Goal: Task Accomplishment & Management: Manage account settings

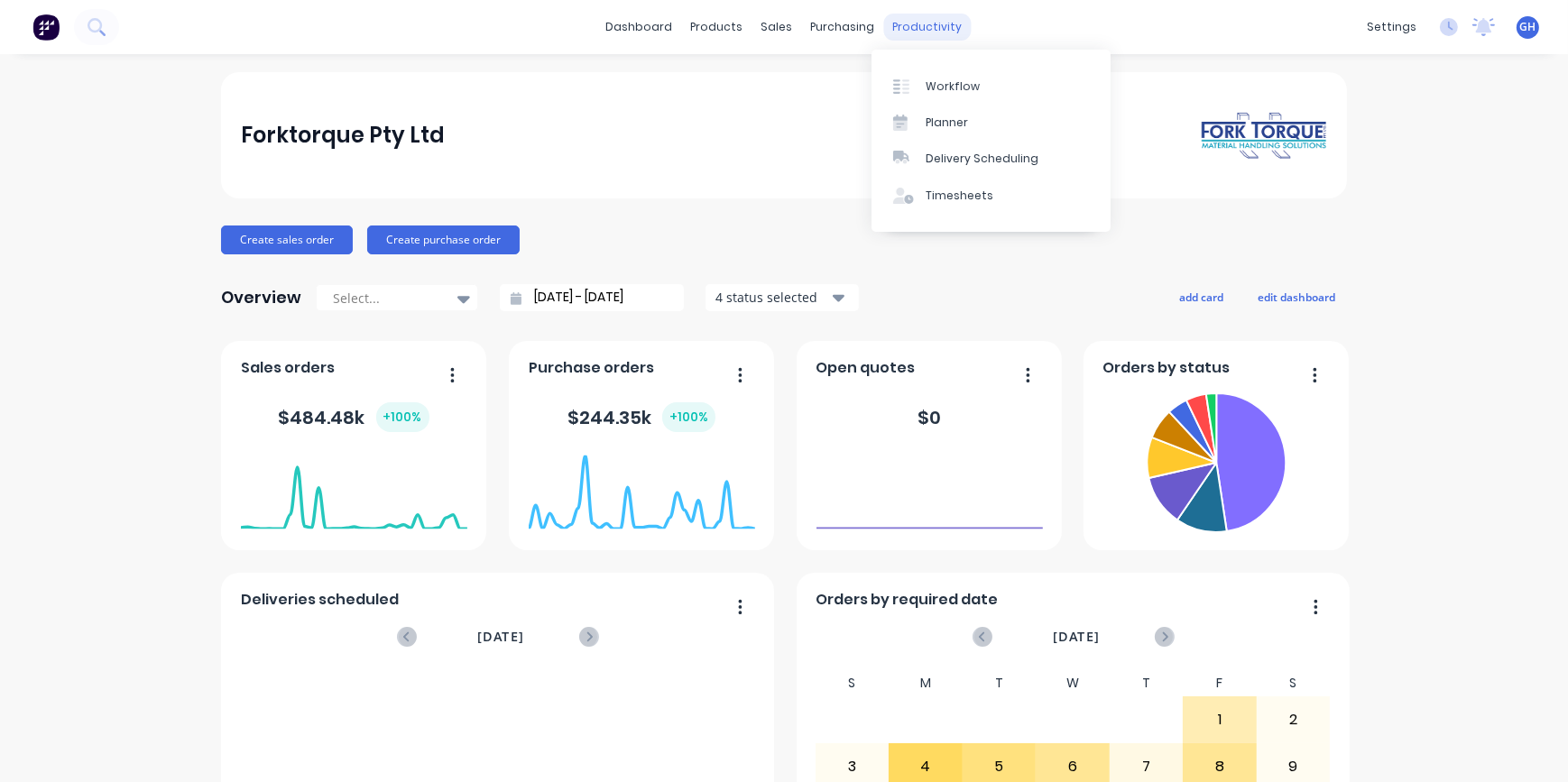
click at [946, 22] on div "productivity" at bounding box center [927, 26] width 88 height 27
click at [956, 193] on div "Timesheets" at bounding box center [959, 195] width 68 height 16
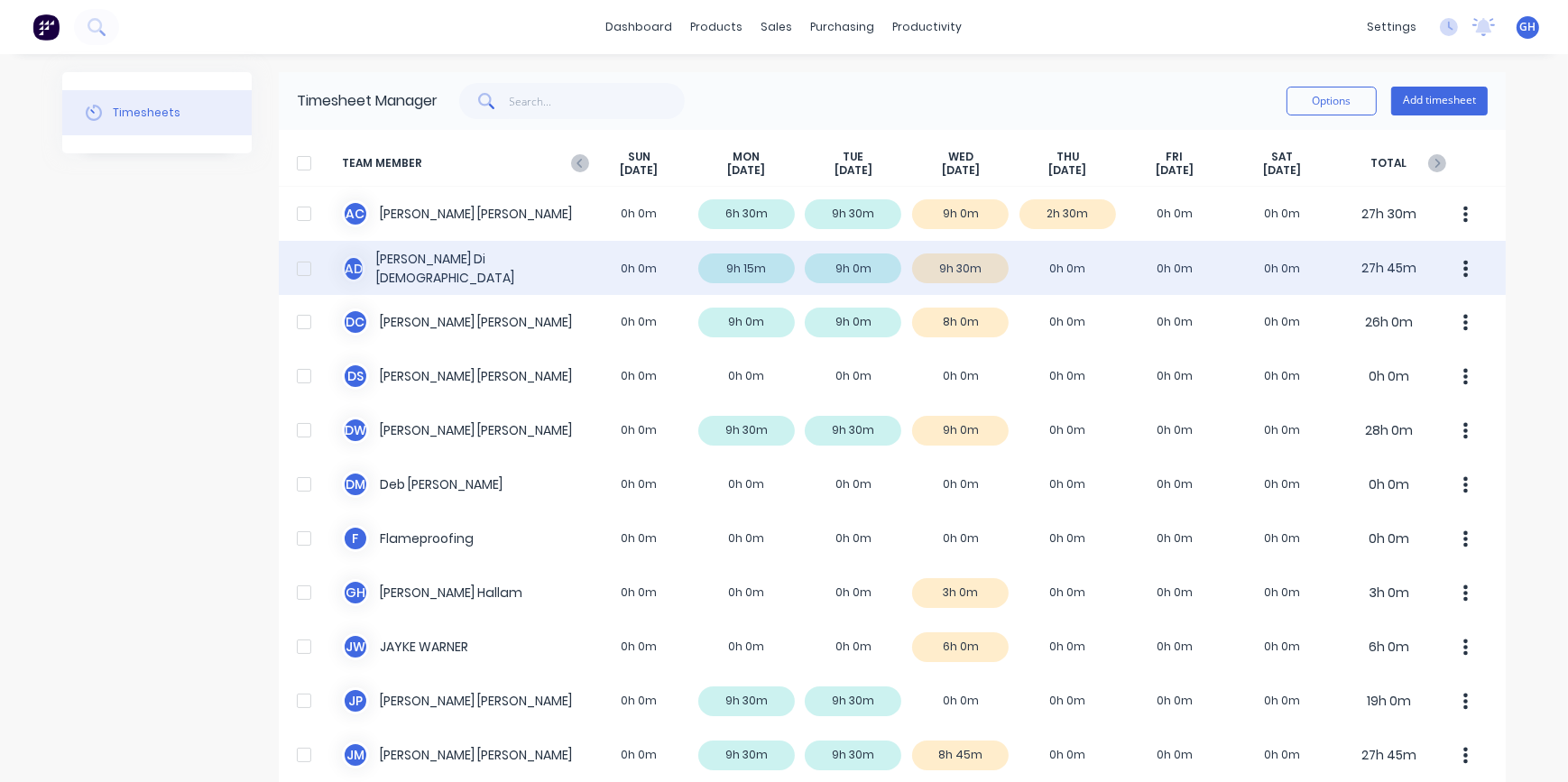
click at [447, 280] on div "A D [PERSON_NAME] 0h 0m 9h 15m 9h 0m 9h 30m 0h 0m 0h 0m 0h 0m 27h 45m" at bounding box center [892, 267] width 1227 height 54
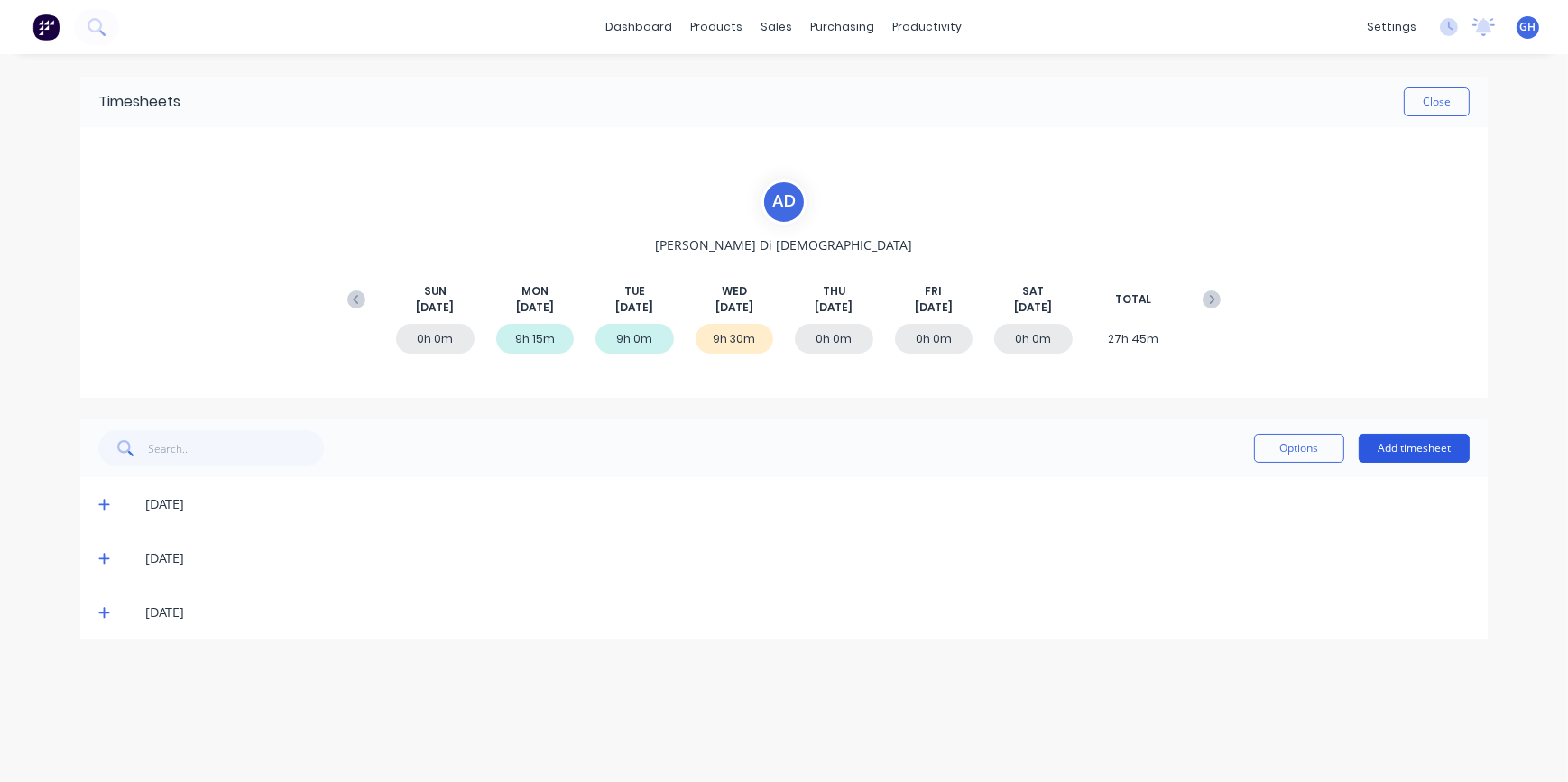
click at [1395, 447] on button "Add timesheet" at bounding box center [1414, 448] width 111 height 29
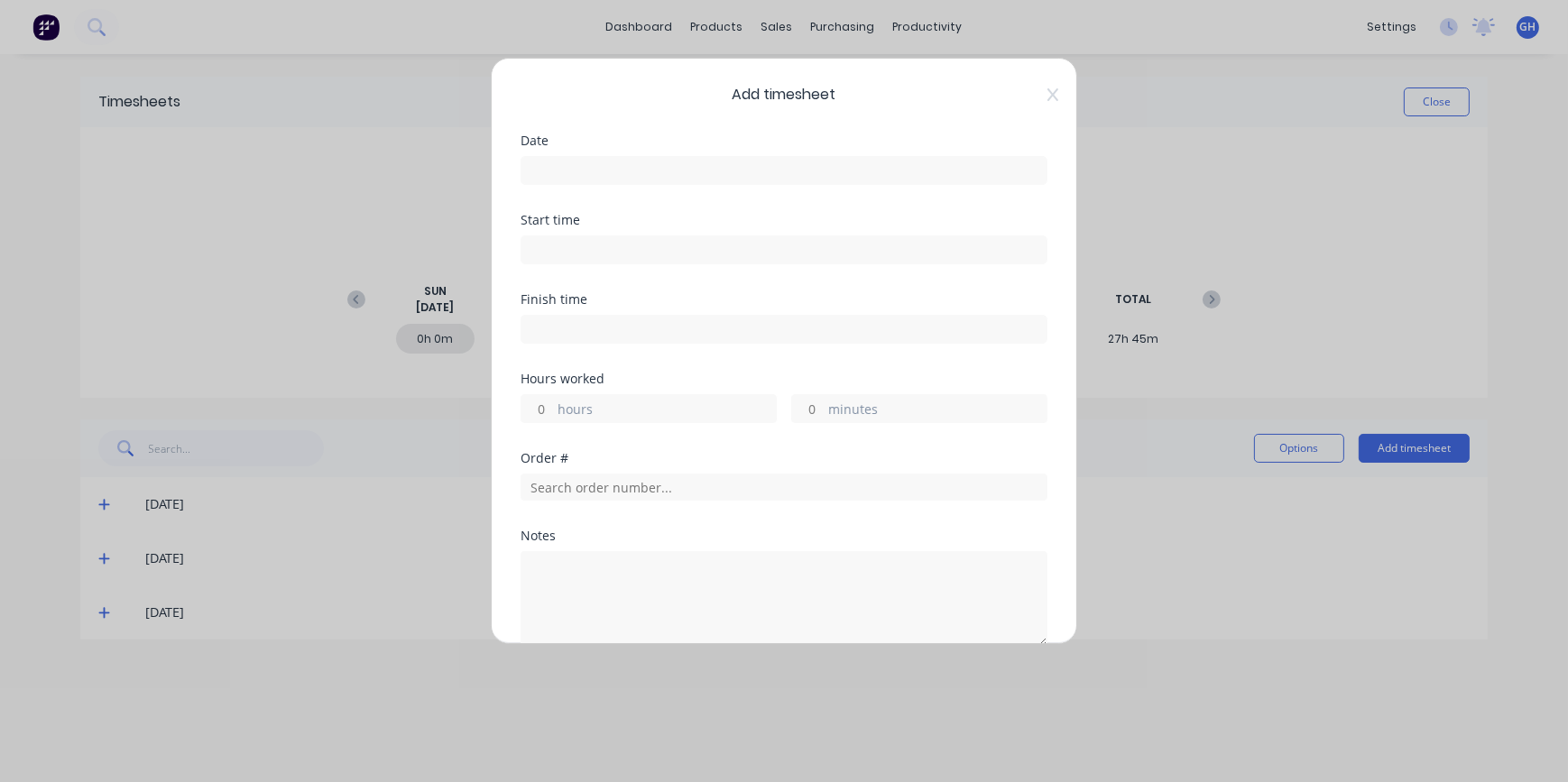
click at [564, 165] on input at bounding box center [784, 170] width 525 height 27
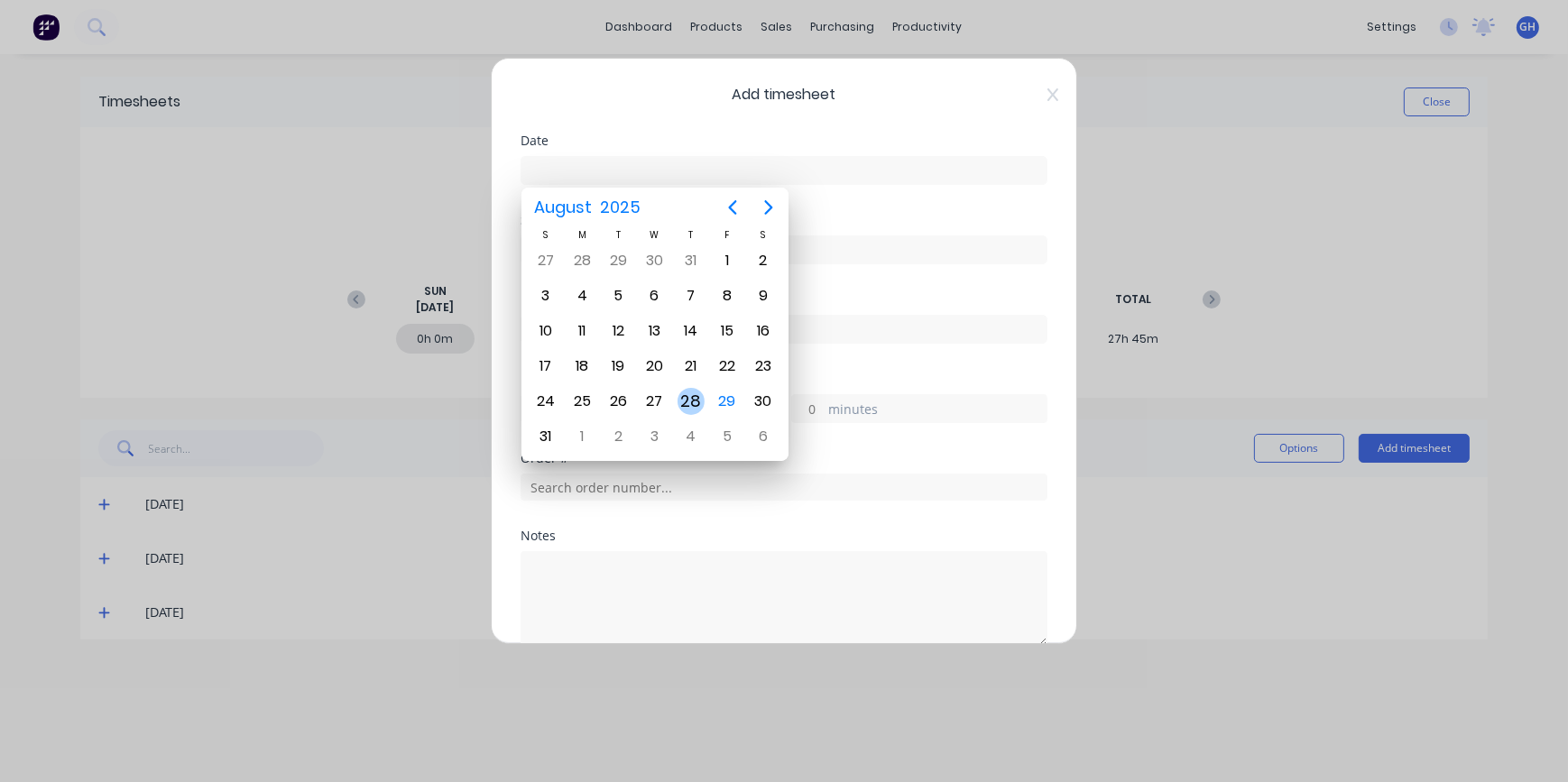
click at [689, 402] on div "28" at bounding box center [690, 401] width 27 height 27
type input "[DATE]"
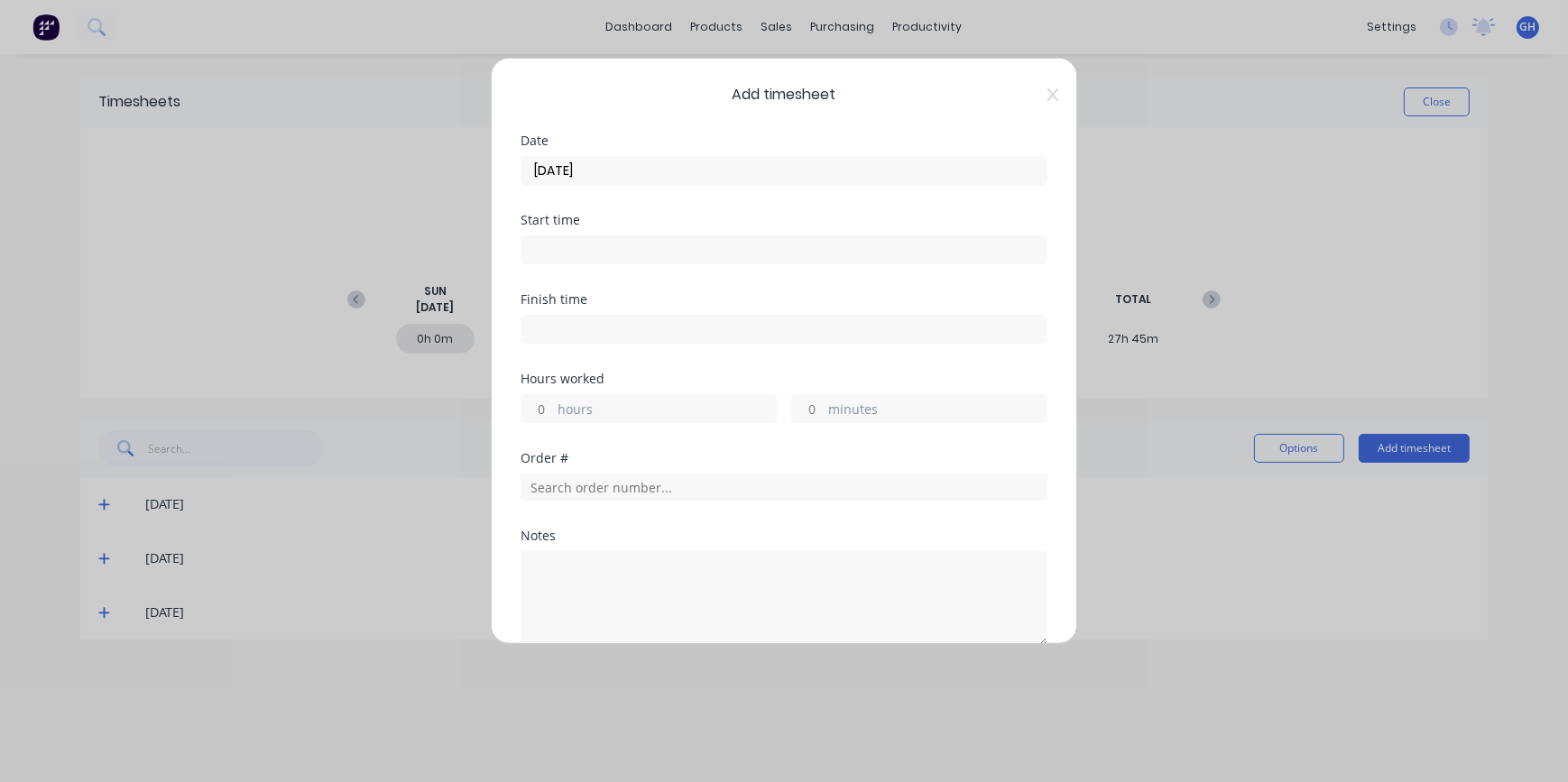
click at [536, 412] on input "hours" at bounding box center [536, 408] width 31 height 27
type input "3"
click at [809, 409] on input "minutes" at bounding box center [807, 408] width 31 height 27
type input "30"
click at [540, 489] on input "text" at bounding box center [784, 487] width 527 height 27
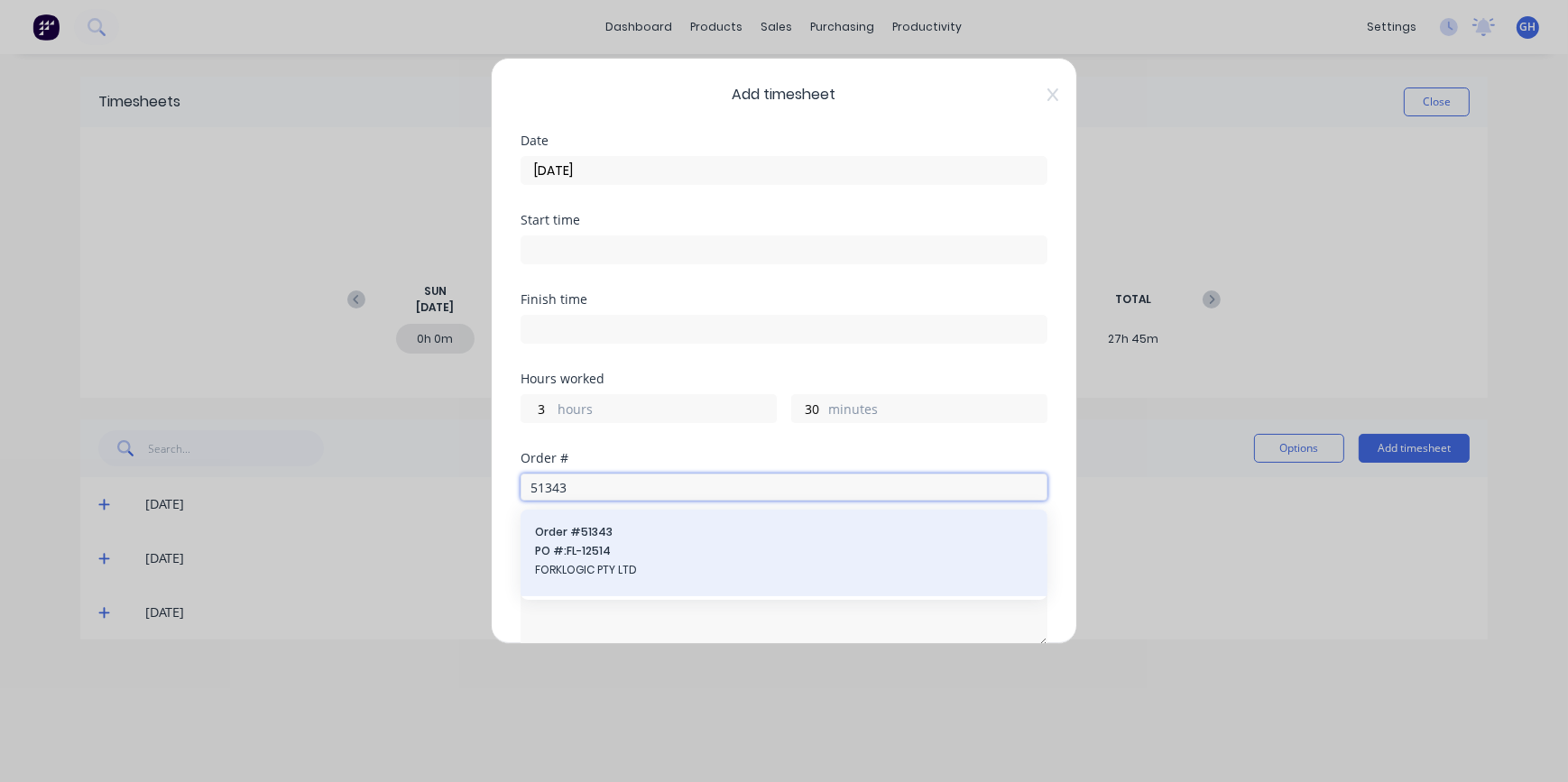
type input "51343"
click at [575, 571] on span "FORKLOGIC PTY LTD" at bounding box center [784, 570] width 498 height 16
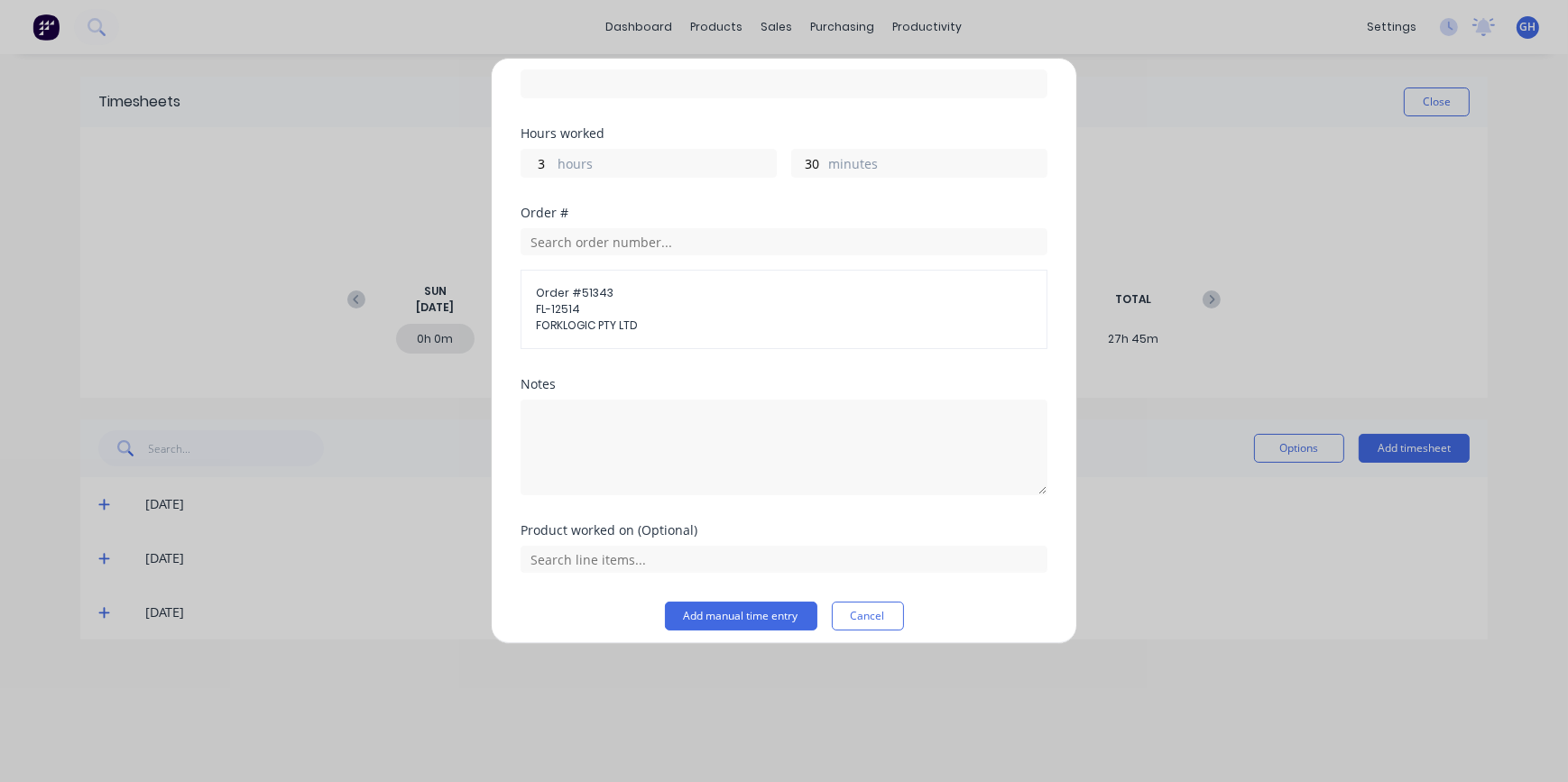
scroll to position [163, 0]
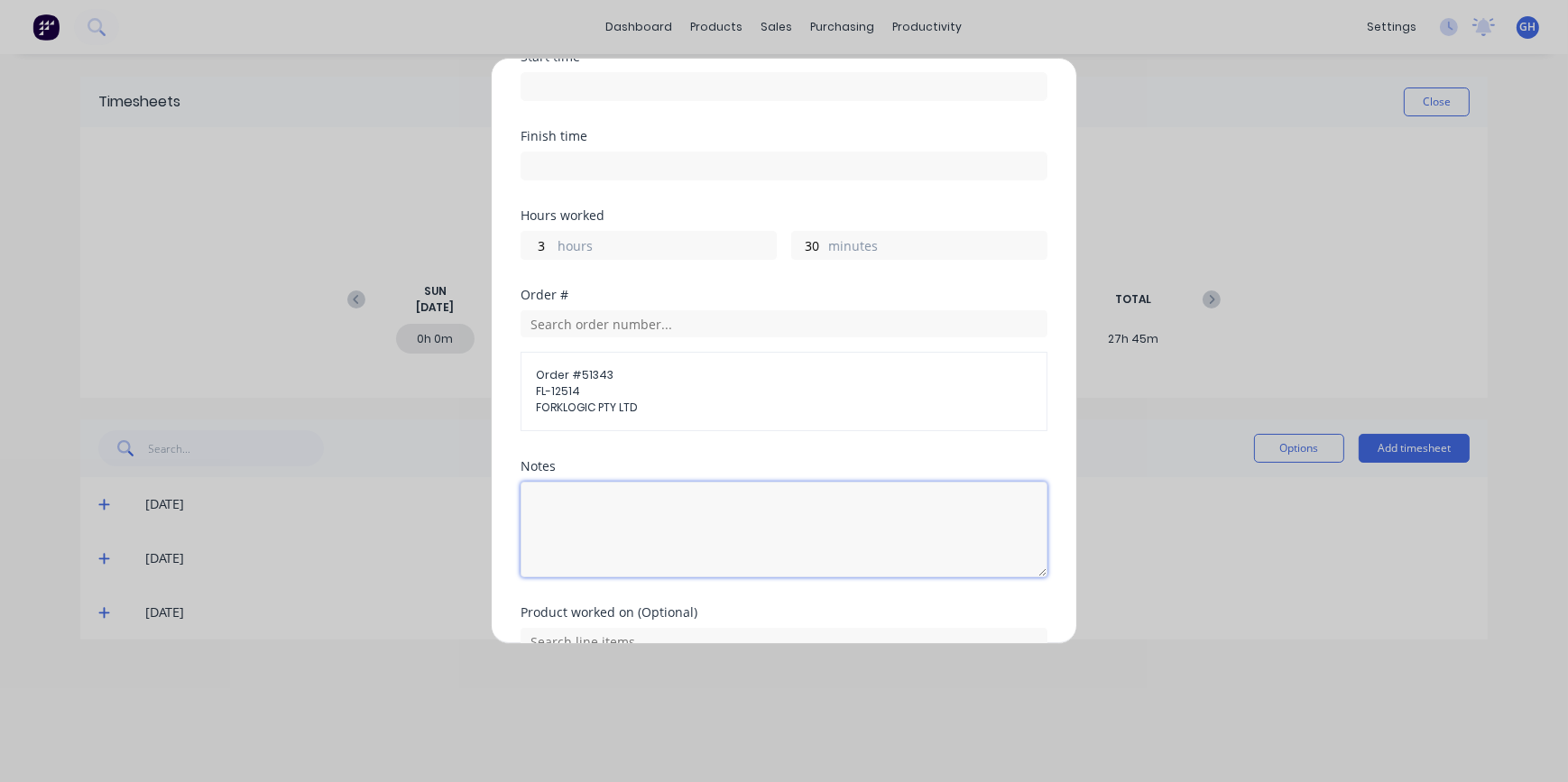
click at [563, 494] on textarea at bounding box center [784, 529] width 527 height 95
type textarea "f"
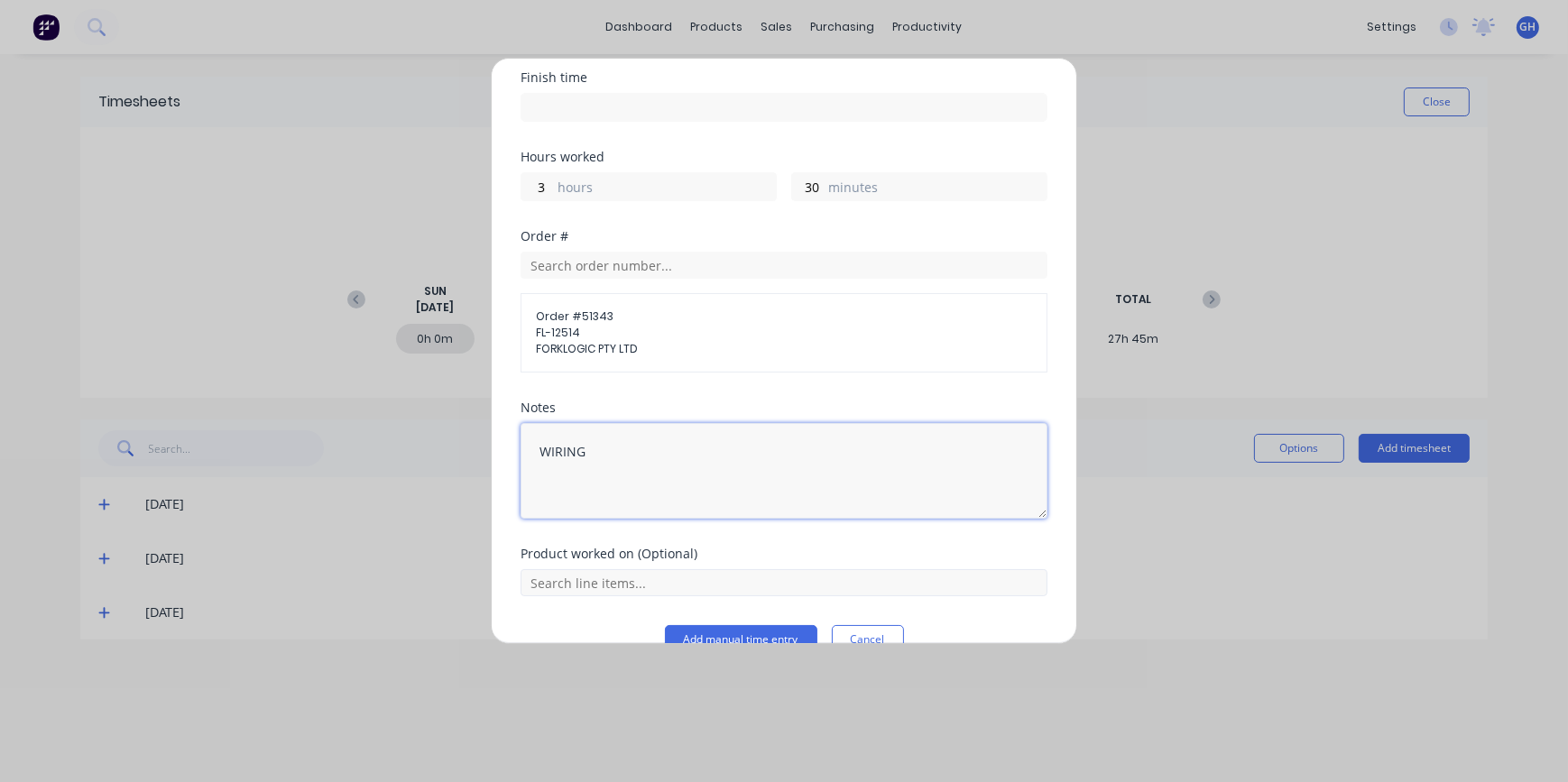
scroll to position [256, 0]
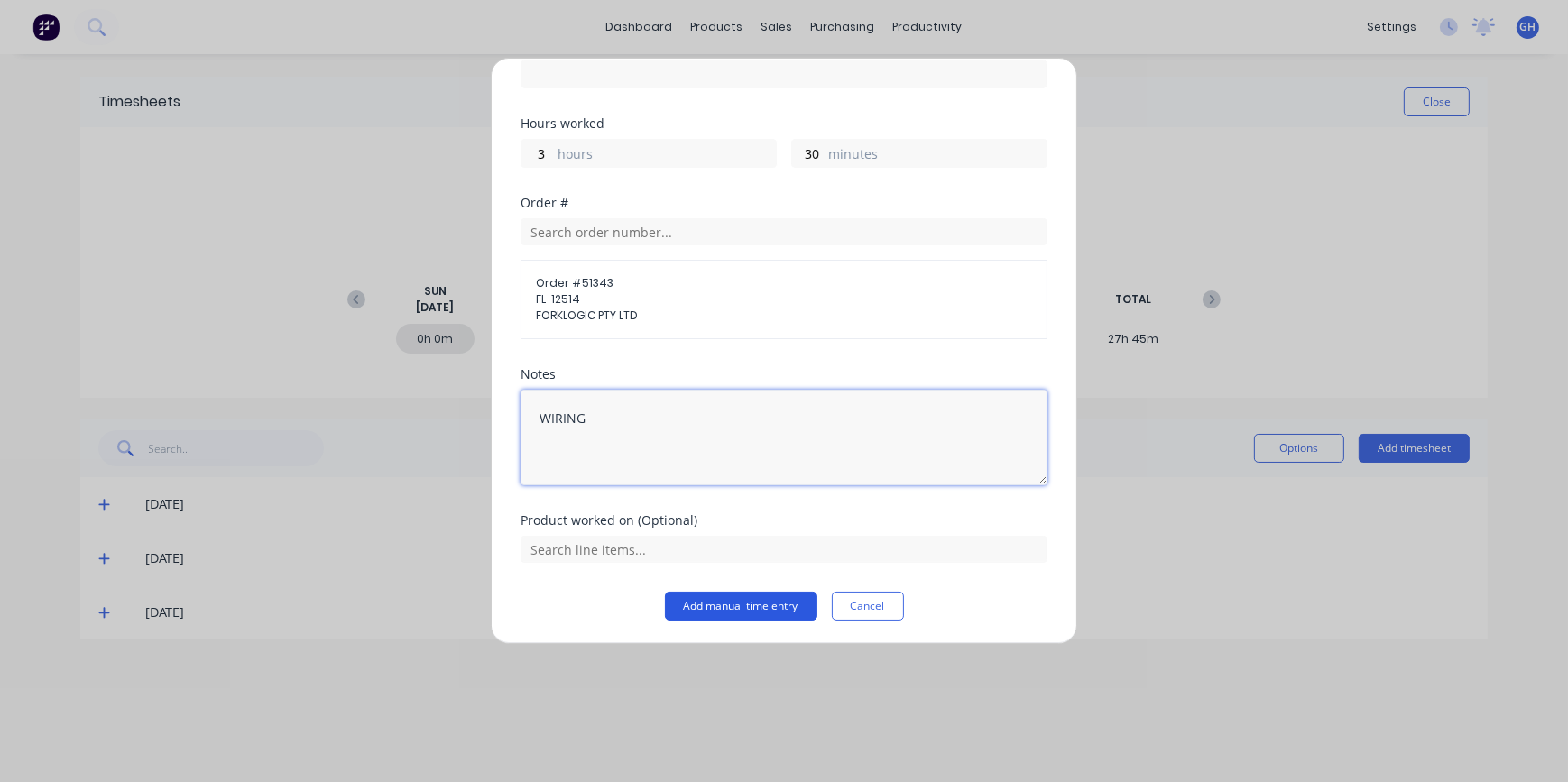
type textarea "WIRING"
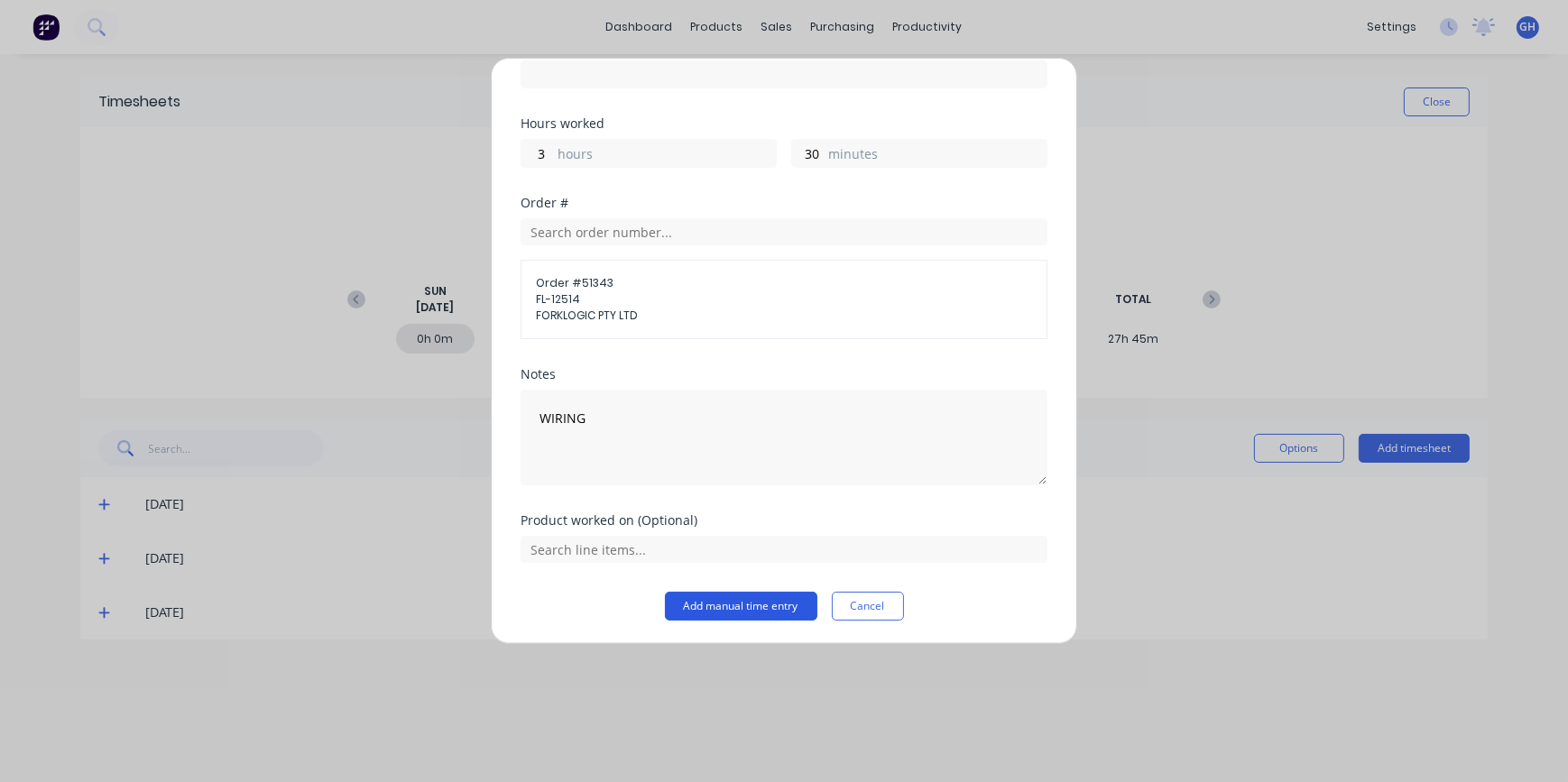
click at [748, 609] on button "Add manual time entry" at bounding box center [741, 607] width 153 height 29
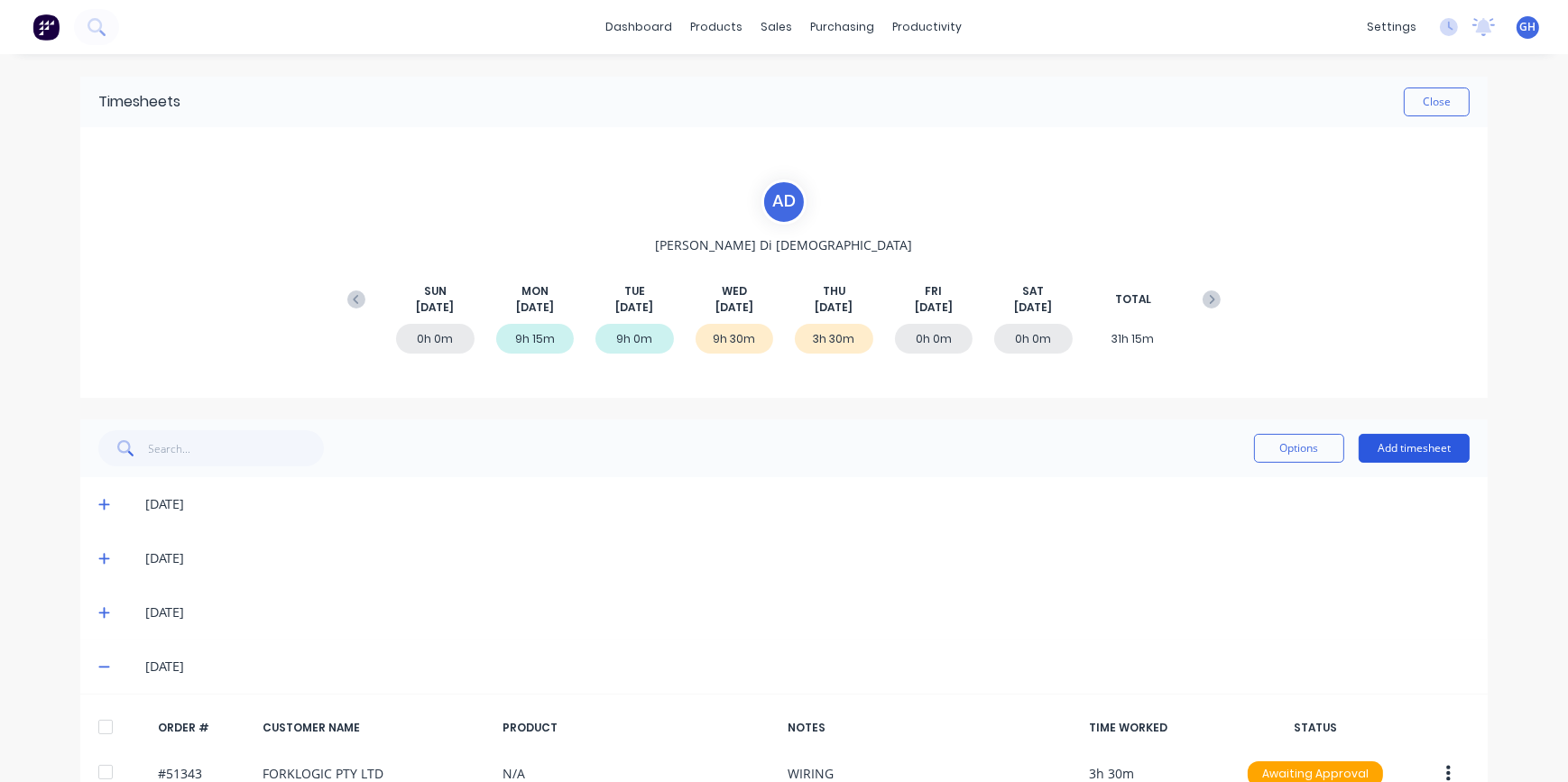
click at [1395, 447] on button "Add timesheet" at bounding box center [1414, 448] width 111 height 29
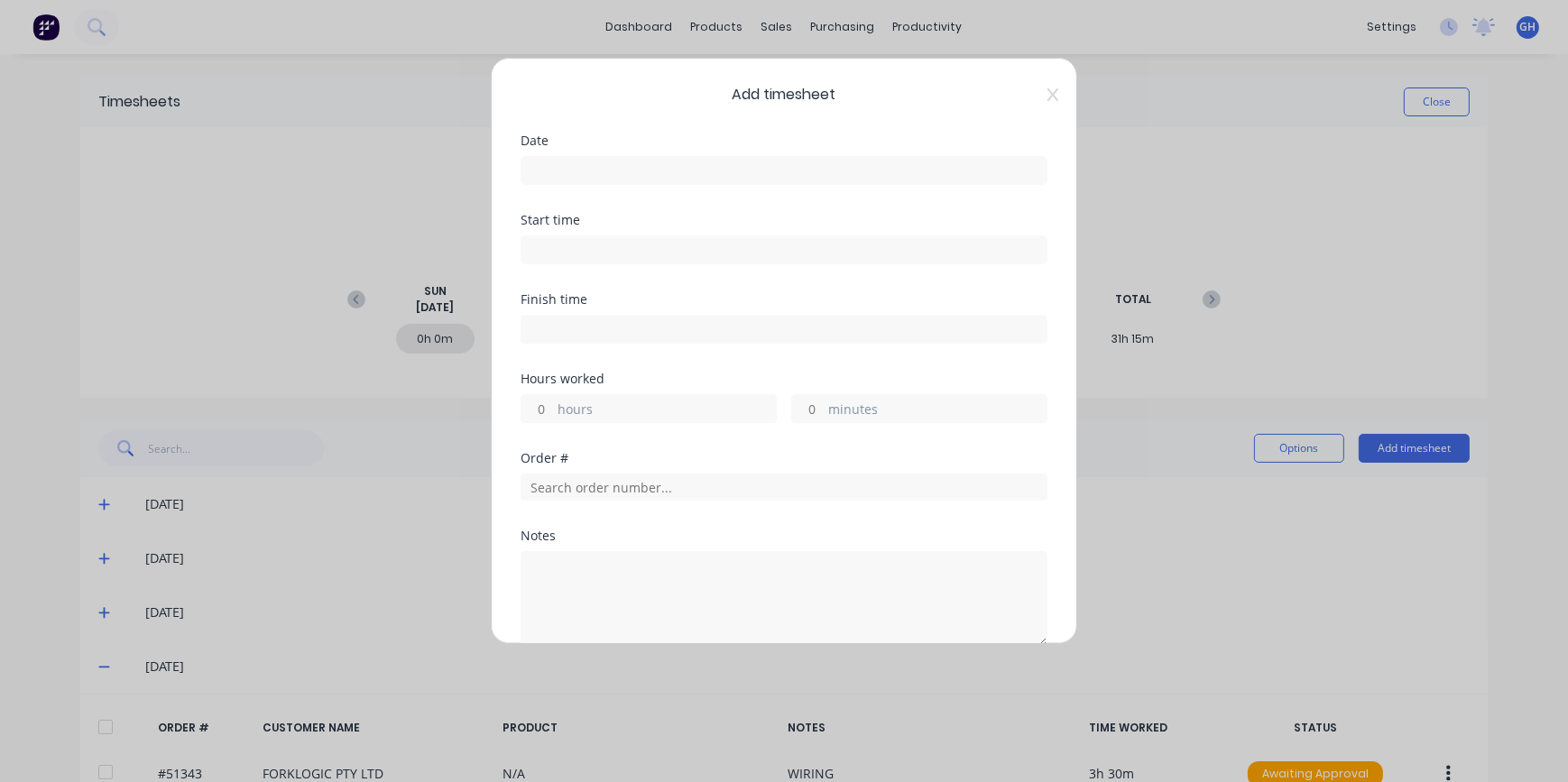
click at [553, 172] on input at bounding box center [784, 170] width 525 height 27
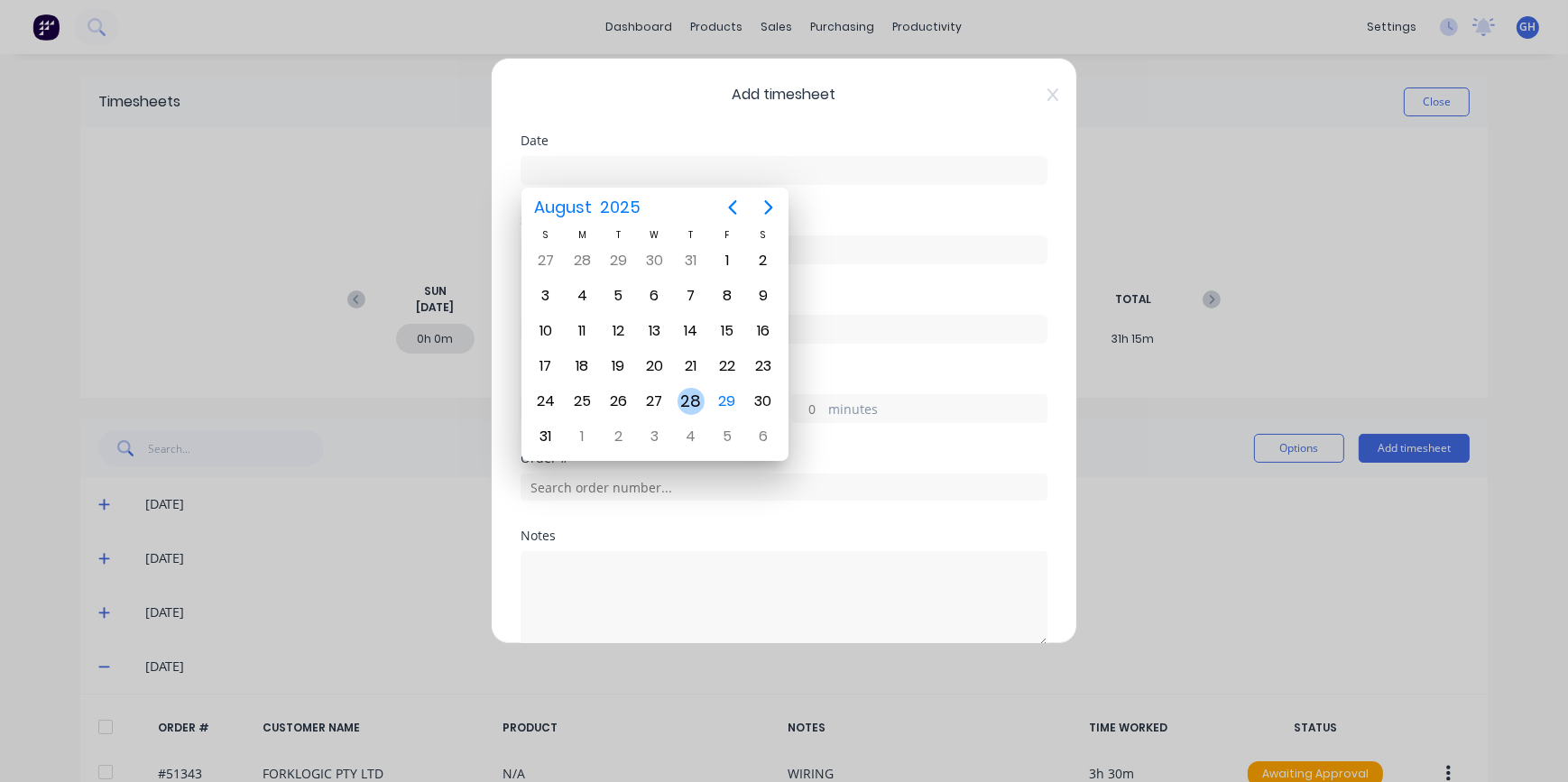
click at [690, 409] on div "28" at bounding box center [690, 402] width 36 height 34
type input "[DATE]"
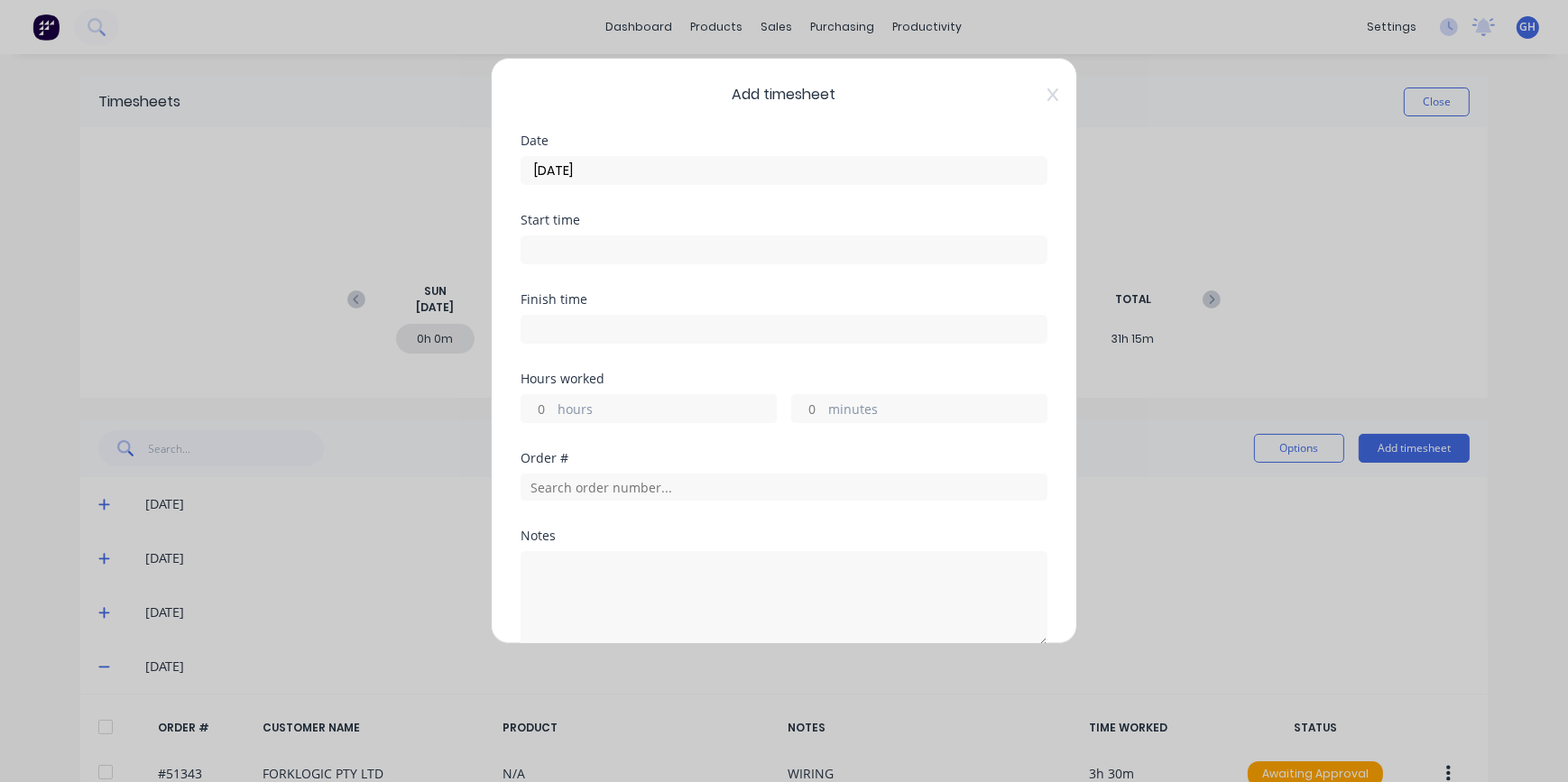
click at [544, 406] on input "hours" at bounding box center [536, 408] width 31 height 27
drag, startPoint x: 550, startPoint y: 408, endPoint x: 534, endPoint y: 408, distance: 16.0
click at [538, 408] on input "2" at bounding box center [536, 408] width 31 height 27
click at [551, 411] on input "2" at bounding box center [536, 408] width 31 height 27
click at [552, 410] on input "2" at bounding box center [536, 408] width 31 height 27
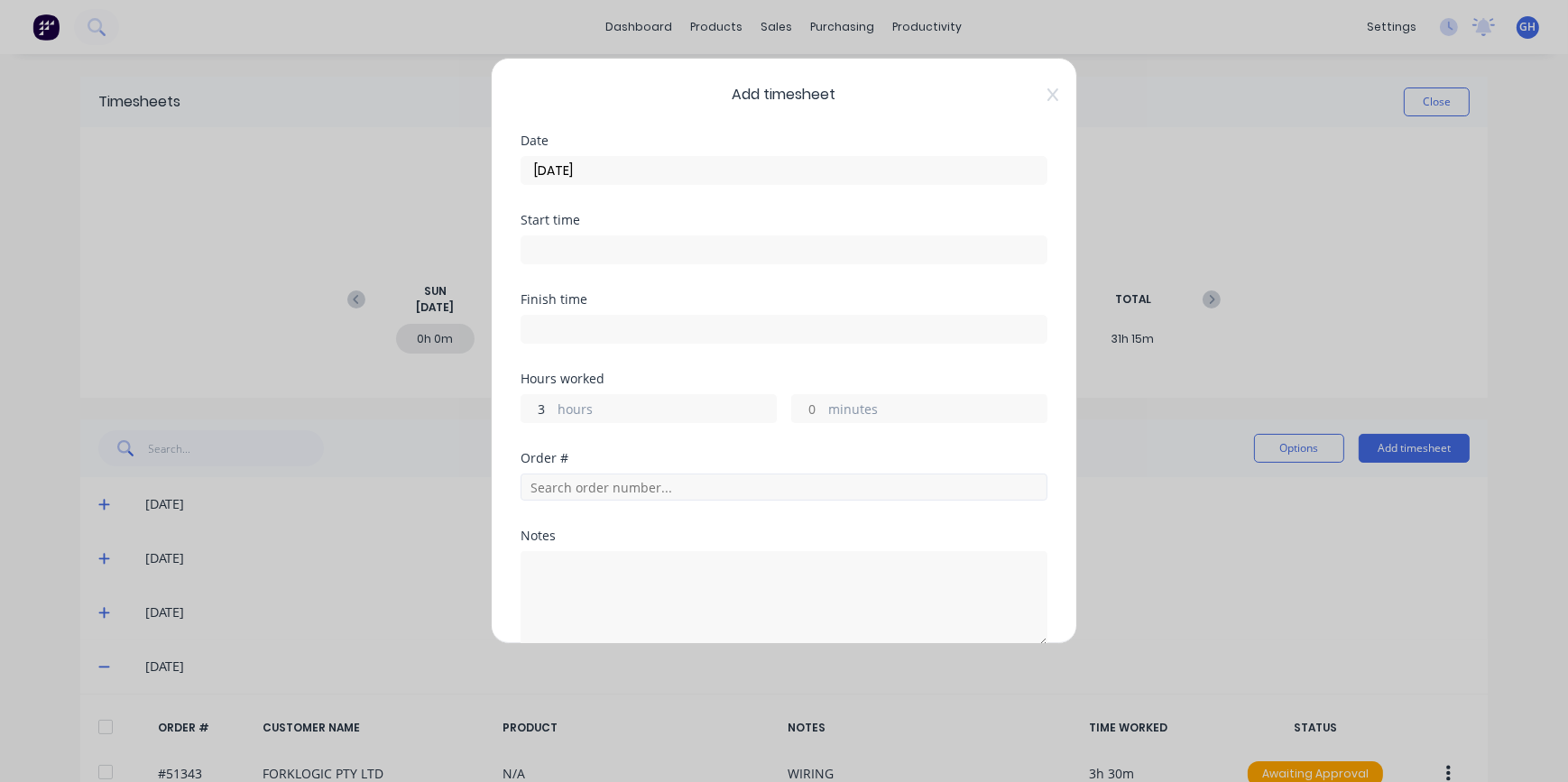
type input "3"
click at [575, 491] on input "text" at bounding box center [784, 487] width 527 height 27
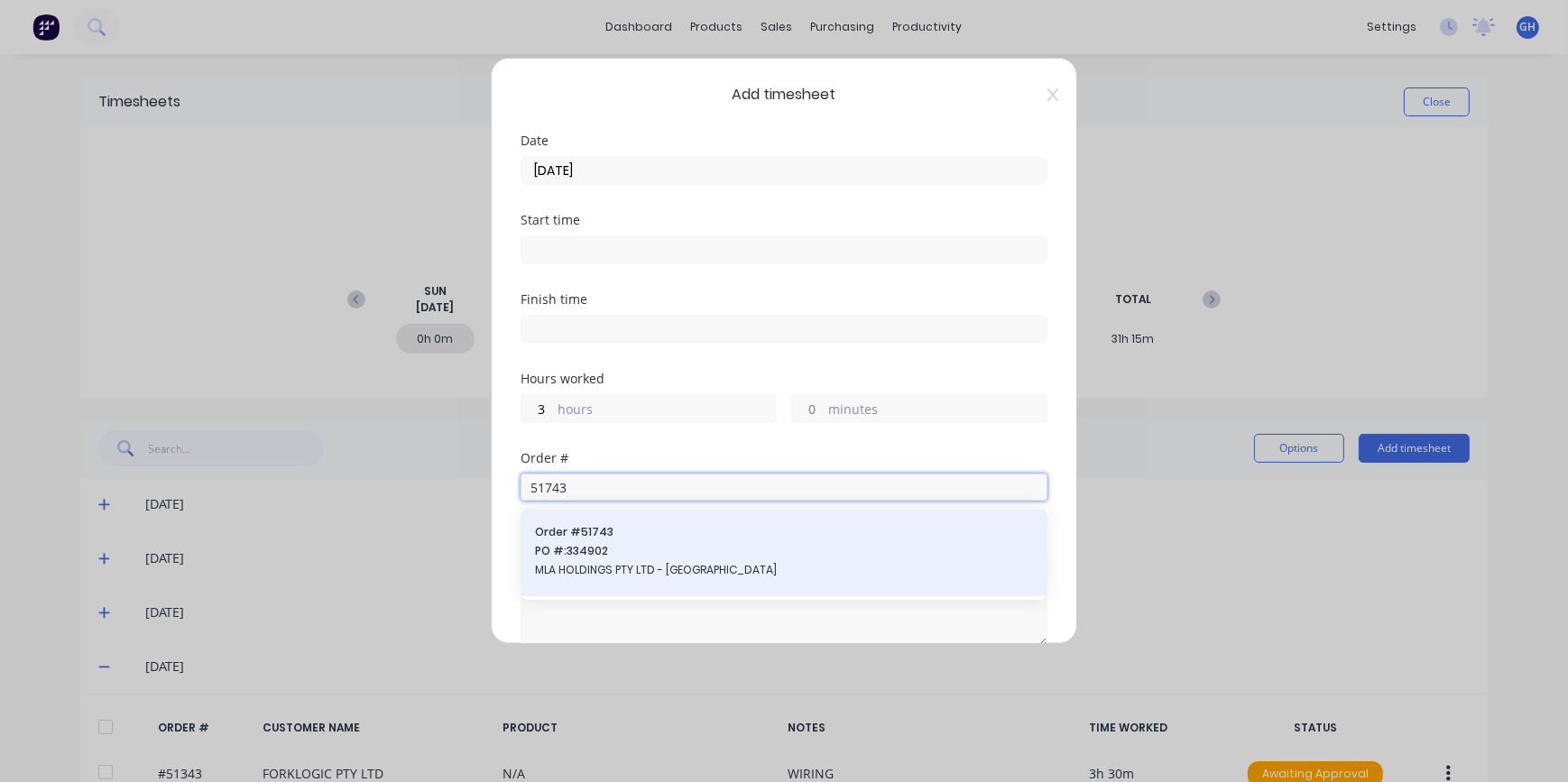
type input "51743"
click at [633, 569] on span "MLA HOLDINGS PTY LTD - [GEOGRAPHIC_DATA]" at bounding box center [784, 570] width 498 height 16
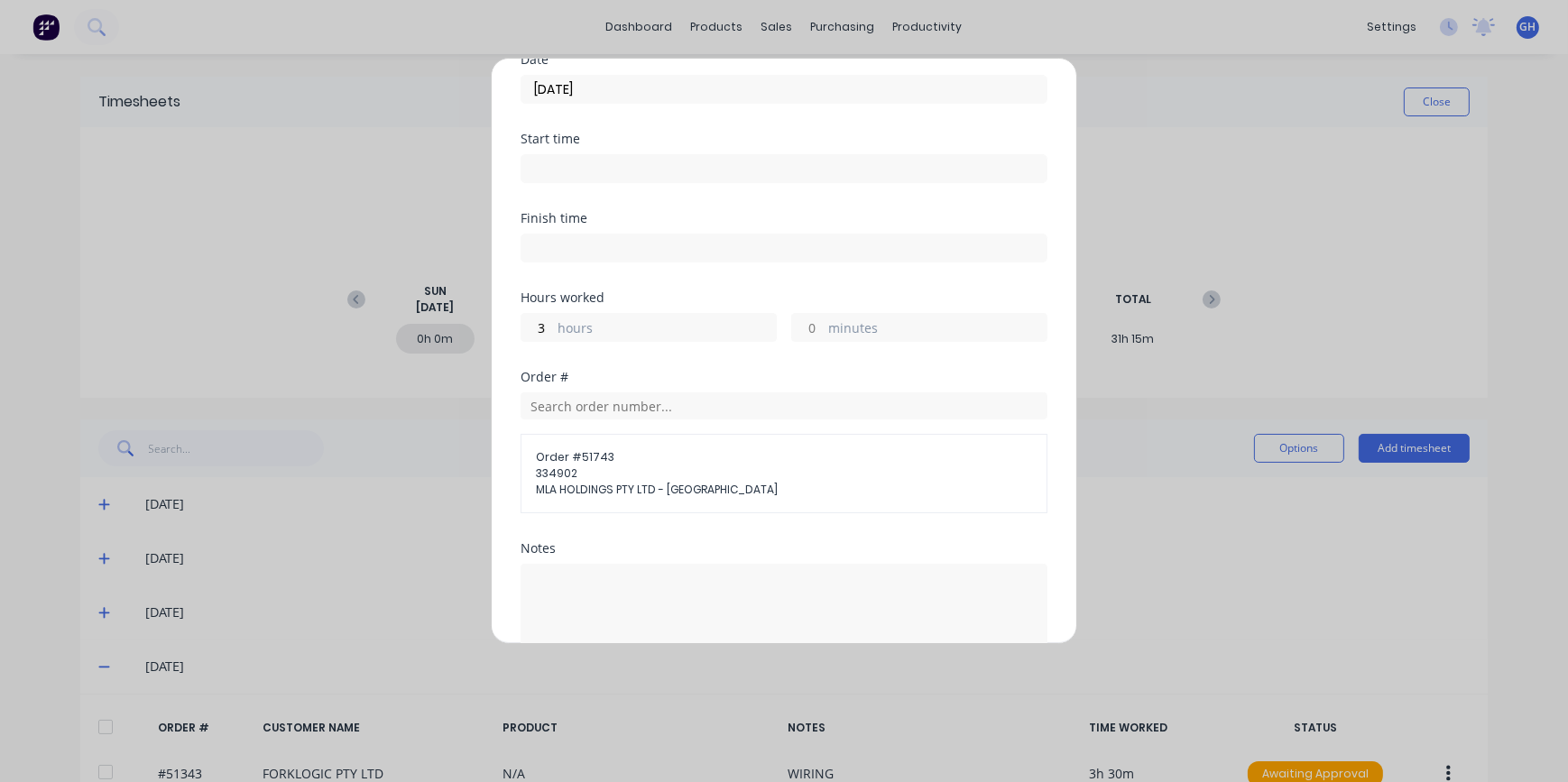
scroll to position [245, 0]
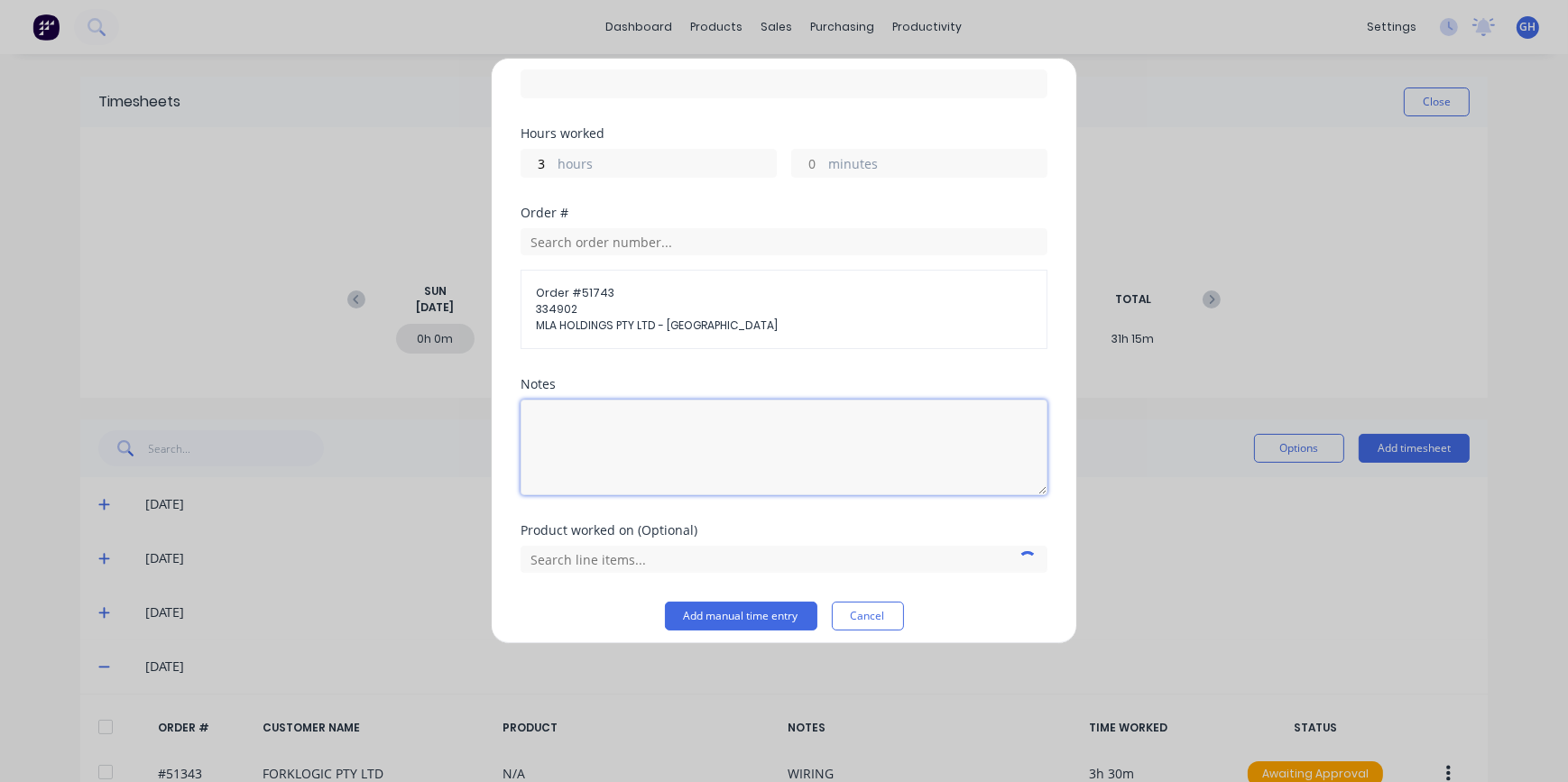
click at [575, 428] on textarea at bounding box center [784, 447] width 527 height 95
type textarea "FIELD WIRING"
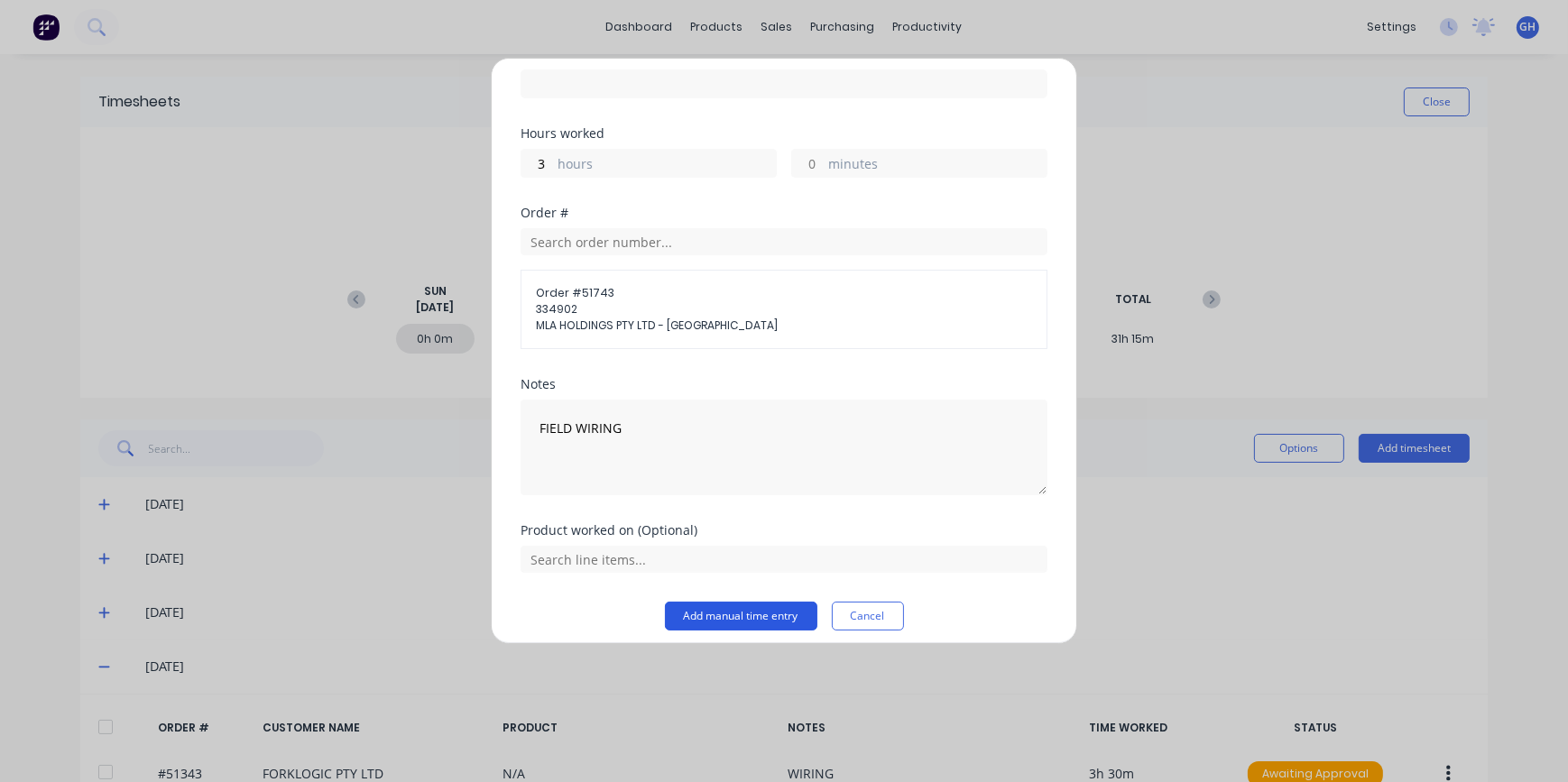
click at [708, 617] on button "Add manual time entry" at bounding box center [741, 616] width 153 height 29
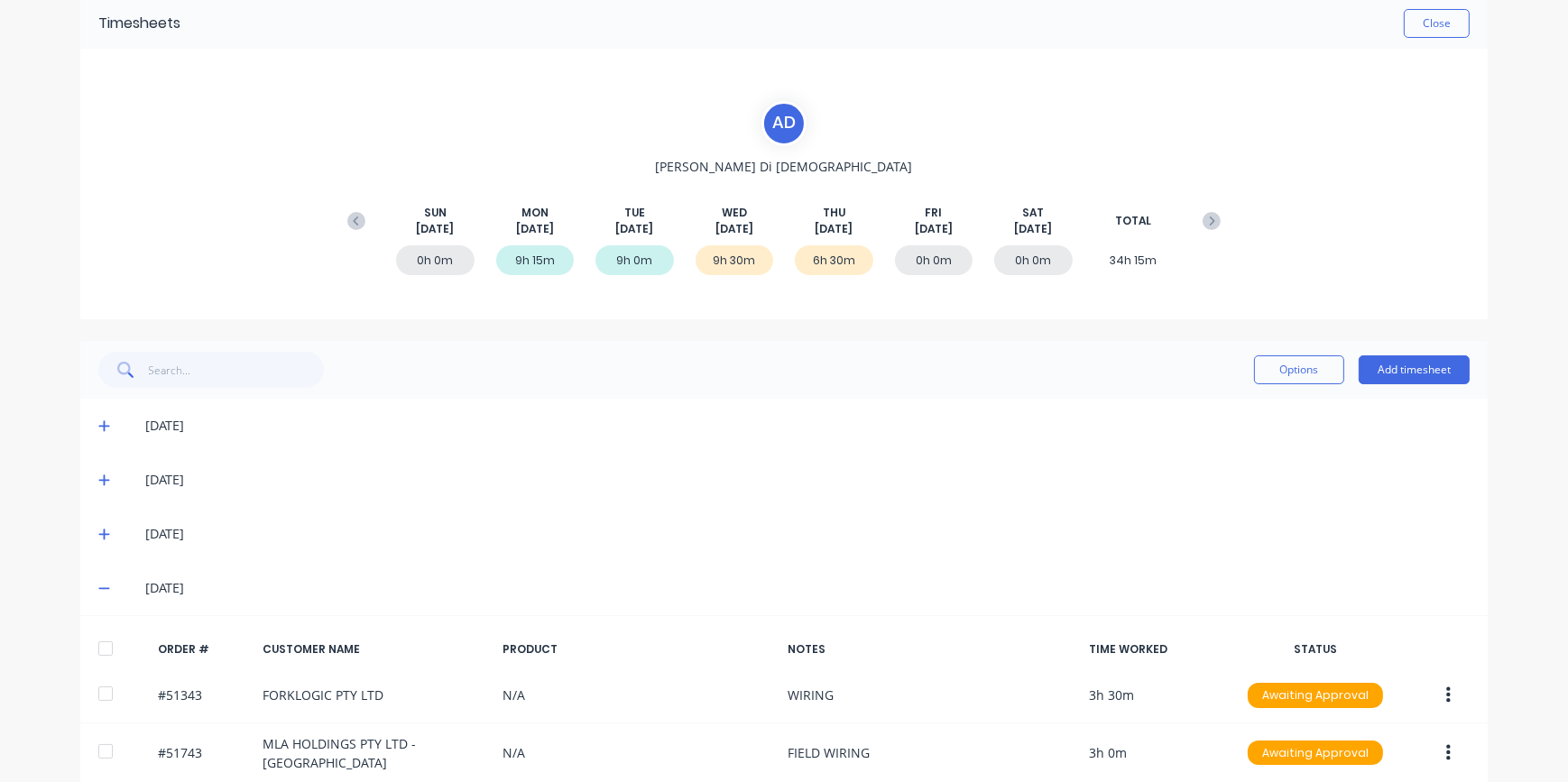
scroll to position [81, 0]
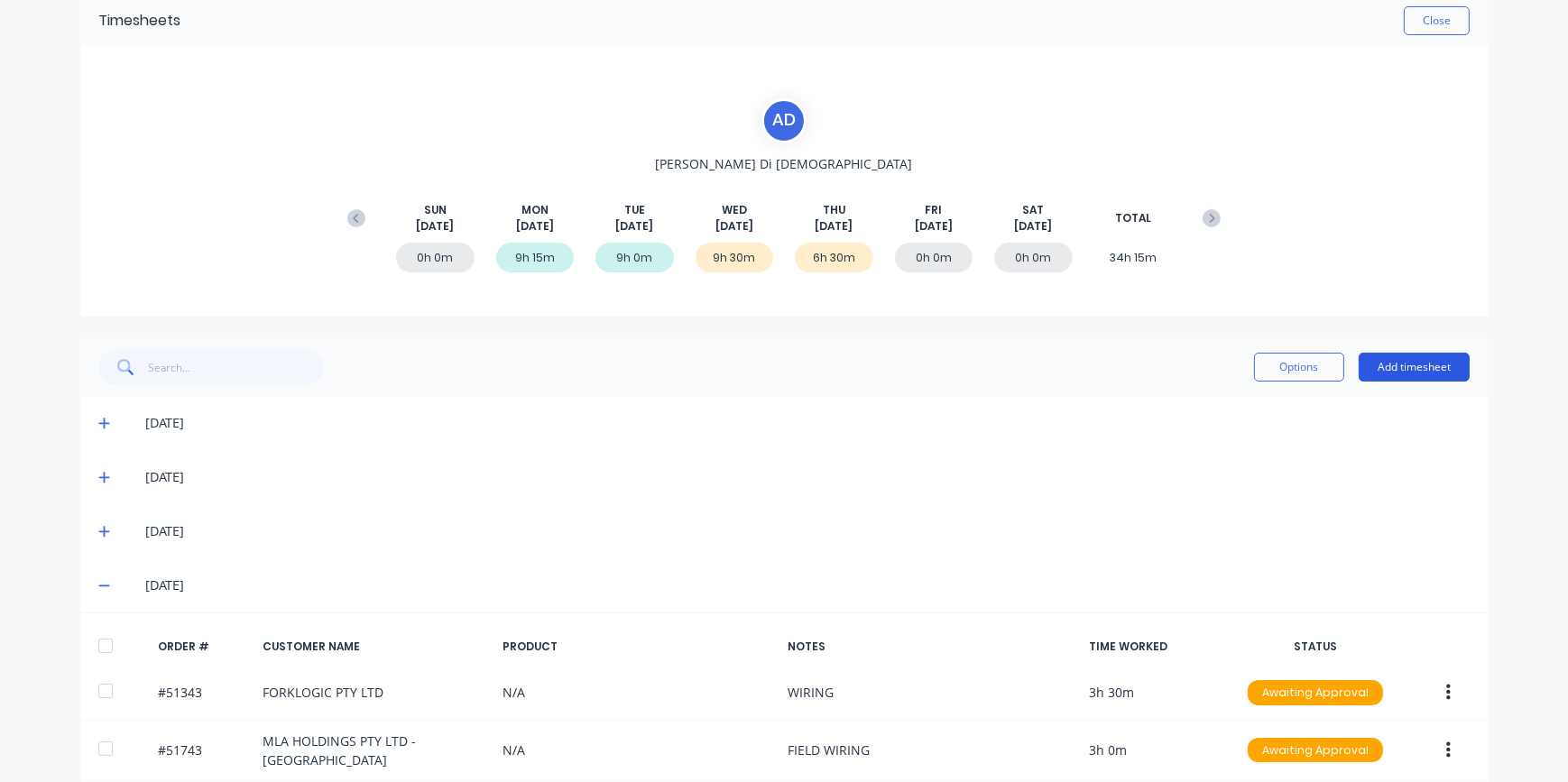
click at [1382, 374] on button "Add timesheet" at bounding box center [1414, 367] width 111 height 29
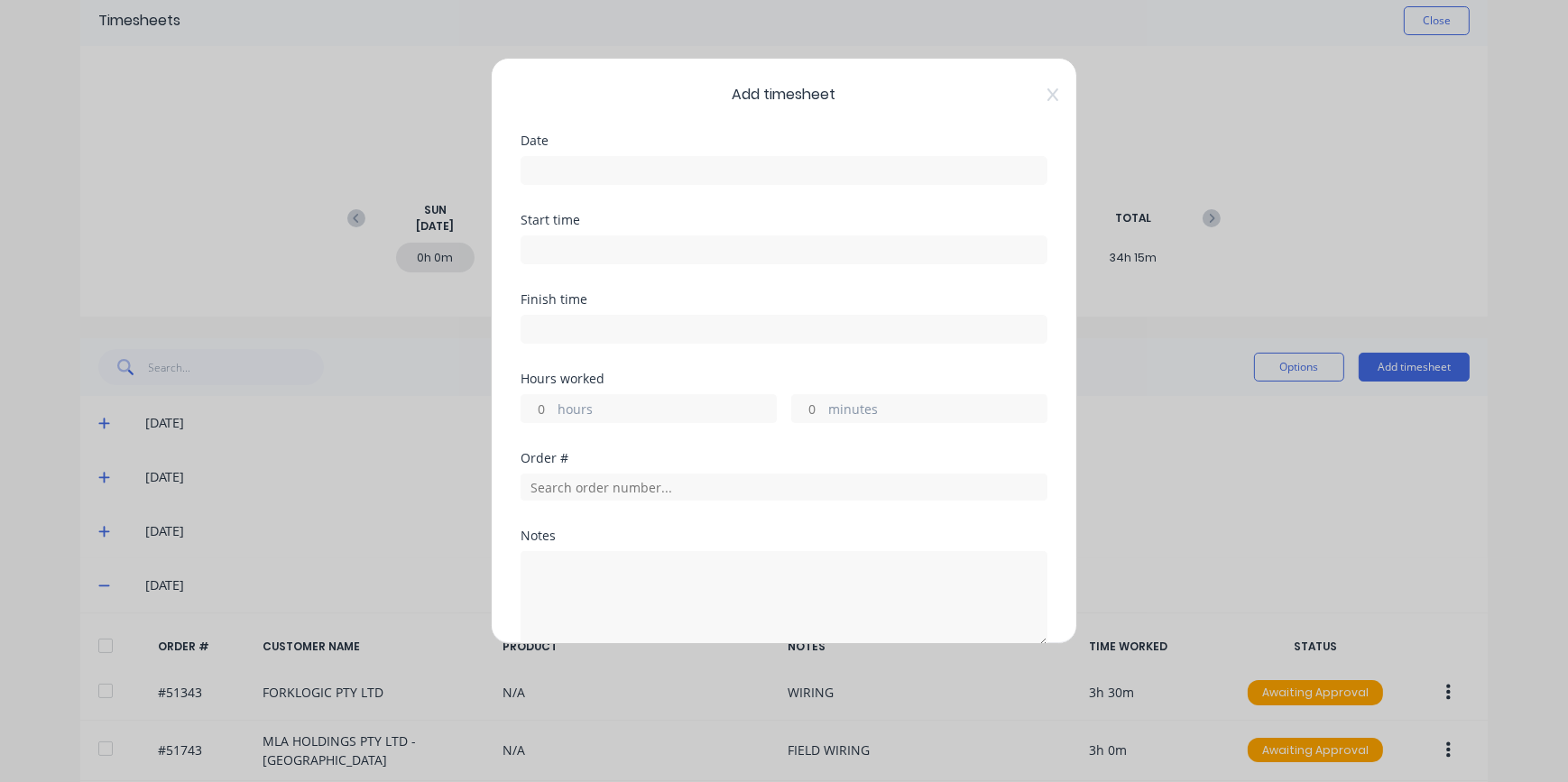
click at [530, 164] on input at bounding box center [784, 170] width 525 height 27
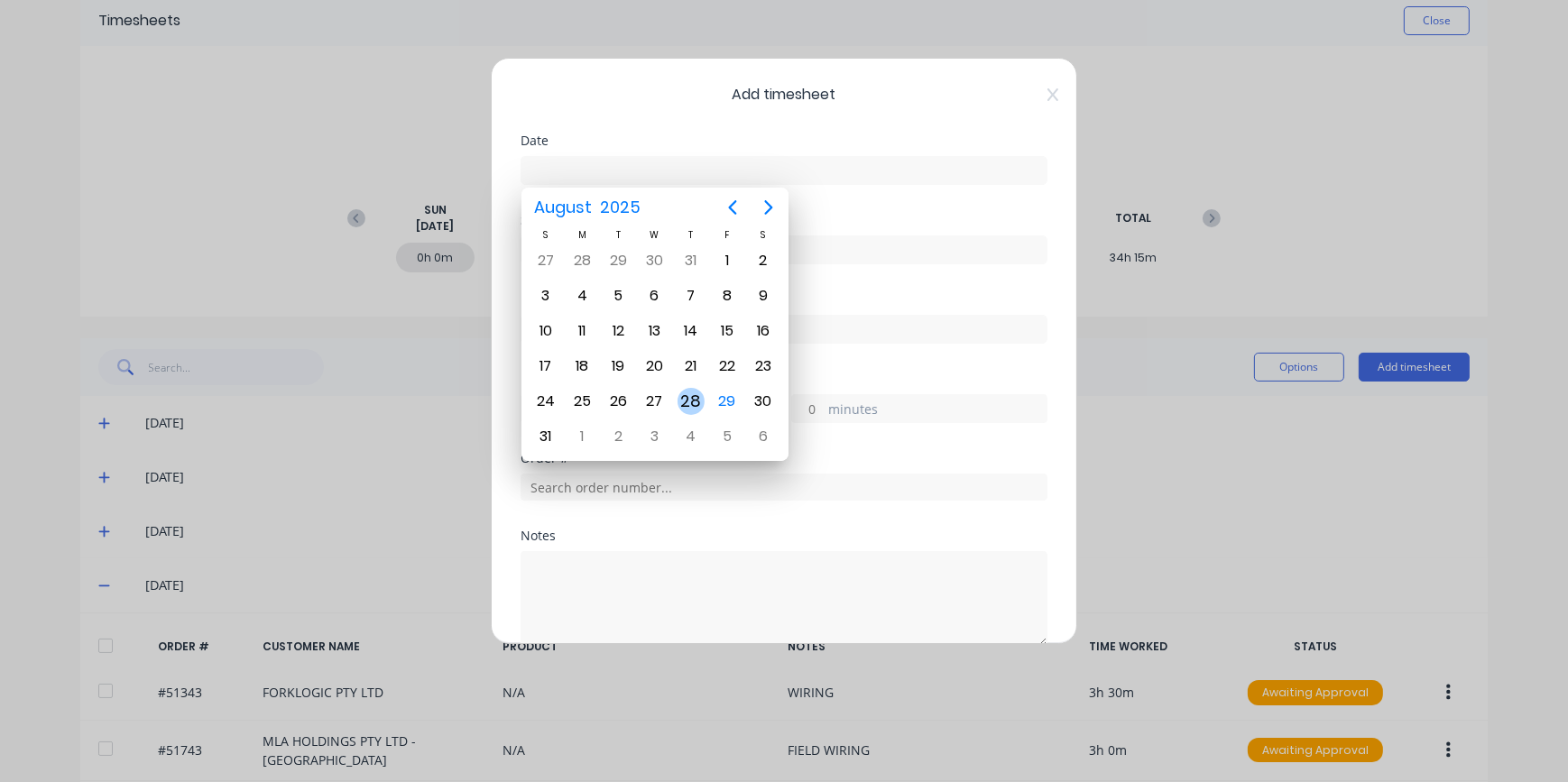
click at [694, 402] on div "28" at bounding box center [690, 401] width 27 height 27
type input "[DATE]"
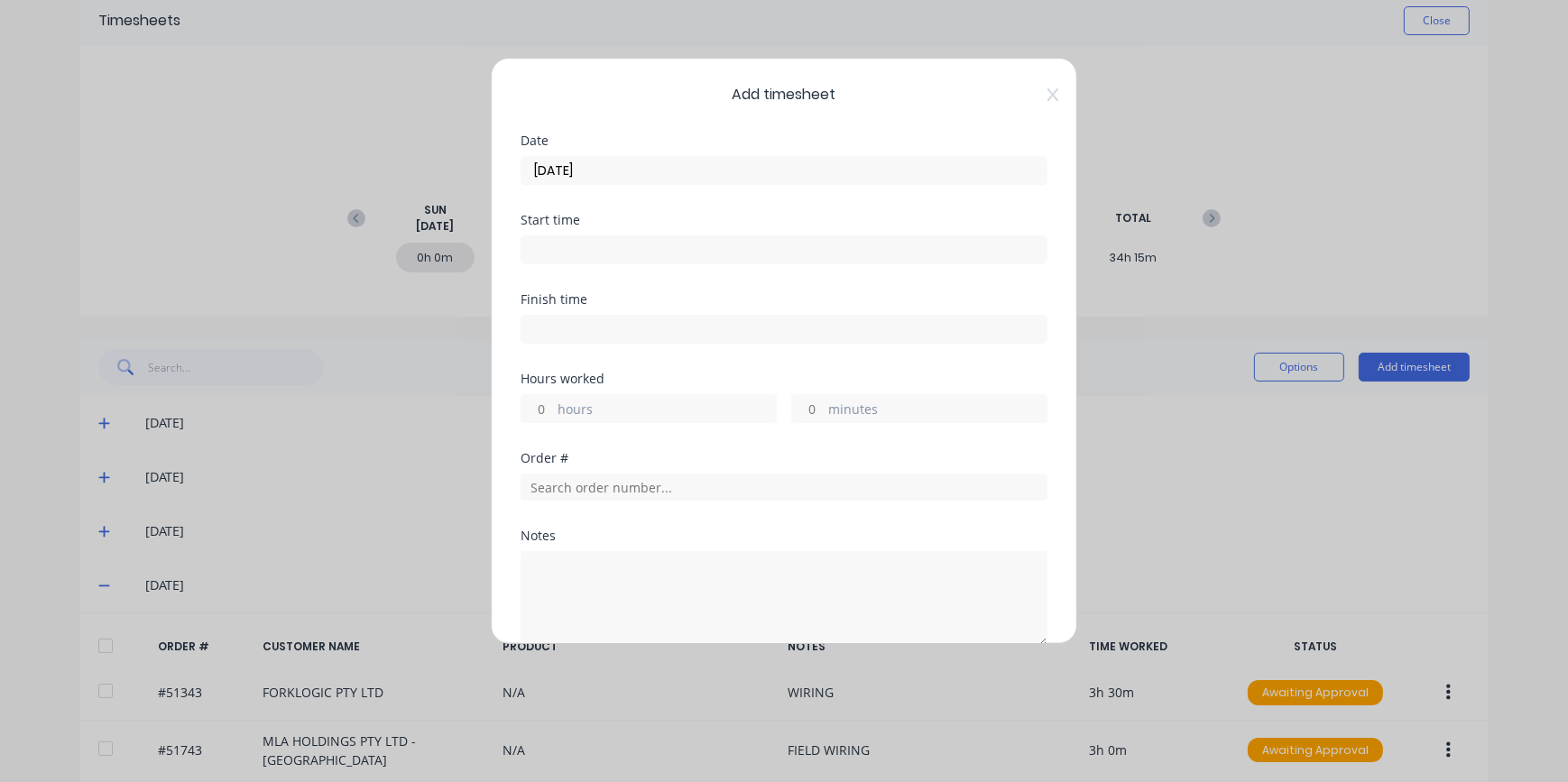
click at [813, 406] on input "minutes" at bounding box center [807, 408] width 31 height 27
type input "36"
click at [551, 470] on div at bounding box center [784, 484] width 527 height 31
click at [553, 484] on input "text" at bounding box center [784, 487] width 527 height 27
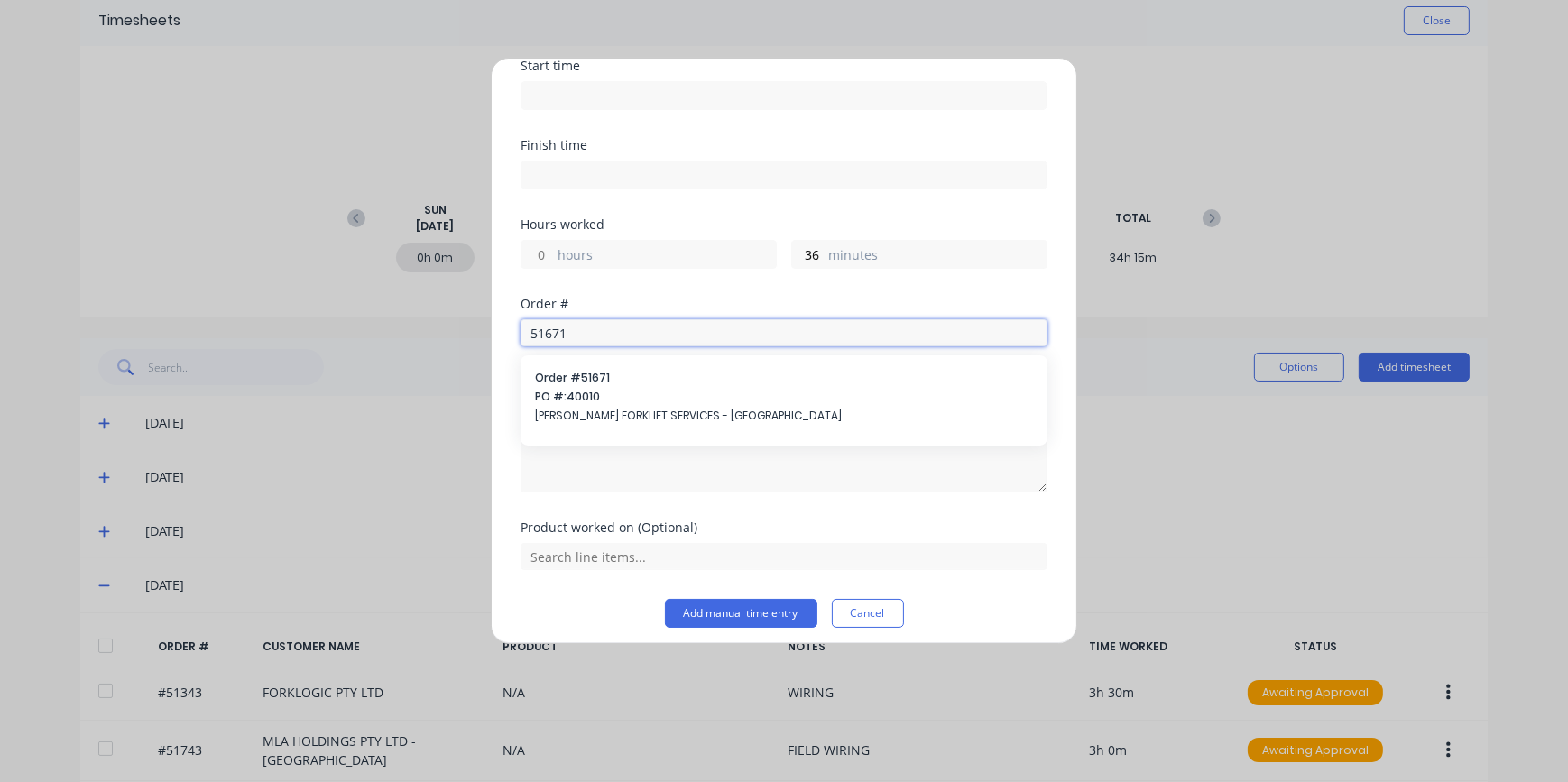
scroll to position [162, 0]
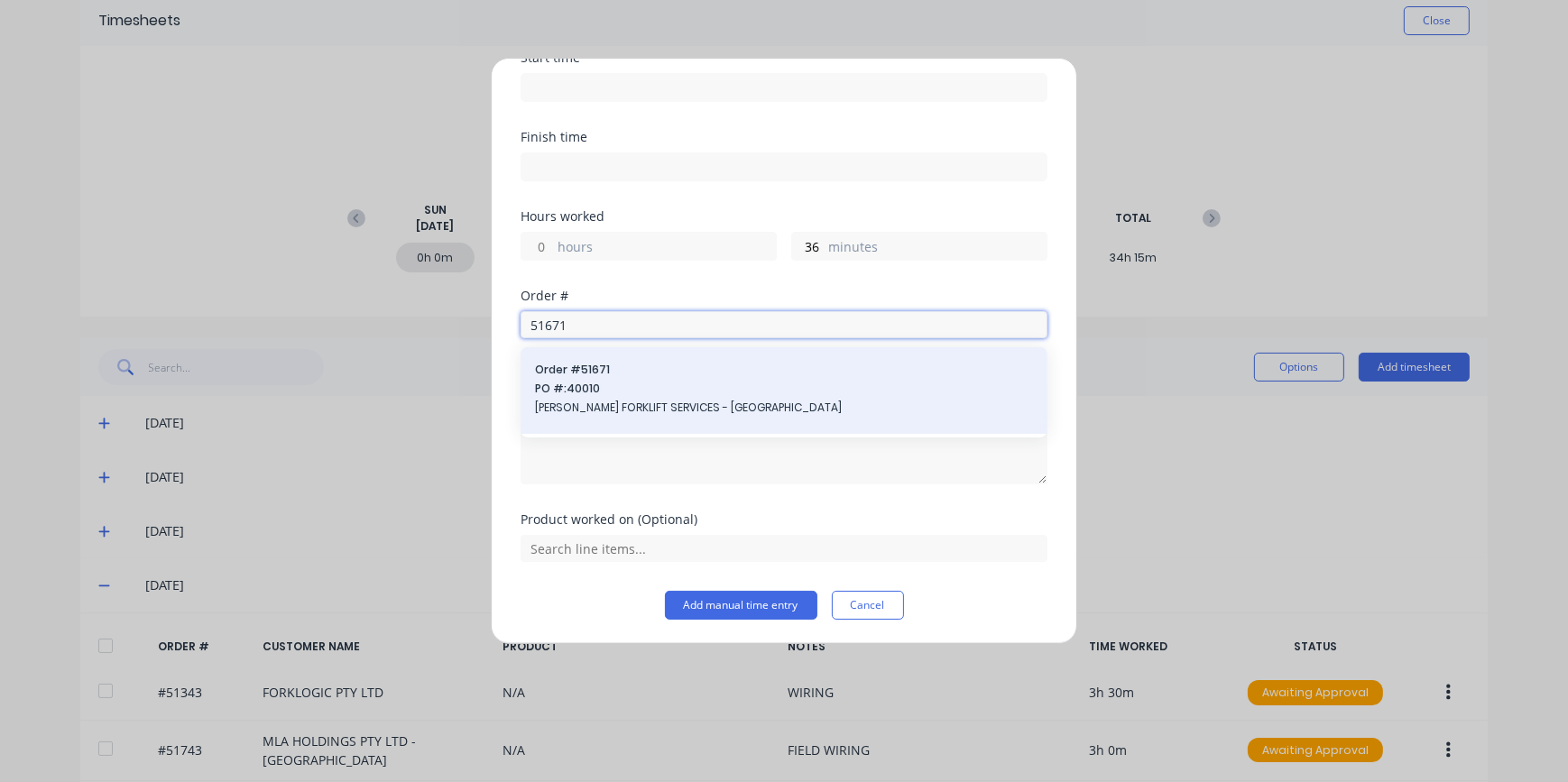
type input "51671"
click at [652, 407] on span "[PERSON_NAME] FORKLIFT SERVICES - [GEOGRAPHIC_DATA]" at bounding box center [784, 408] width 498 height 16
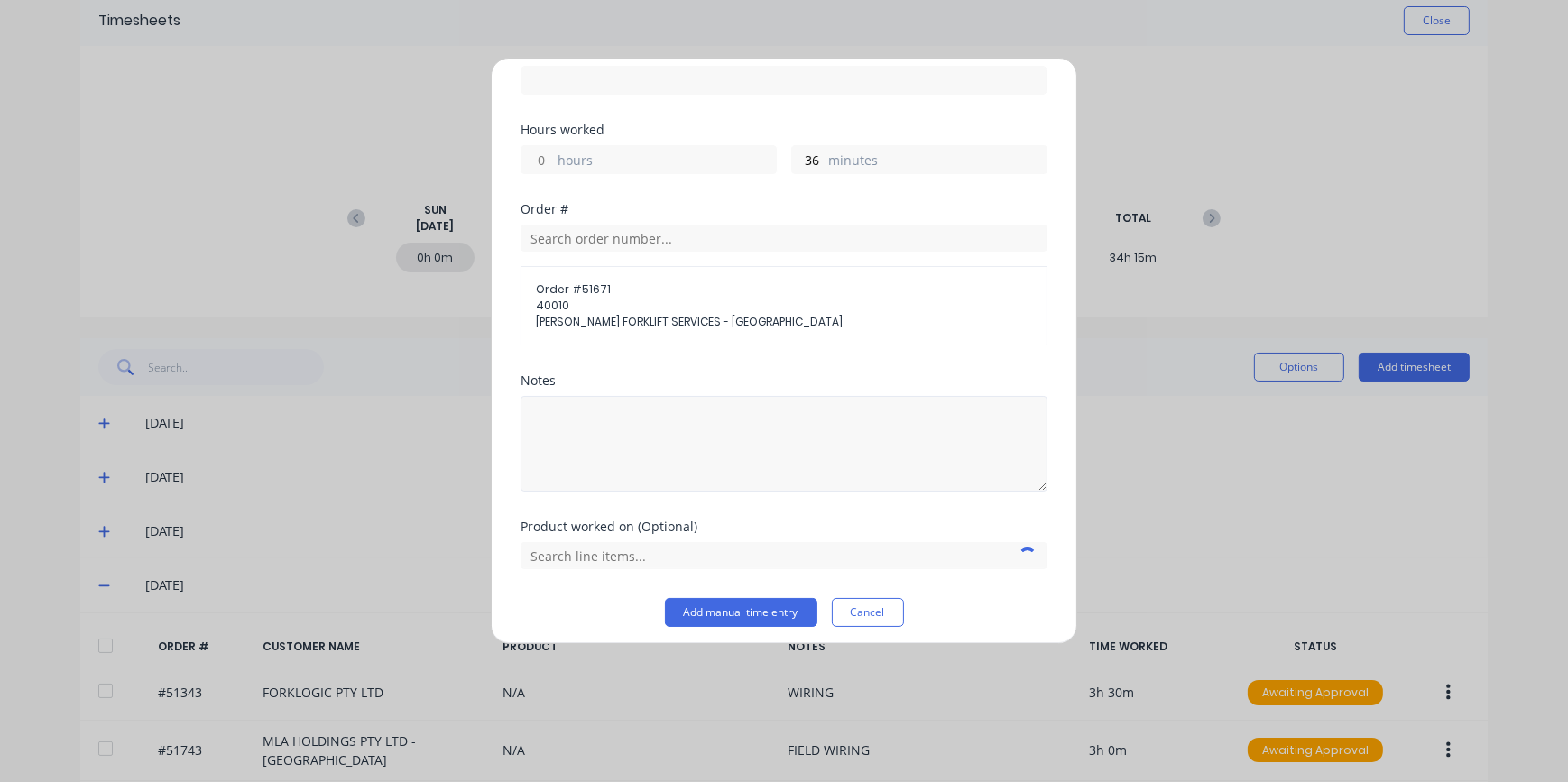
scroll to position [256, 0]
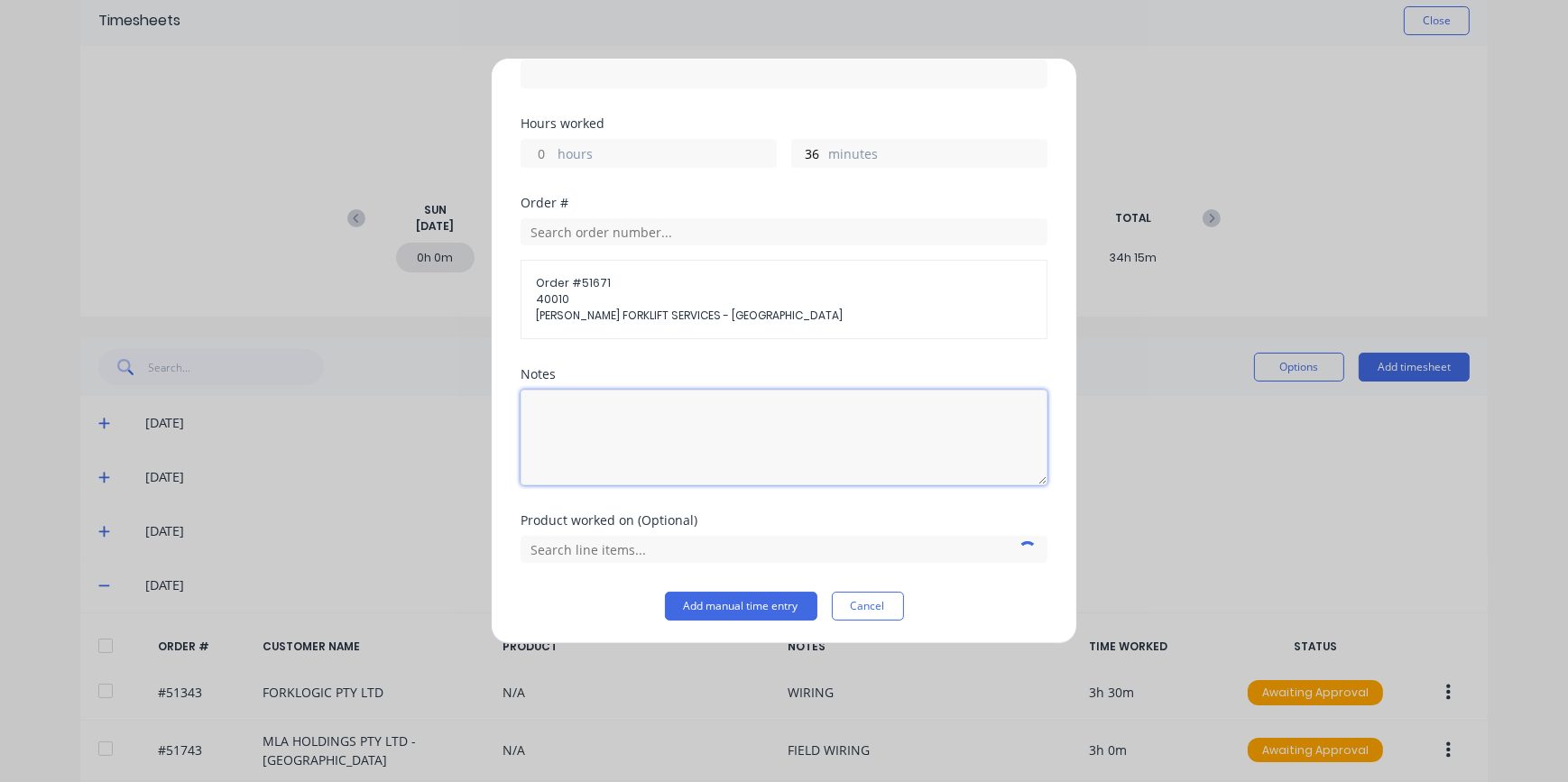
click at [595, 406] on textarea at bounding box center [784, 437] width 527 height 95
type textarea "MACHINE SPEED LIMITER BOX"
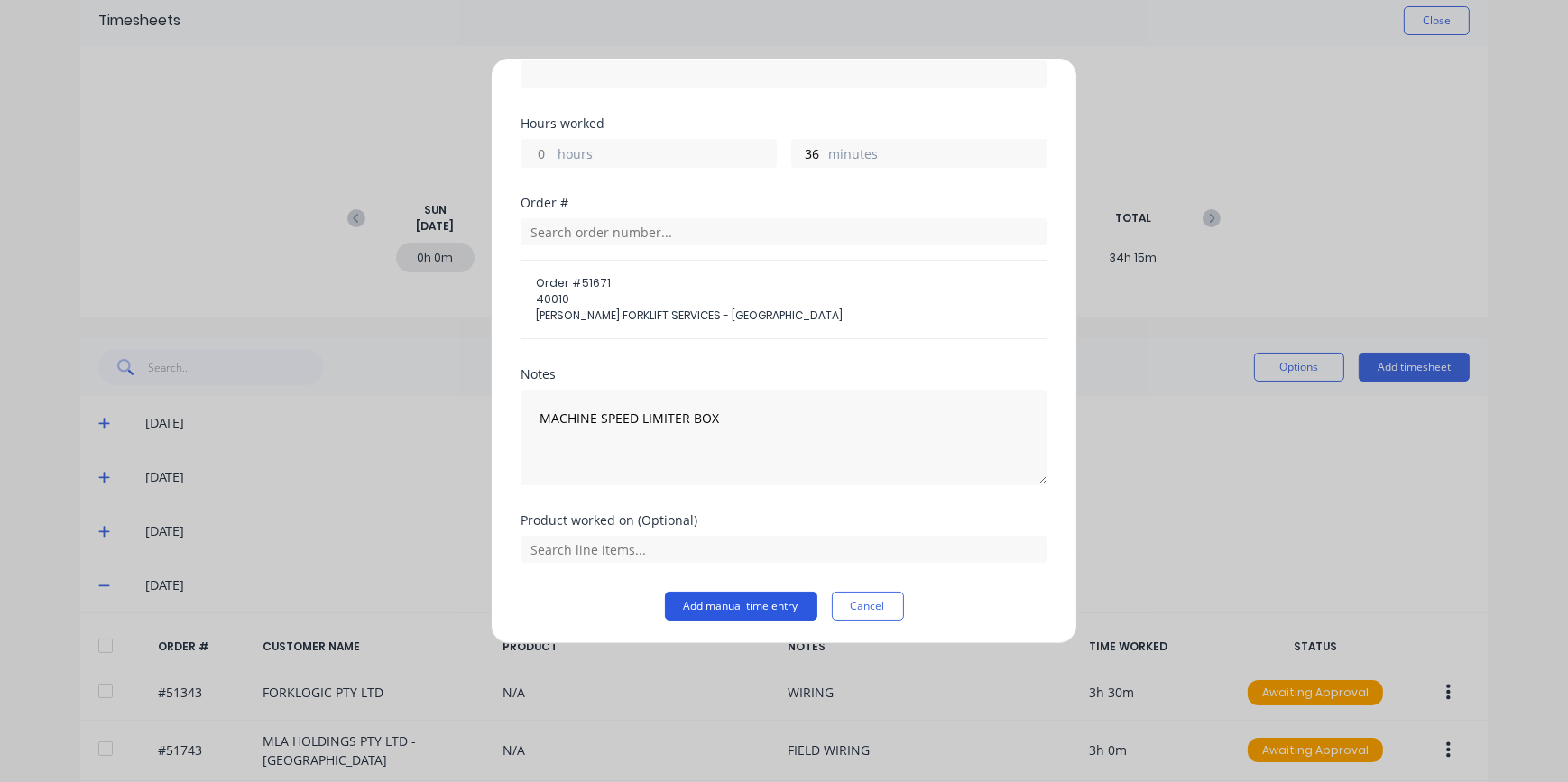
click at [725, 608] on button "Add manual time entry" at bounding box center [741, 607] width 153 height 29
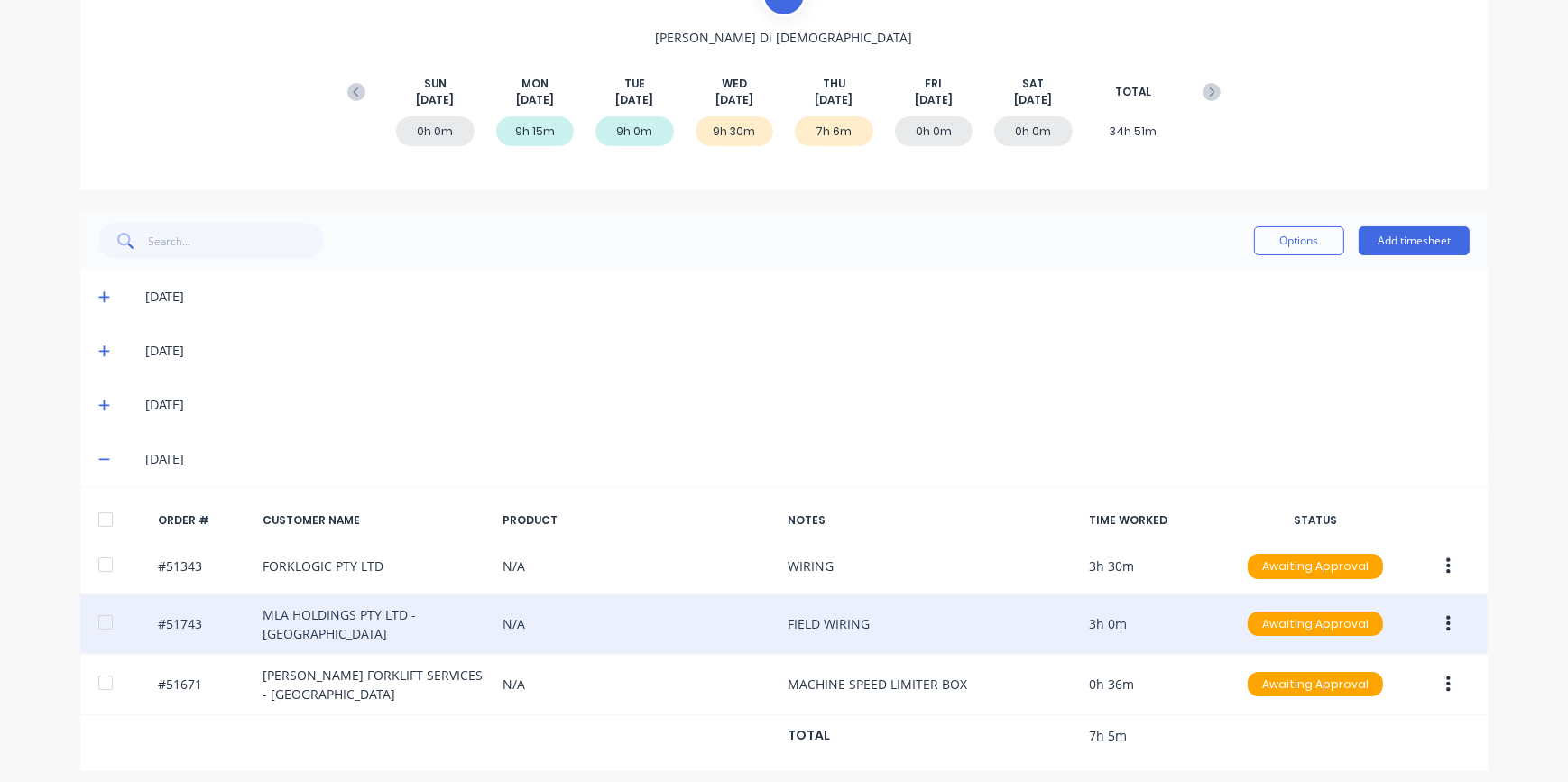
scroll to position [217, 0]
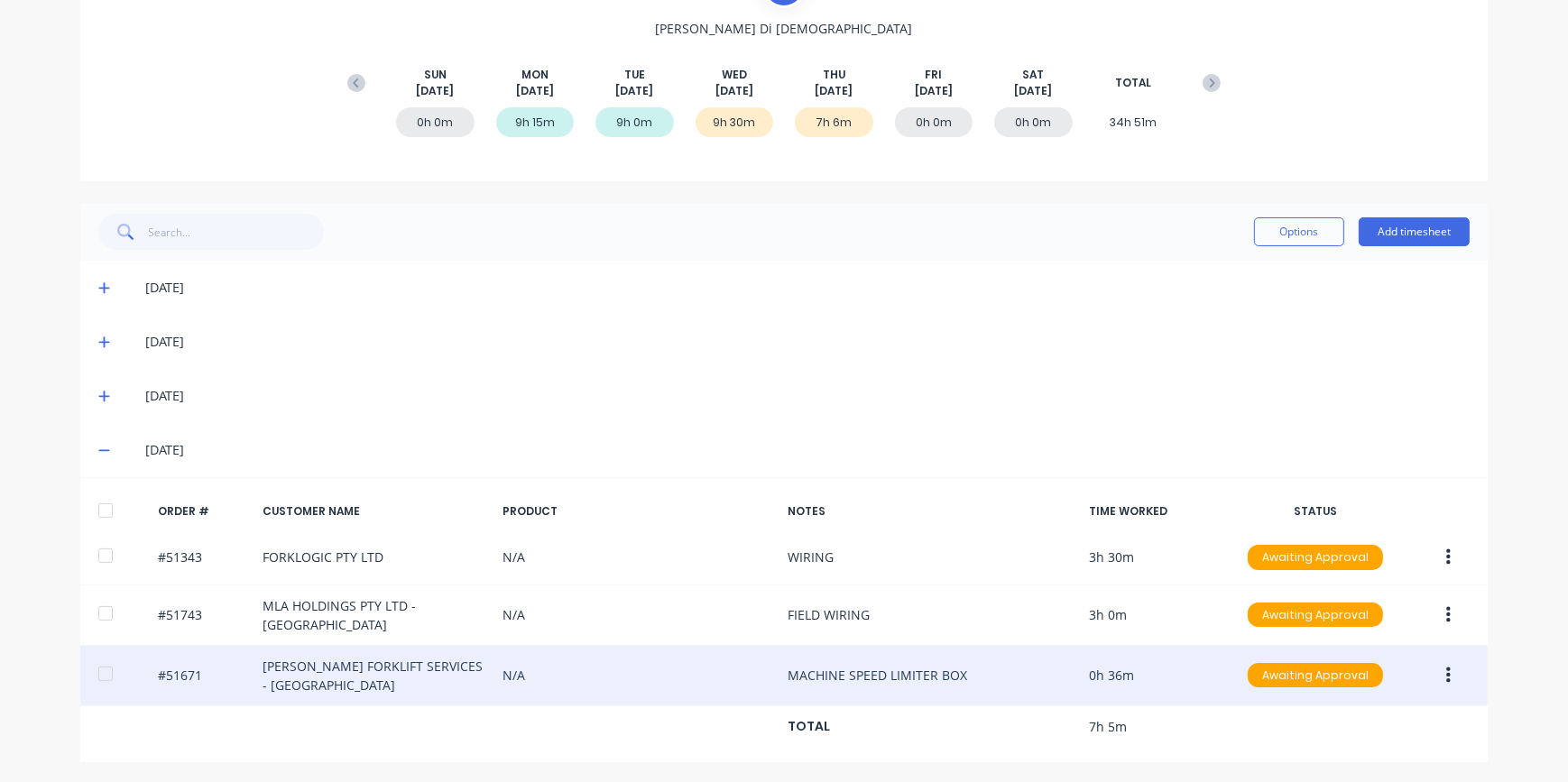
click at [1438, 681] on button "button" at bounding box center [1447, 675] width 42 height 32
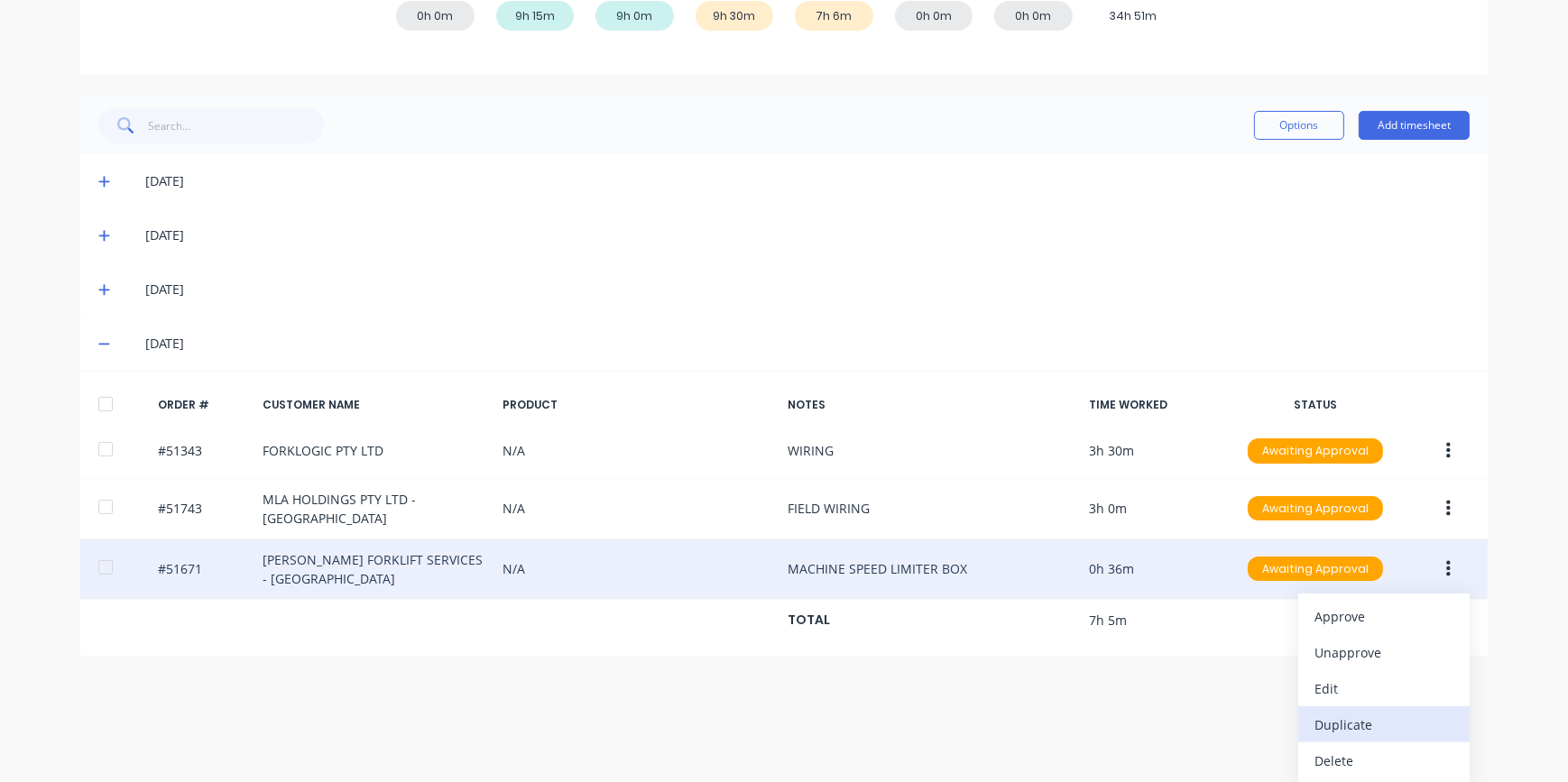
click at [1375, 731] on div "Duplicate" at bounding box center [1383, 725] width 139 height 26
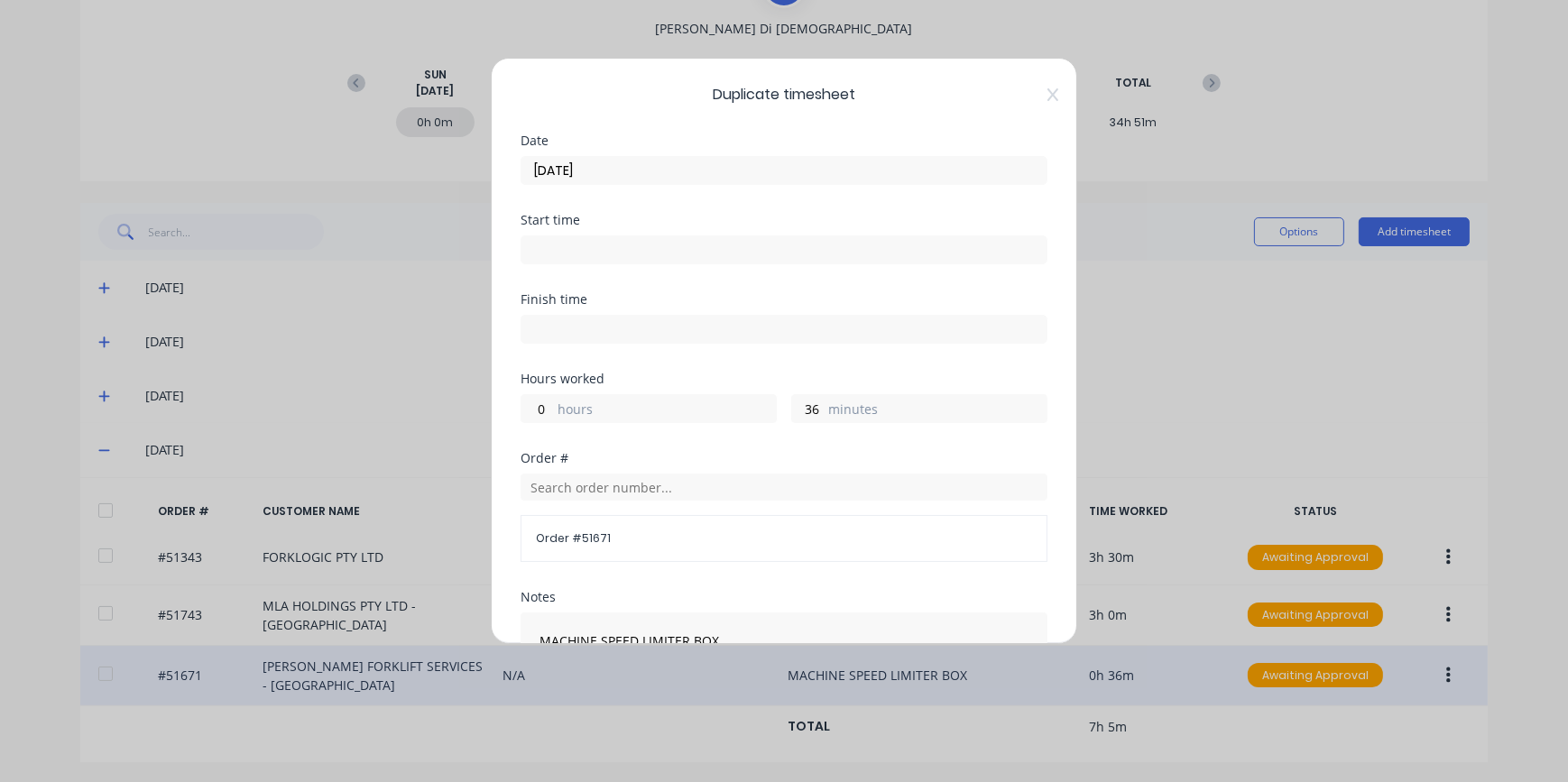
scroll to position [81, 0]
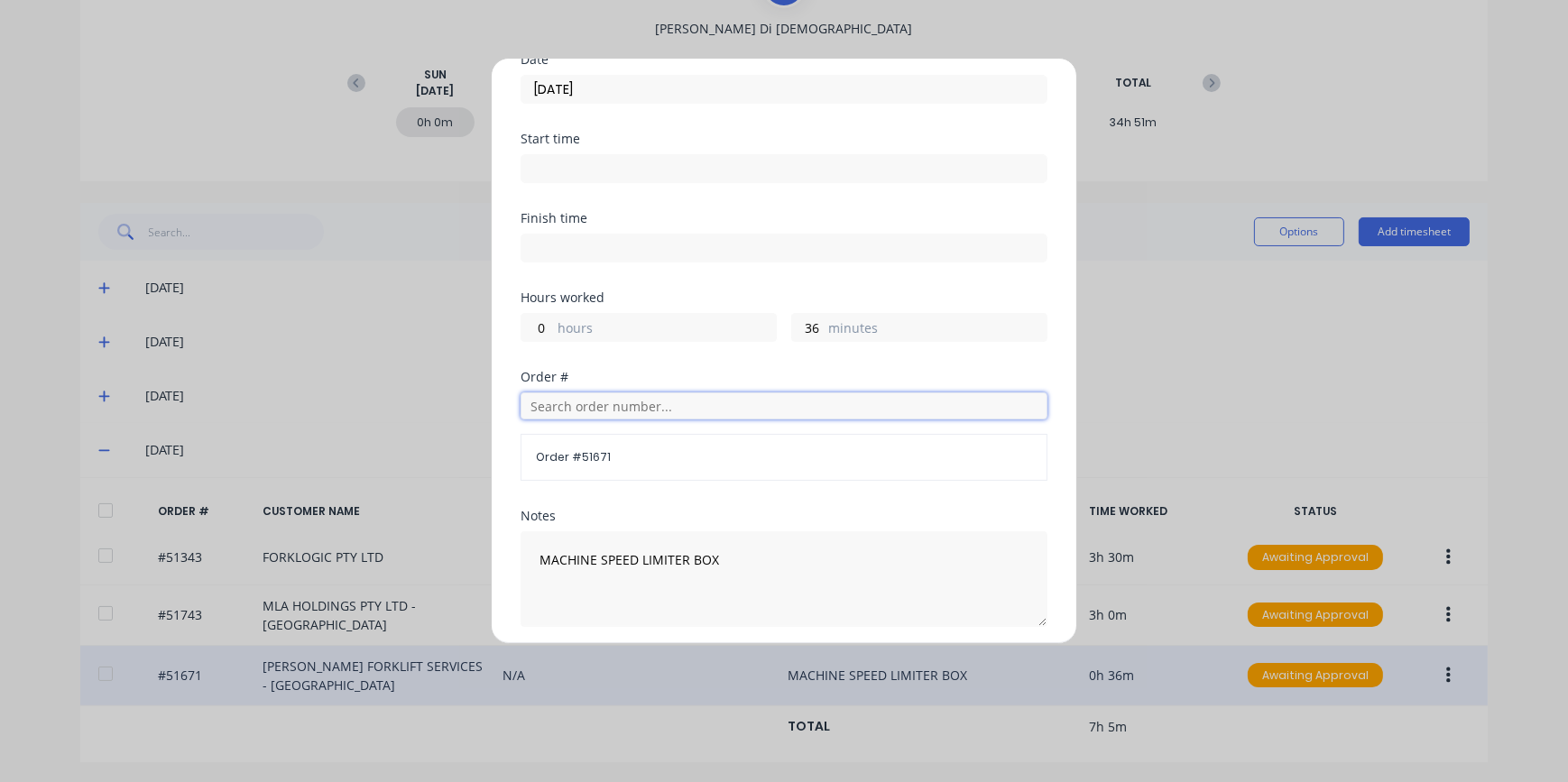
click at [555, 406] on input "text" at bounding box center [784, 406] width 527 height 27
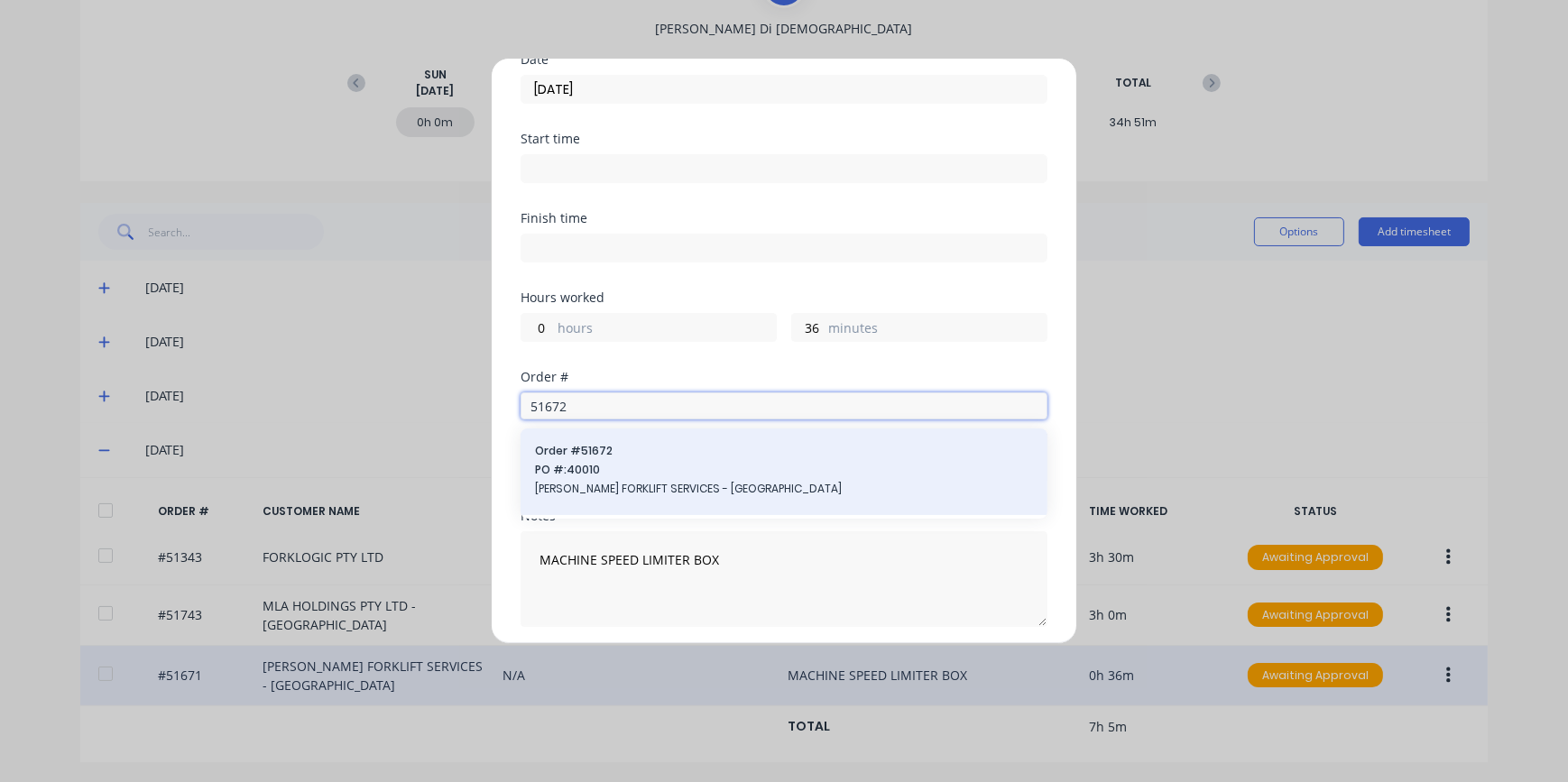
type input "51672"
click at [601, 474] on span "PO #: 40010" at bounding box center [784, 470] width 498 height 16
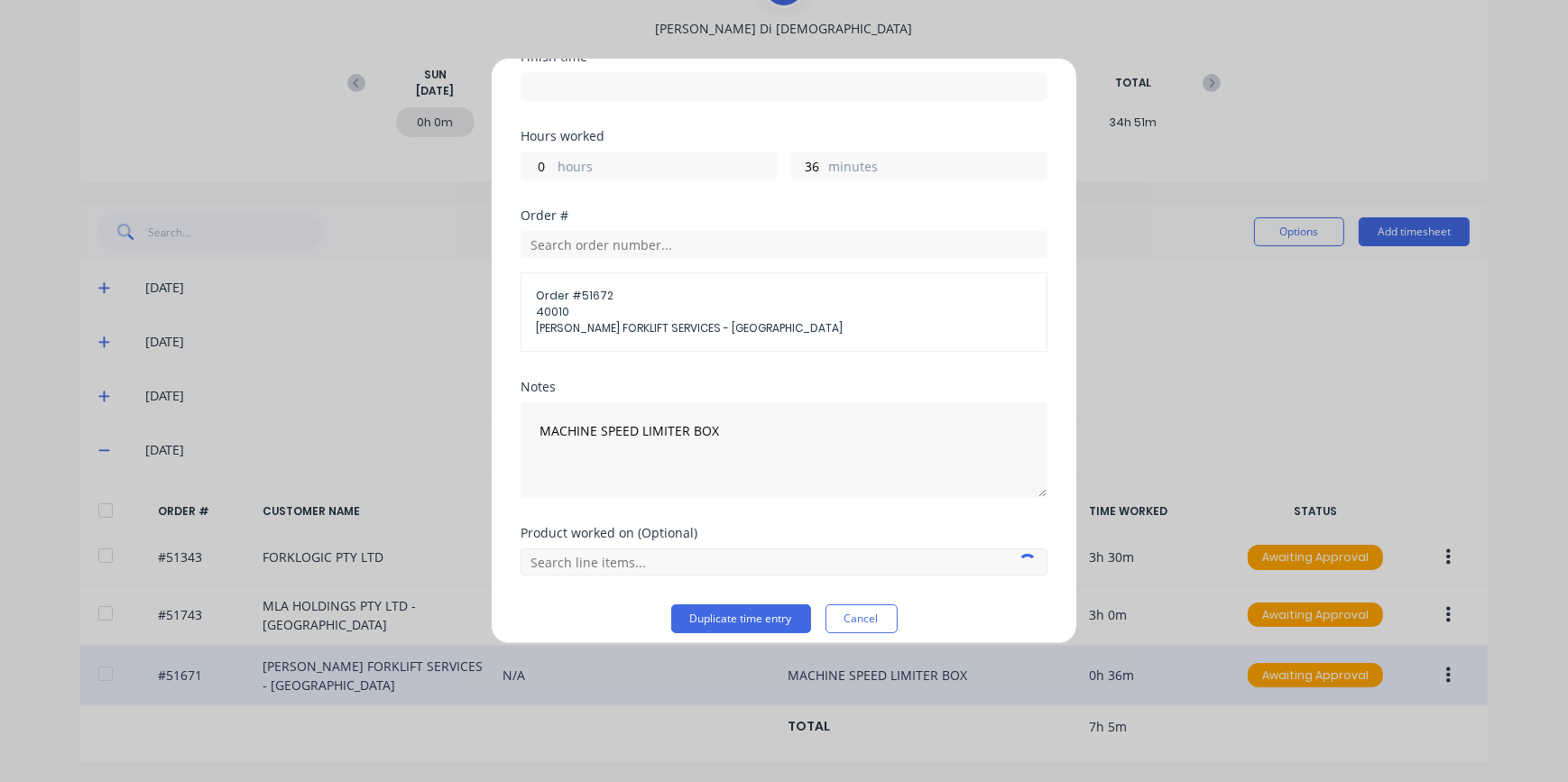
scroll to position [256, 0]
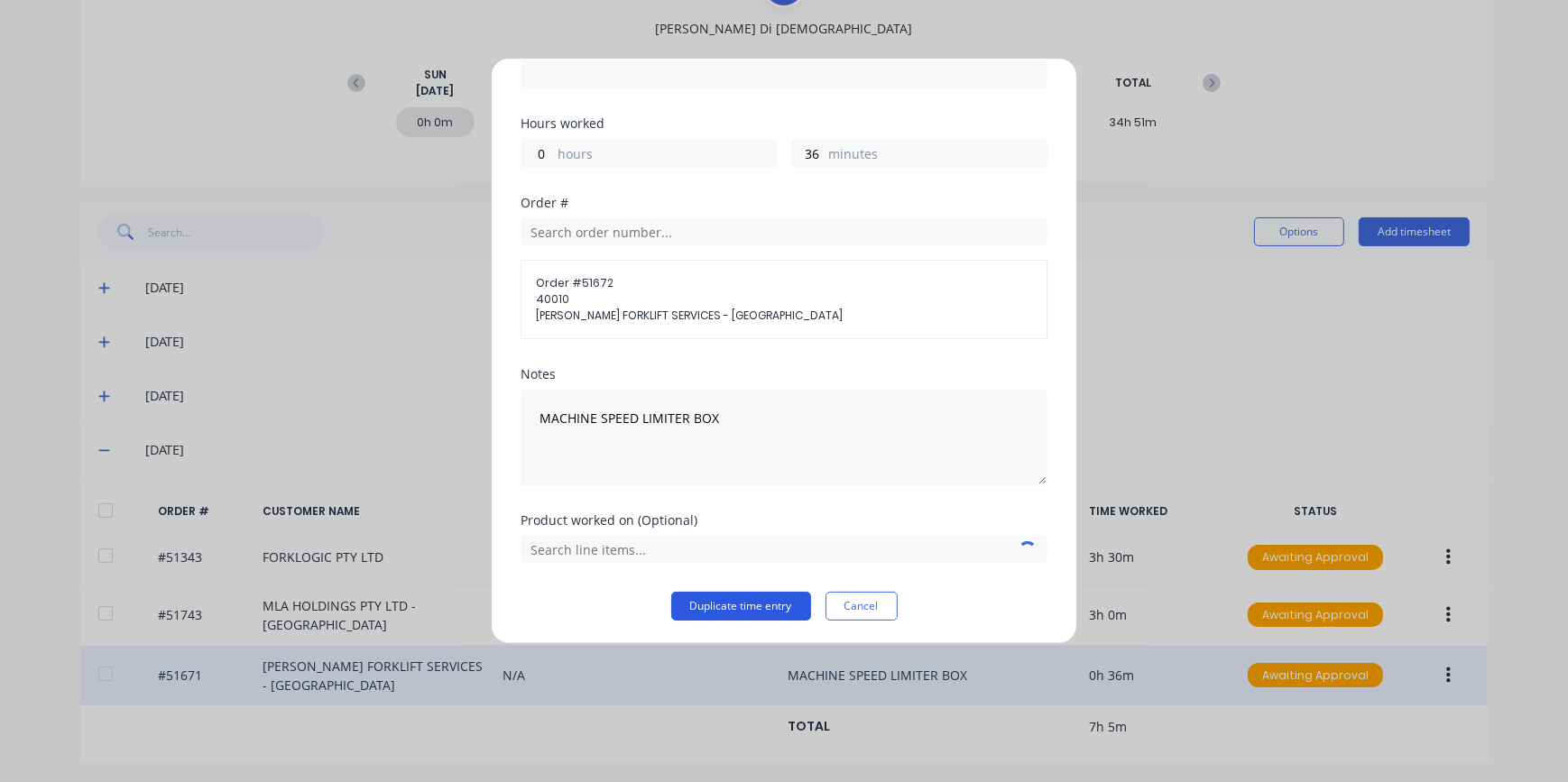
click at [780, 609] on button "Duplicate time entry" at bounding box center [741, 607] width 140 height 29
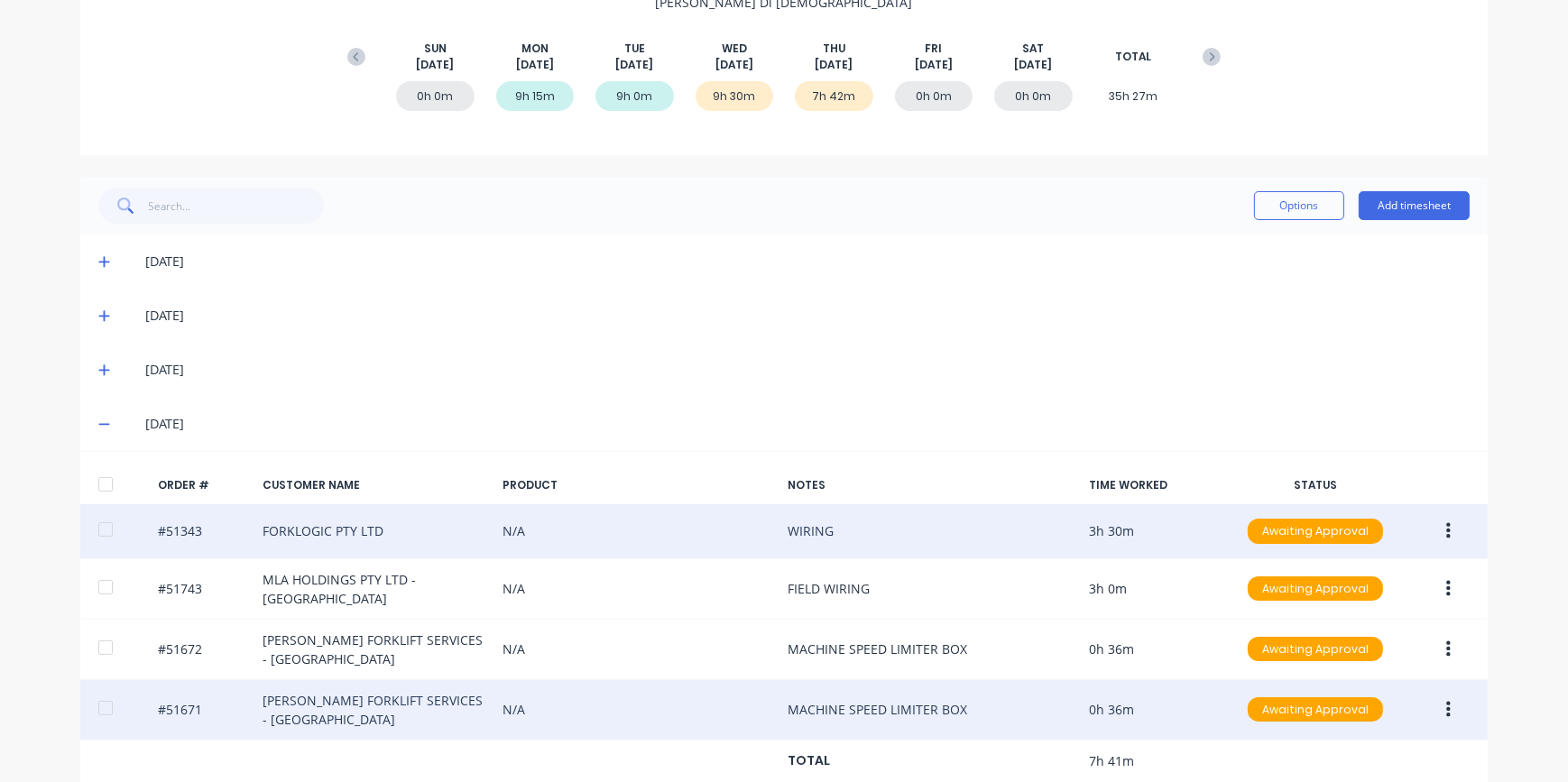
scroll to position [278, 0]
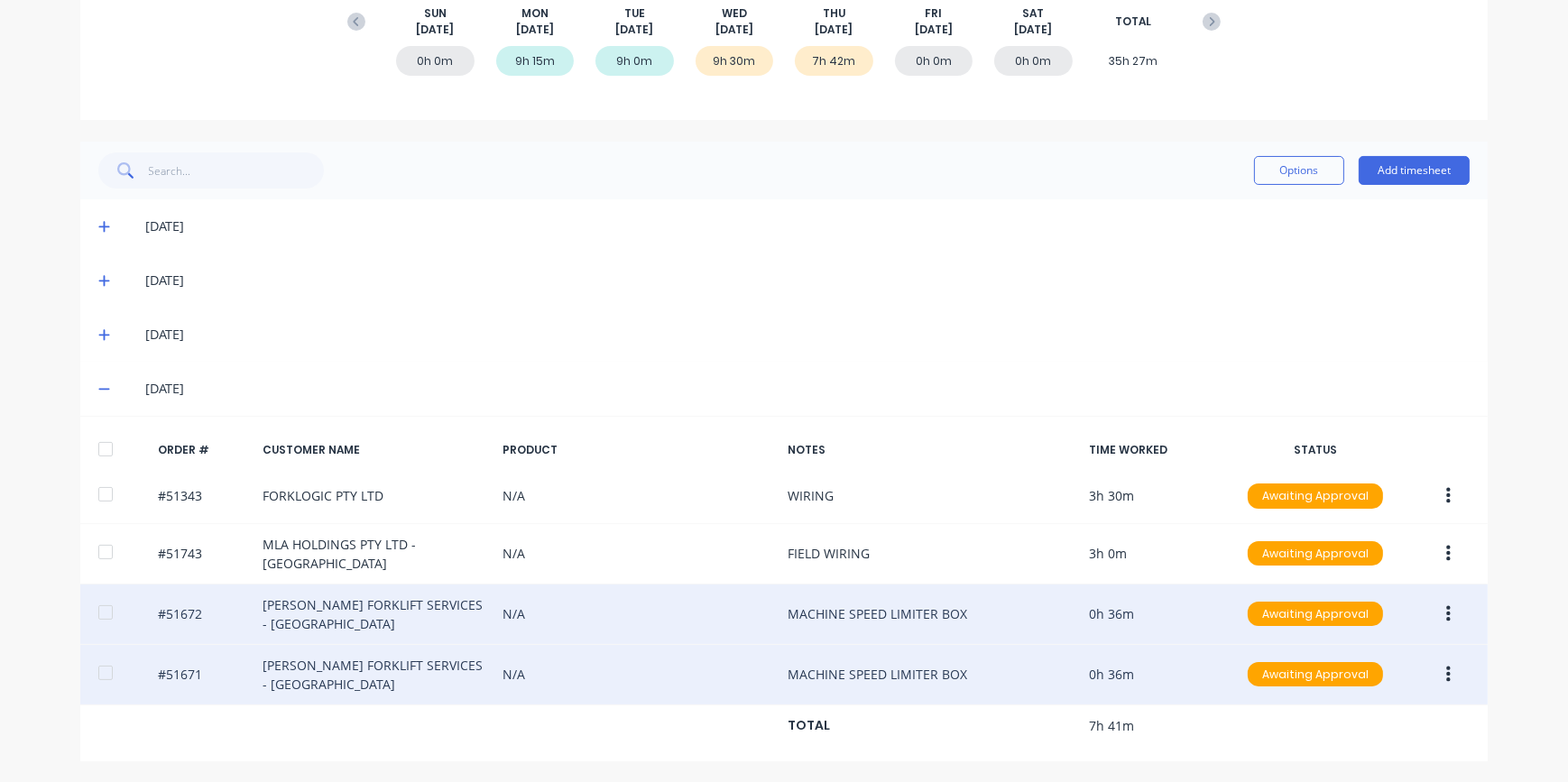
click at [1445, 619] on icon "button" at bounding box center [1447, 613] width 5 height 16
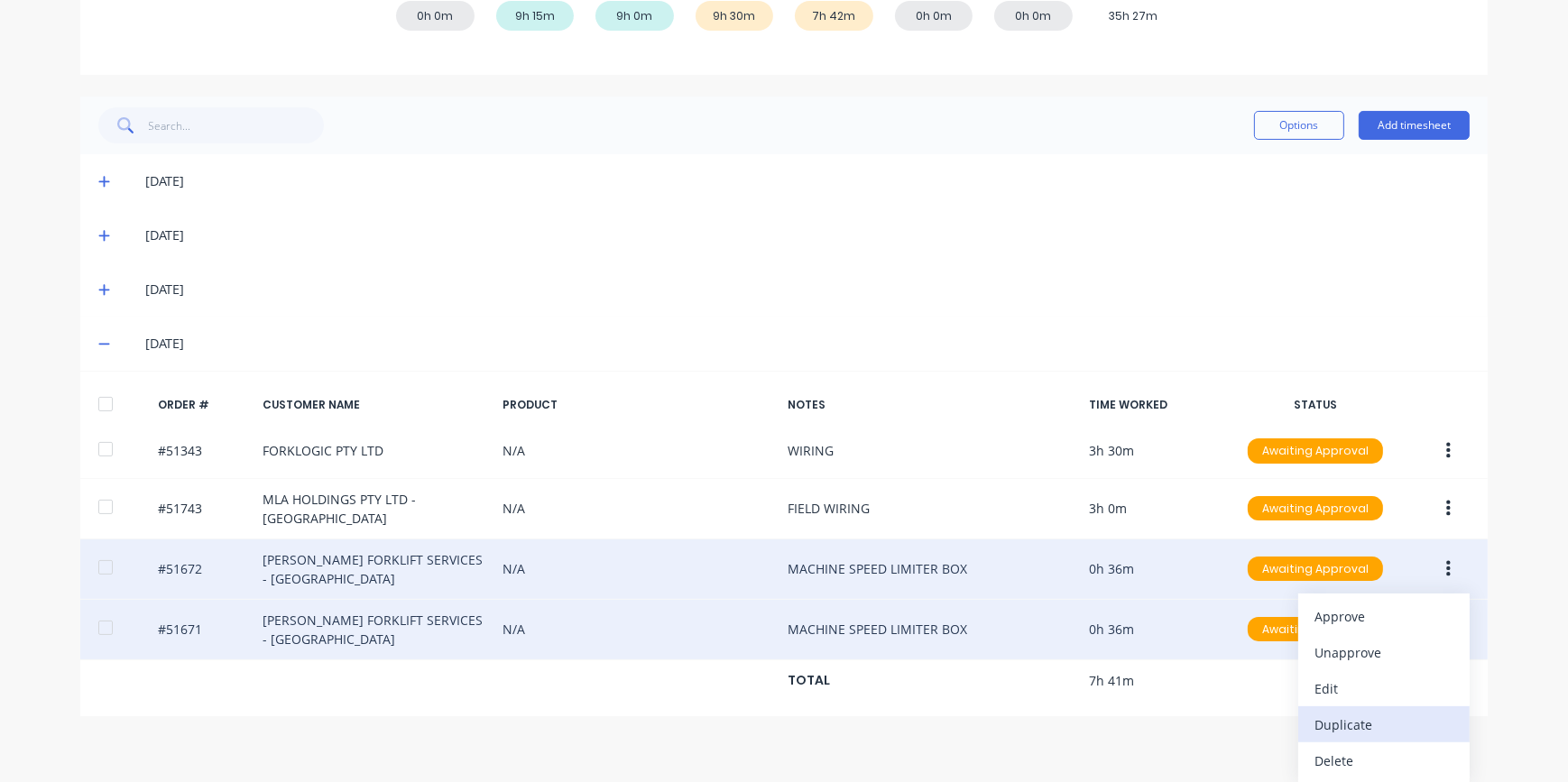
click at [1341, 717] on div "Duplicate" at bounding box center [1383, 725] width 139 height 26
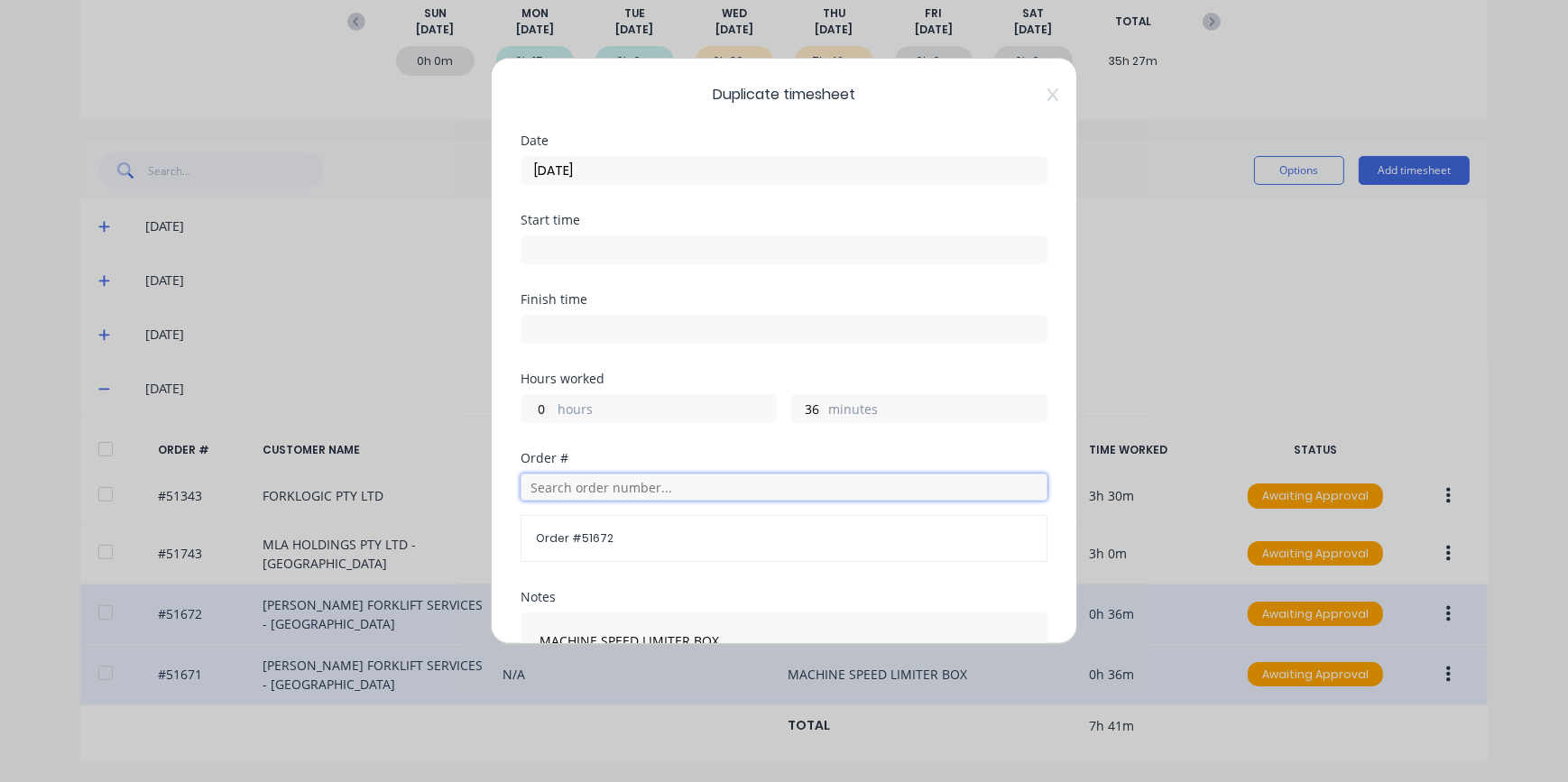
drag, startPoint x: 580, startPoint y: 488, endPoint x: 564, endPoint y: 490, distance: 16.1
click at [577, 489] on input "text" at bounding box center [784, 487] width 527 height 27
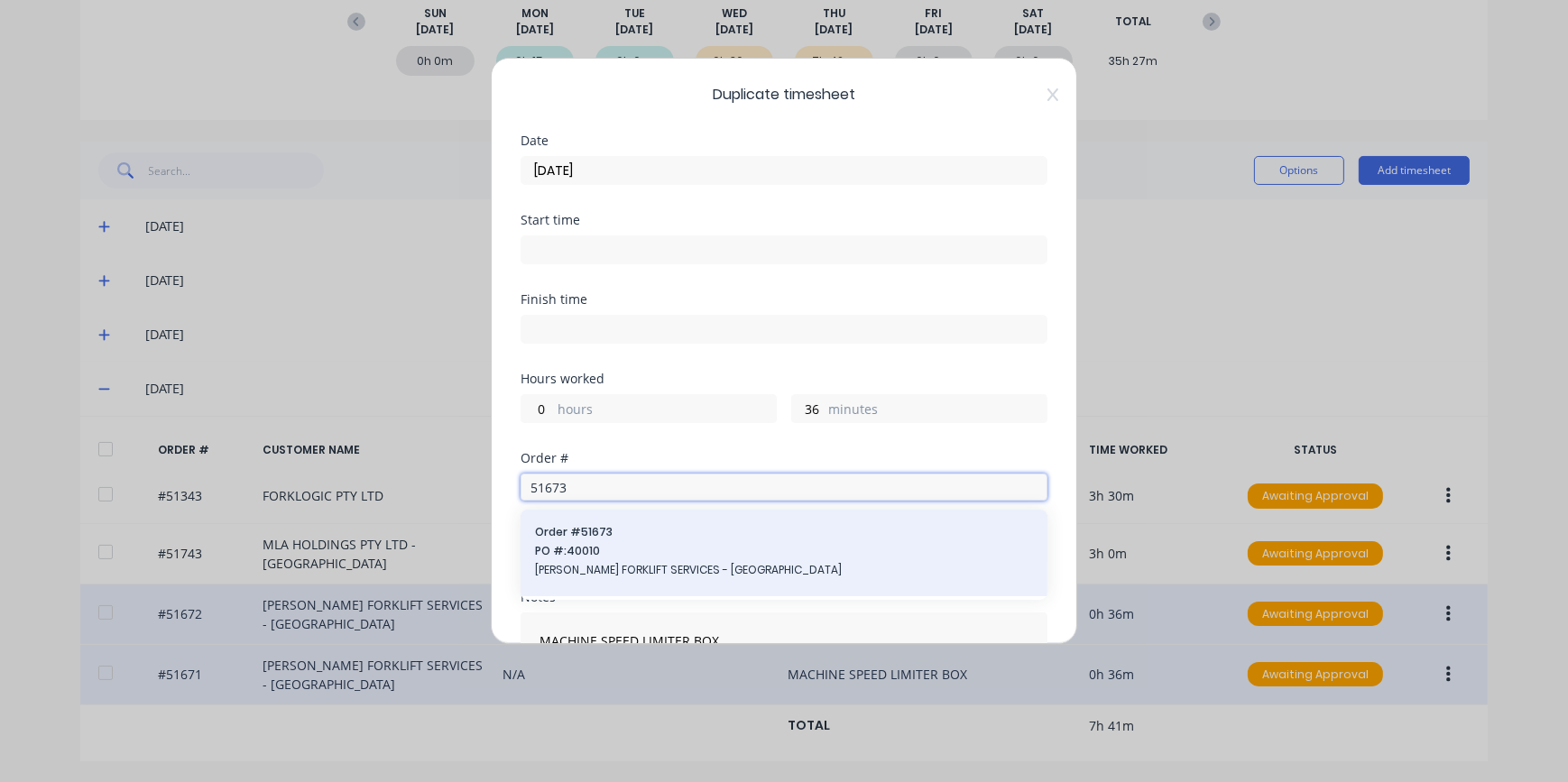
type input "51673"
click at [610, 568] on span "[PERSON_NAME] FORKLIFT SERVICES - [GEOGRAPHIC_DATA]" at bounding box center [784, 570] width 498 height 16
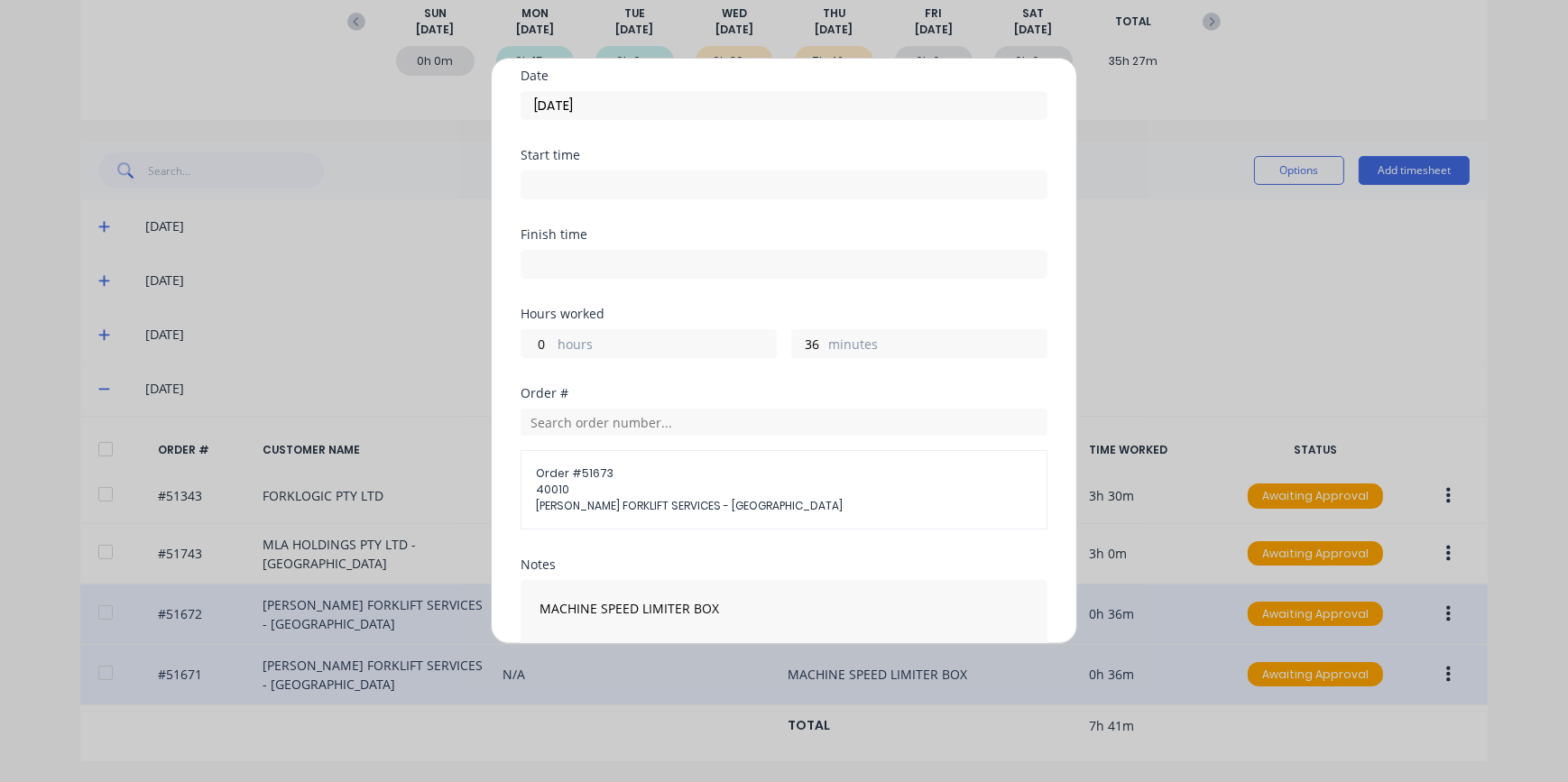
scroll to position [256, 0]
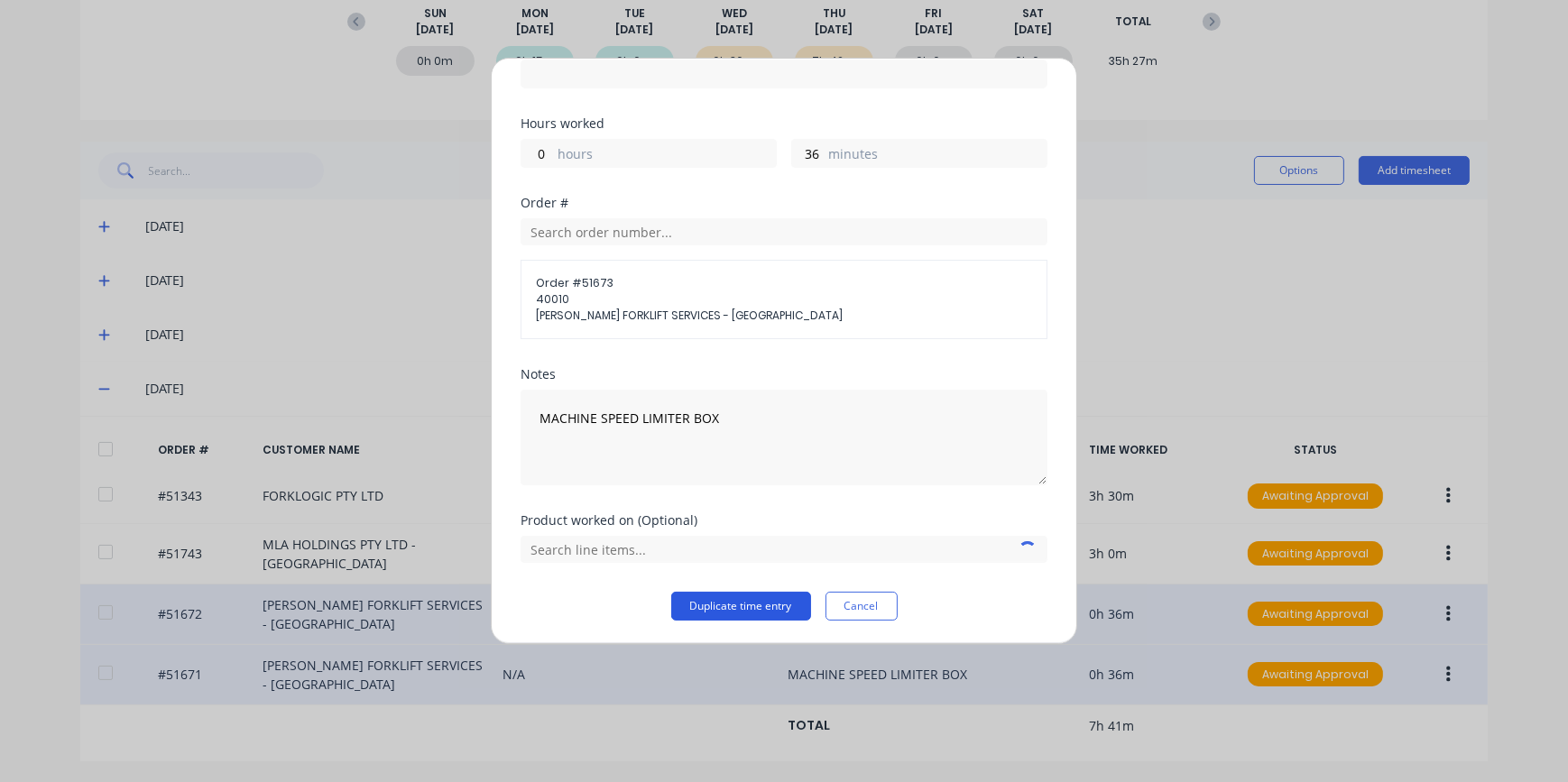
click at [724, 609] on button "Duplicate time entry" at bounding box center [741, 607] width 140 height 29
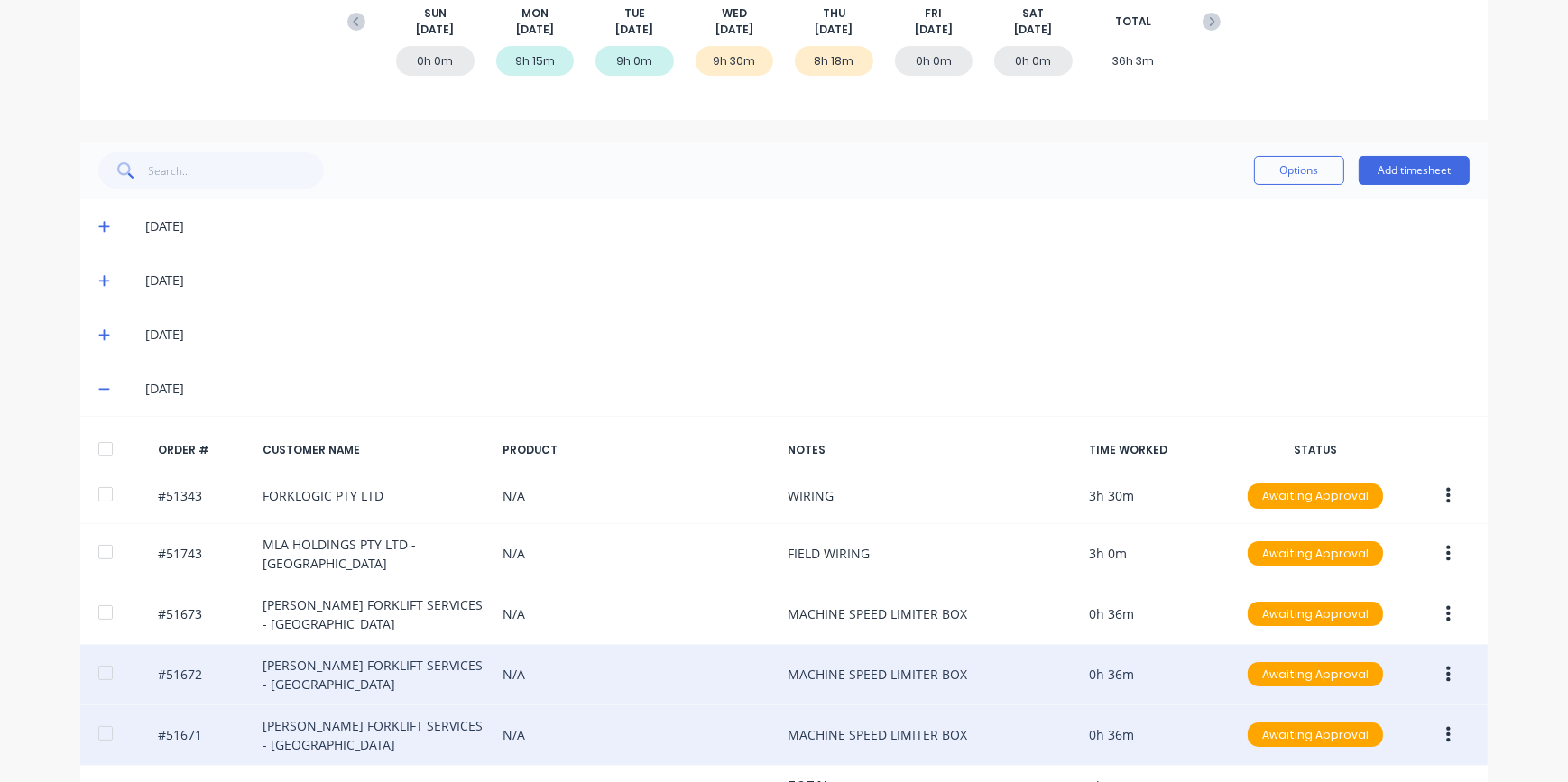
scroll to position [339, 0]
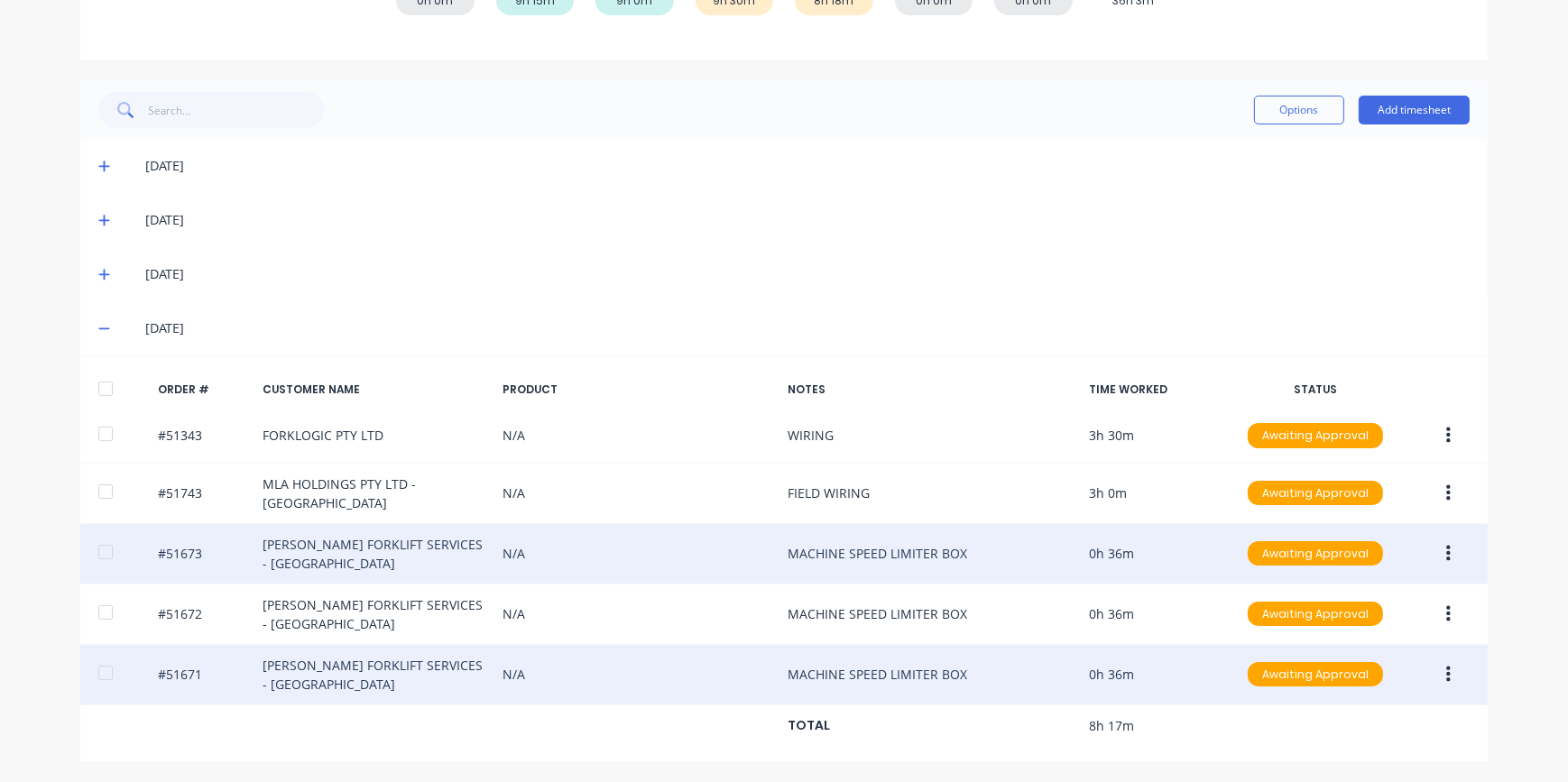
drag, startPoint x: 1439, startPoint y: 560, endPoint x: 1448, endPoint y: 566, distance: 10.8
click at [1448, 566] on button "button" at bounding box center [1447, 554] width 42 height 32
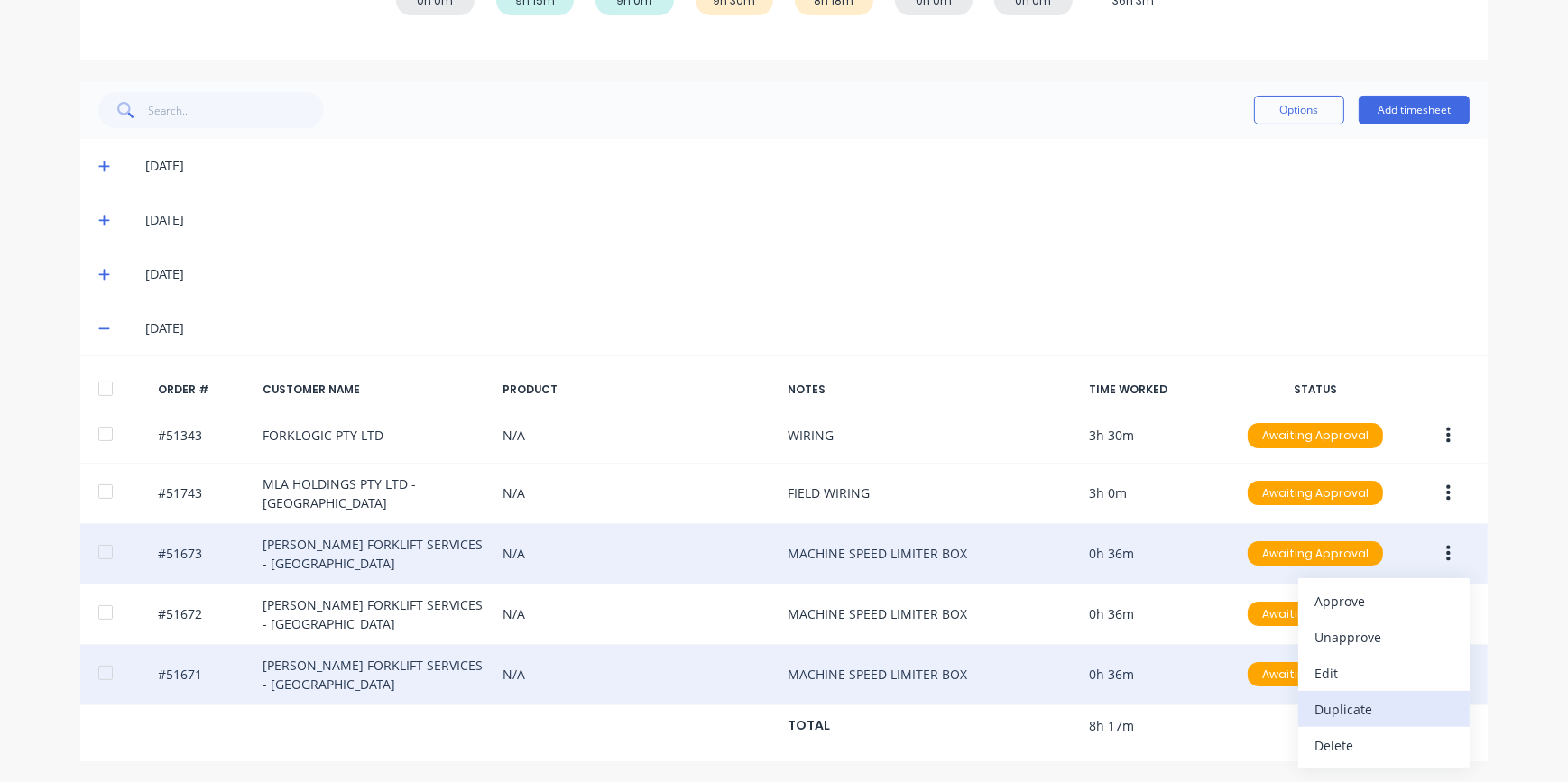
click at [1342, 716] on div "Duplicate" at bounding box center [1383, 710] width 139 height 26
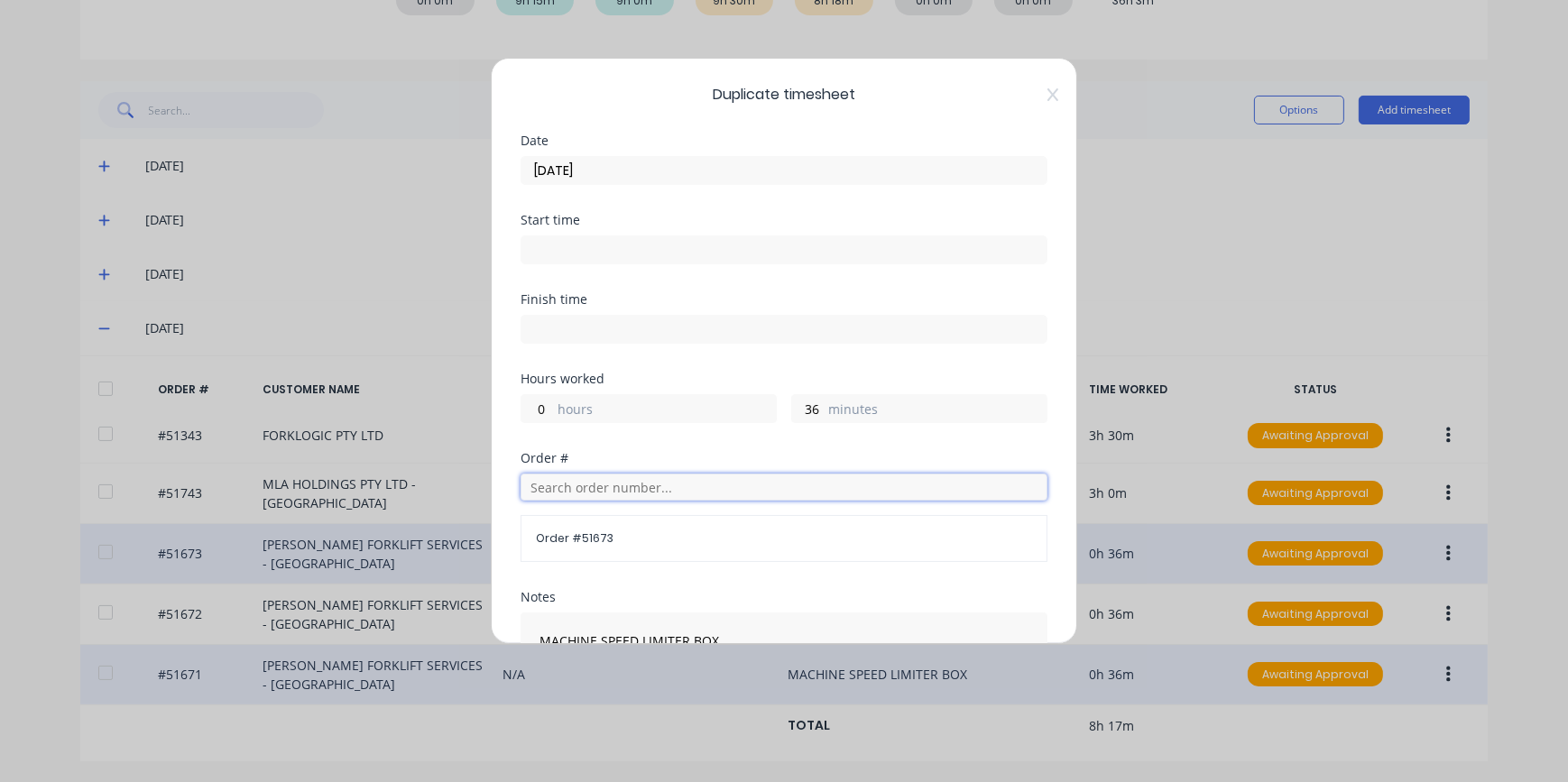
click at [562, 485] on input "text" at bounding box center [784, 487] width 527 height 27
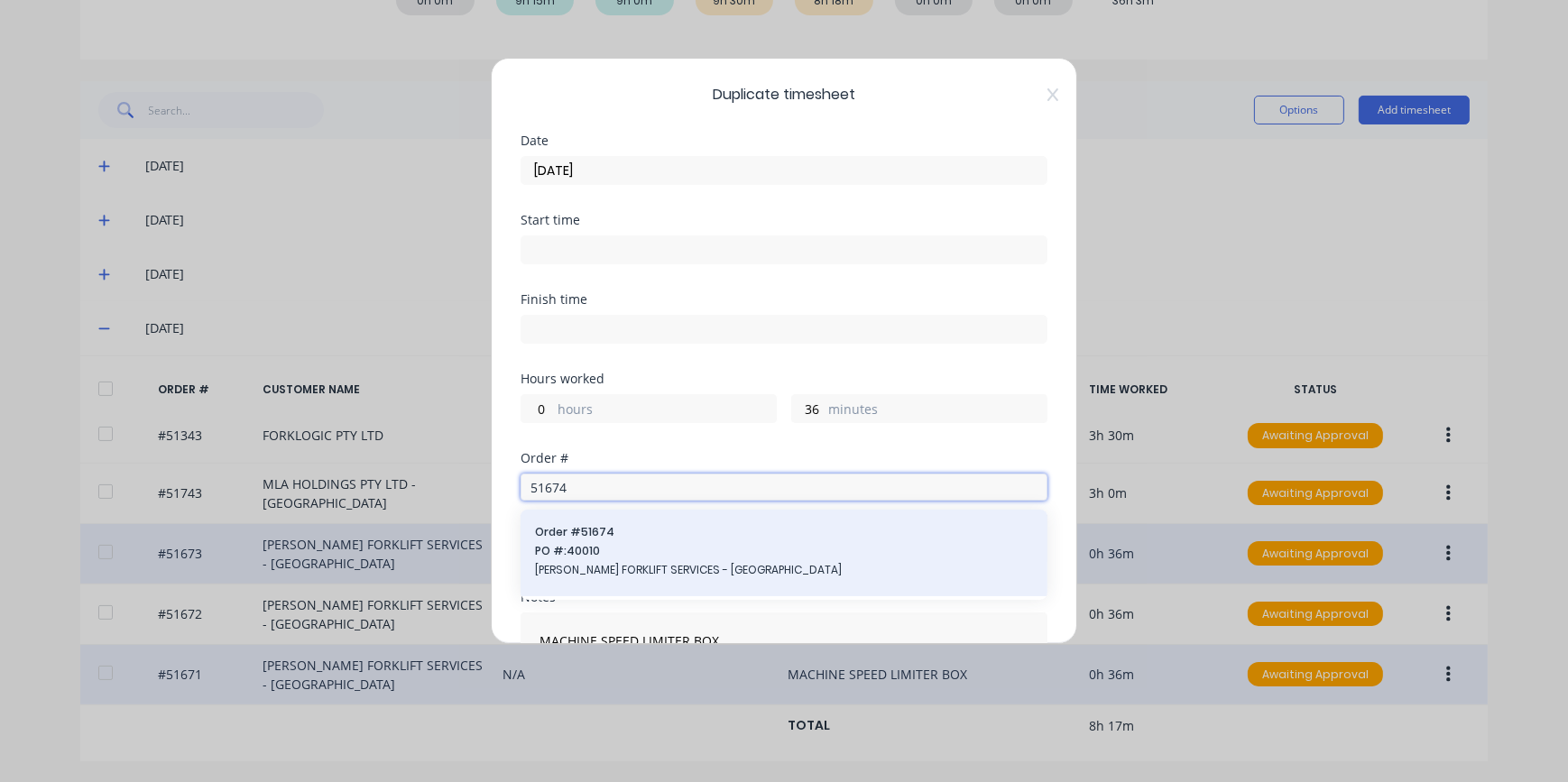
type input "51674"
click at [670, 574] on span "[PERSON_NAME] FORKLIFT SERVICES - [GEOGRAPHIC_DATA]" at bounding box center [784, 570] width 498 height 16
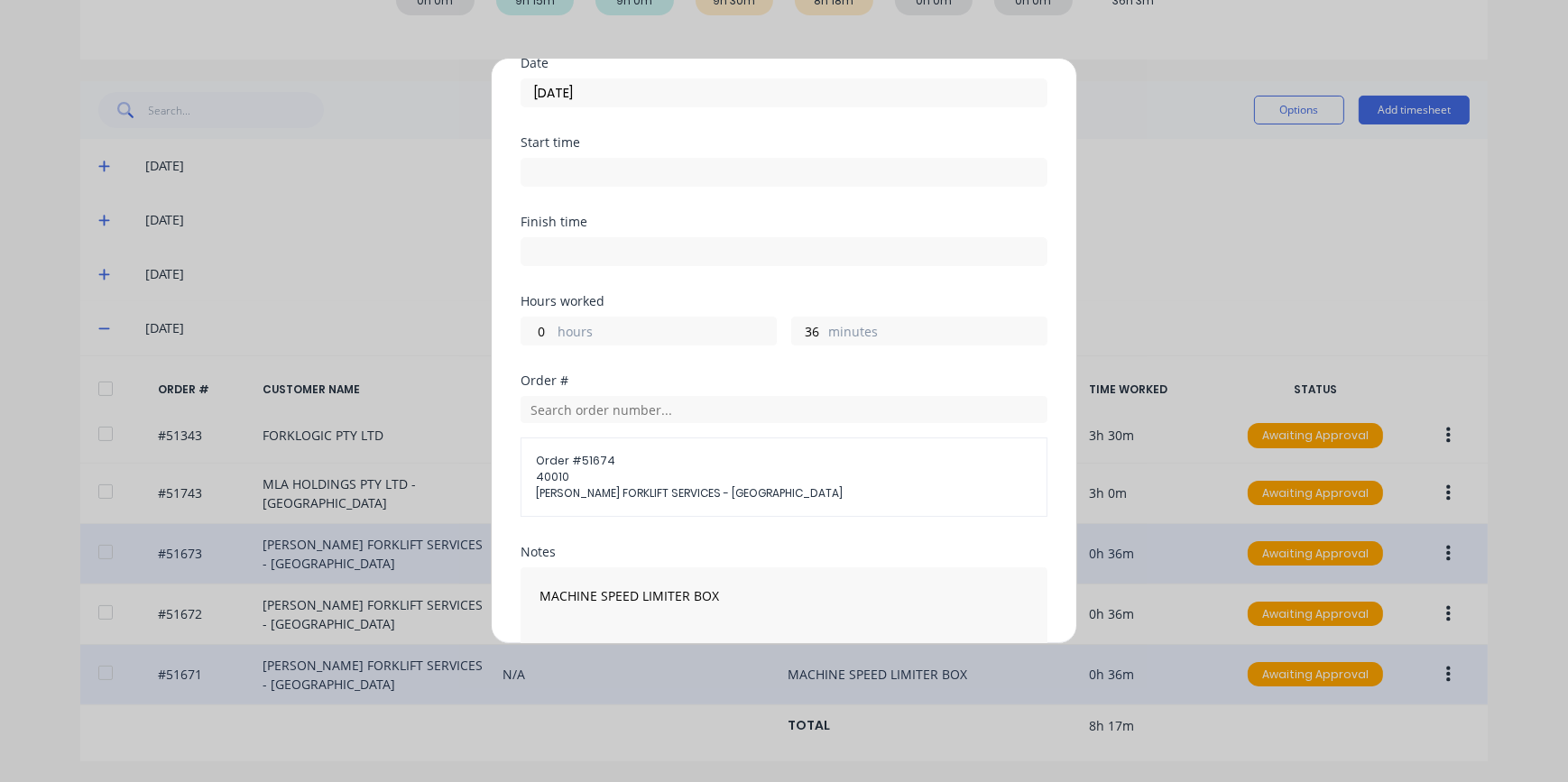
scroll to position [245, 0]
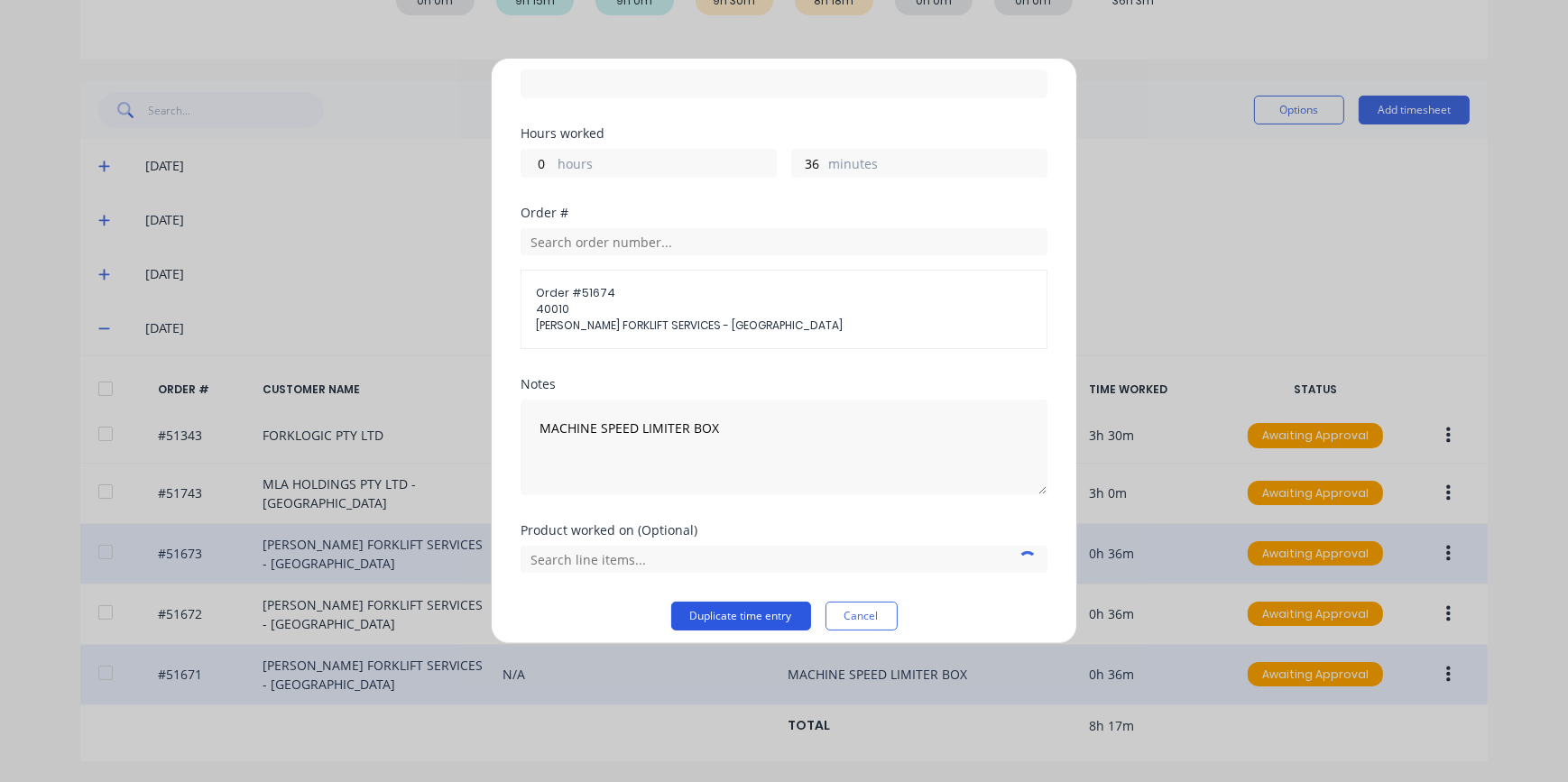
click at [764, 614] on button "Duplicate time entry" at bounding box center [741, 616] width 140 height 29
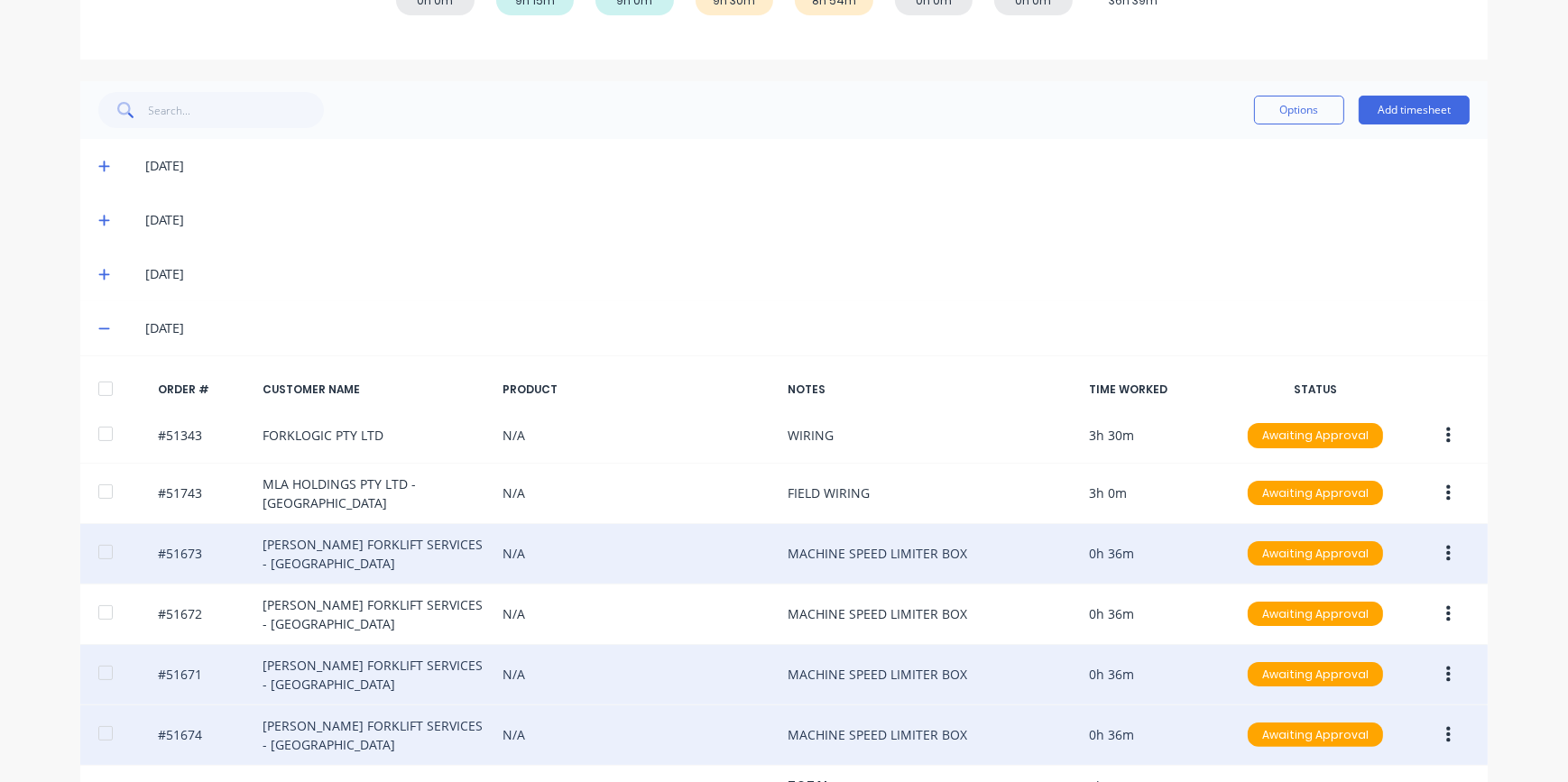
click at [1439, 736] on button "button" at bounding box center [1447, 735] width 42 height 32
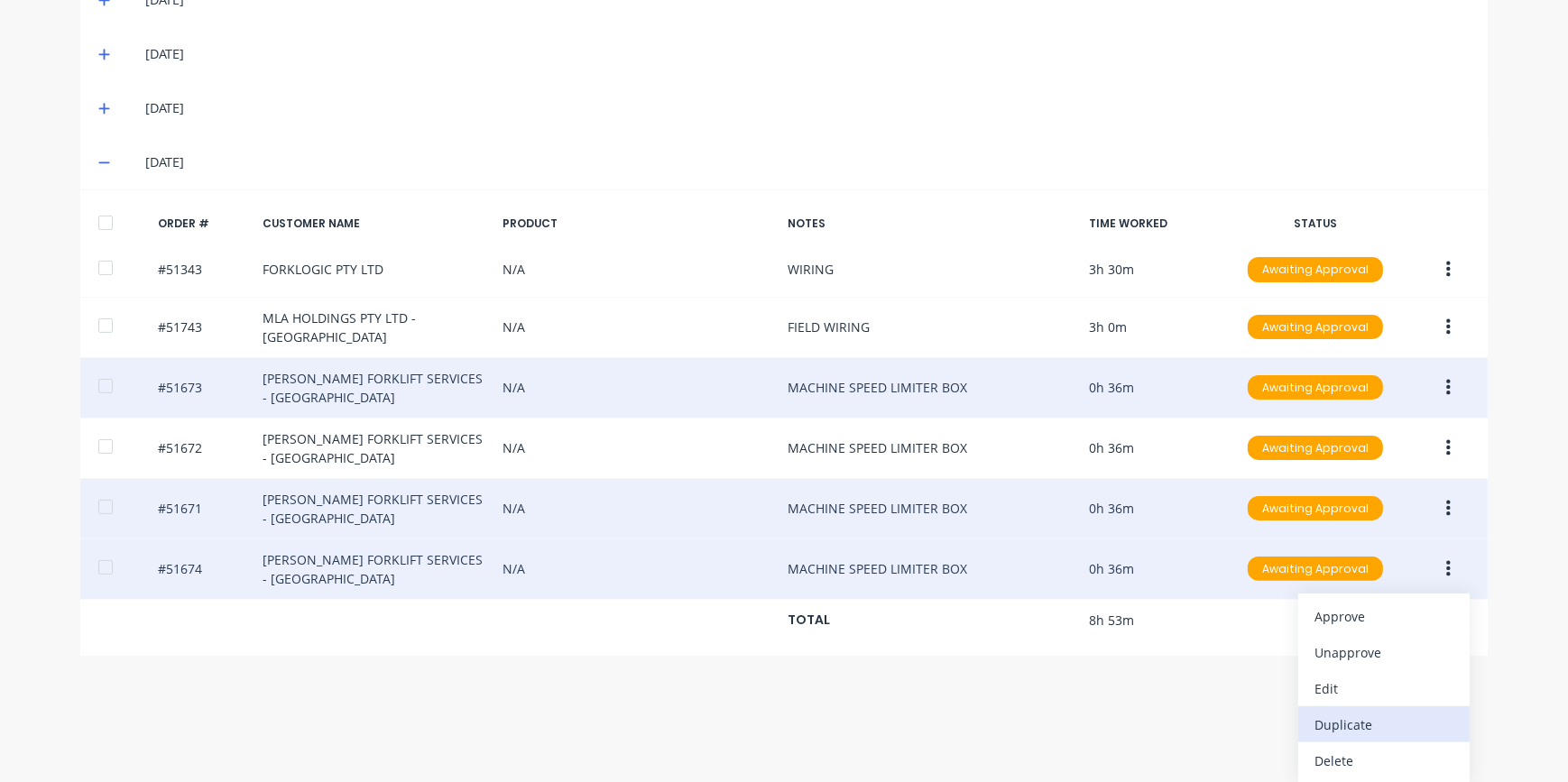
click at [1359, 729] on div "Duplicate" at bounding box center [1383, 725] width 139 height 26
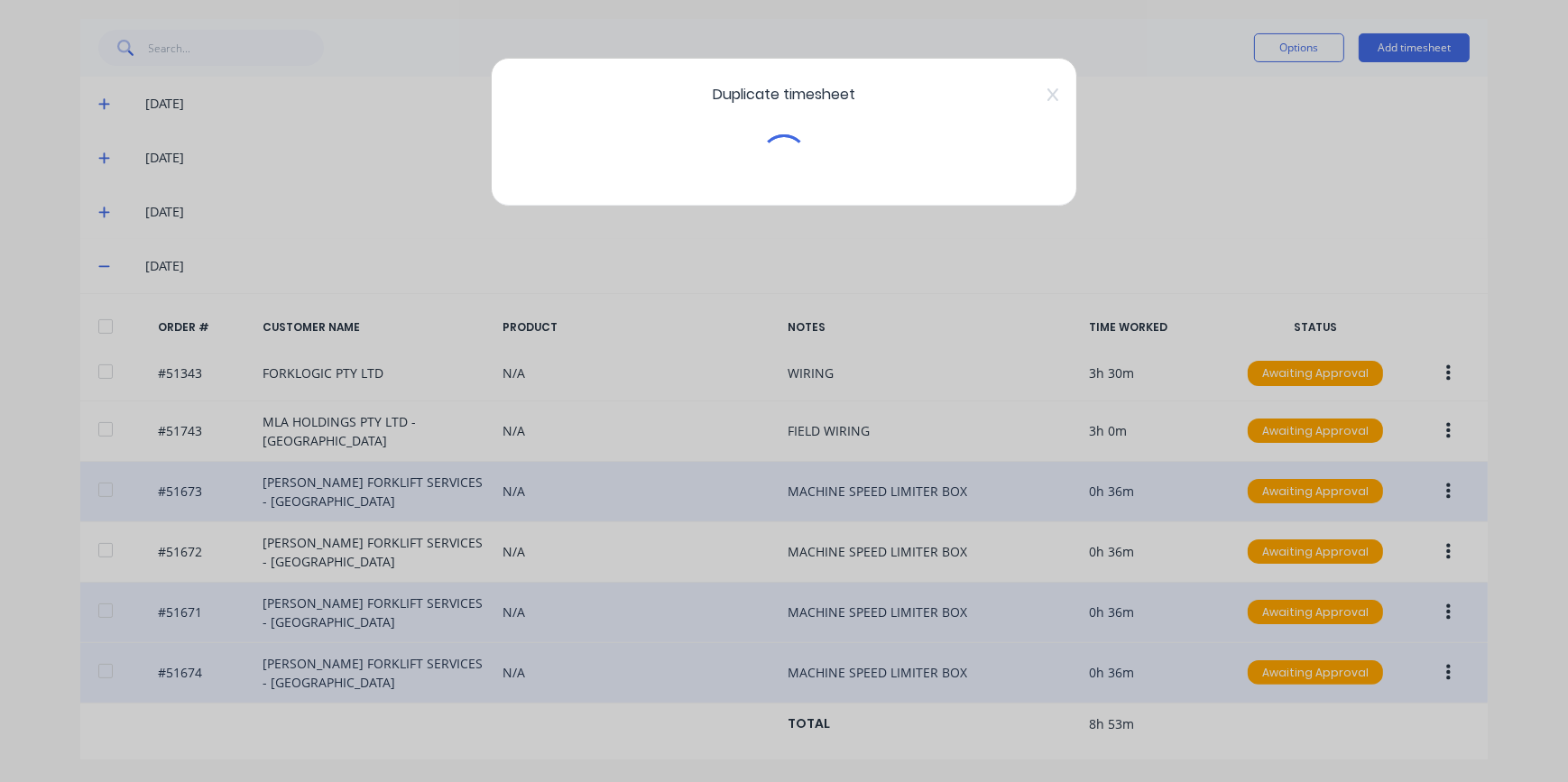
scroll to position [398, 0]
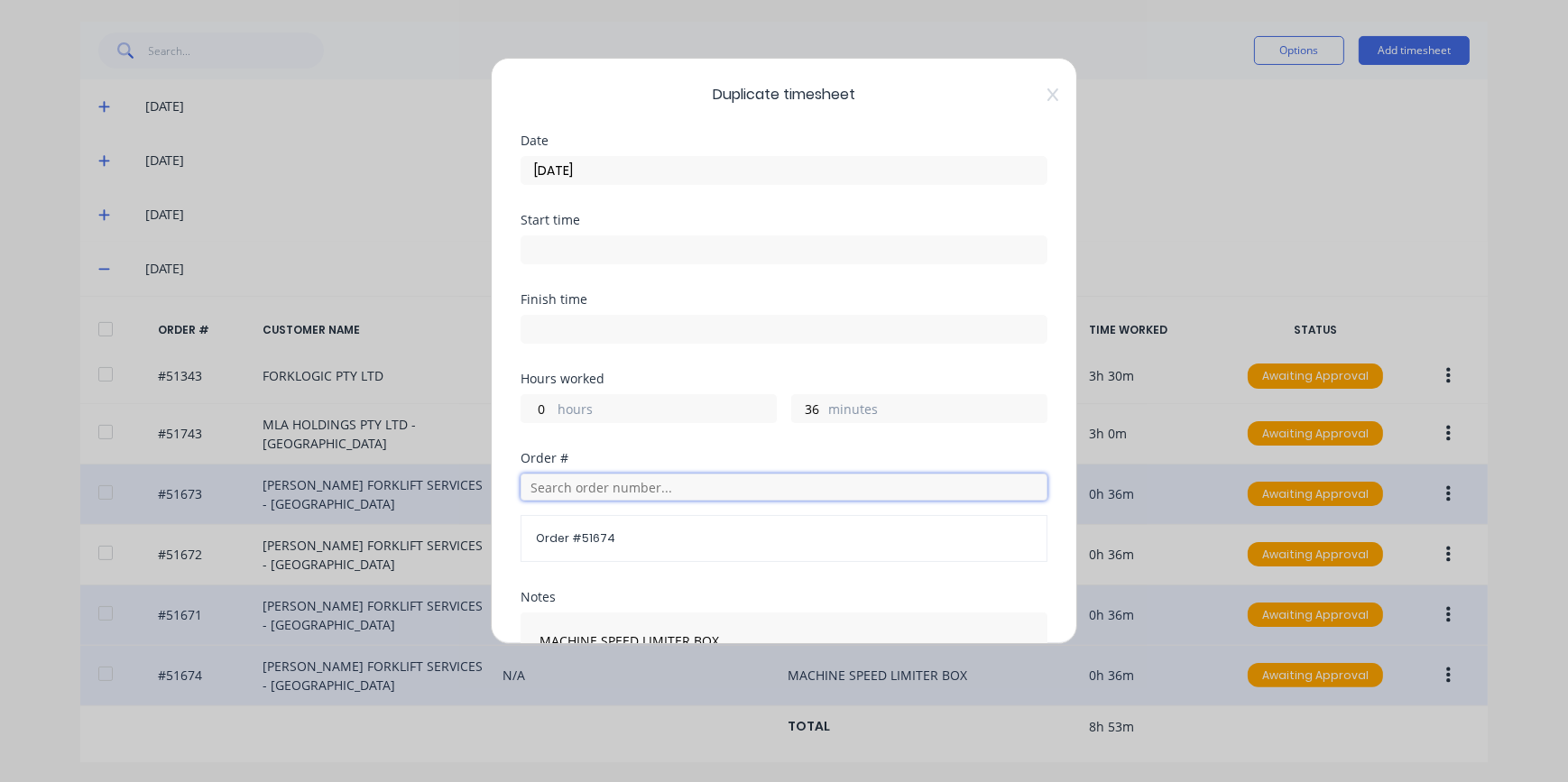
click at [598, 488] on input "text" at bounding box center [784, 487] width 527 height 27
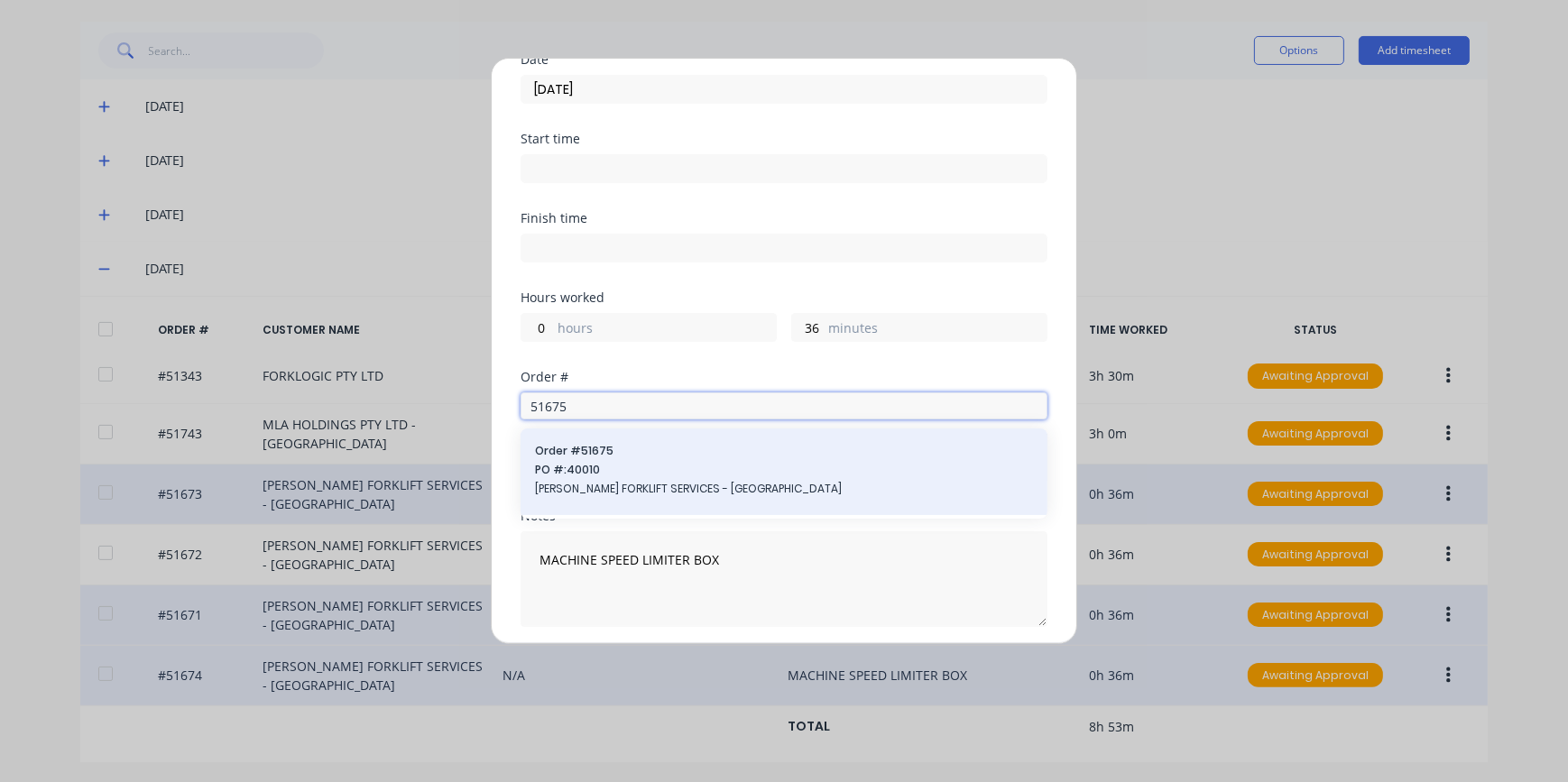
type input "51675"
click at [648, 488] on span "[PERSON_NAME] FORKLIFT SERVICES - [GEOGRAPHIC_DATA]" at bounding box center [784, 489] width 498 height 16
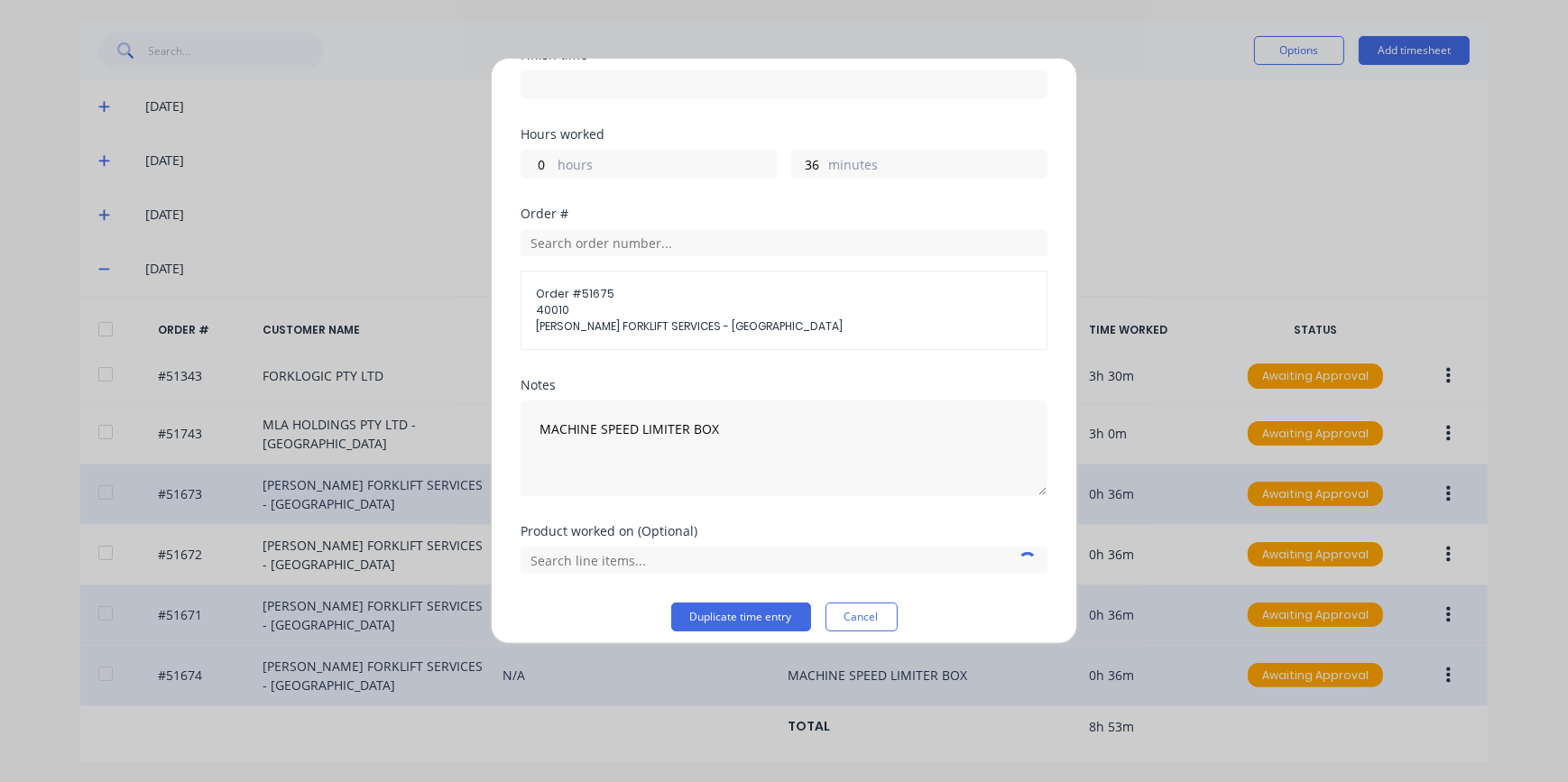
scroll to position [256, 0]
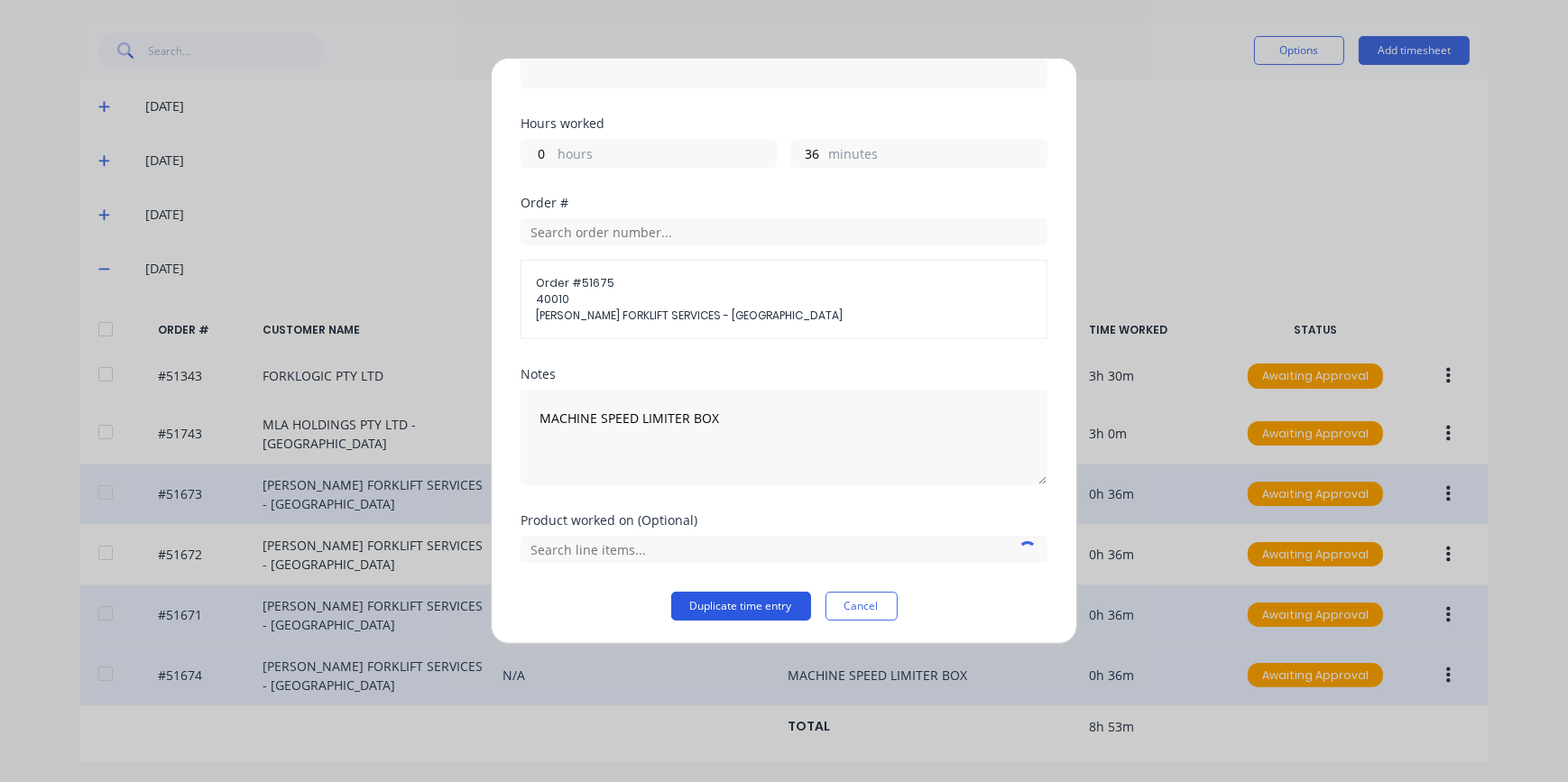
click at [760, 606] on button "Duplicate time entry" at bounding box center [741, 607] width 140 height 29
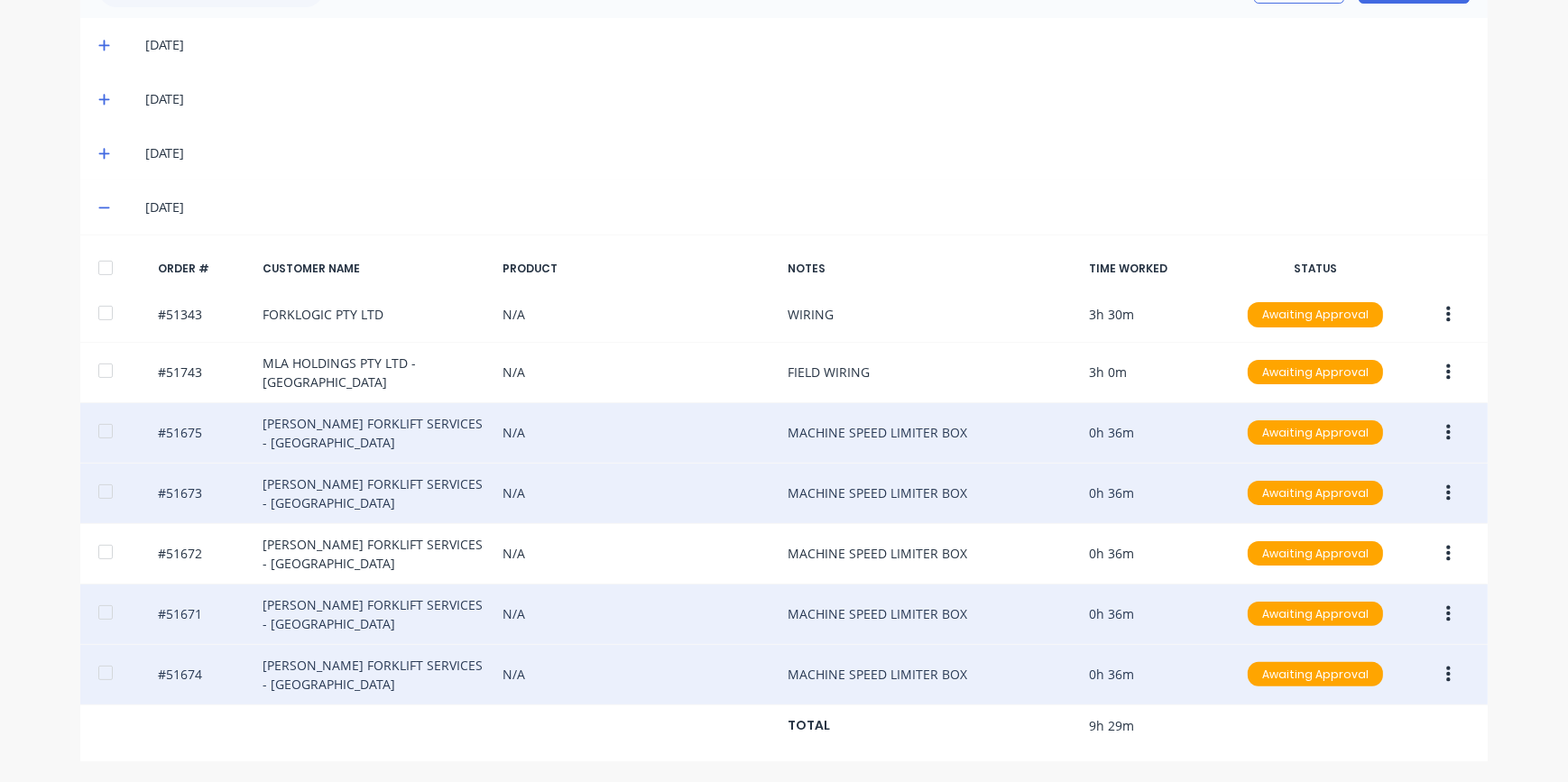
scroll to position [0, 0]
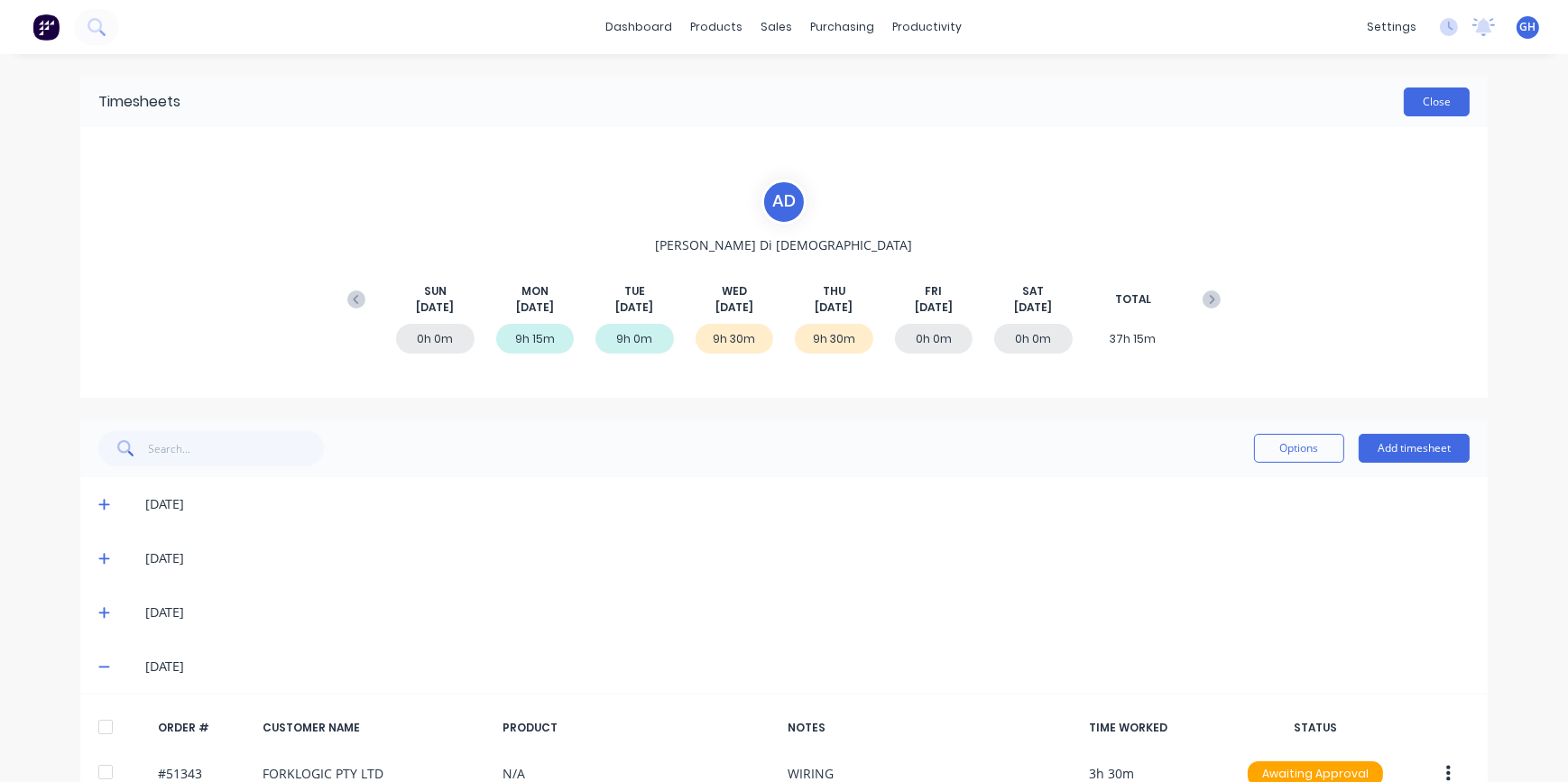
click at [1412, 109] on button "Close" at bounding box center [1436, 102] width 66 height 29
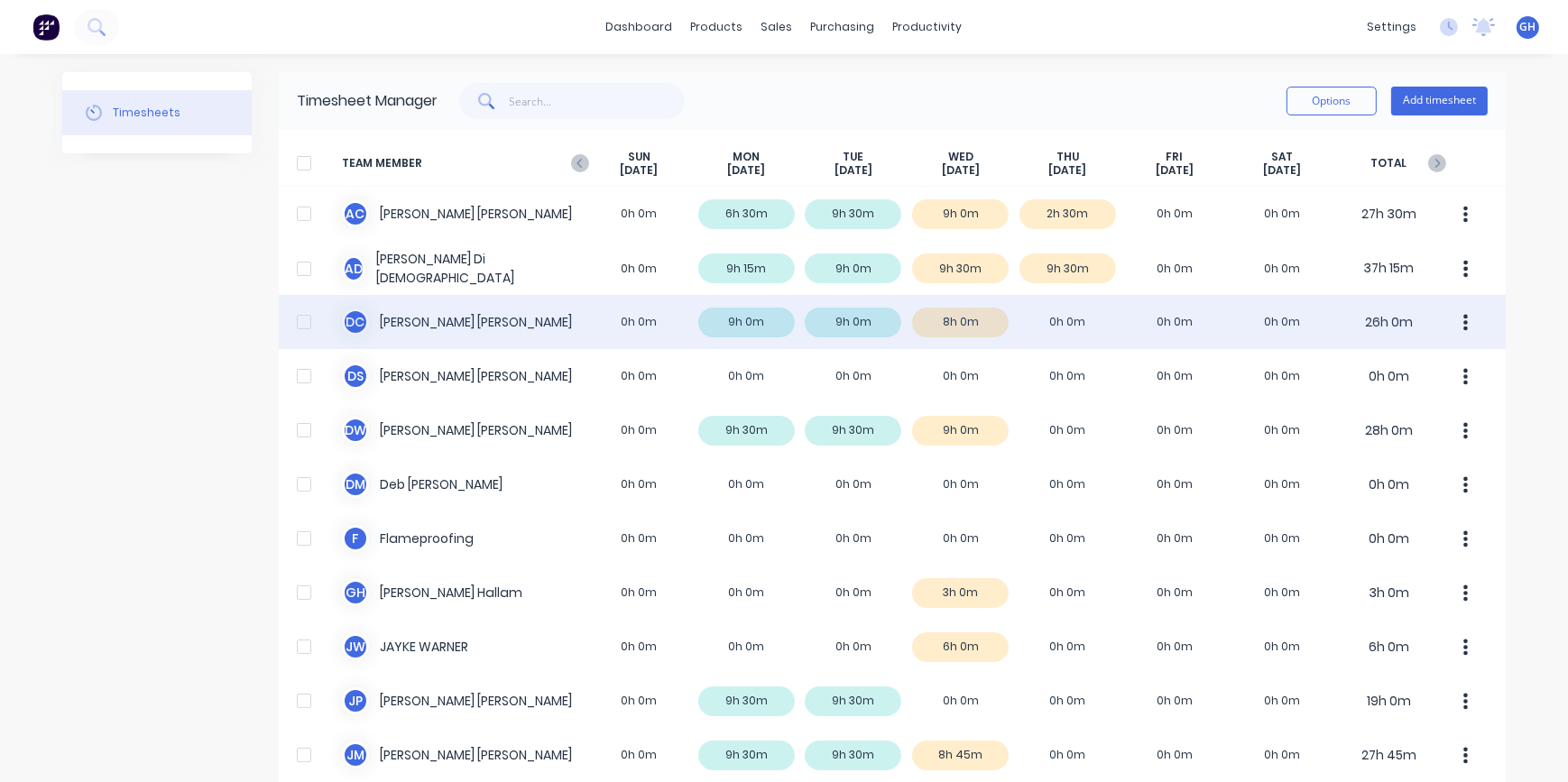
click at [1057, 328] on div "D C [PERSON_NAME] 0h 0m 9h 0m 9h 0m 8h 0m 0h 0m 0h 0m 0h 0m 26h 0m" at bounding box center [892, 322] width 1227 height 54
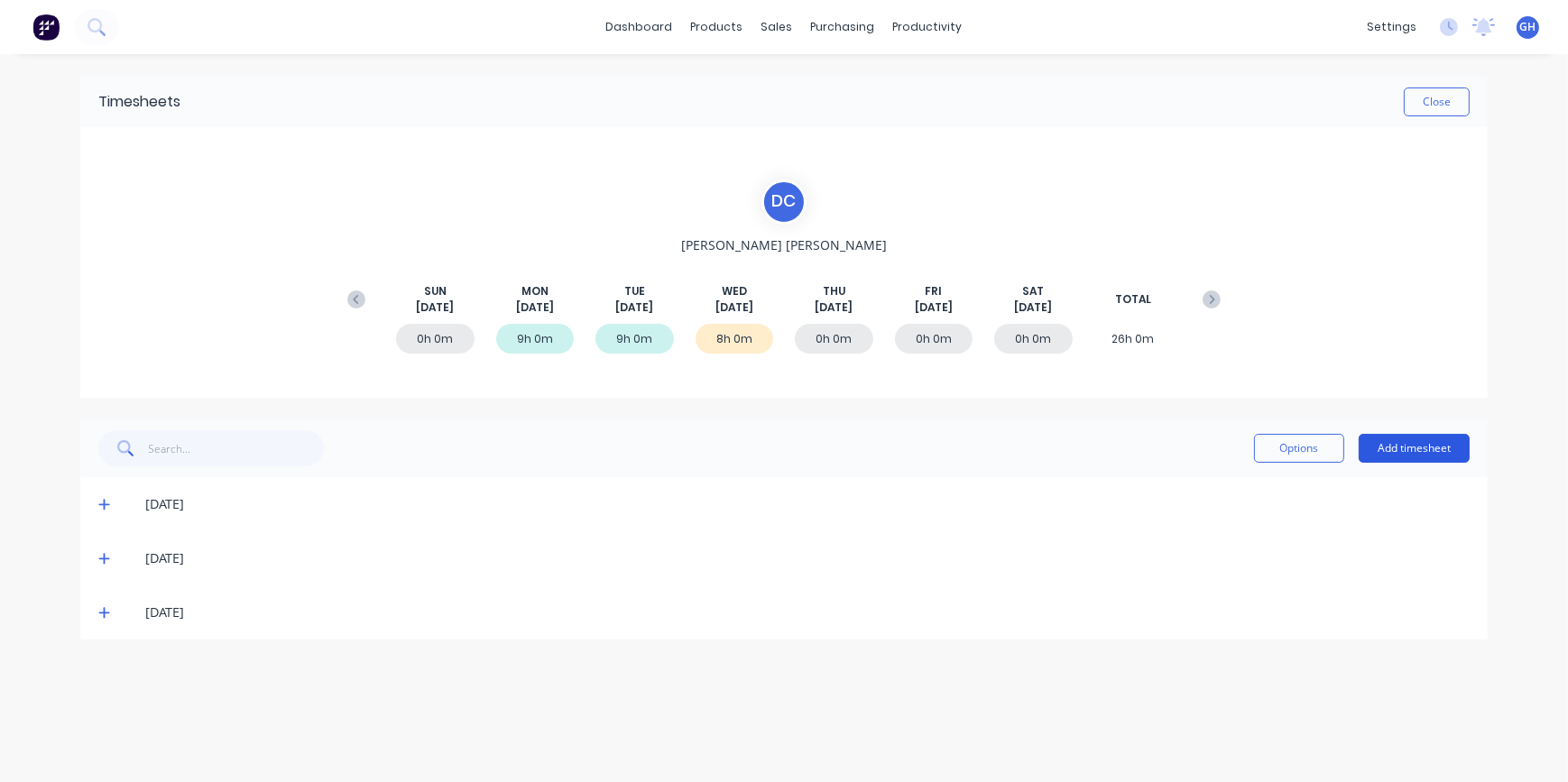
click at [1403, 454] on button "Add timesheet" at bounding box center [1414, 448] width 111 height 29
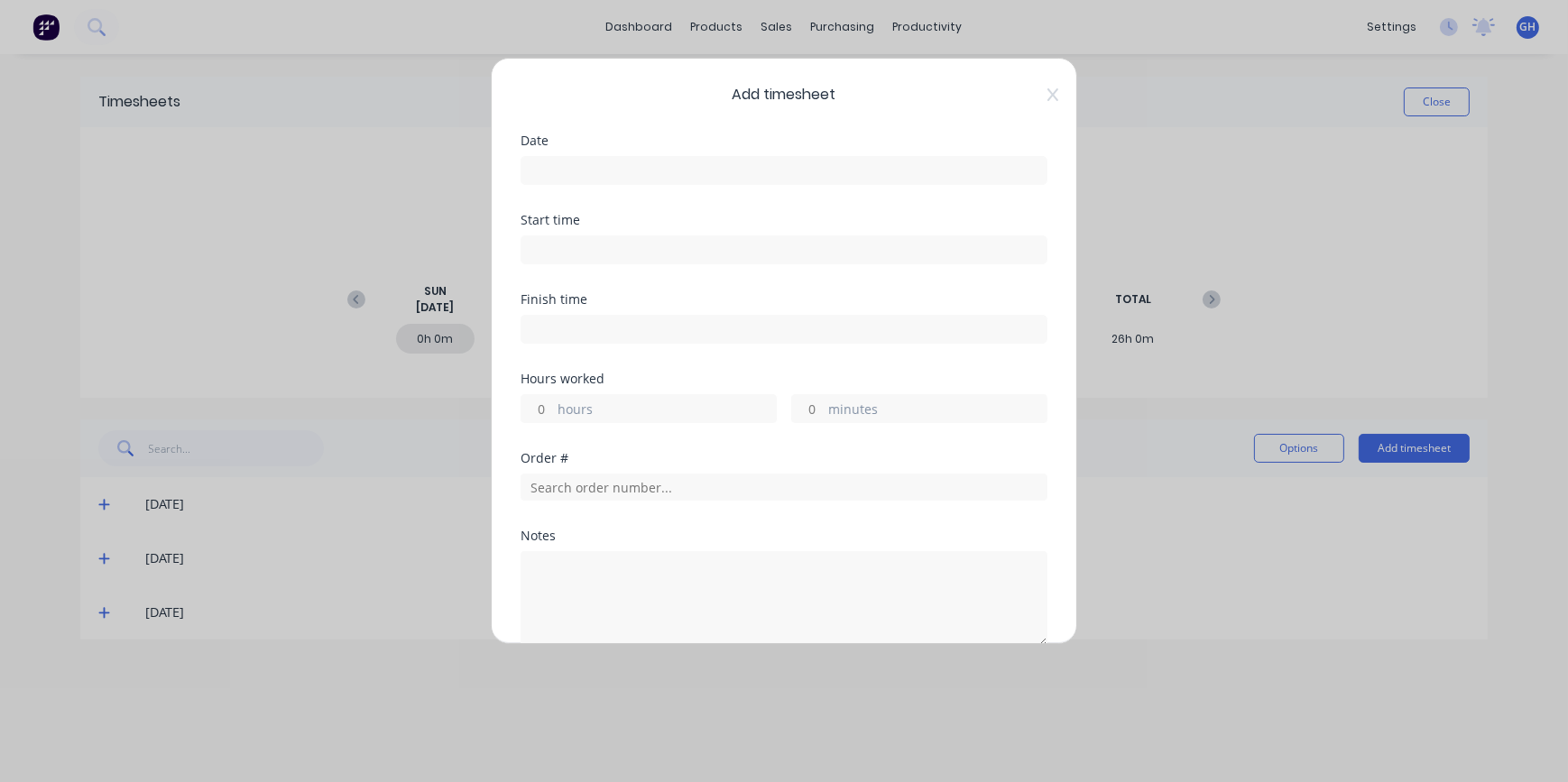
click at [556, 162] on input at bounding box center [784, 170] width 525 height 27
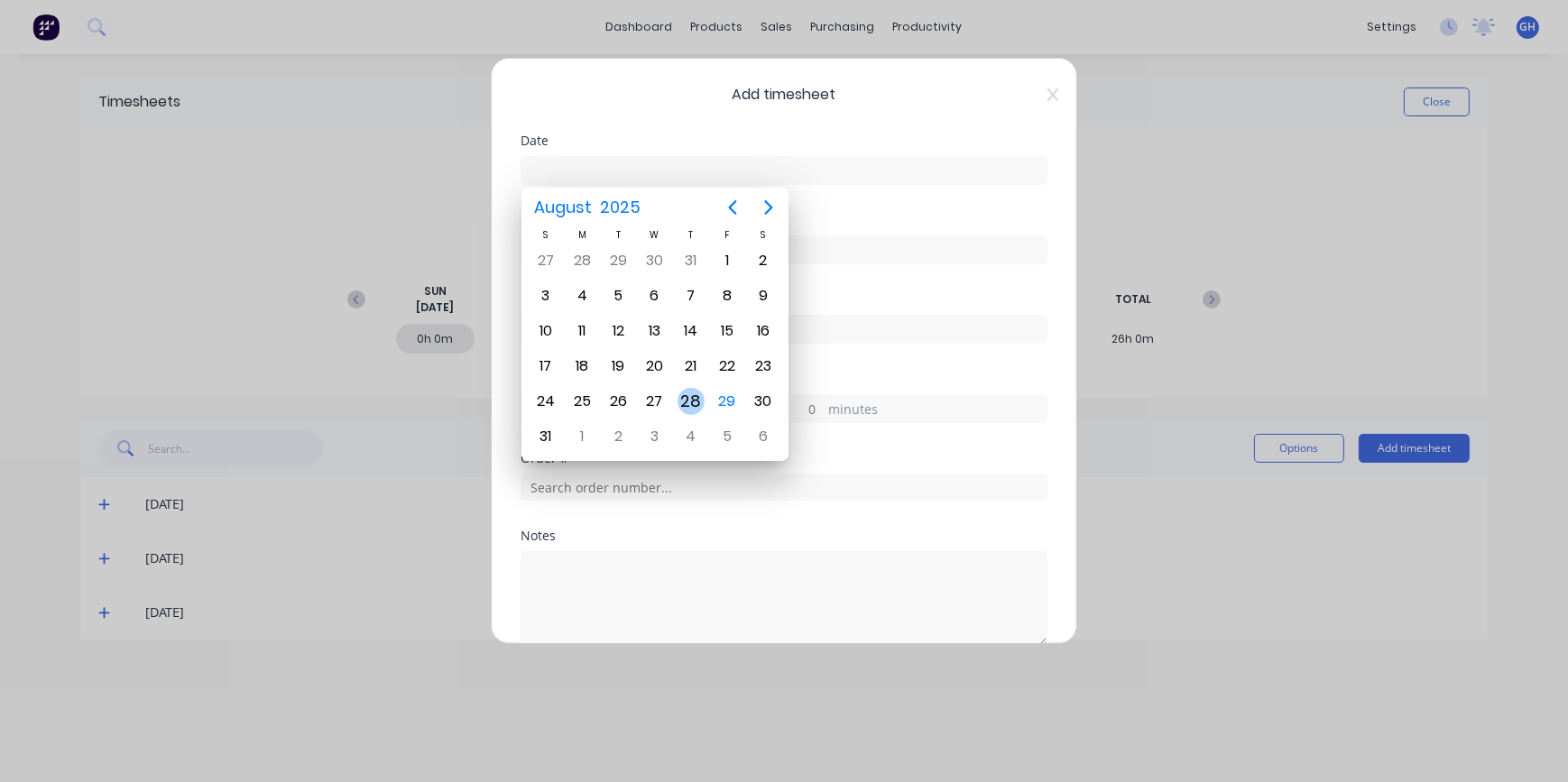
click at [687, 396] on div "28" at bounding box center [690, 401] width 27 height 27
type input "[DATE]"
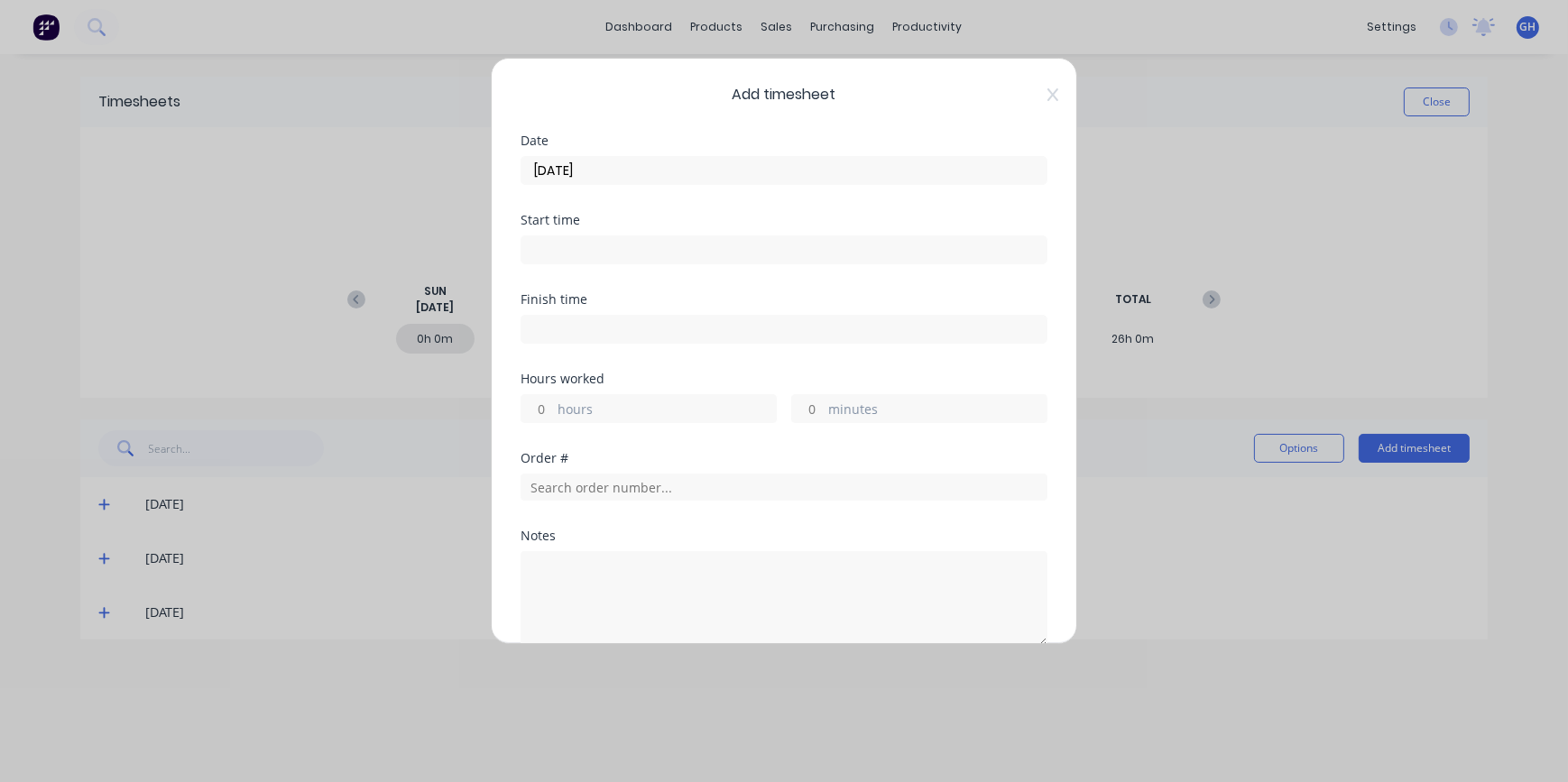
click at [535, 405] on input "hours" at bounding box center [536, 408] width 31 height 27
type input "6"
click at [614, 488] on input "text" at bounding box center [784, 487] width 527 height 27
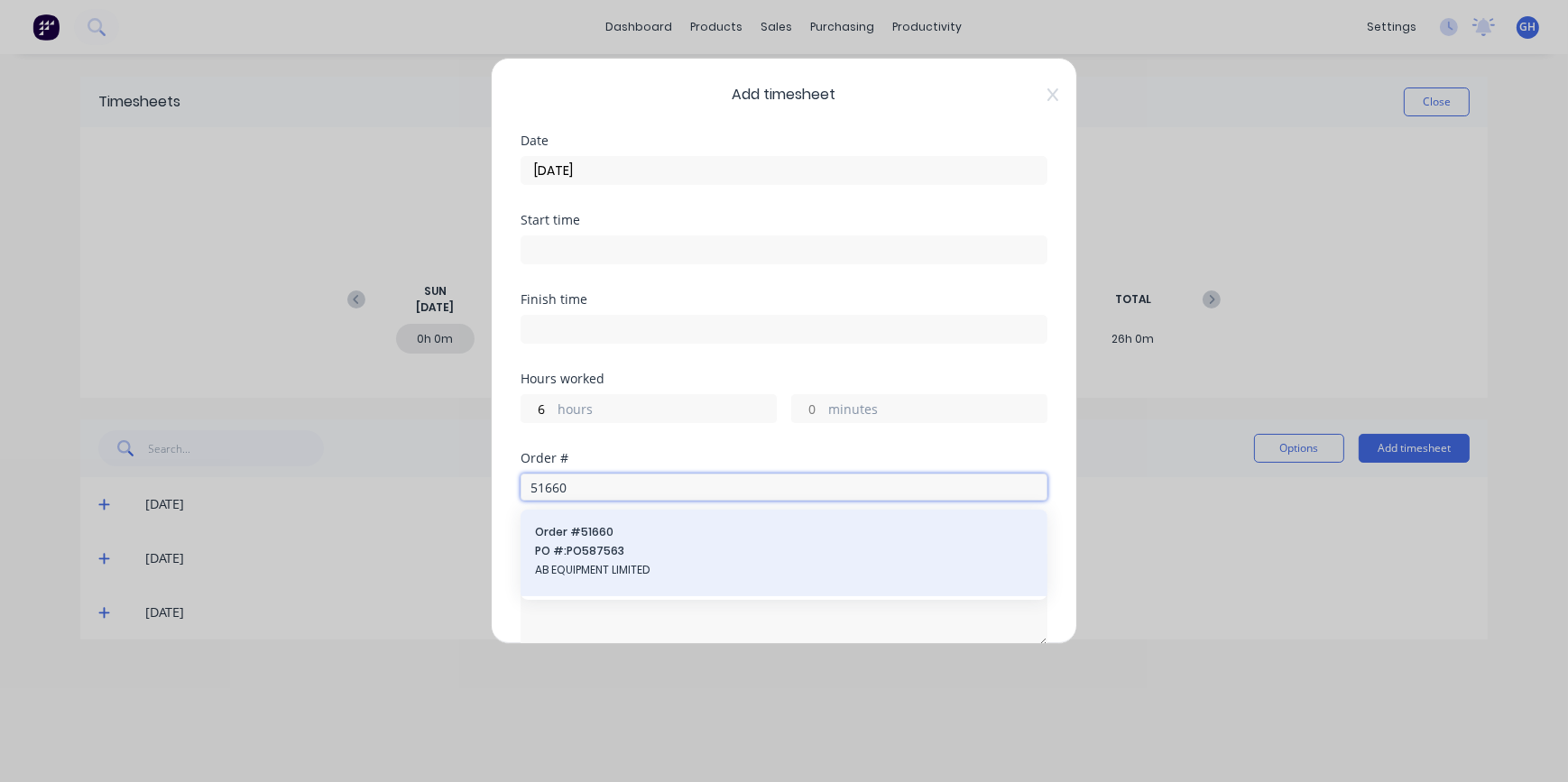
type input "51660"
click at [616, 574] on span "AB EQUIPMENT LIMITED" at bounding box center [784, 570] width 498 height 16
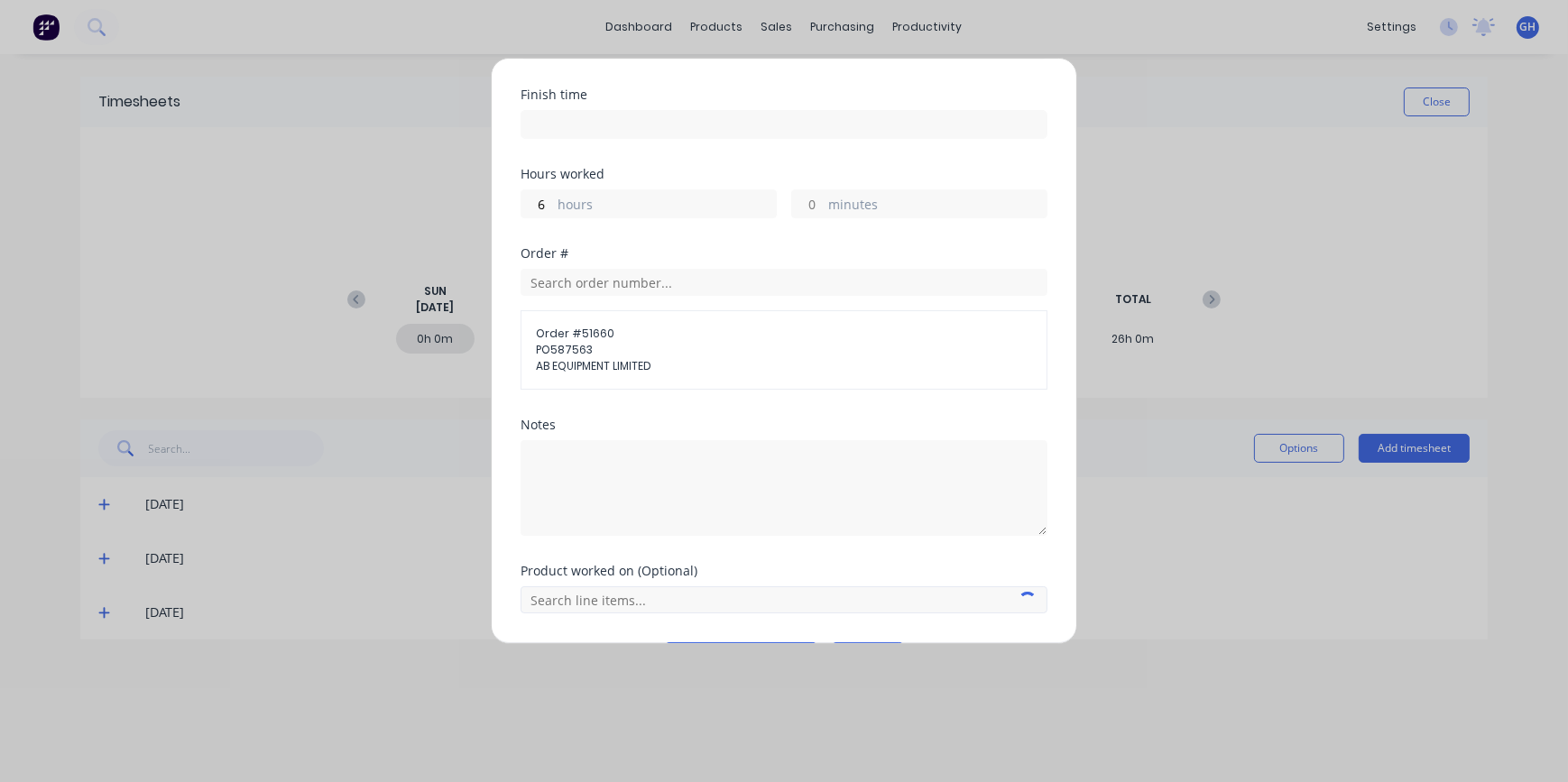
scroll to position [256, 0]
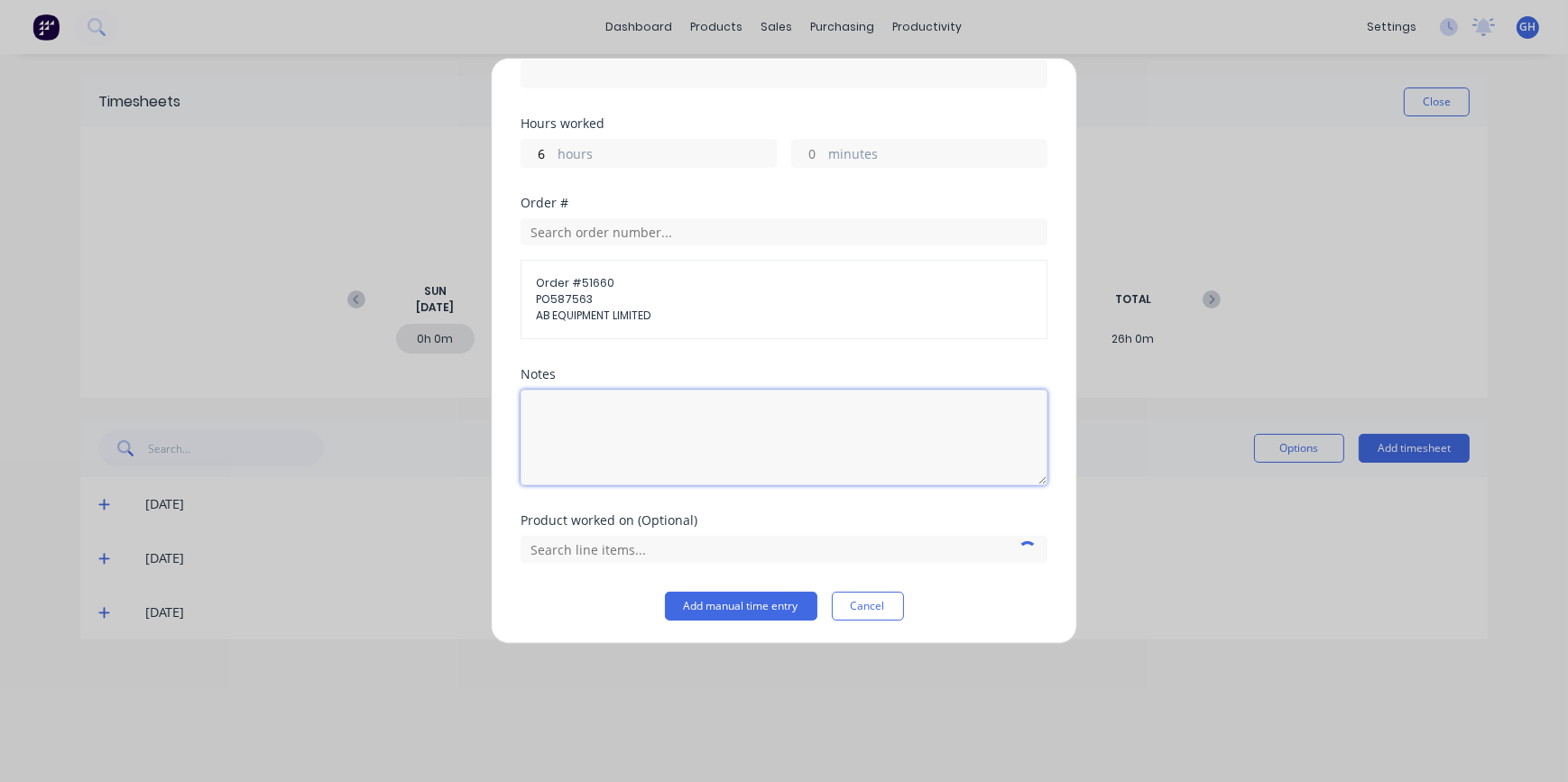
click at [622, 419] on textarea at bounding box center [784, 437] width 527 height 95
type textarea "FINISH TRUCK OFF"
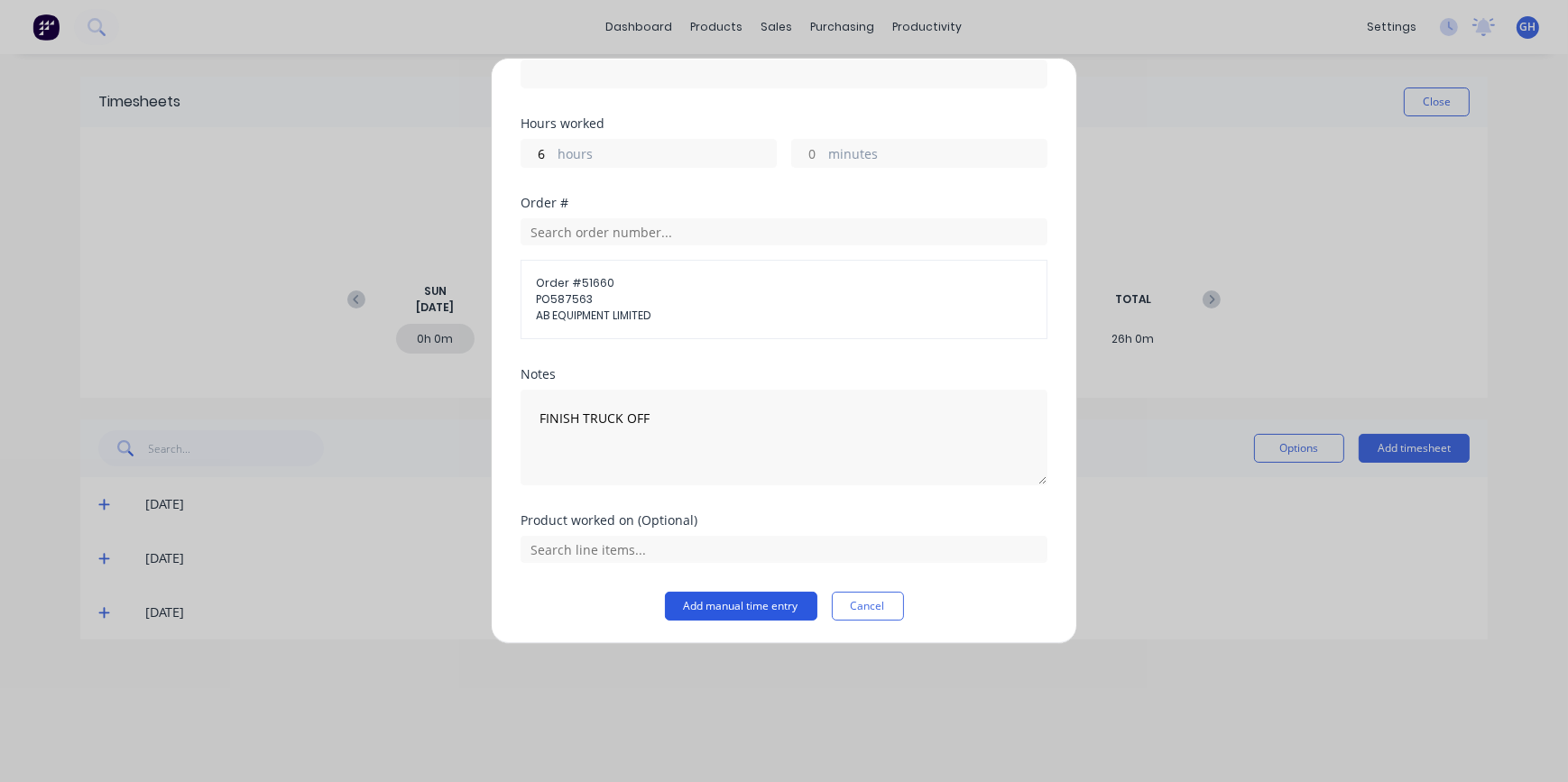
click at [728, 608] on button "Add manual time entry" at bounding box center [741, 607] width 153 height 29
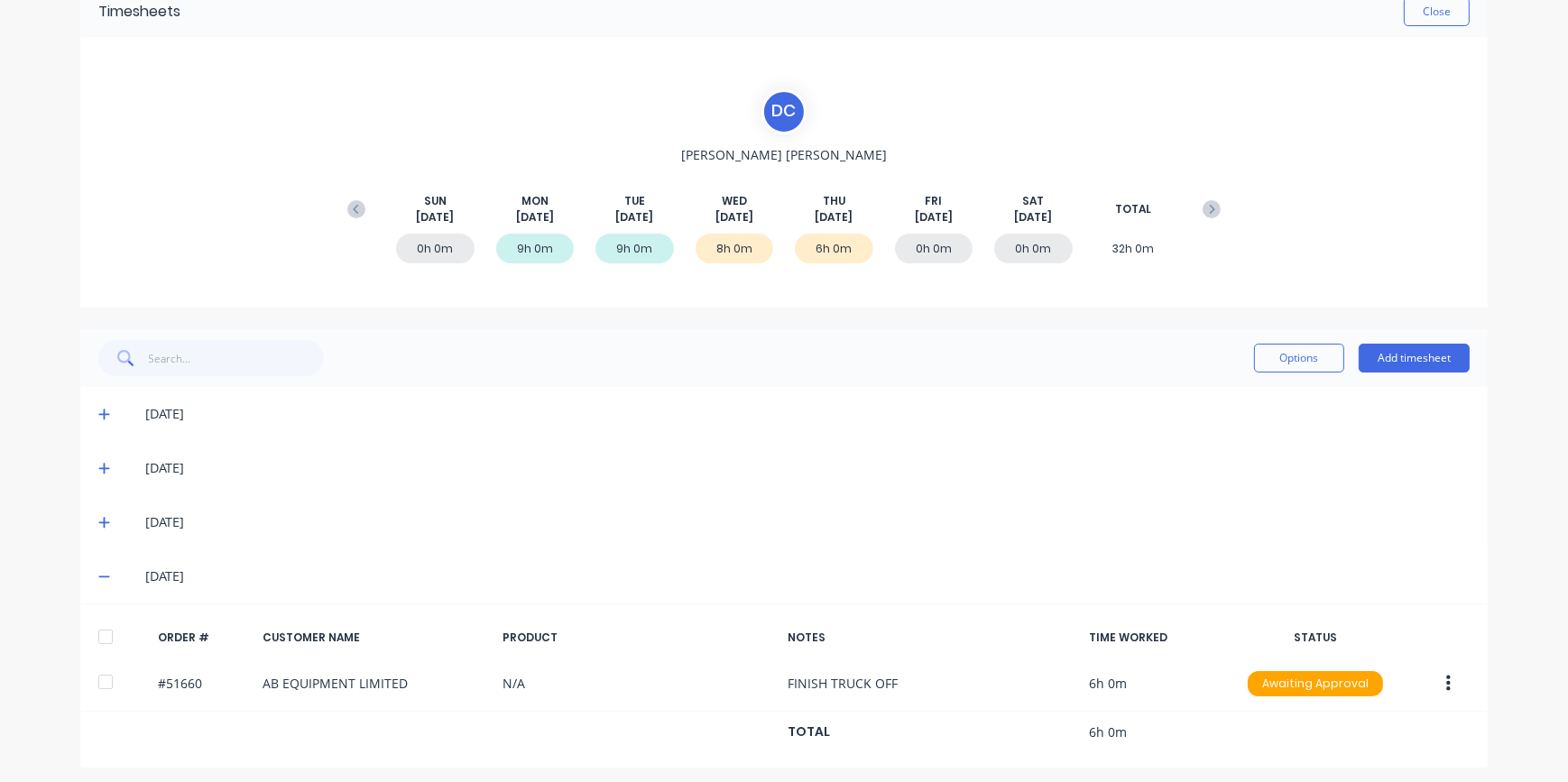
scroll to position [96, 0]
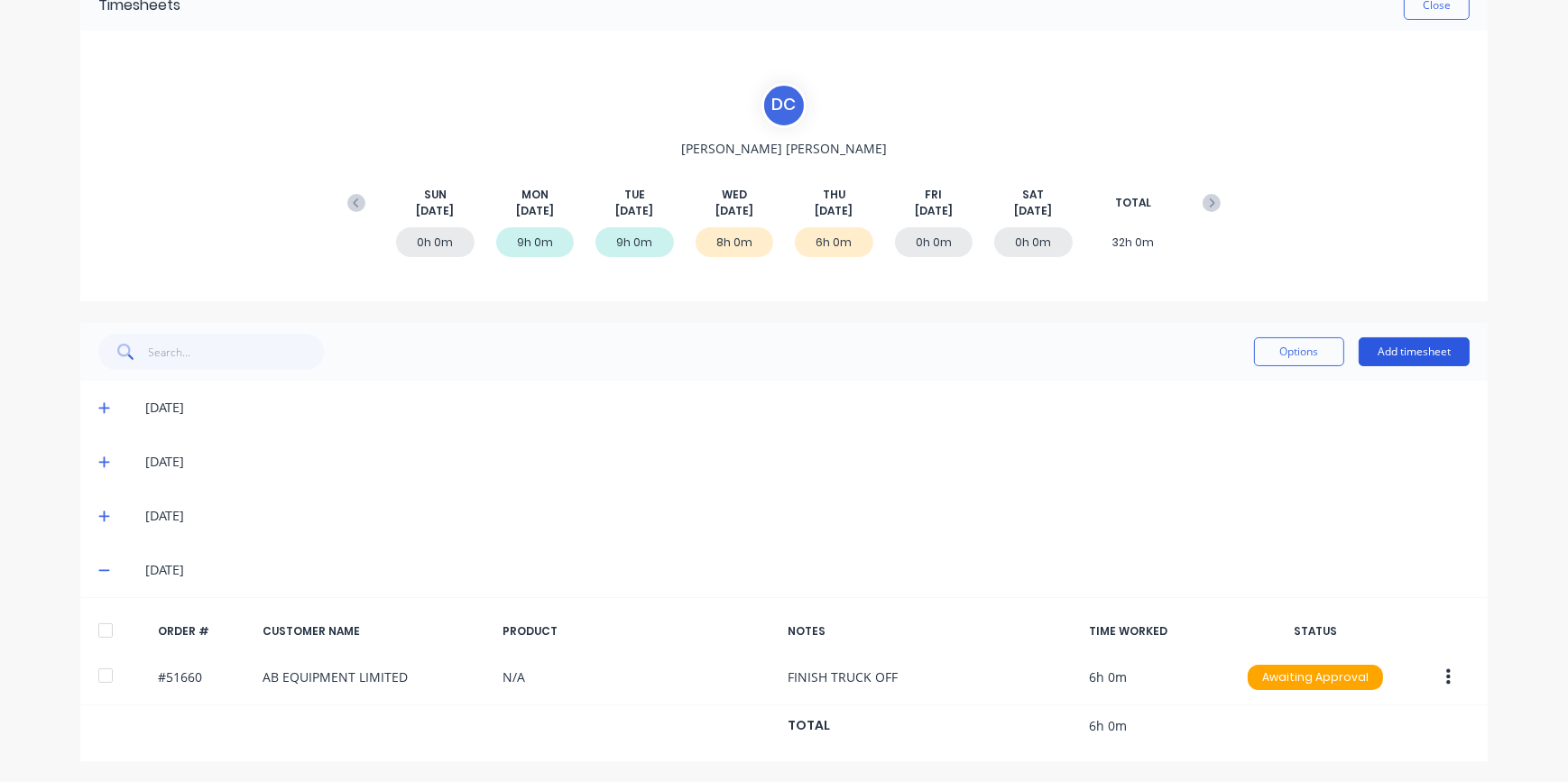
click at [1382, 358] on button "Add timesheet" at bounding box center [1414, 352] width 111 height 29
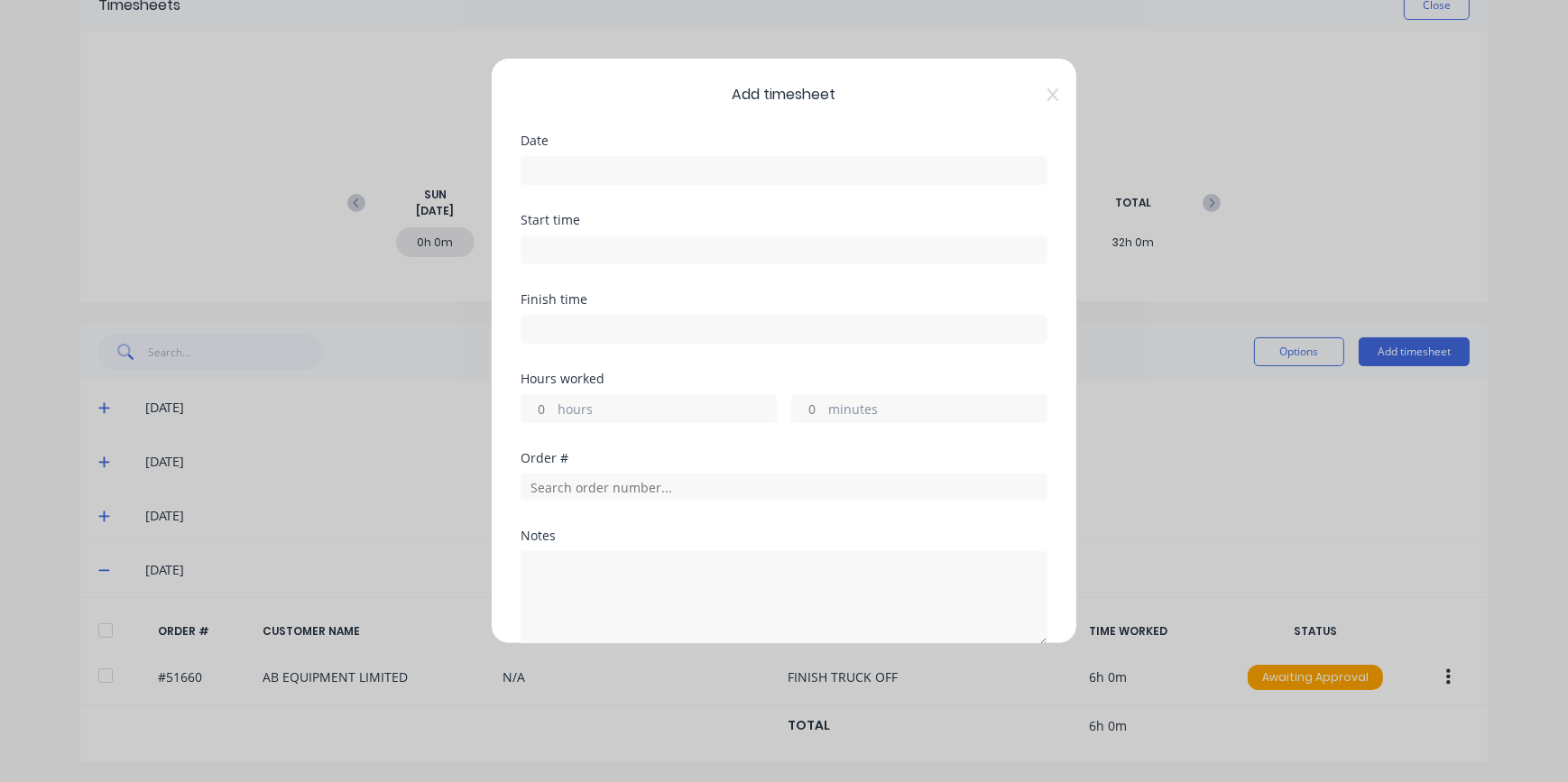
click at [583, 174] on input at bounding box center [784, 170] width 525 height 27
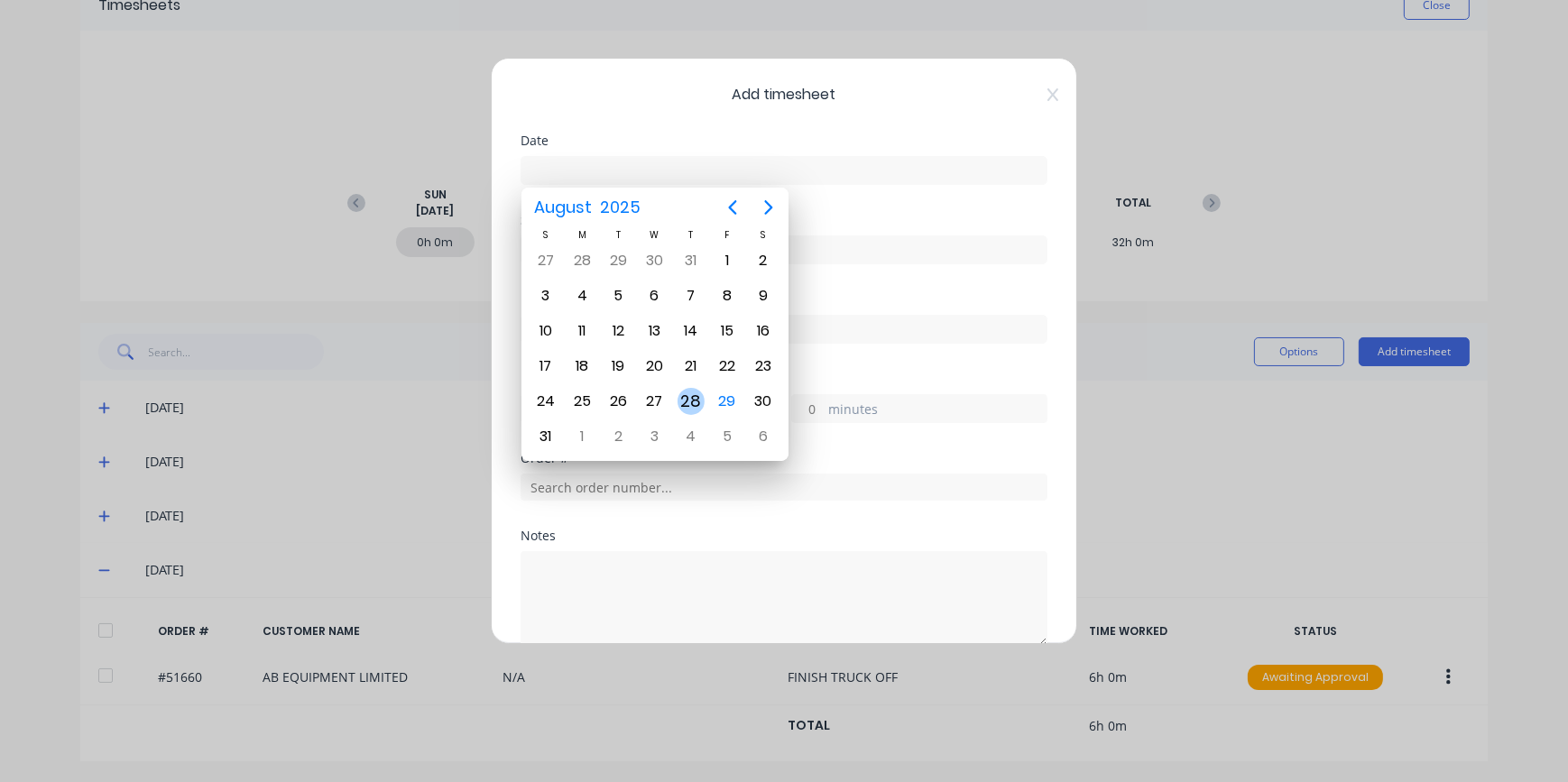
click at [689, 401] on div "28" at bounding box center [690, 401] width 27 height 27
type input "[DATE]"
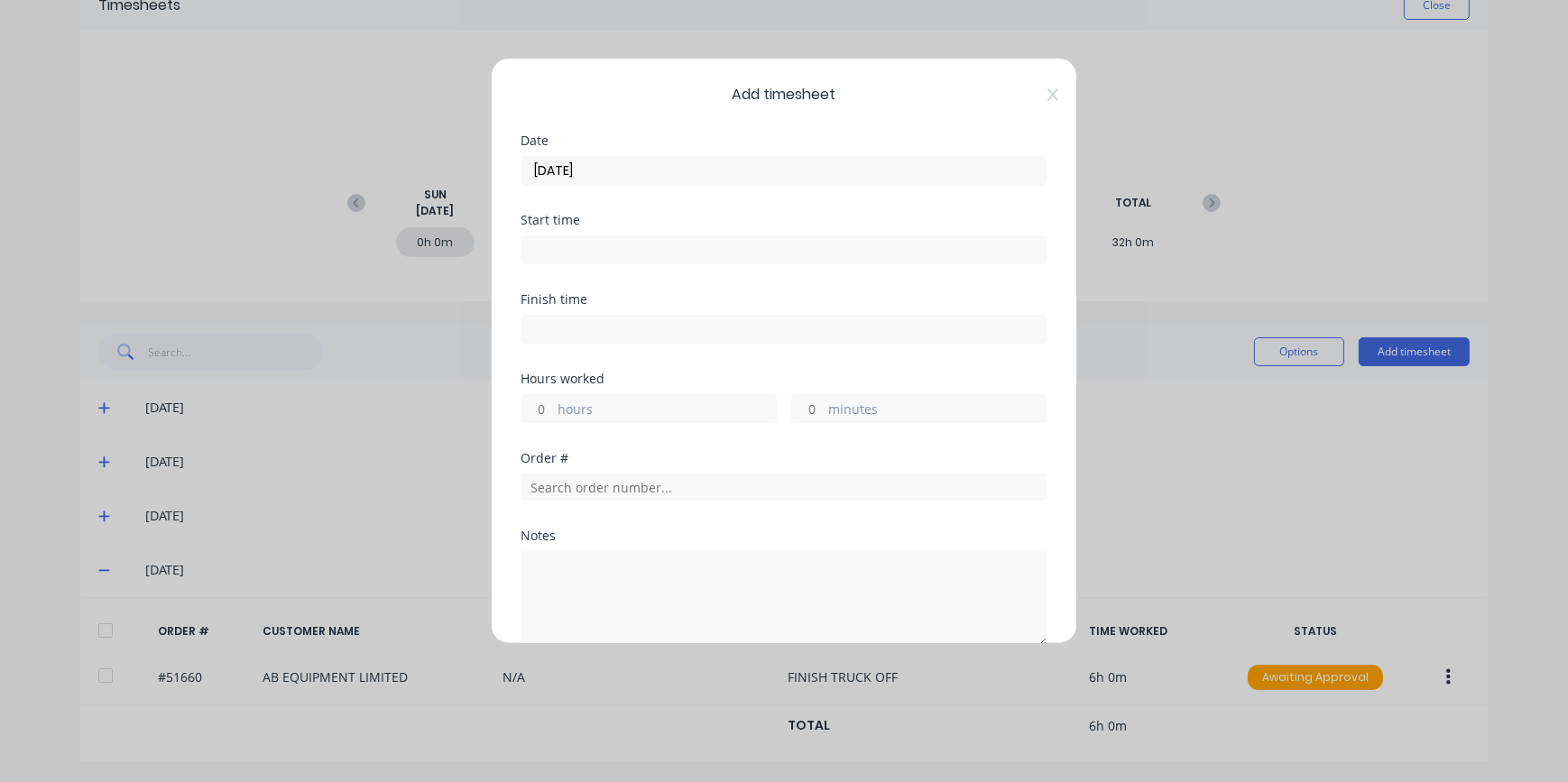
click at [550, 405] on input "hours" at bounding box center [536, 408] width 31 height 27
type input "3"
click at [594, 494] on input "text" at bounding box center [784, 487] width 527 height 27
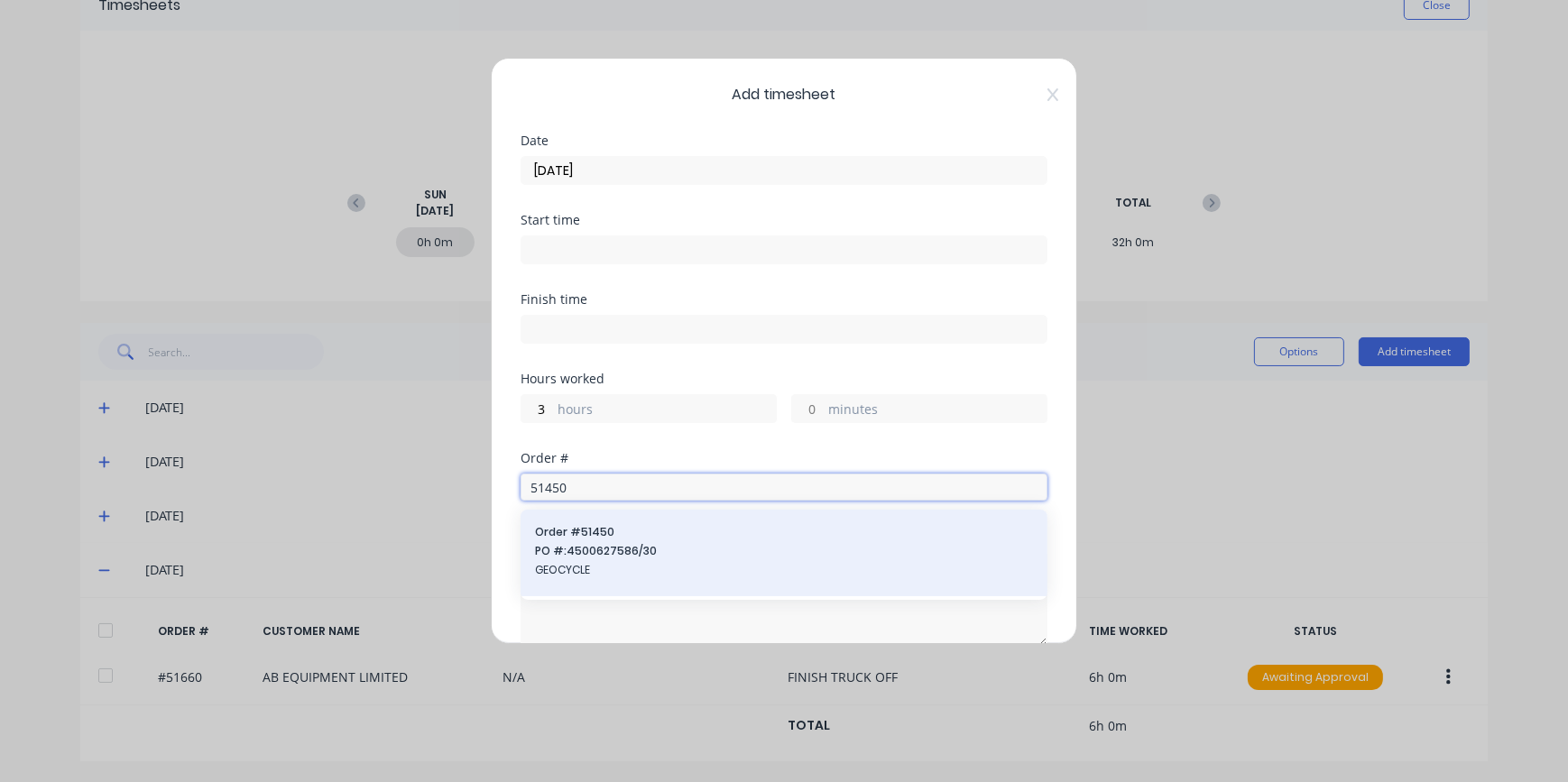
type input "51450"
click at [593, 574] on span "GEOCYCLE" at bounding box center [784, 570] width 498 height 16
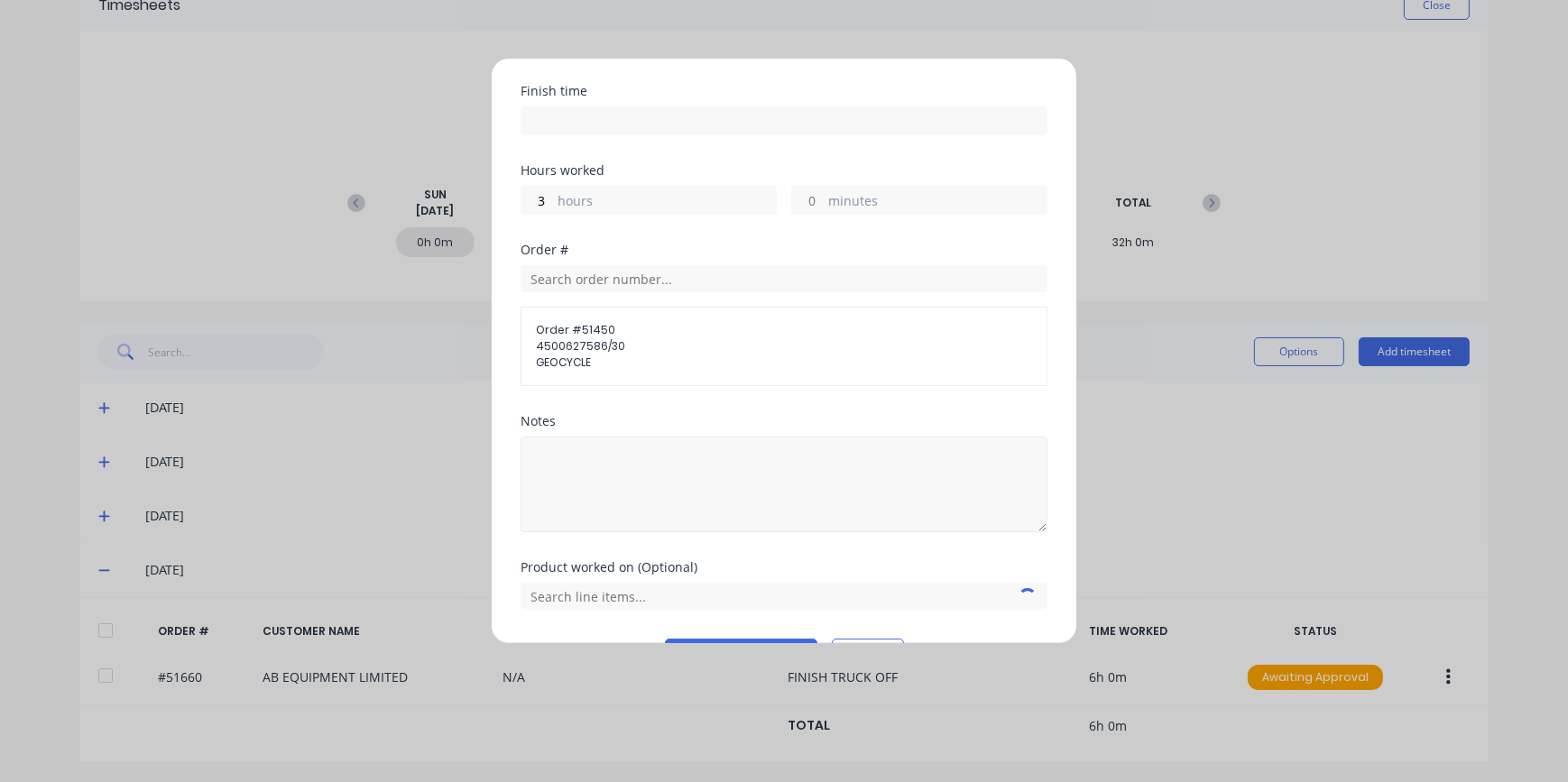
scroll to position [256, 0]
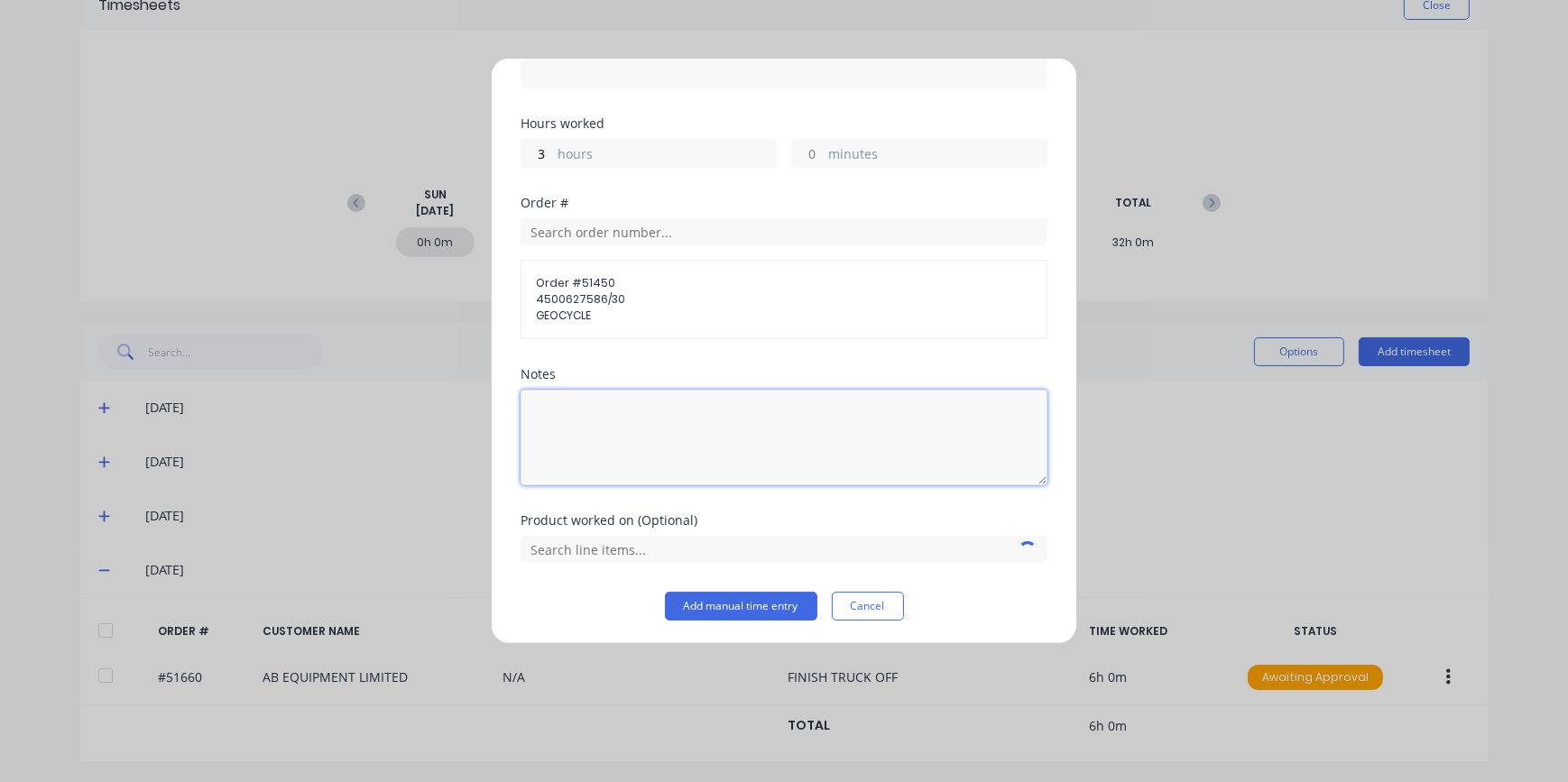
click at [586, 401] on textarea at bounding box center [784, 437] width 527 height 95
type textarea "FINIS TRUCK OFF"
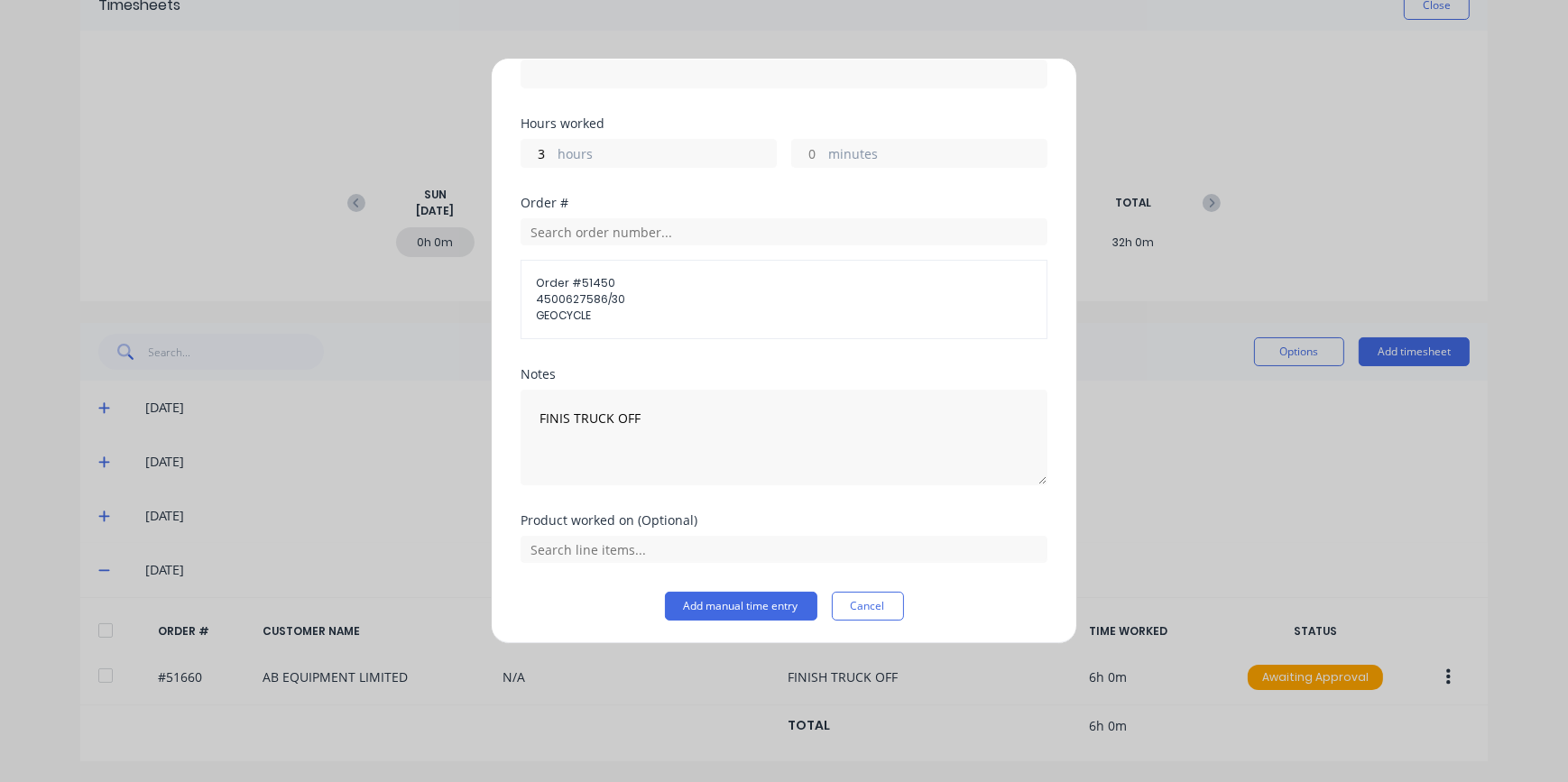
click at [703, 597] on button "Add manual time entry" at bounding box center [741, 607] width 153 height 29
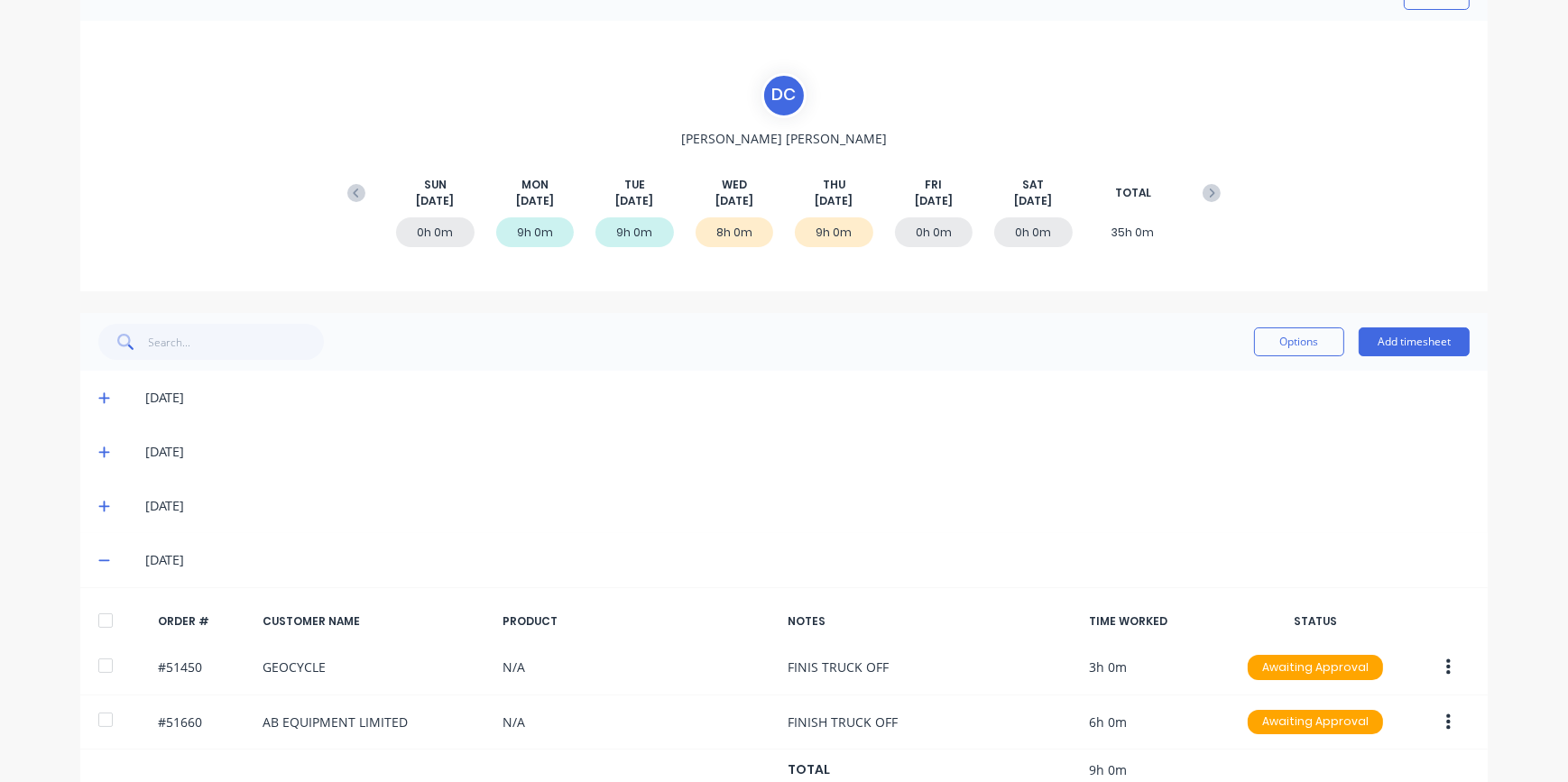
scroll to position [0, 0]
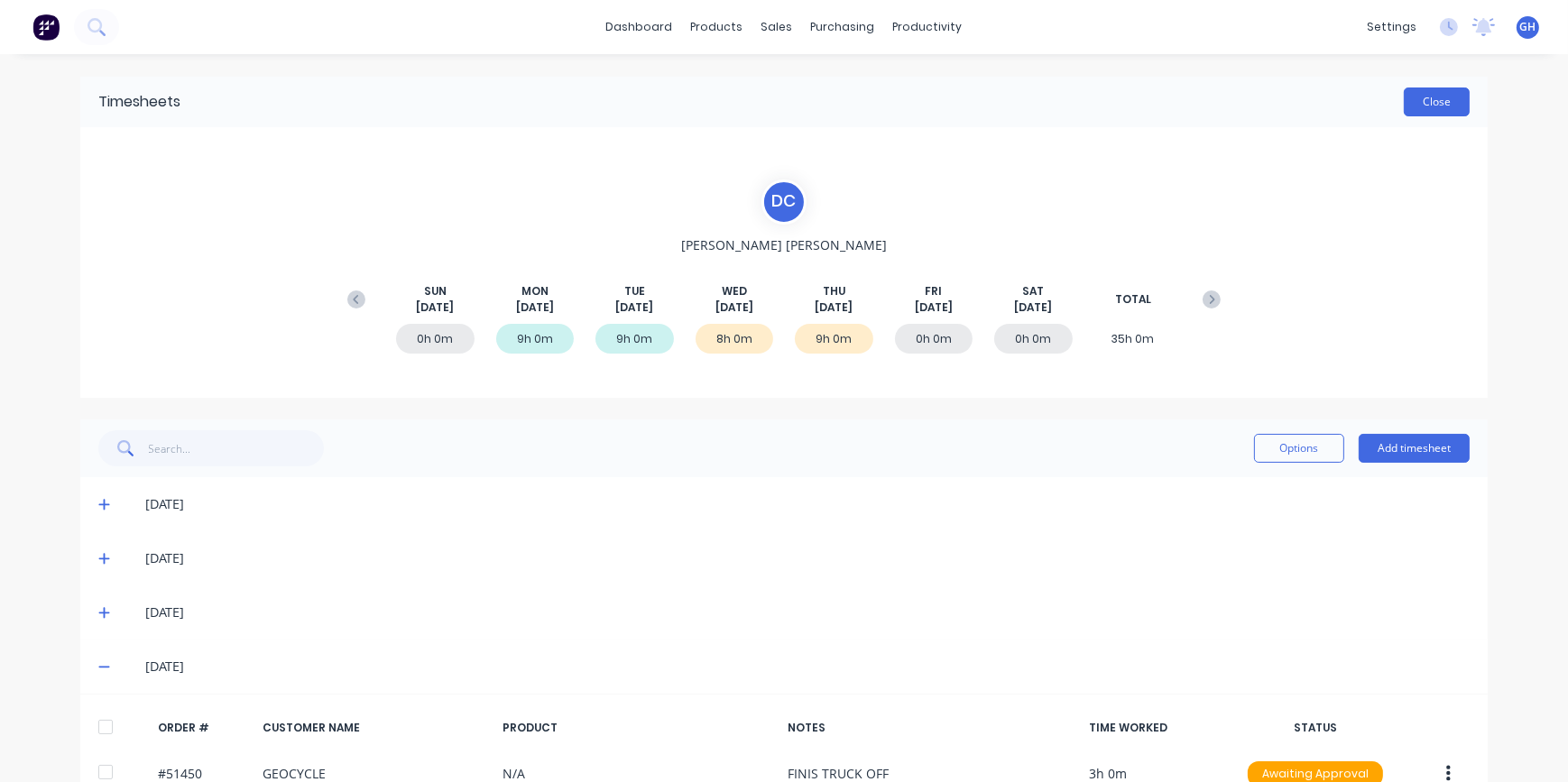
click at [1416, 106] on button "Close" at bounding box center [1436, 102] width 66 height 29
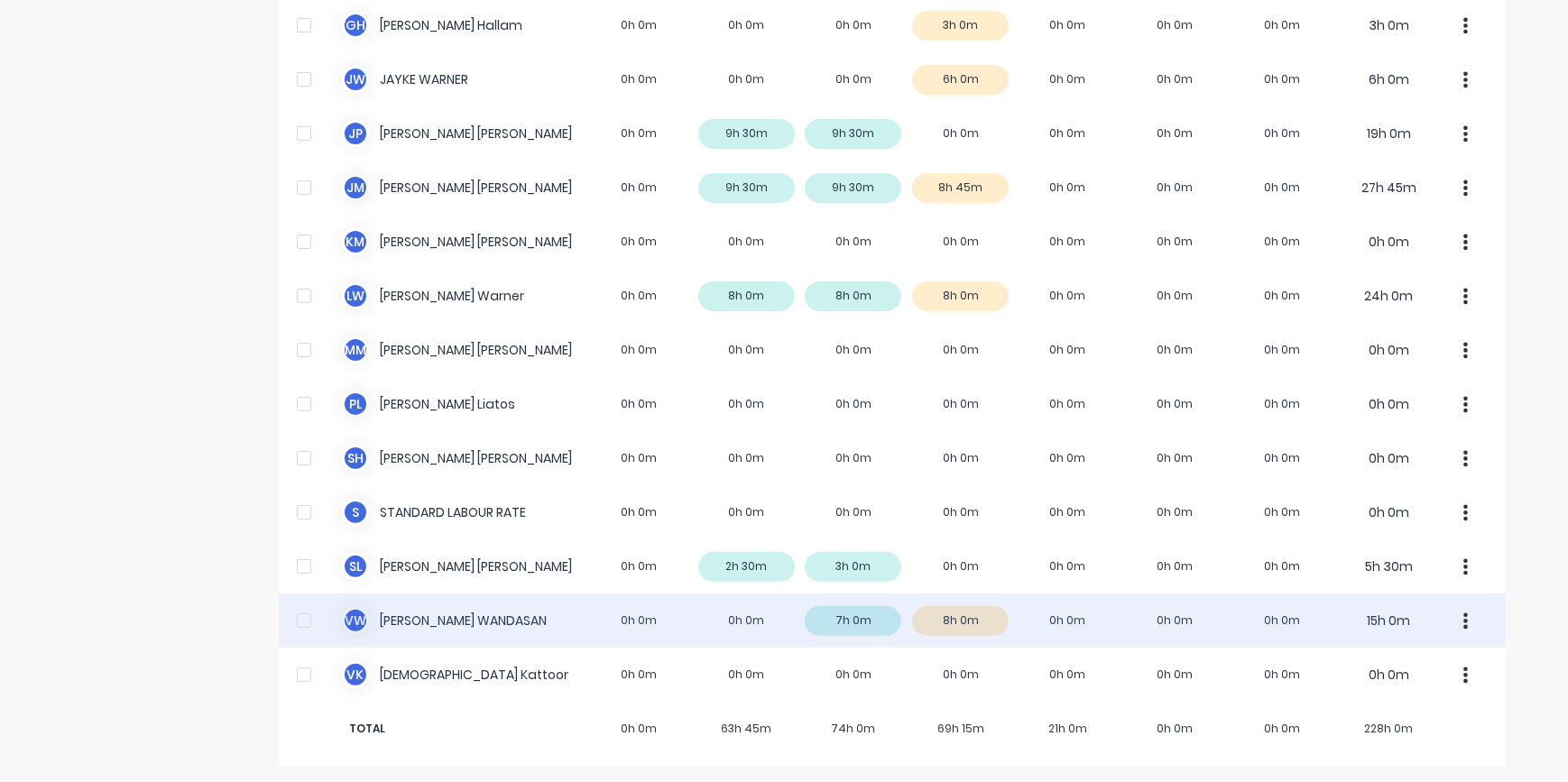
scroll to position [570, 0]
click at [1068, 614] on div "V W [PERSON_NAME] 0h 0m 0h 0m 7h 0m 8h 0m 0h 0m 0h 0m 0h 0m 15h 0m" at bounding box center [892, 619] width 1227 height 54
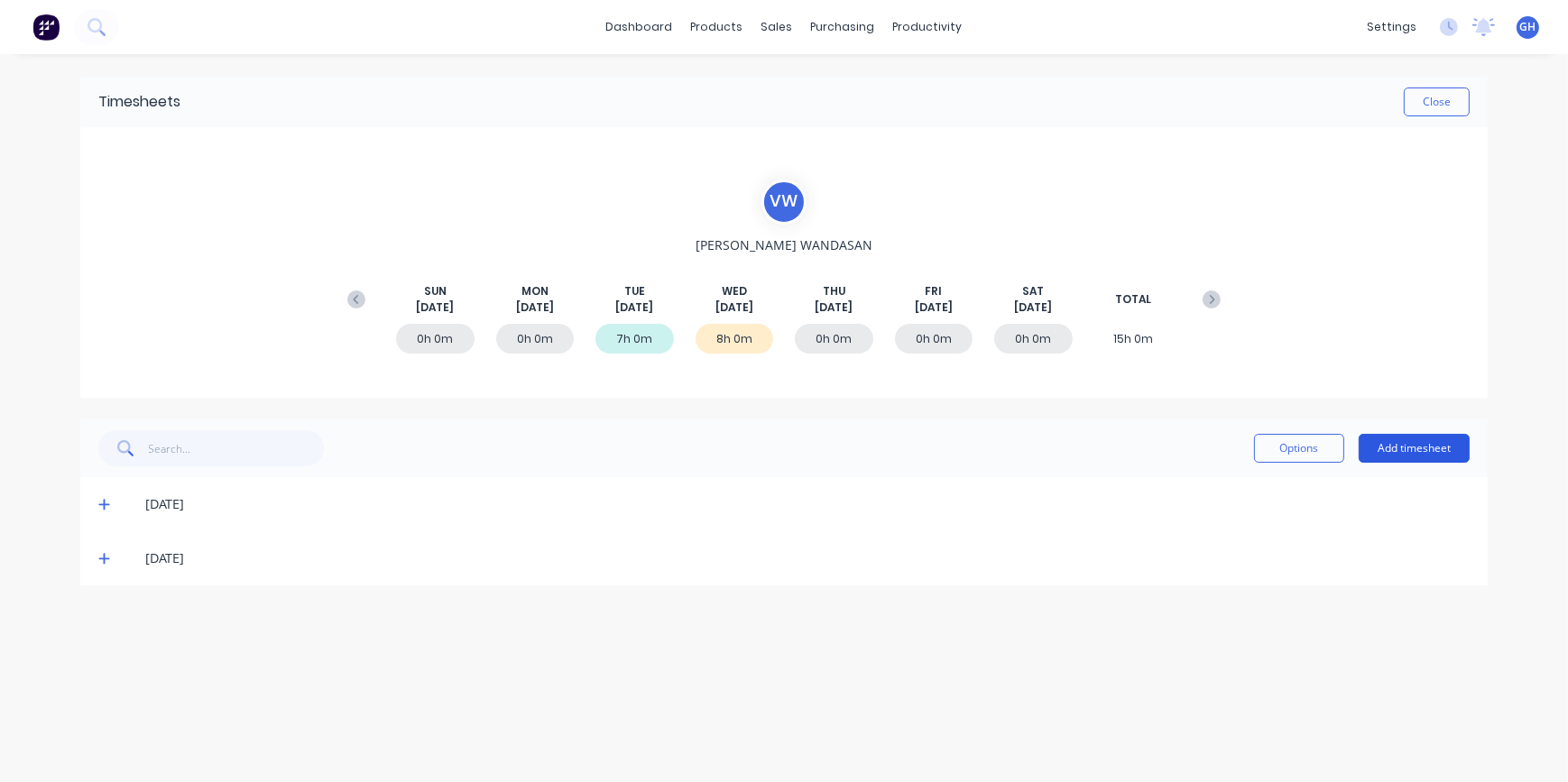
click at [1385, 446] on button "Add timesheet" at bounding box center [1414, 448] width 111 height 29
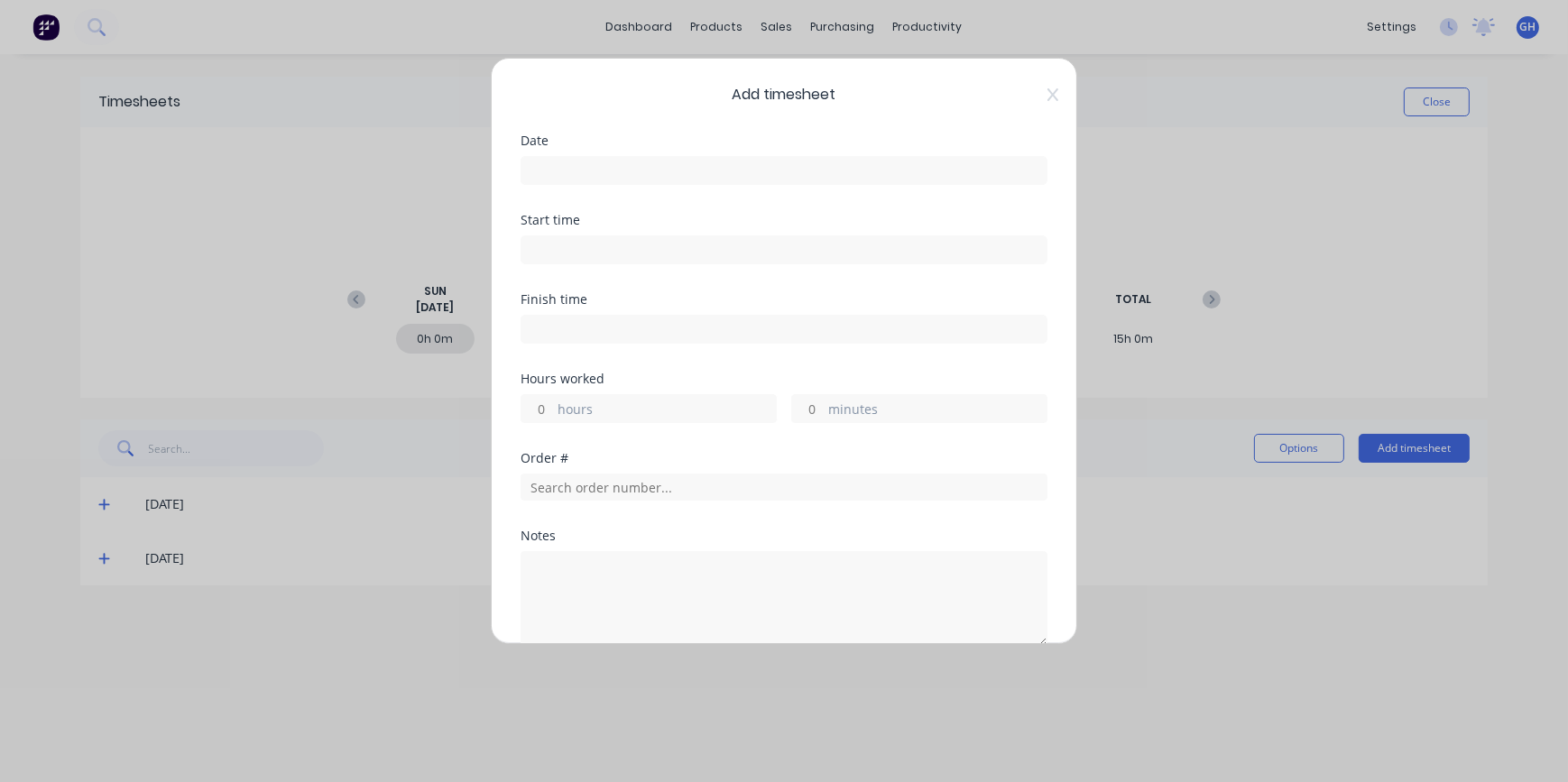
click at [540, 164] on input at bounding box center [784, 170] width 525 height 27
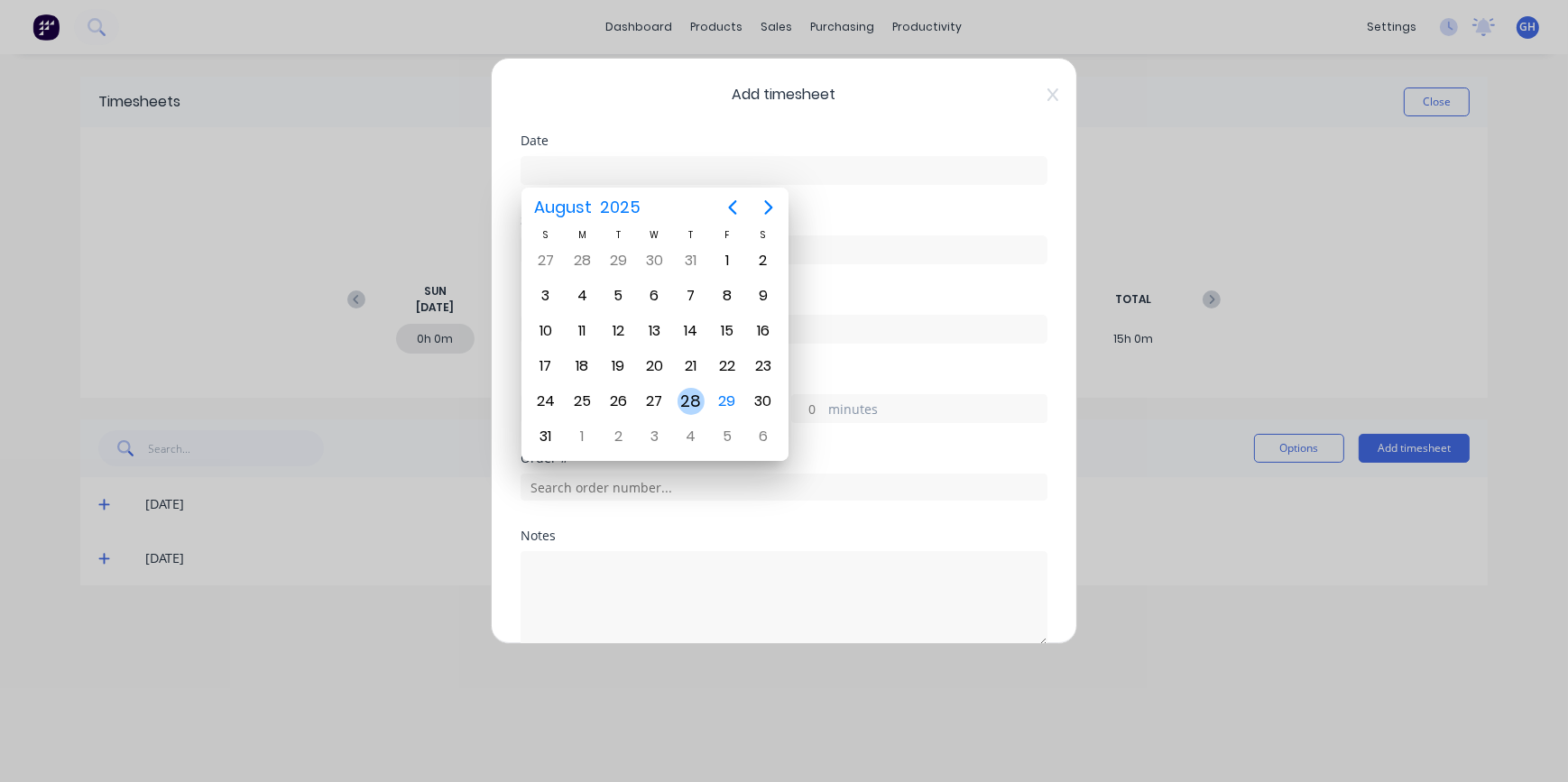
click at [692, 404] on div "28" at bounding box center [690, 401] width 27 height 27
type input "[DATE]"
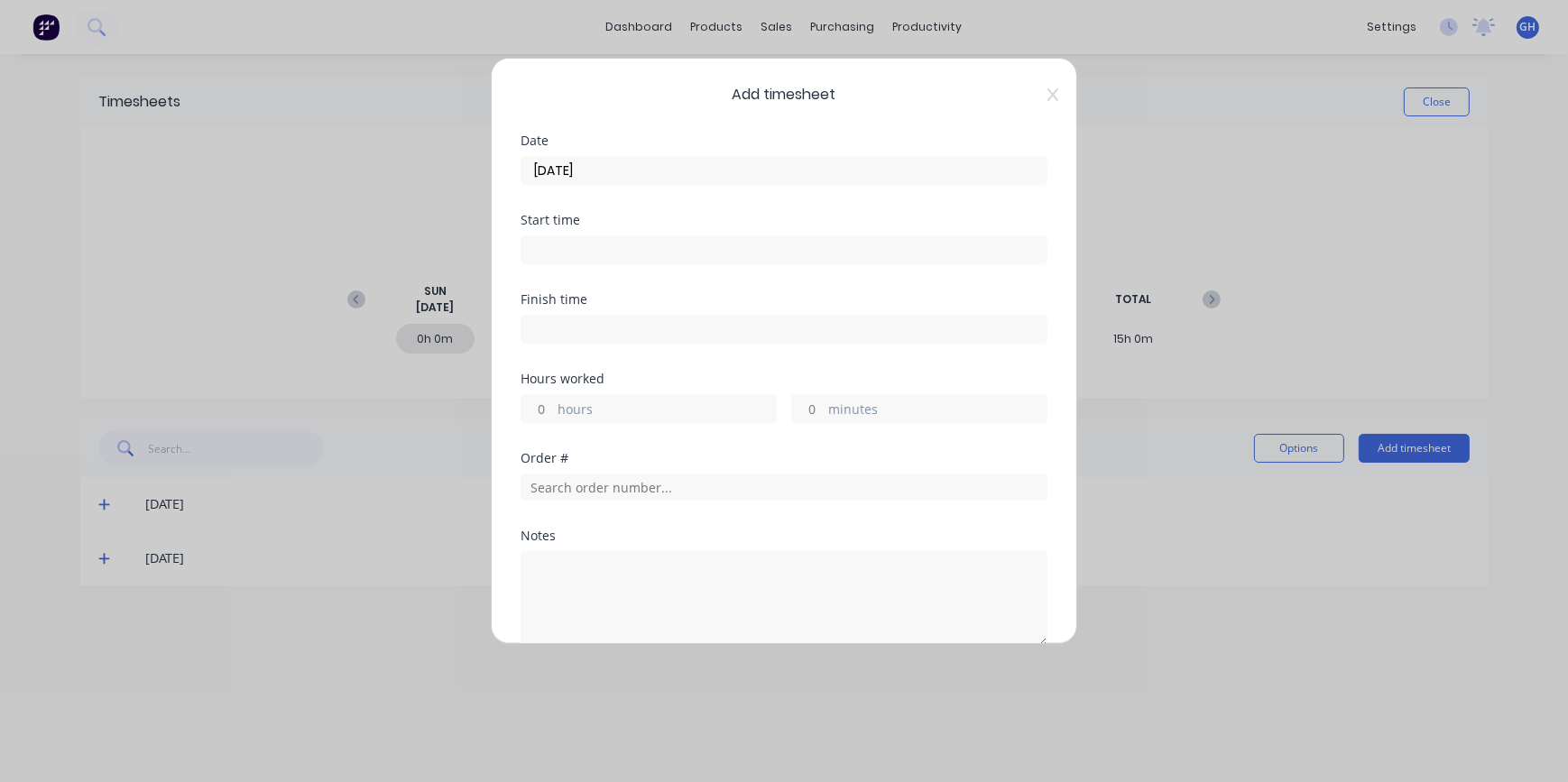
click at [559, 404] on label "hours" at bounding box center [667, 411] width 219 height 23
click at [553, 404] on input "hours" at bounding box center [536, 408] width 31 height 27
click at [547, 403] on input "hours" at bounding box center [536, 408] width 31 height 27
type input "8"
click at [537, 488] on input "text" at bounding box center [784, 487] width 527 height 27
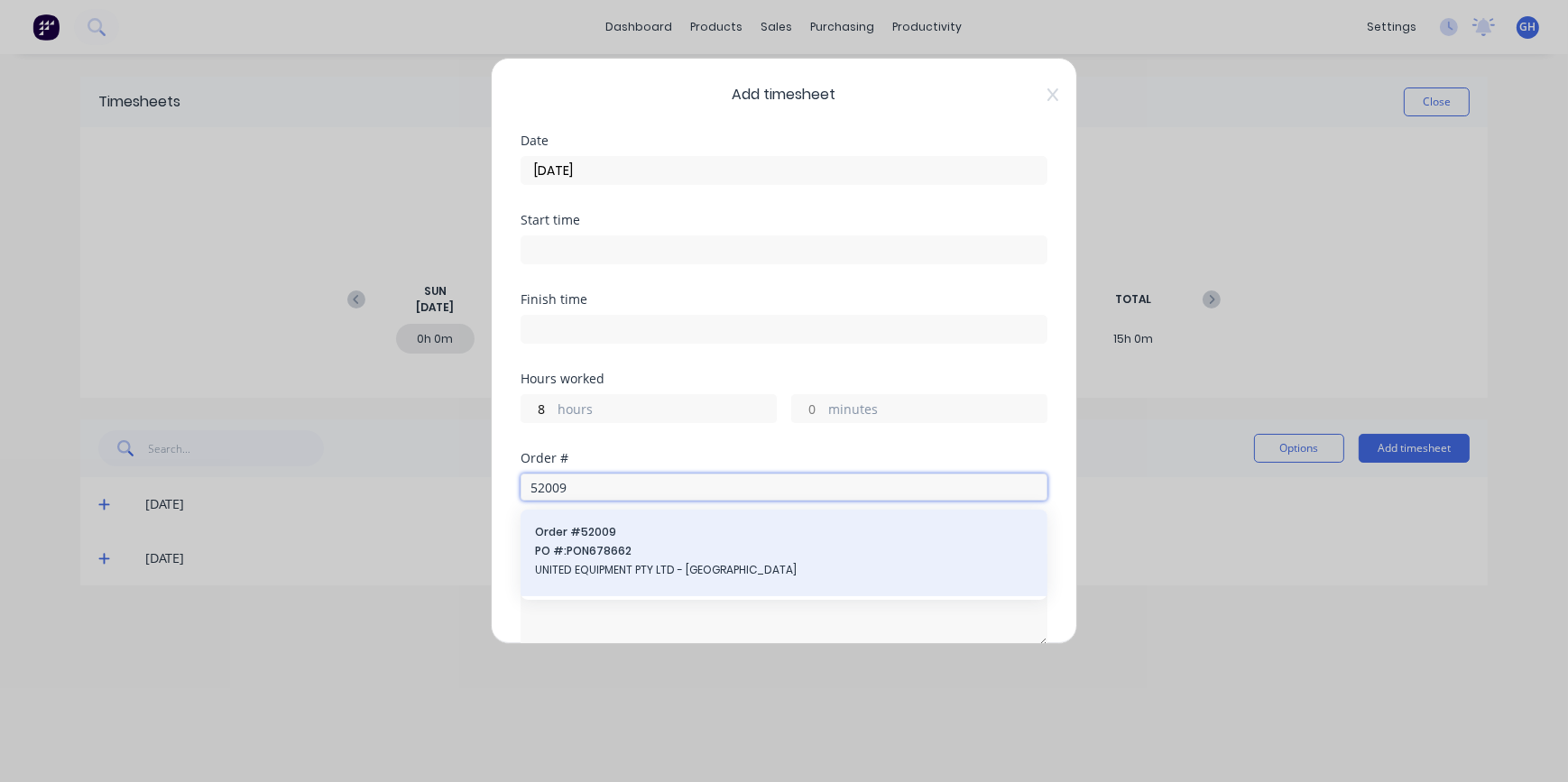
type input "52009"
click at [689, 570] on span "UNITED EQUIPMENT PTY LTD - [GEOGRAPHIC_DATA]" at bounding box center [784, 570] width 498 height 16
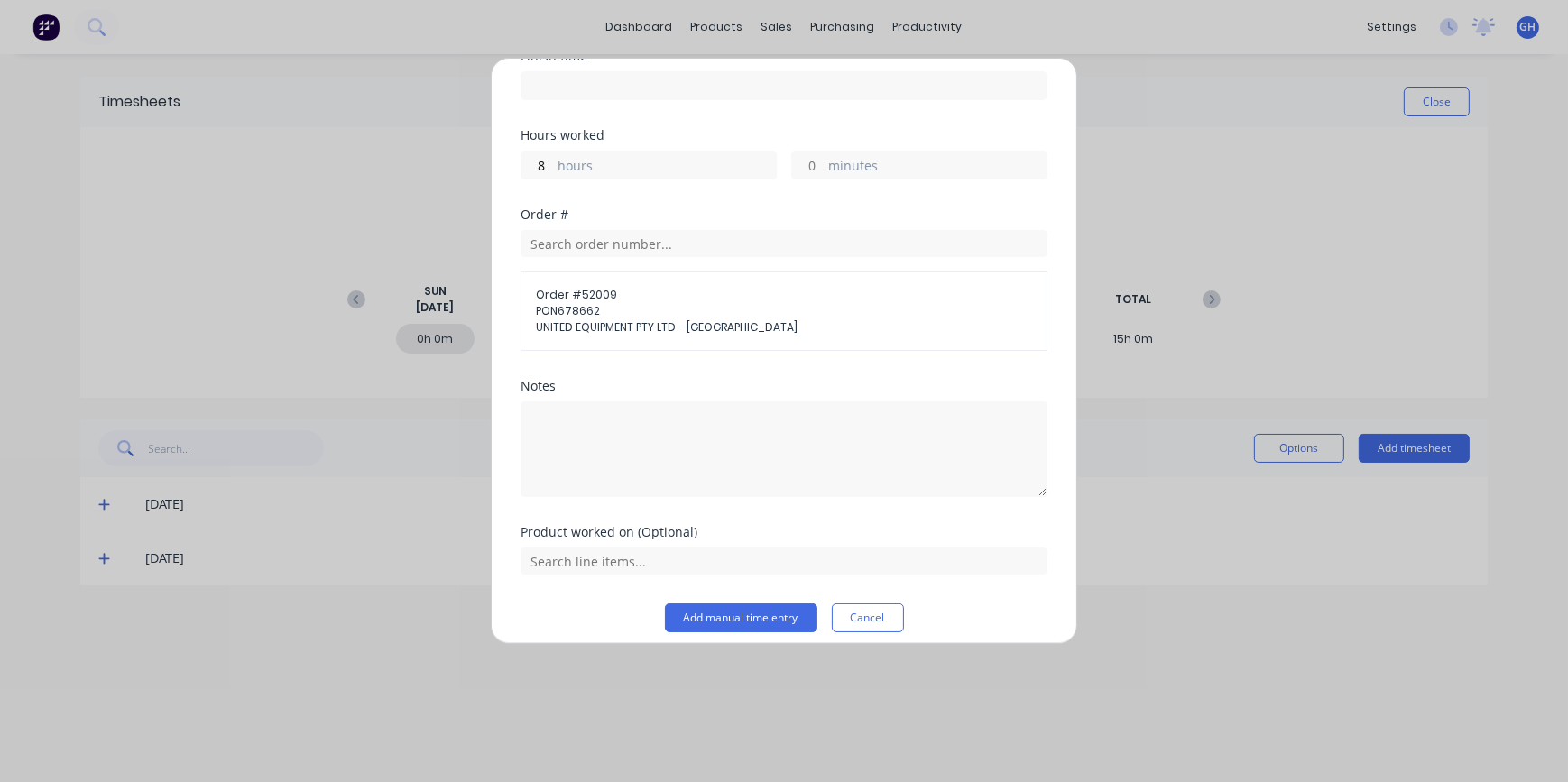
scroll to position [245, 0]
click at [767, 617] on button "Add manual time entry" at bounding box center [741, 616] width 153 height 29
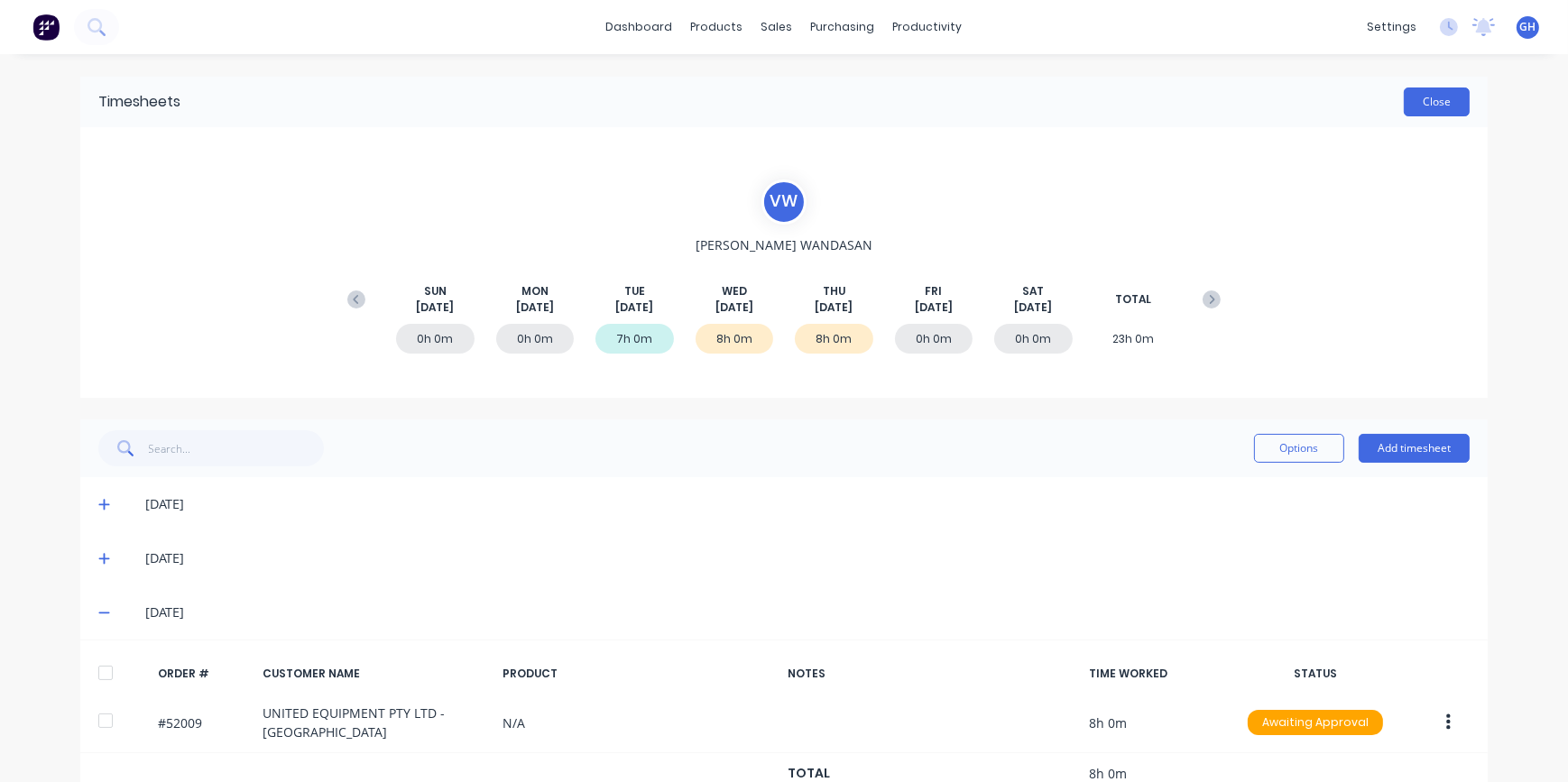
click at [1448, 105] on button "Close" at bounding box center [1436, 102] width 66 height 29
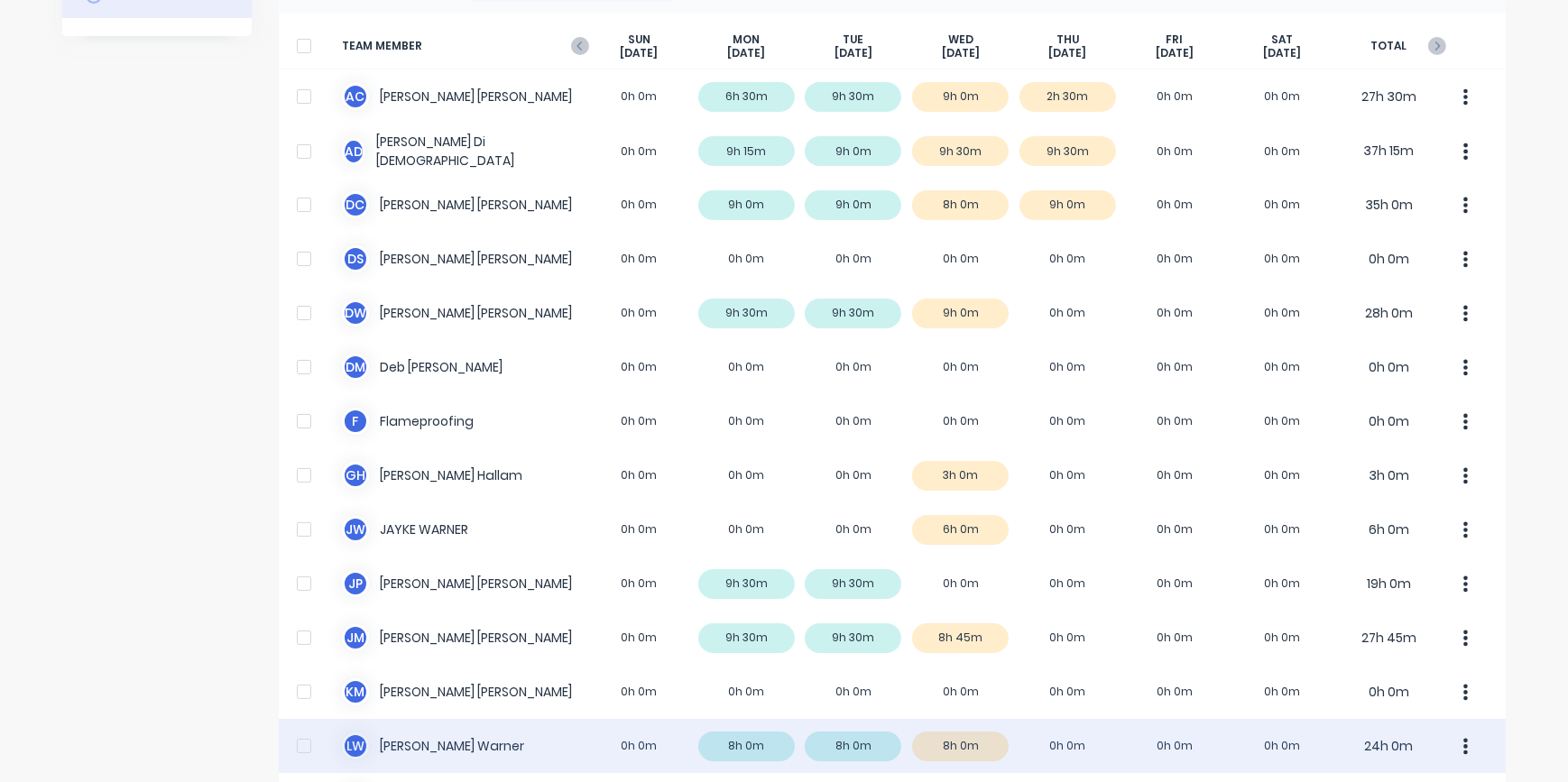
scroll to position [163, 0]
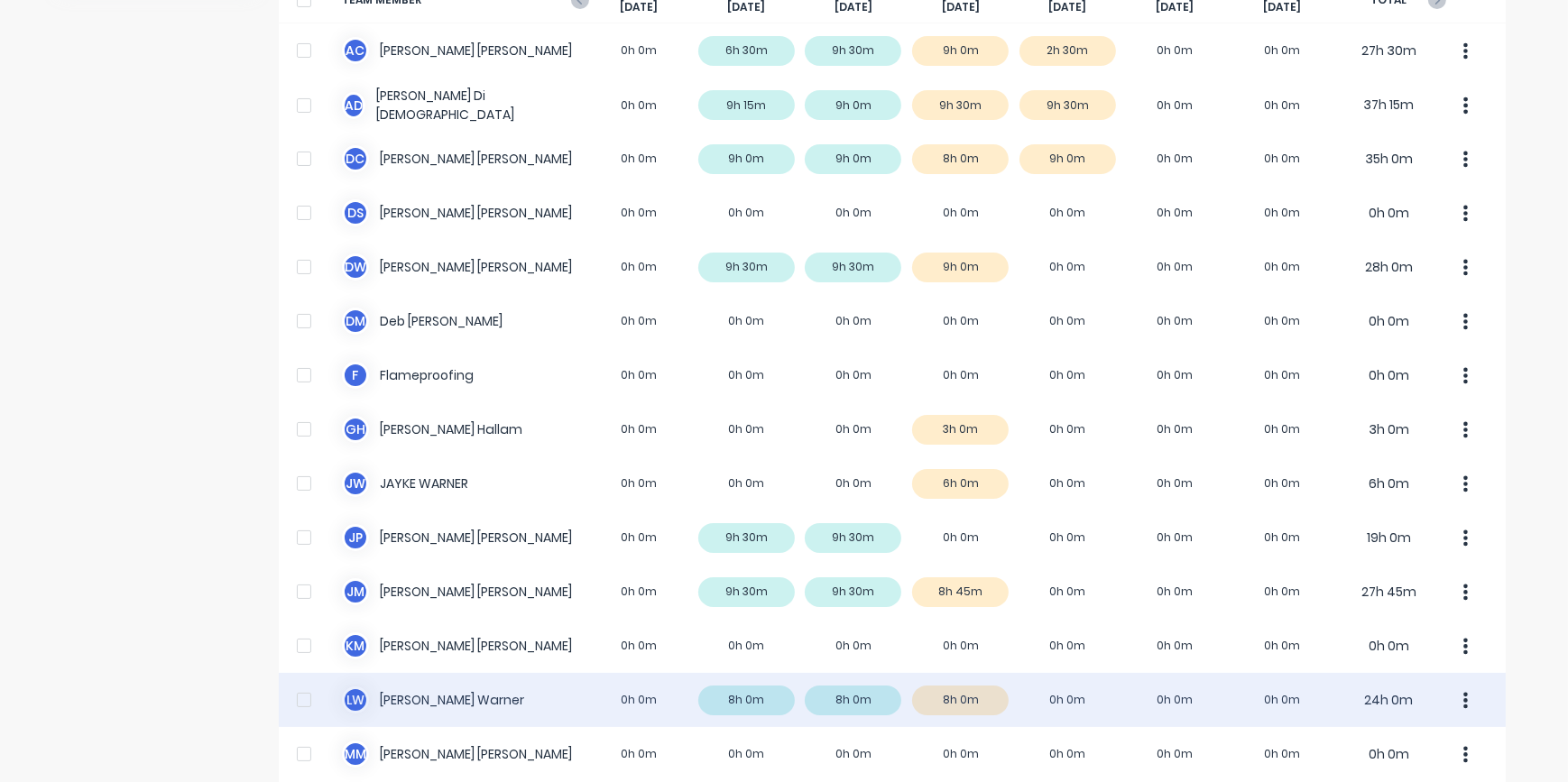
click at [470, 700] on div "[PERSON_NAME] 0h 0m 8h 0m 8h 0m 8h 0m 0h 0m 0h 0m 0h 0m 24h 0m" at bounding box center [892, 700] width 1227 height 54
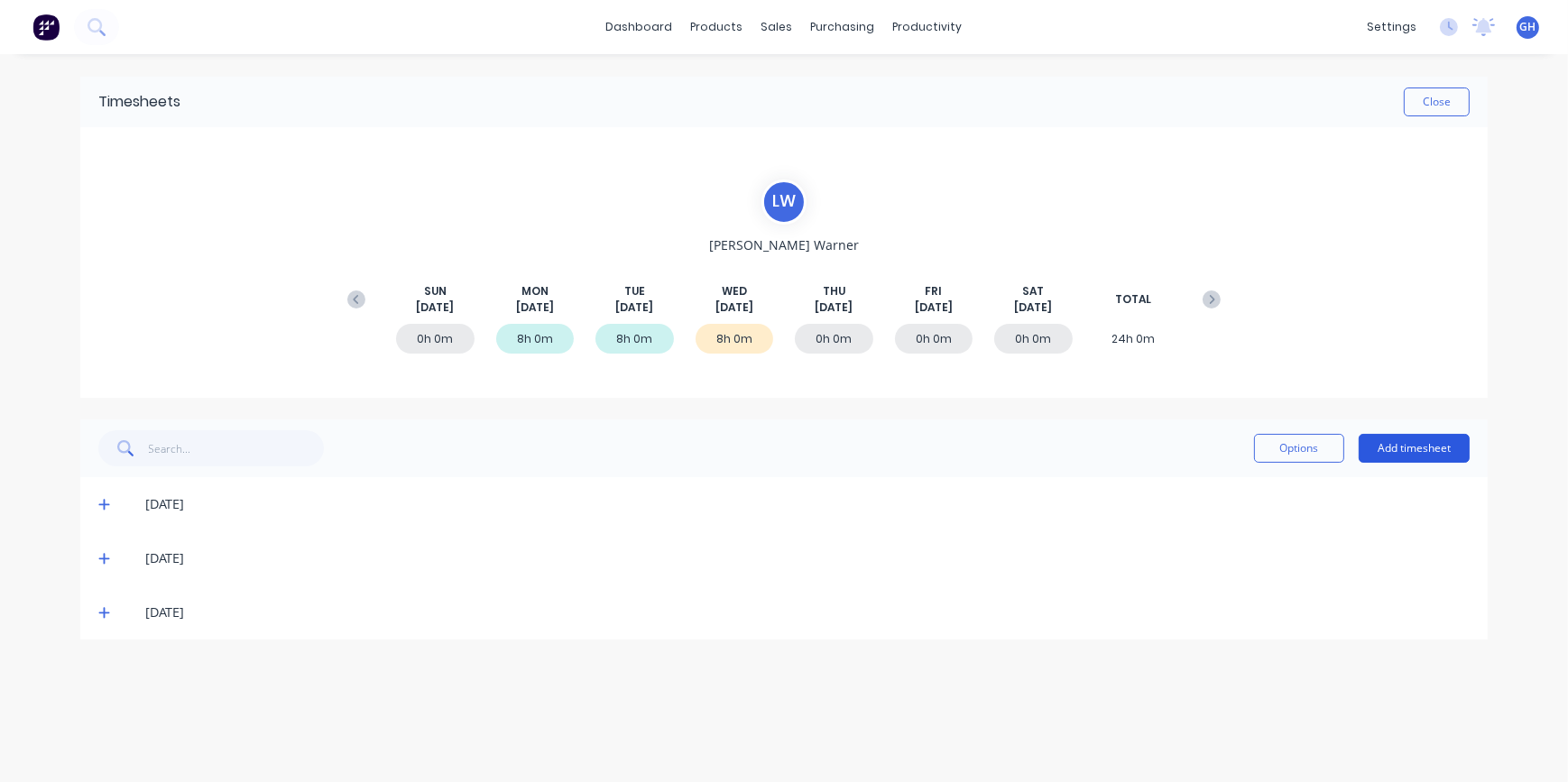
click at [1363, 458] on button "Add timesheet" at bounding box center [1414, 448] width 111 height 29
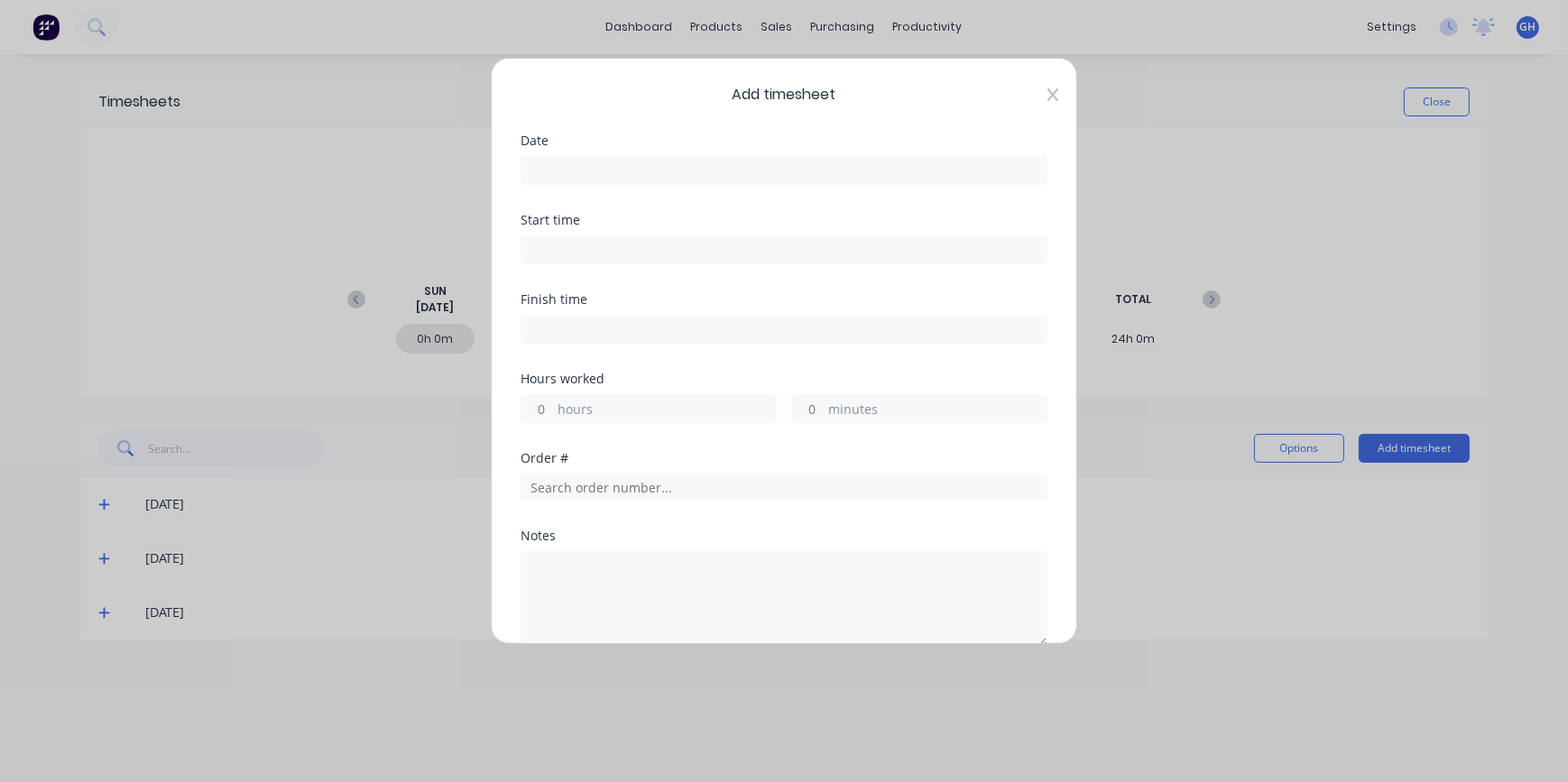
click at [1048, 93] on icon at bounding box center [1052, 94] width 10 height 14
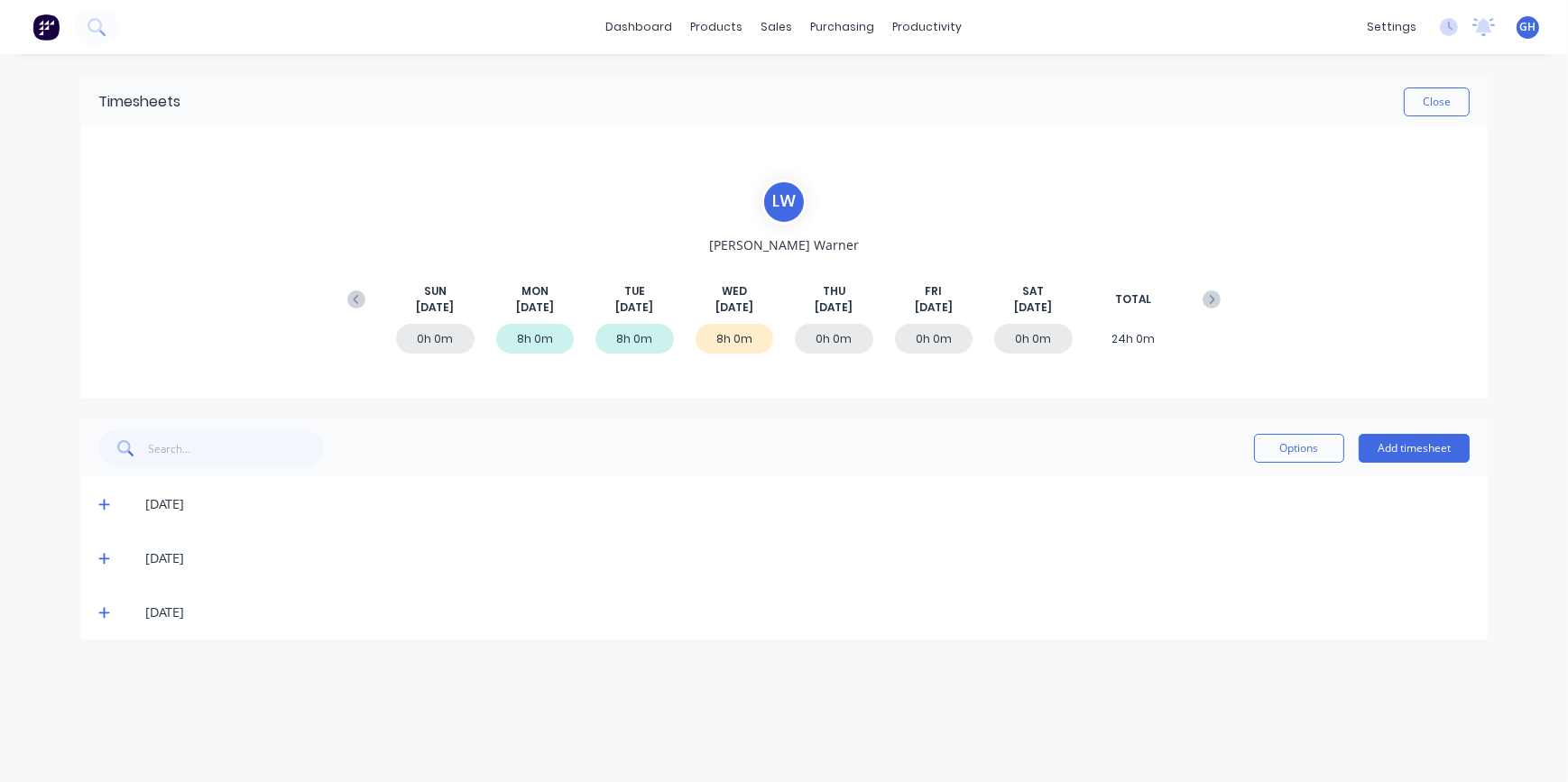
click at [98, 615] on icon at bounding box center [104, 612] width 11 height 12
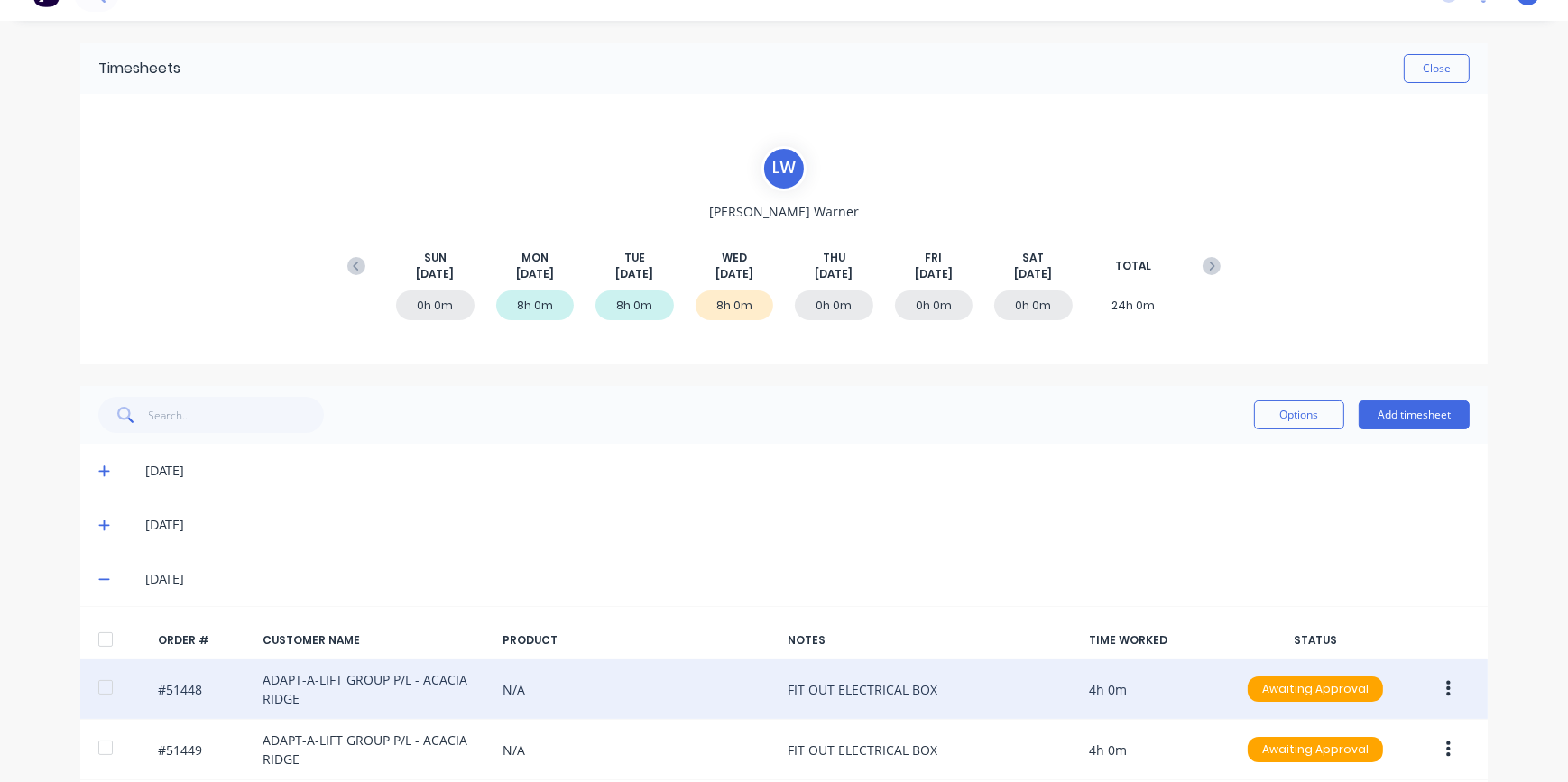
scroll to position [108, 0]
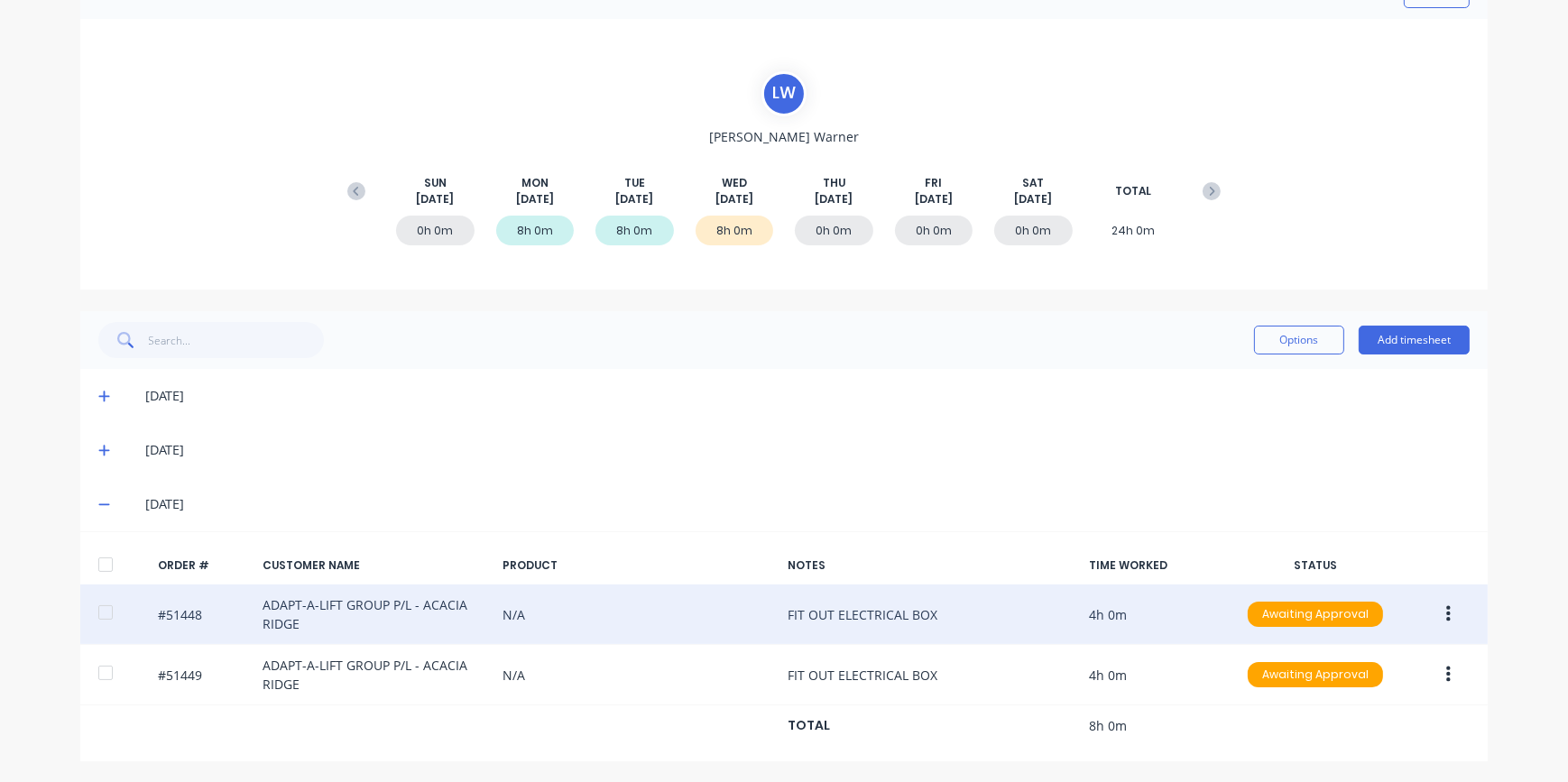
click at [1445, 616] on icon "button" at bounding box center [1447, 614] width 5 height 20
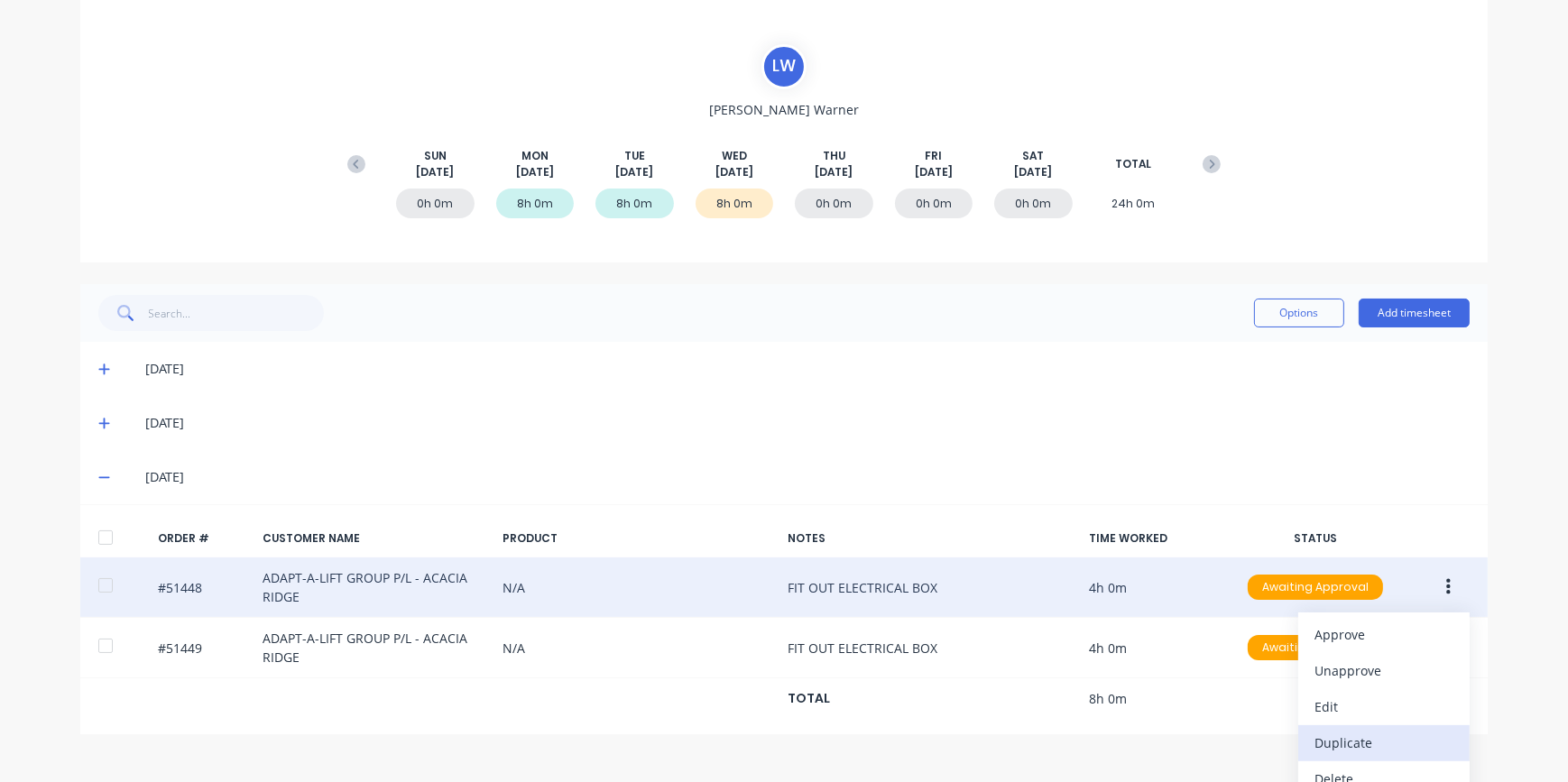
scroll to position [154, 0]
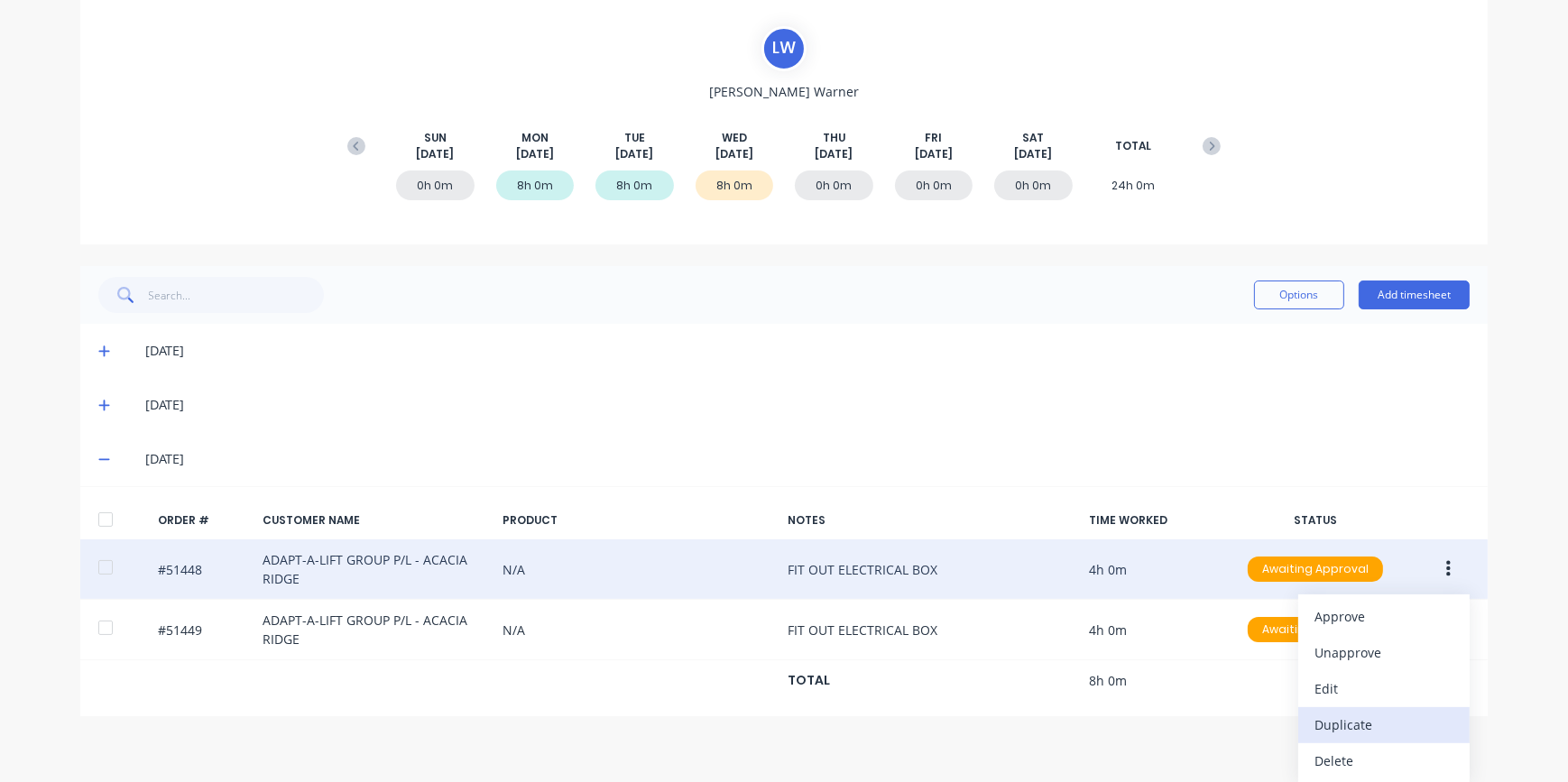
click at [1344, 723] on div "Duplicate" at bounding box center [1383, 725] width 139 height 26
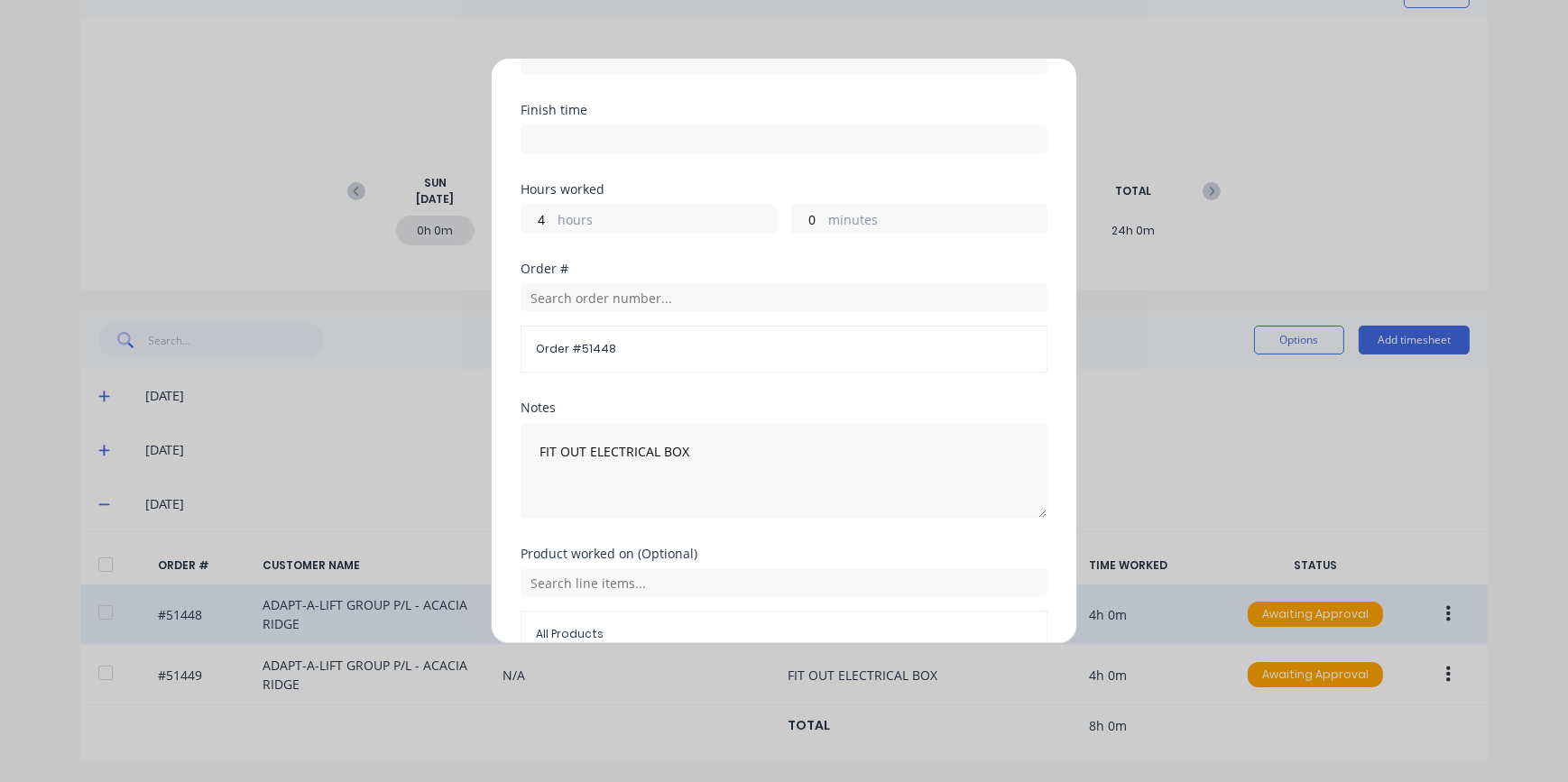
scroll to position [0, 0]
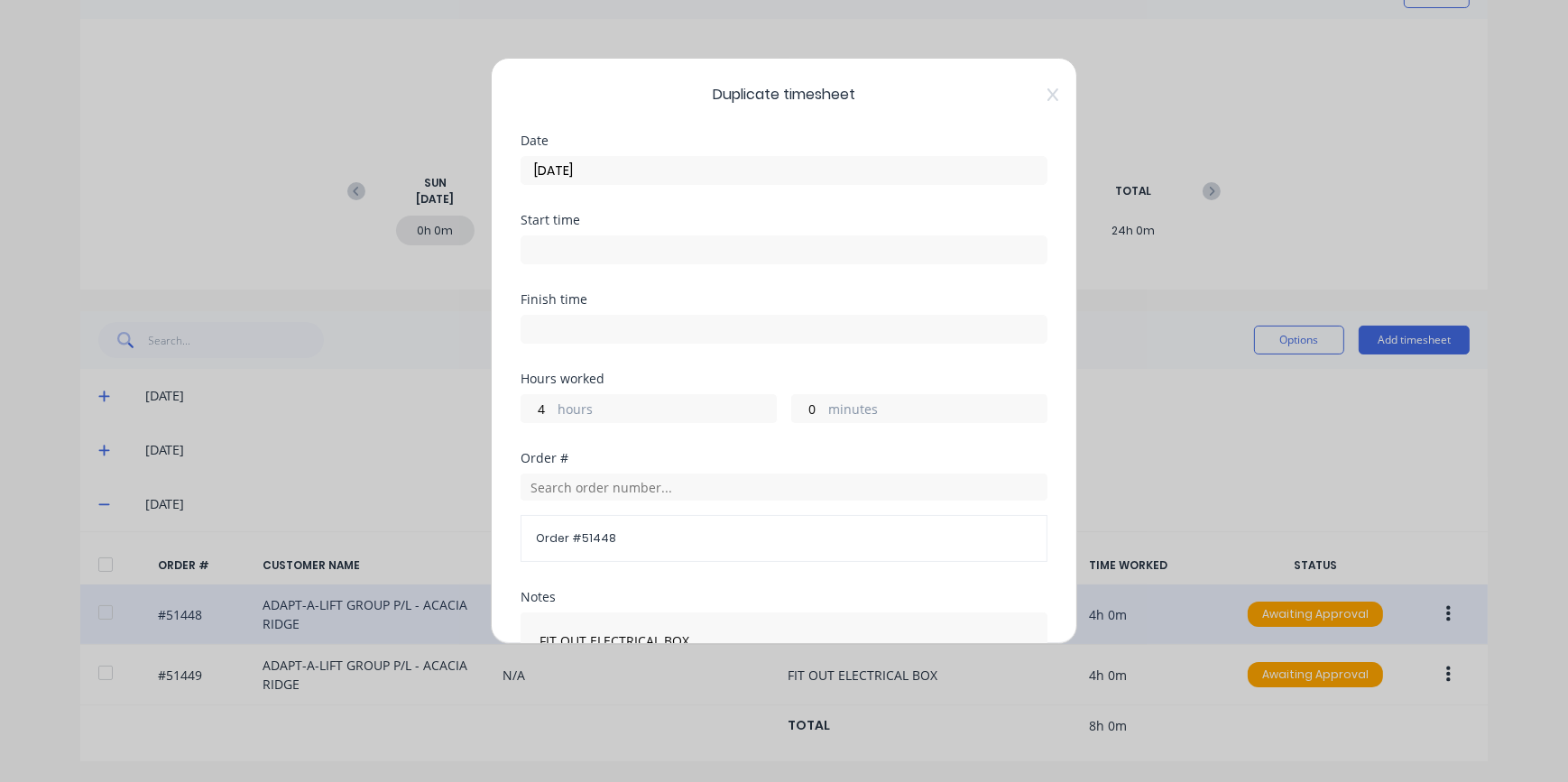
click at [554, 164] on input "[DATE]" at bounding box center [784, 170] width 525 height 27
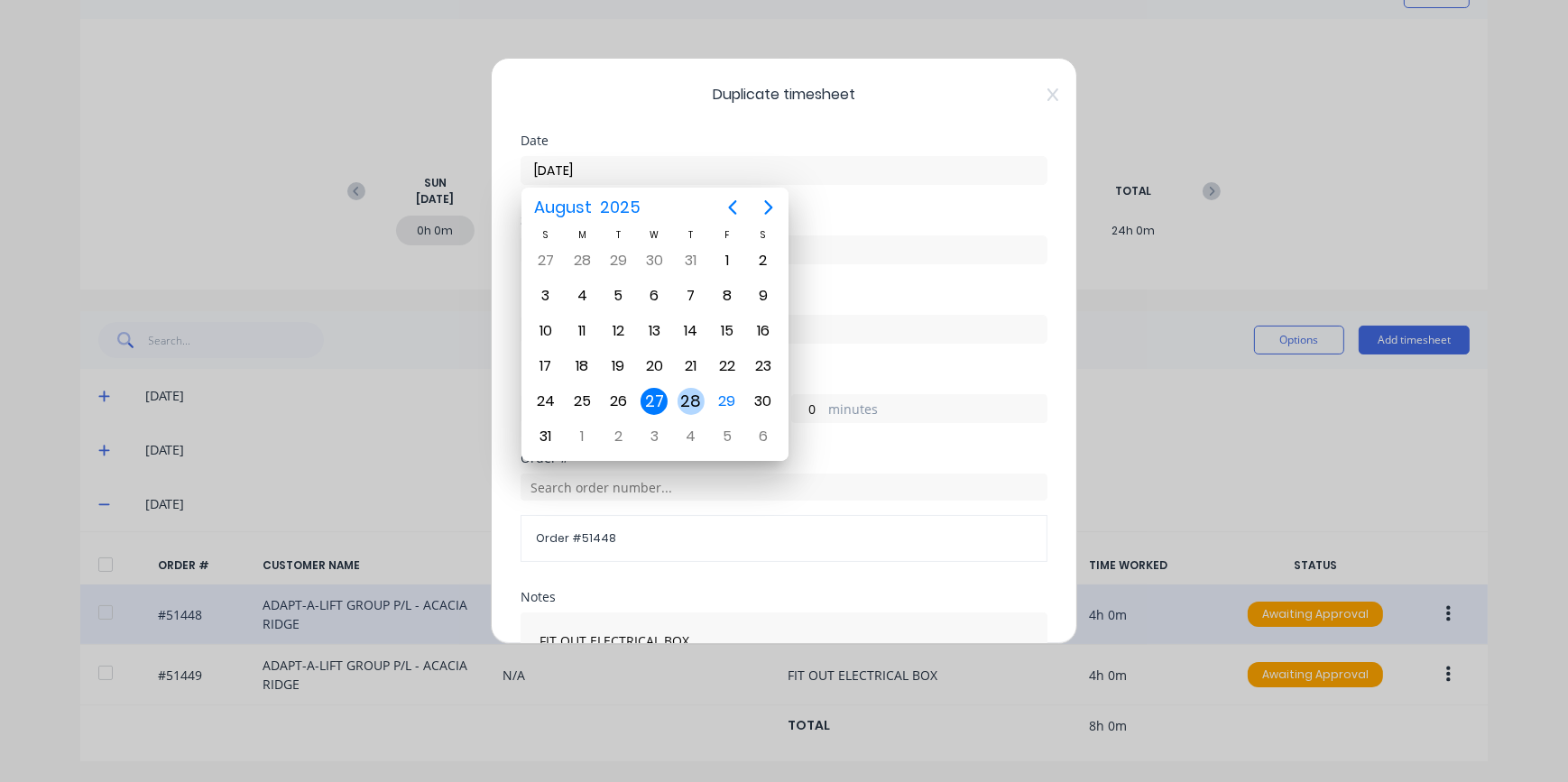
click at [690, 396] on div "28" at bounding box center [690, 401] width 27 height 27
type input "[DATE]"
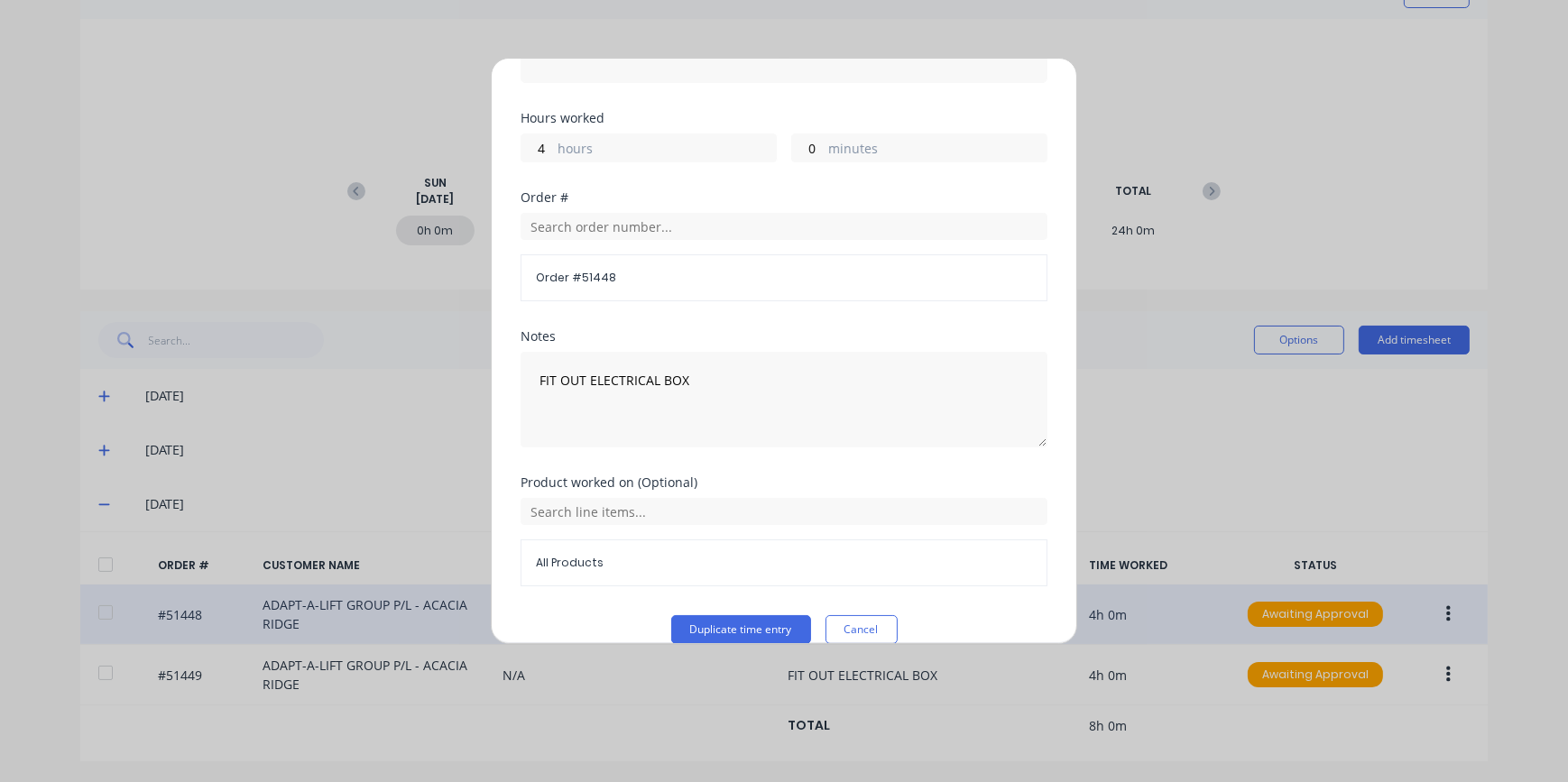
scroll to position [284, 0]
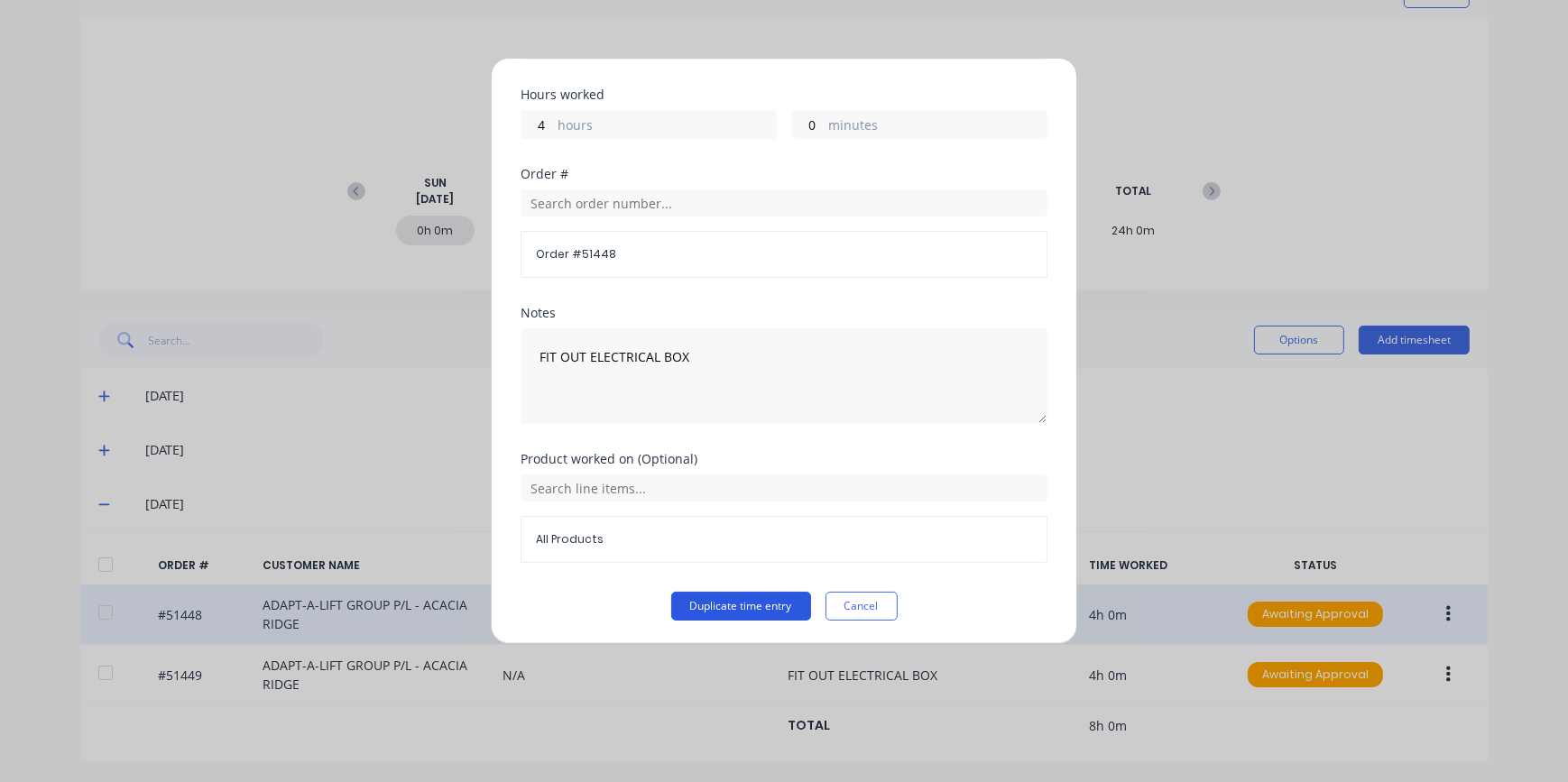
click at [718, 612] on button "Duplicate time entry" at bounding box center [741, 607] width 140 height 29
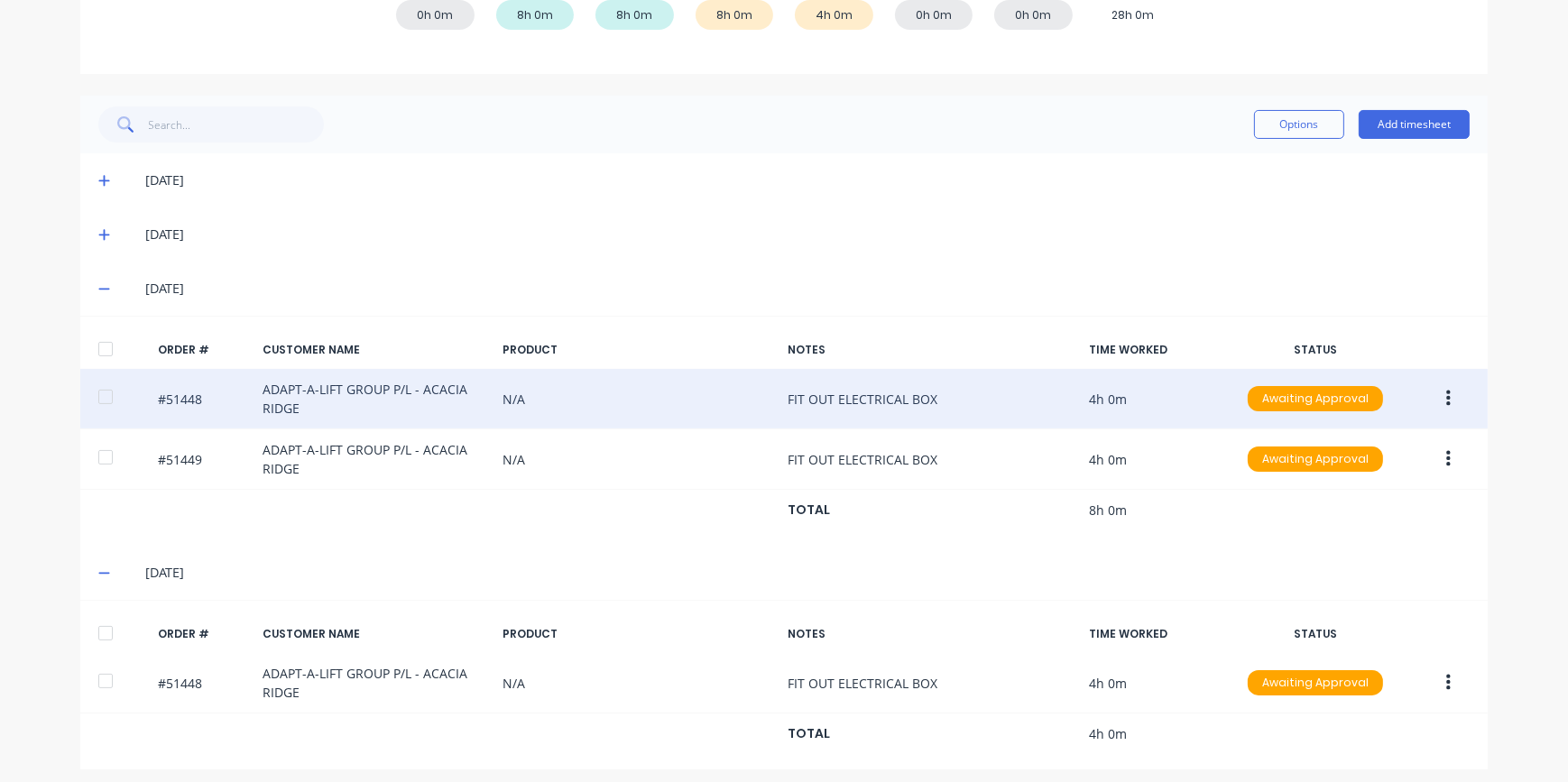
scroll to position [333, 0]
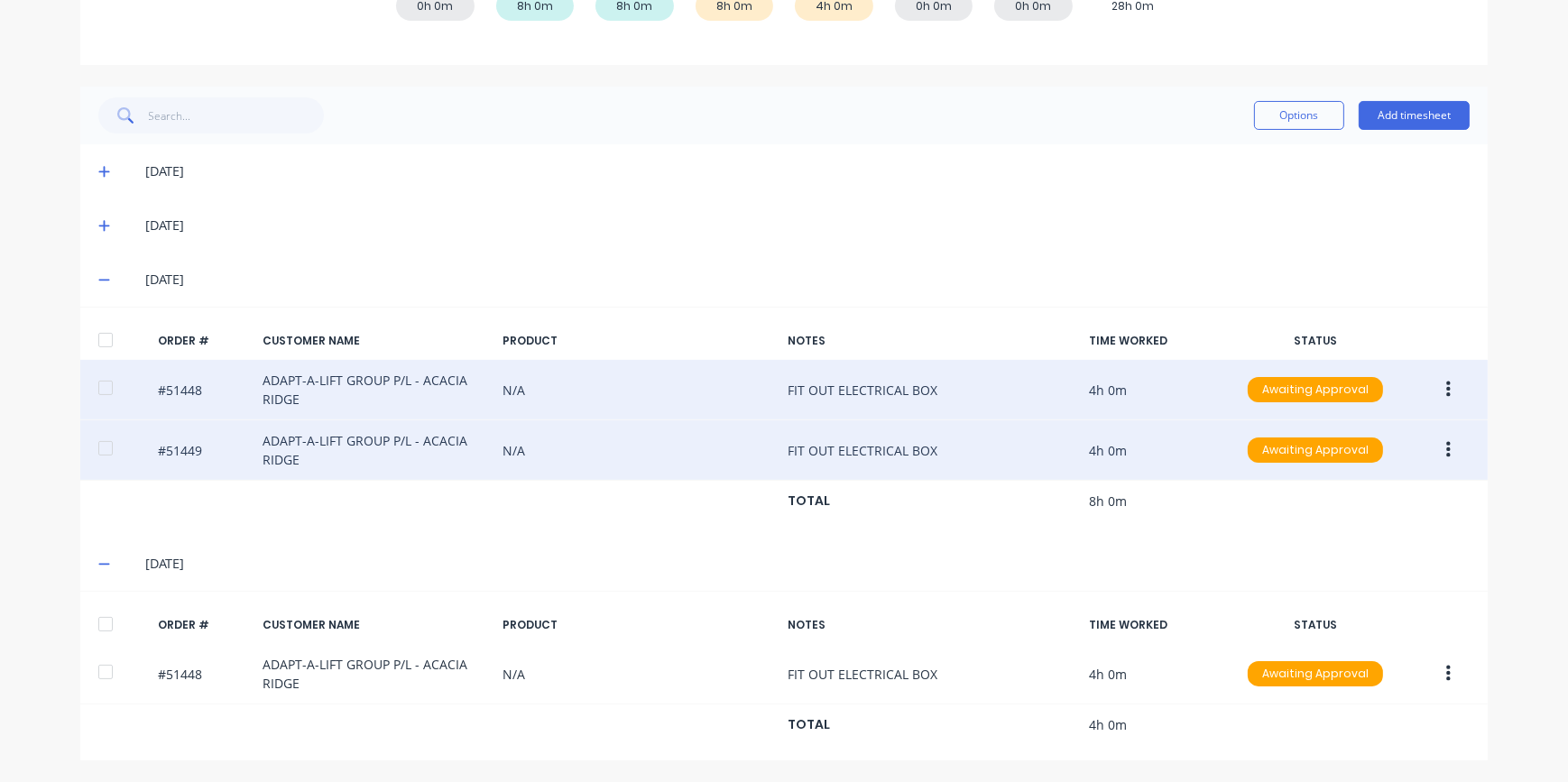
click at [1446, 454] on button "button" at bounding box center [1447, 450] width 42 height 32
click at [1322, 608] on div "Duplicate" at bounding box center [1383, 606] width 139 height 26
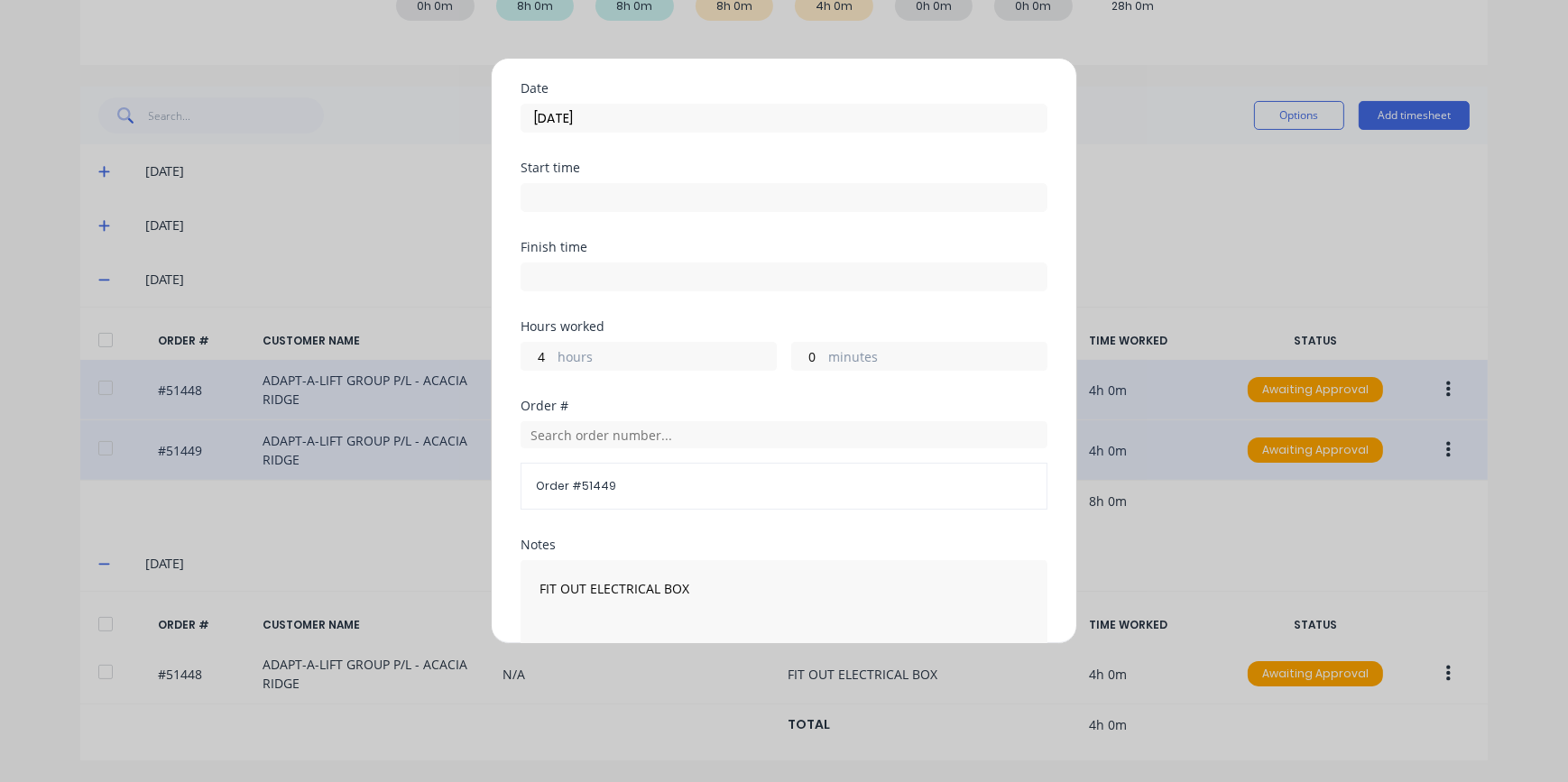
scroll to position [0, 0]
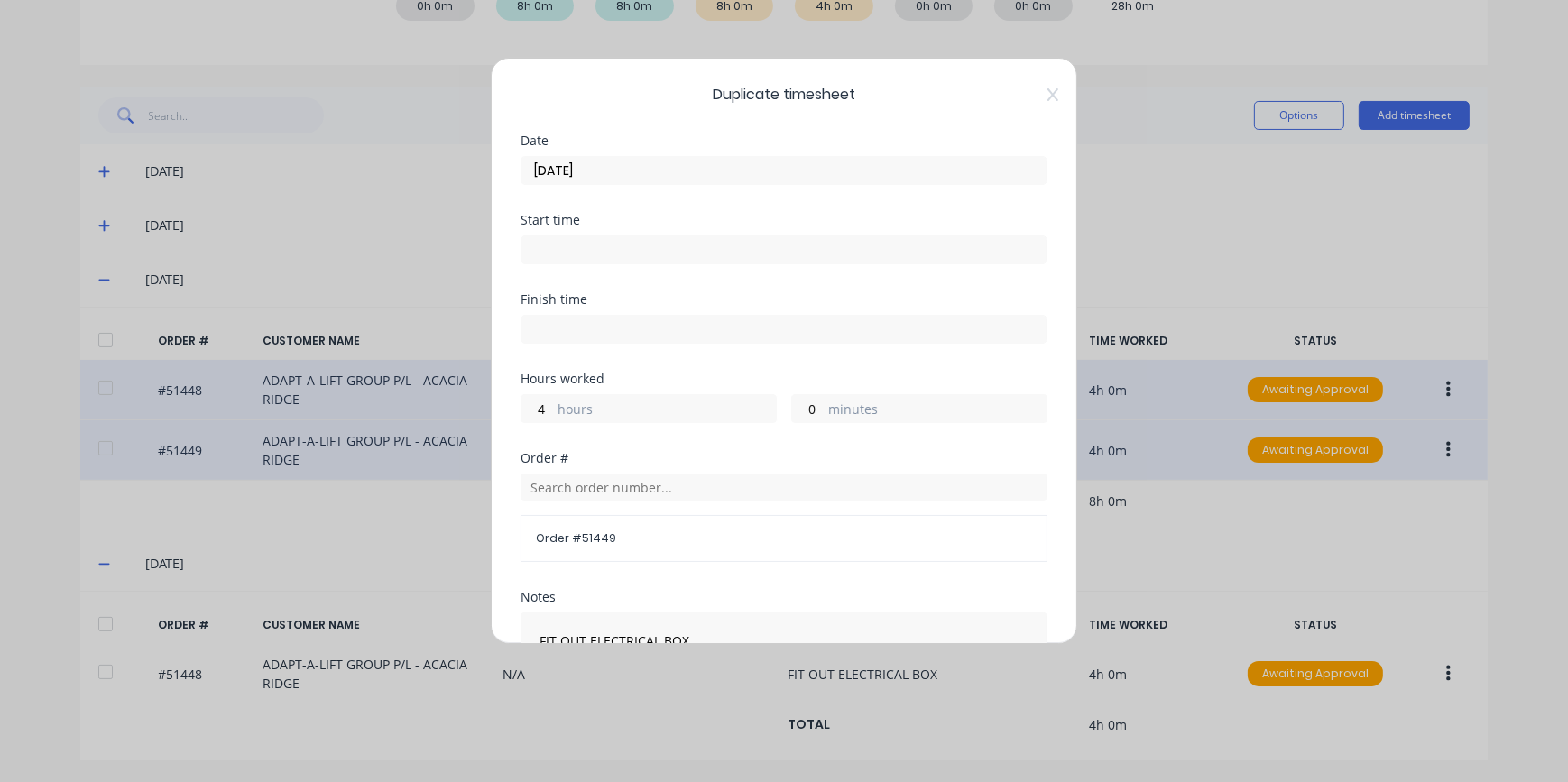
click at [570, 162] on input "[DATE]" at bounding box center [784, 170] width 525 height 27
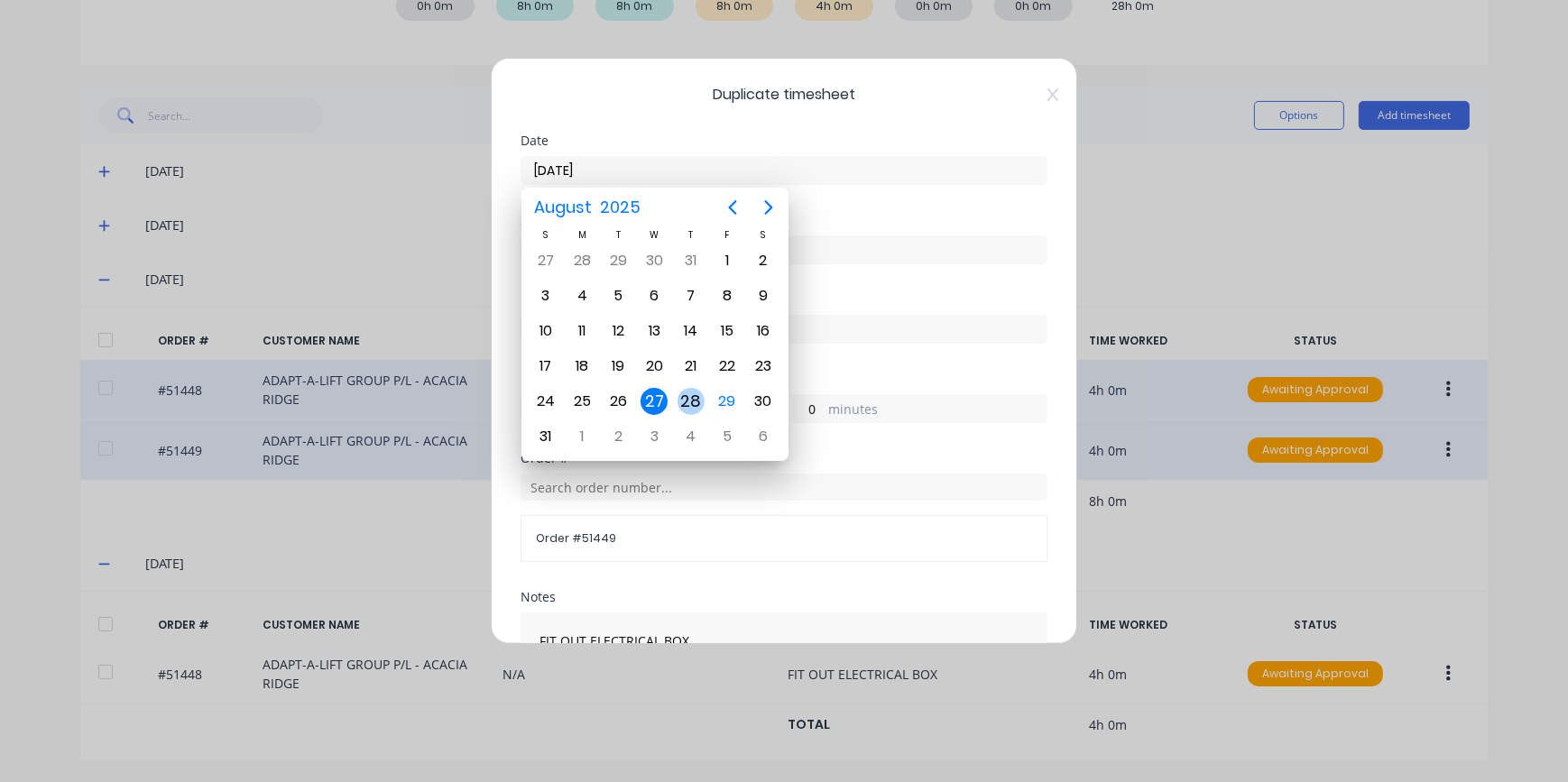
click at [695, 406] on div "28" at bounding box center [690, 401] width 27 height 27
type input "[DATE]"
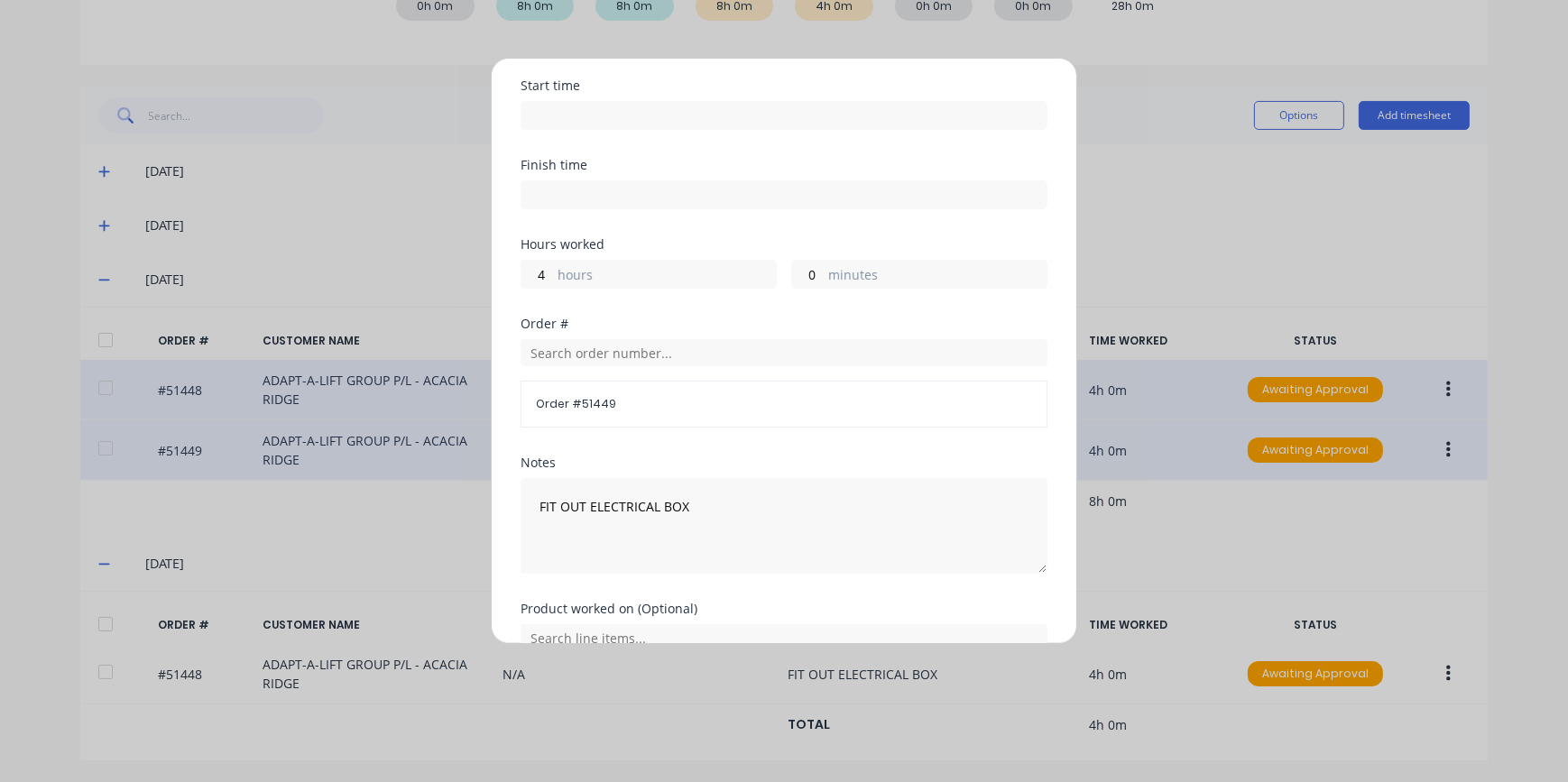
scroll to position [284, 0]
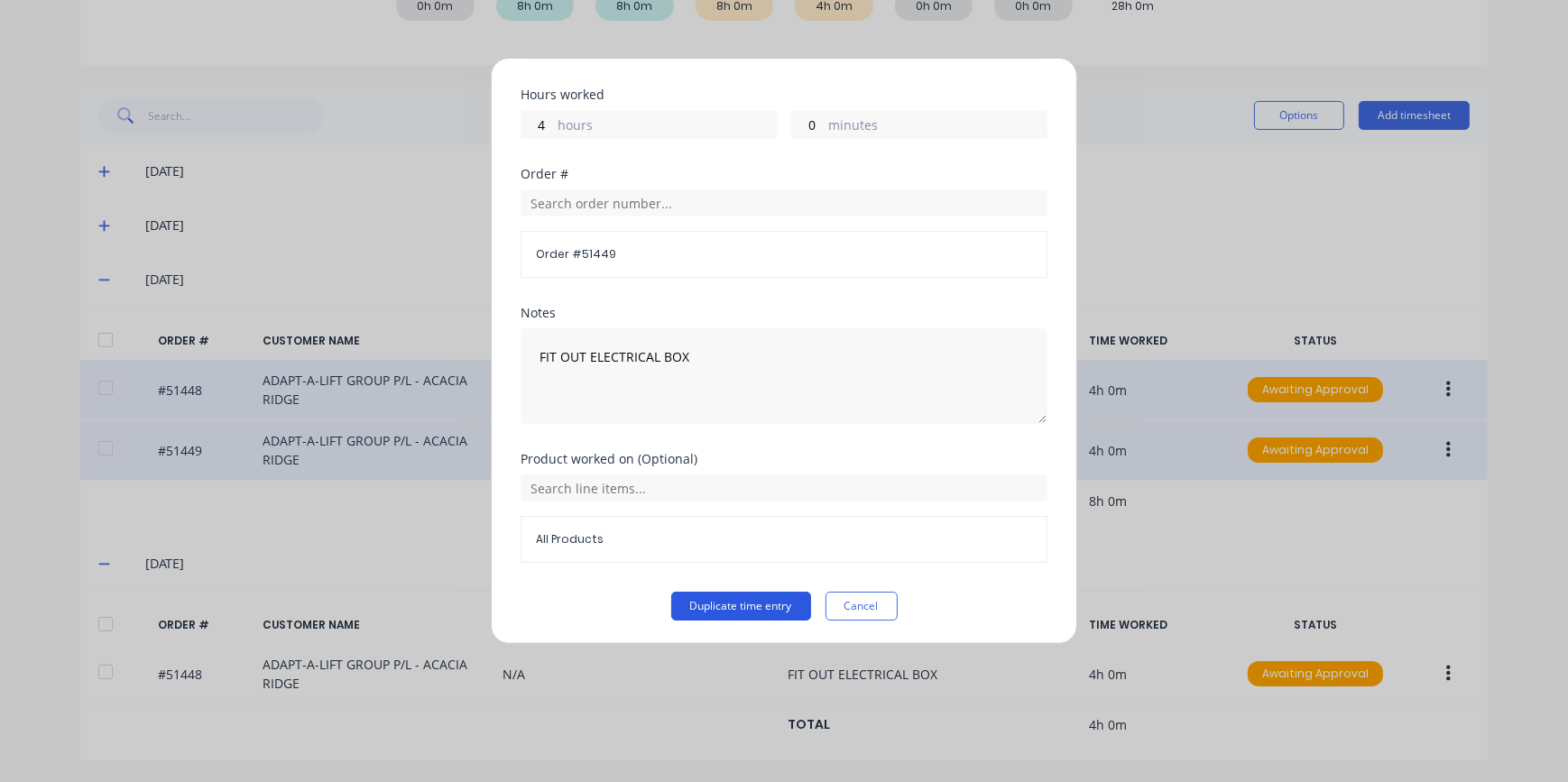
click at [757, 602] on button "Duplicate time entry" at bounding box center [741, 607] width 140 height 29
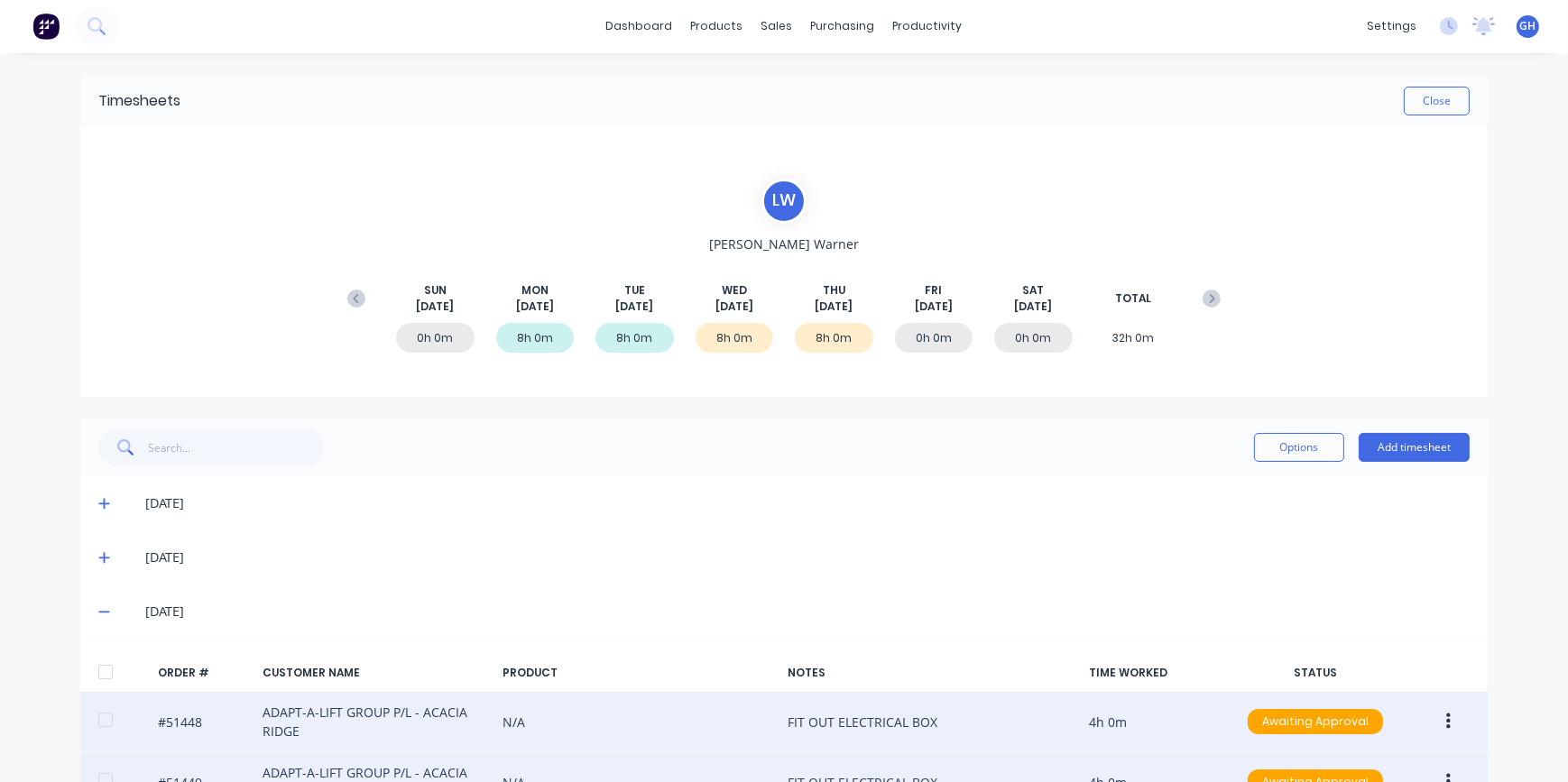
scroll to position [0, 0]
click at [1434, 107] on button "Close" at bounding box center [1436, 102] width 66 height 29
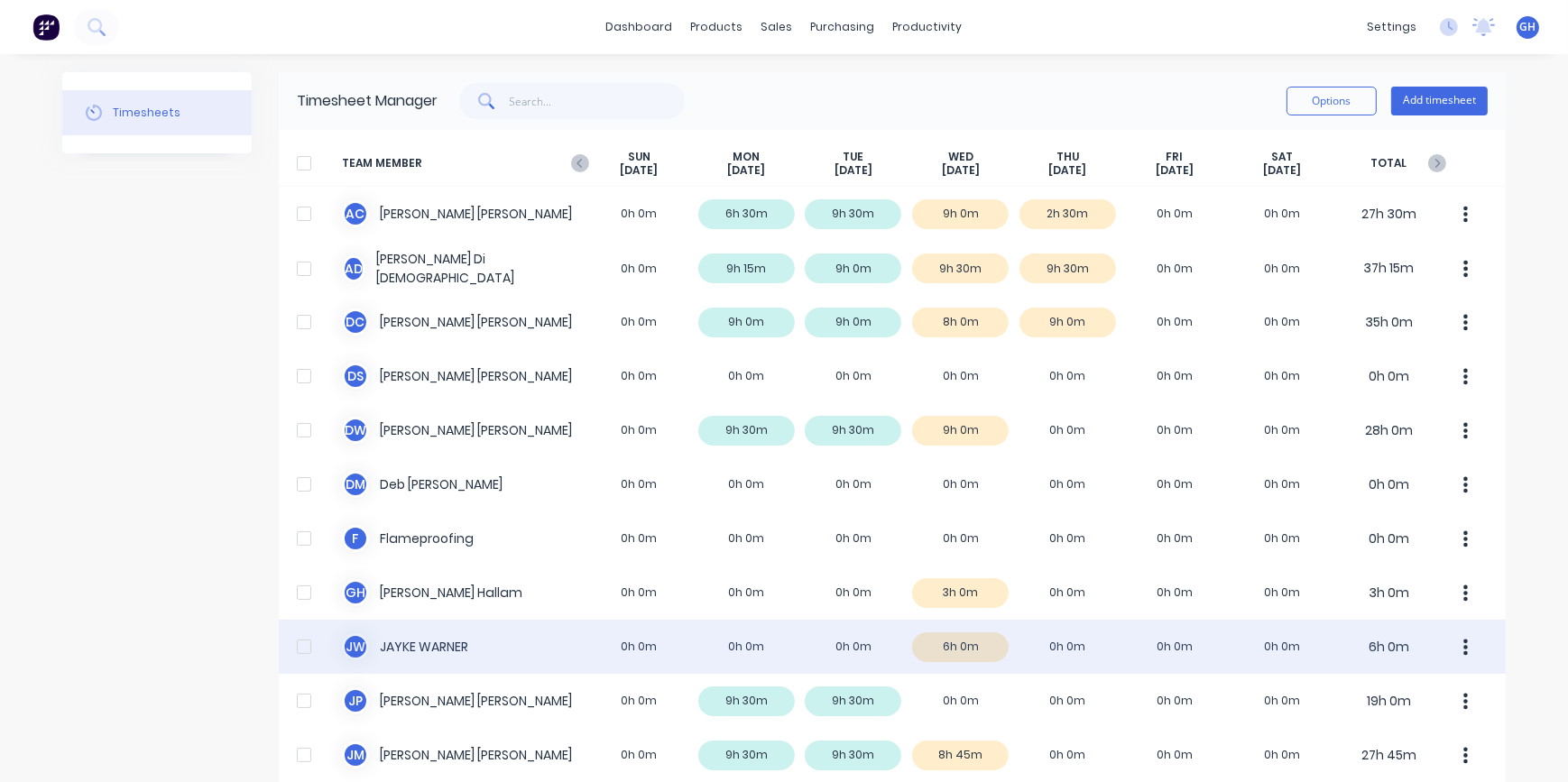
click at [1058, 648] on div "[PERSON_NAME] [PERSON_NAME] 0h 0m 0h 0m 0h 0m 6h 0m 0h 0m 0h 0m 0h 0m 6h 0m" at bounding box center [892, 646] width 1227 height 54
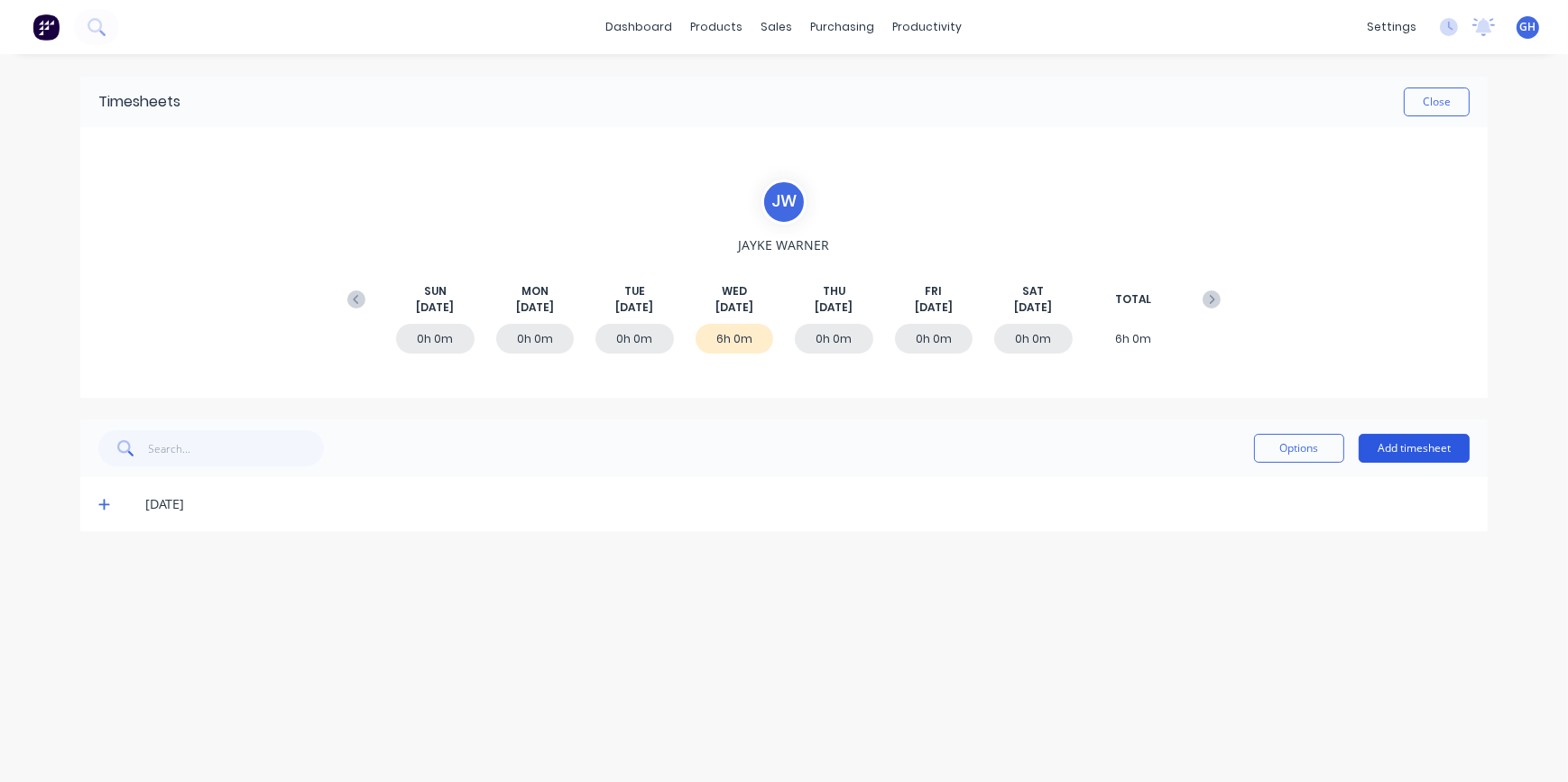
click at [1395, 458] on button "Add timesheet" at bounding box center [1414, 448] width 111 height 29
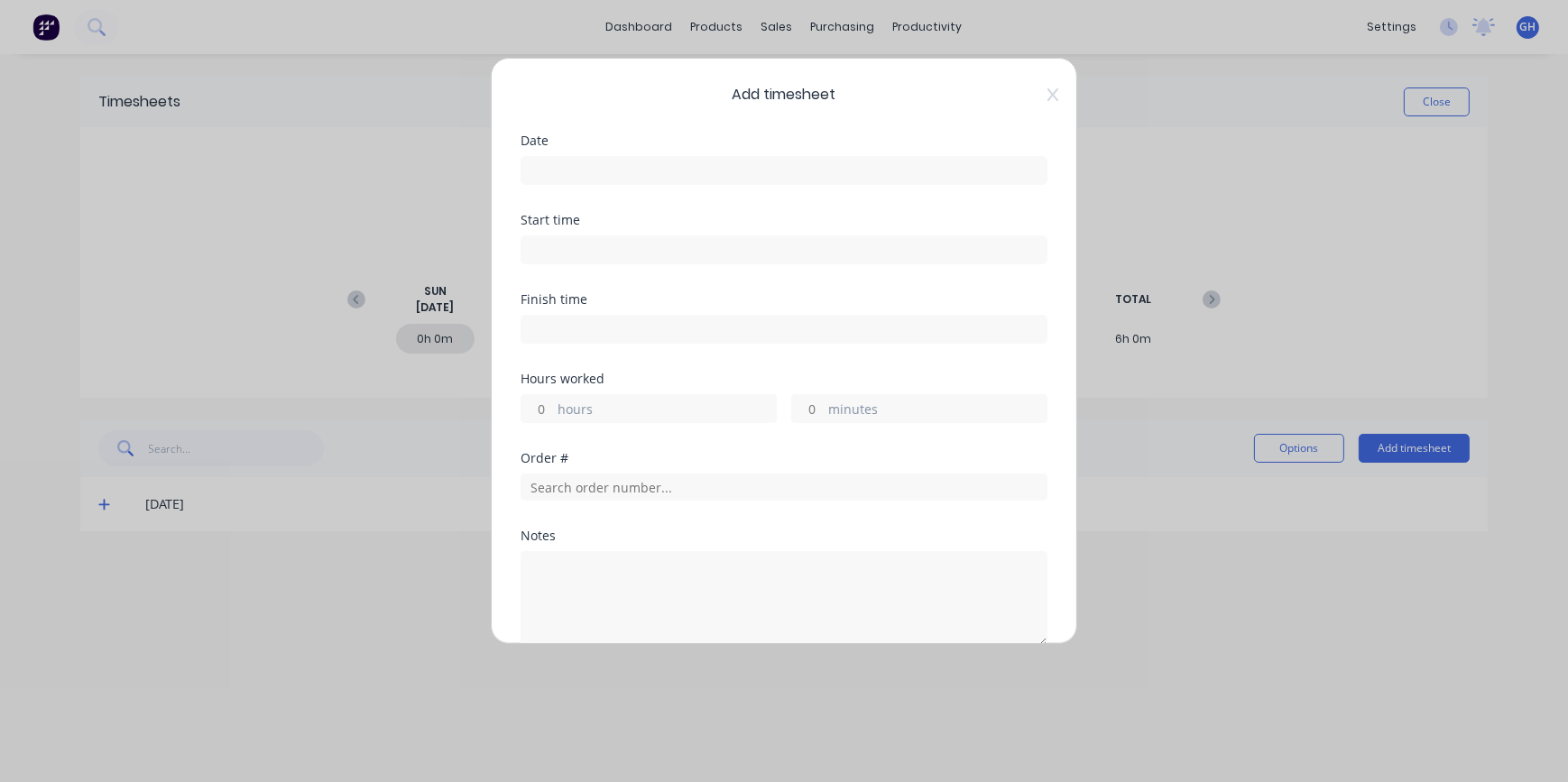
click at [589, 161] on input at bounding box center [784, 170] width 525 height 27
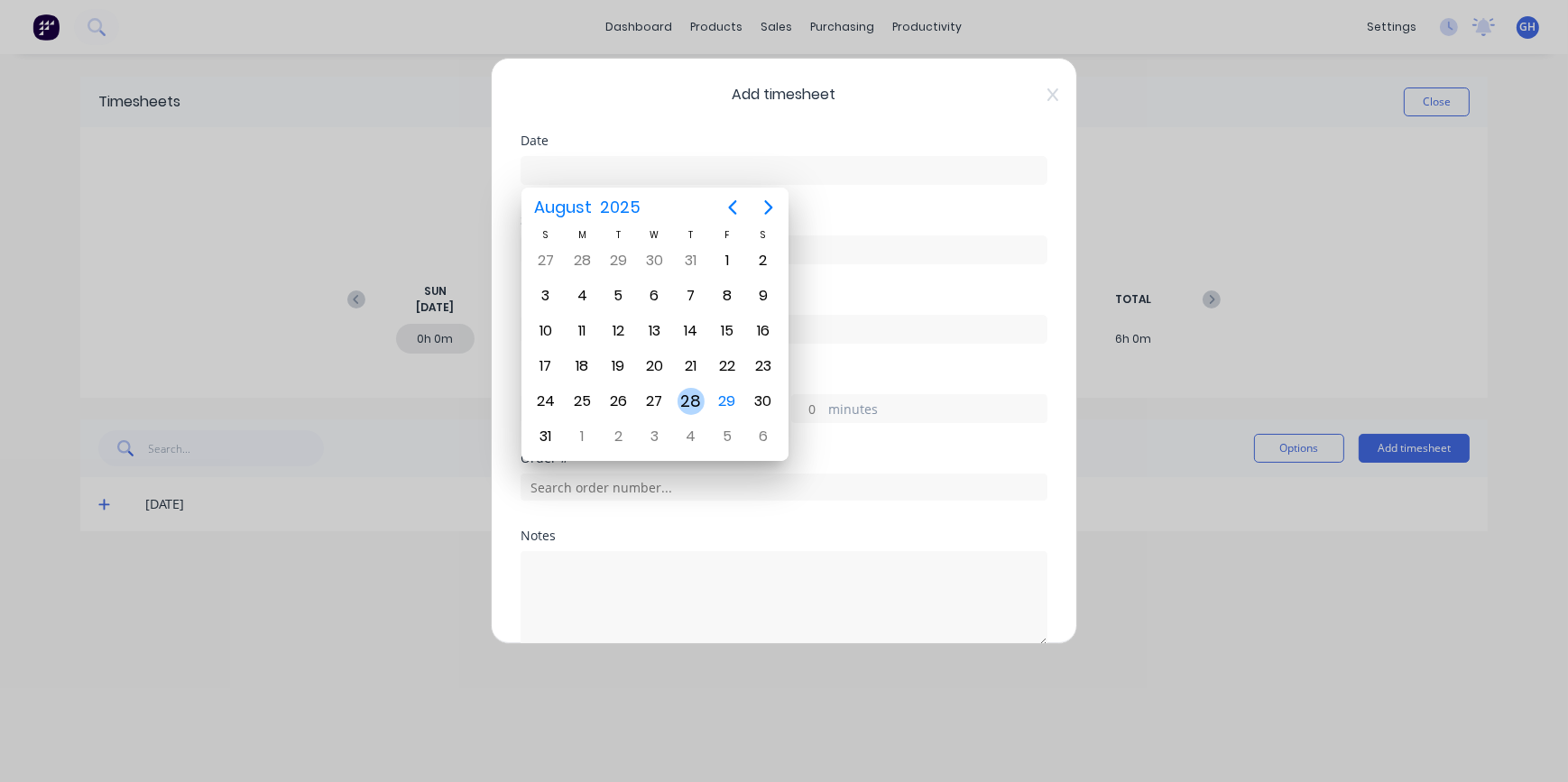
click at [693, 413] on div "28" at bounding box center [690, 402] width 36 height 34
type input "[DATE]"
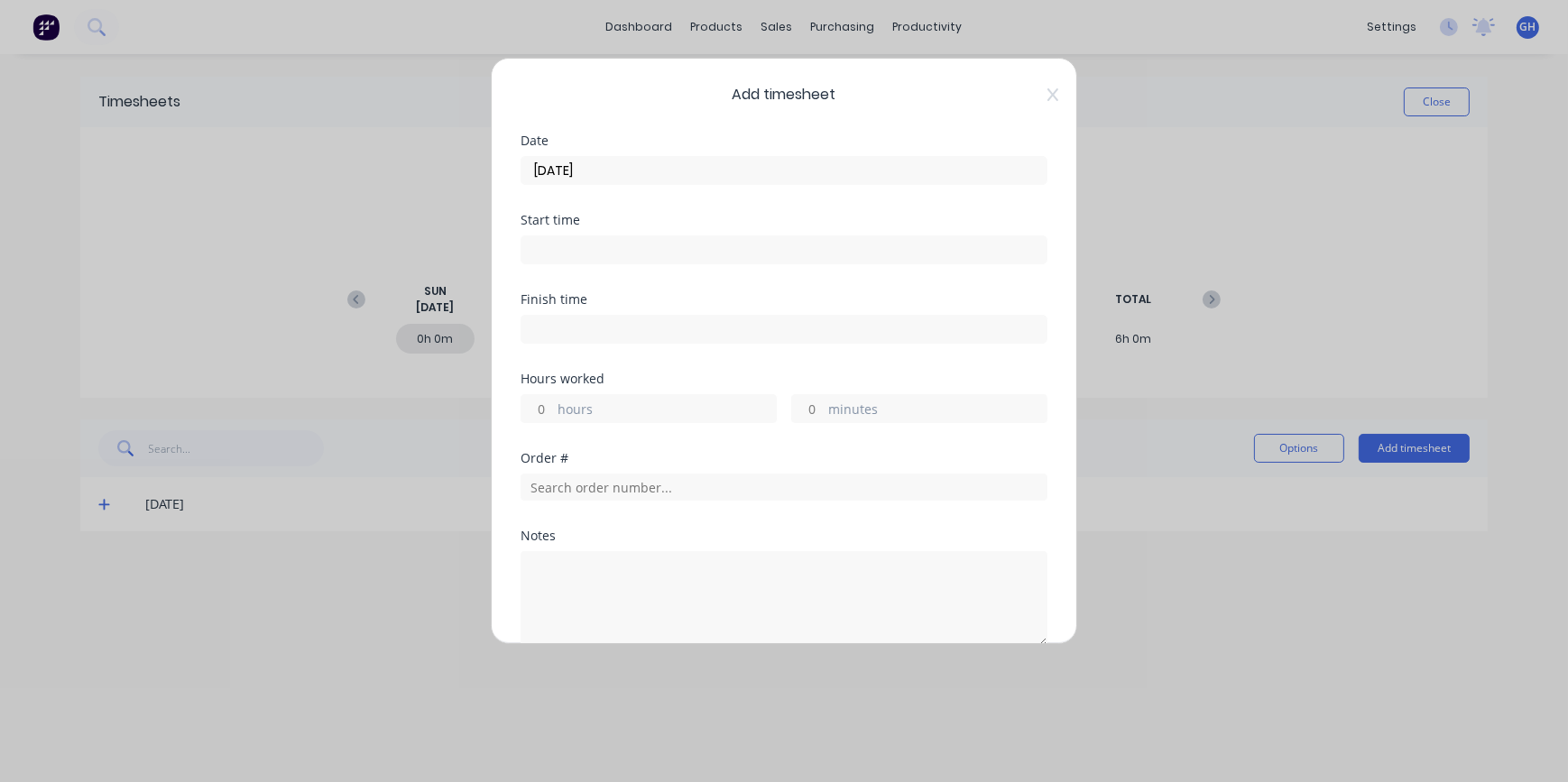
click at [518, 412] on div "Add timesheet Date [DATE] Start time Finish time Hours worked hours minutes Ord…" at bounding box center [784, 351] width 586 height 587
click at [546, 409] on input "hours" at bounding box center [536, 408] width 31 height 27
type input "8"
click at [570, 493] on input "text" at bounding box center [784, 487] width 527 height 27
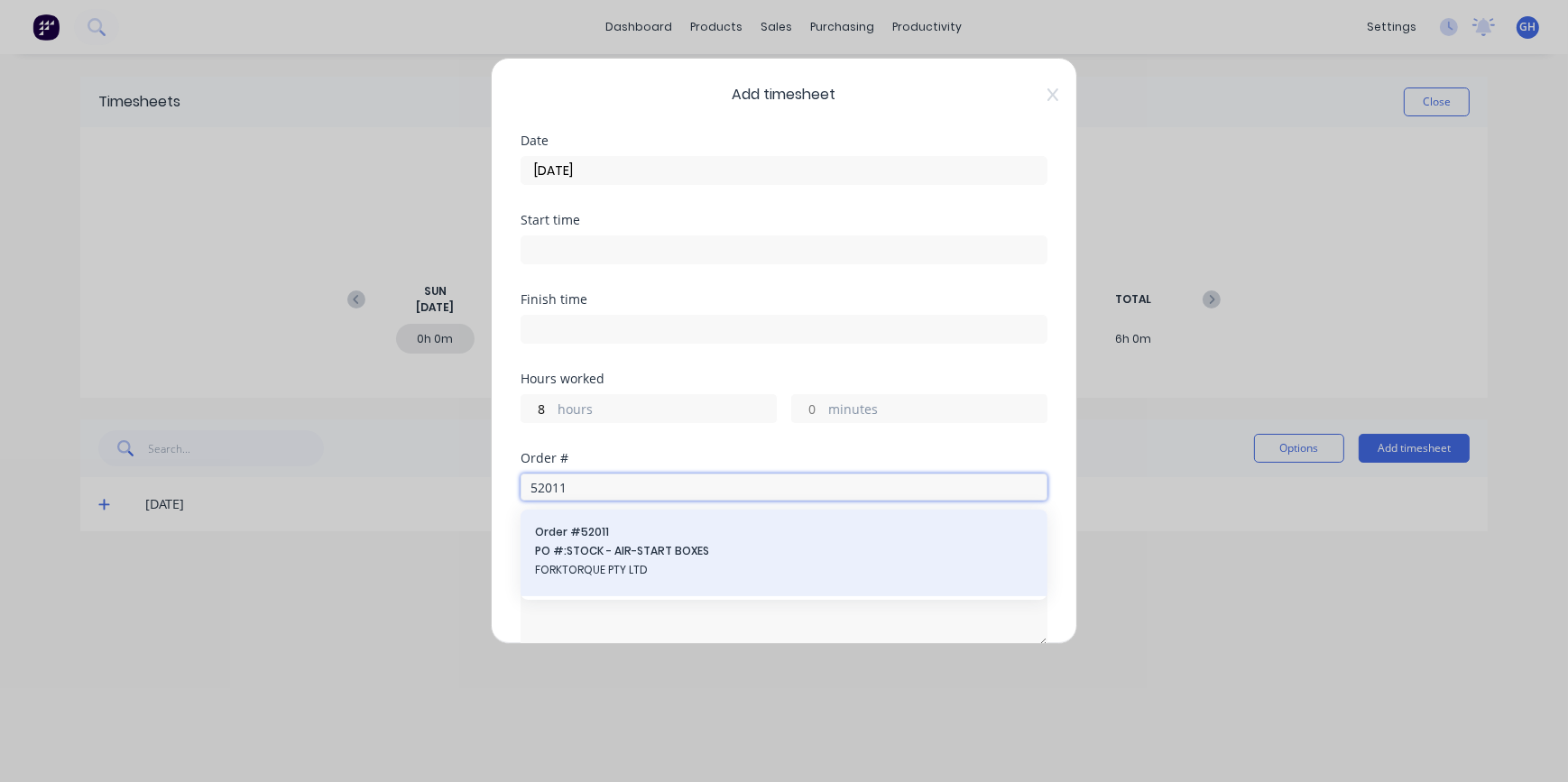
type input "52011"
click at [703, 567] on span "FORKTORQUE PTY LTD" at bounding box center [784, 570] width 498 height 16
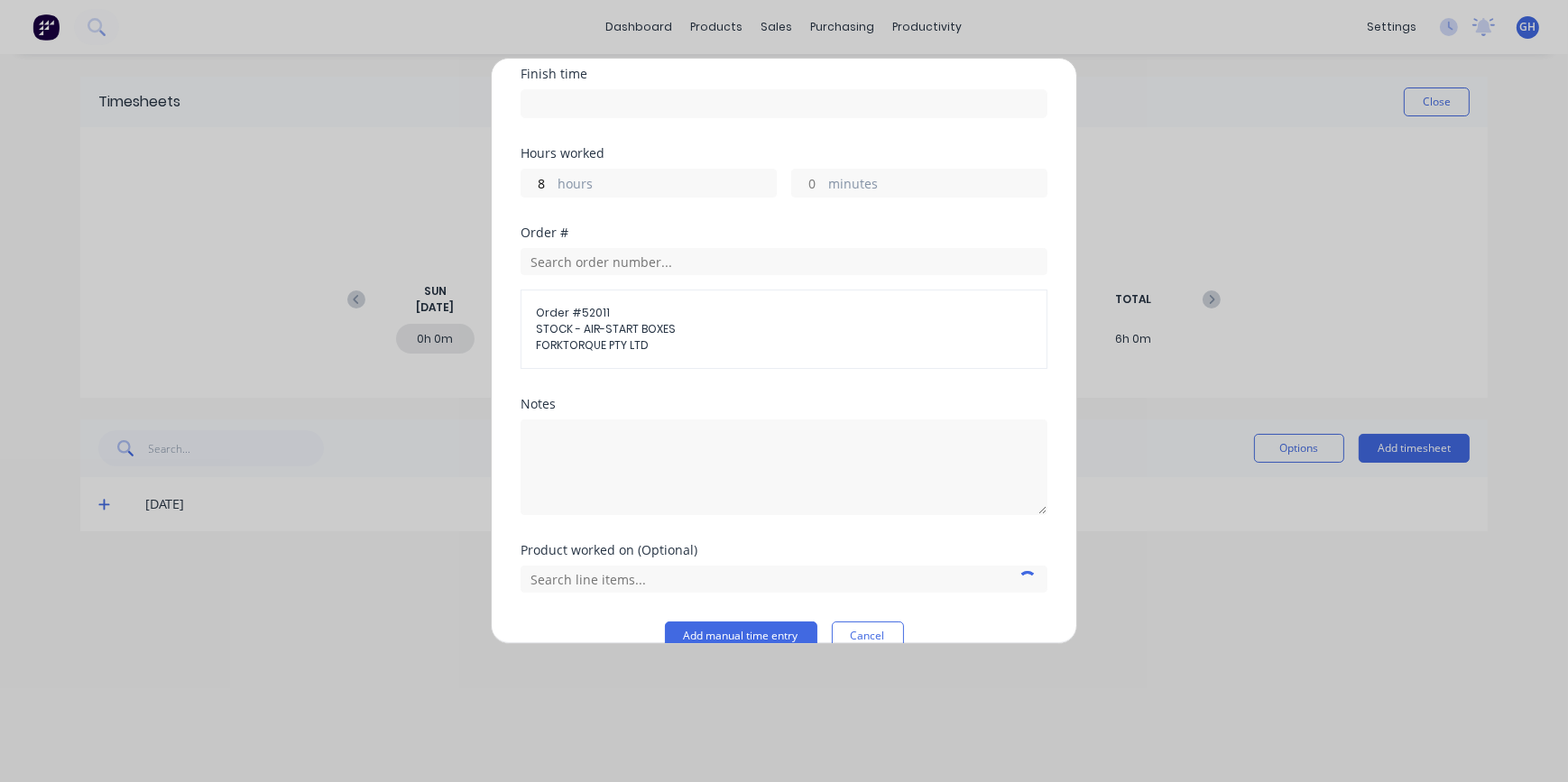
scroll to position [256, 0]
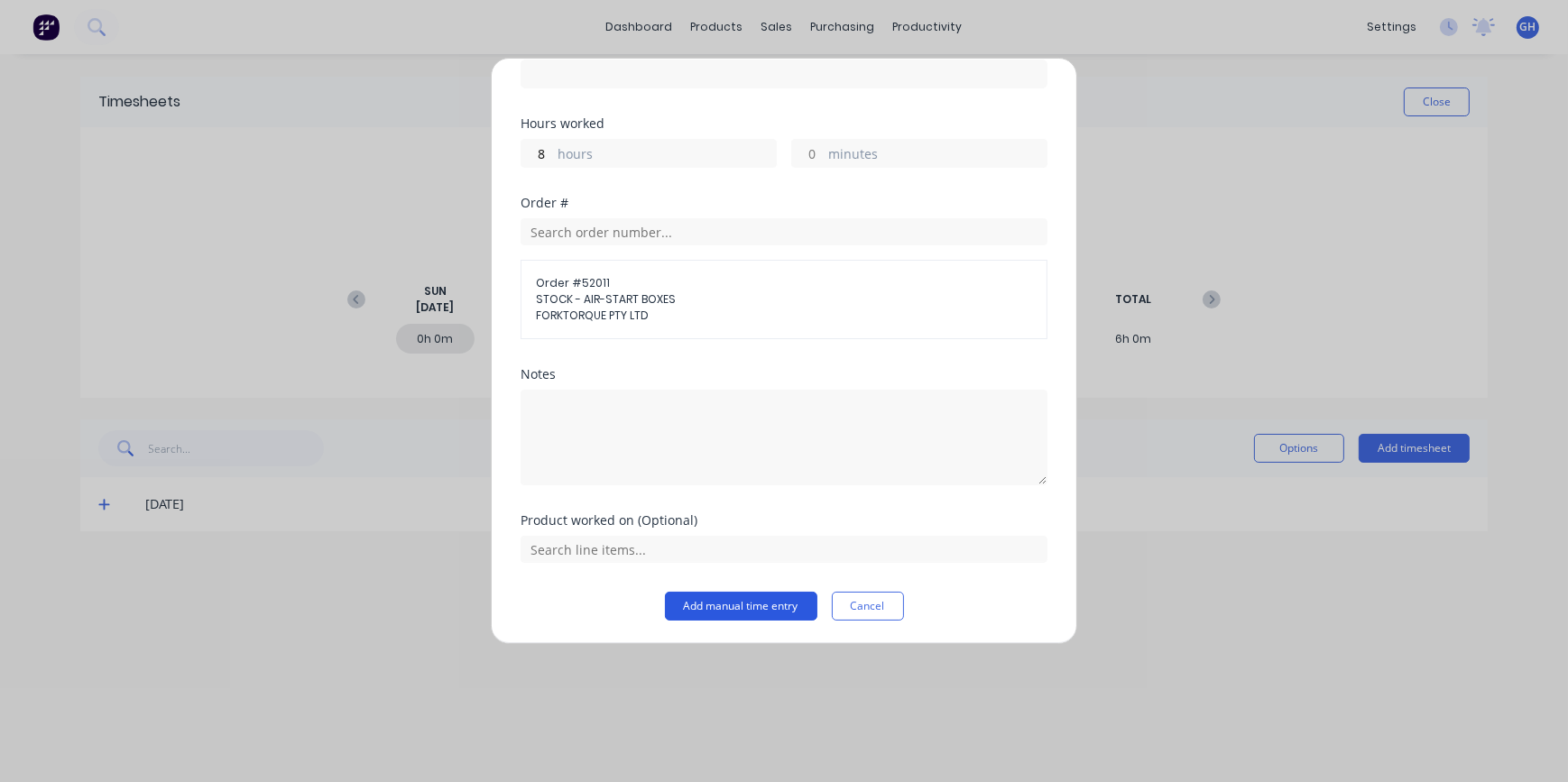
click at [727, 606] on button "Add manual time entry" at bounding box center [741, 607] width 153 height 29
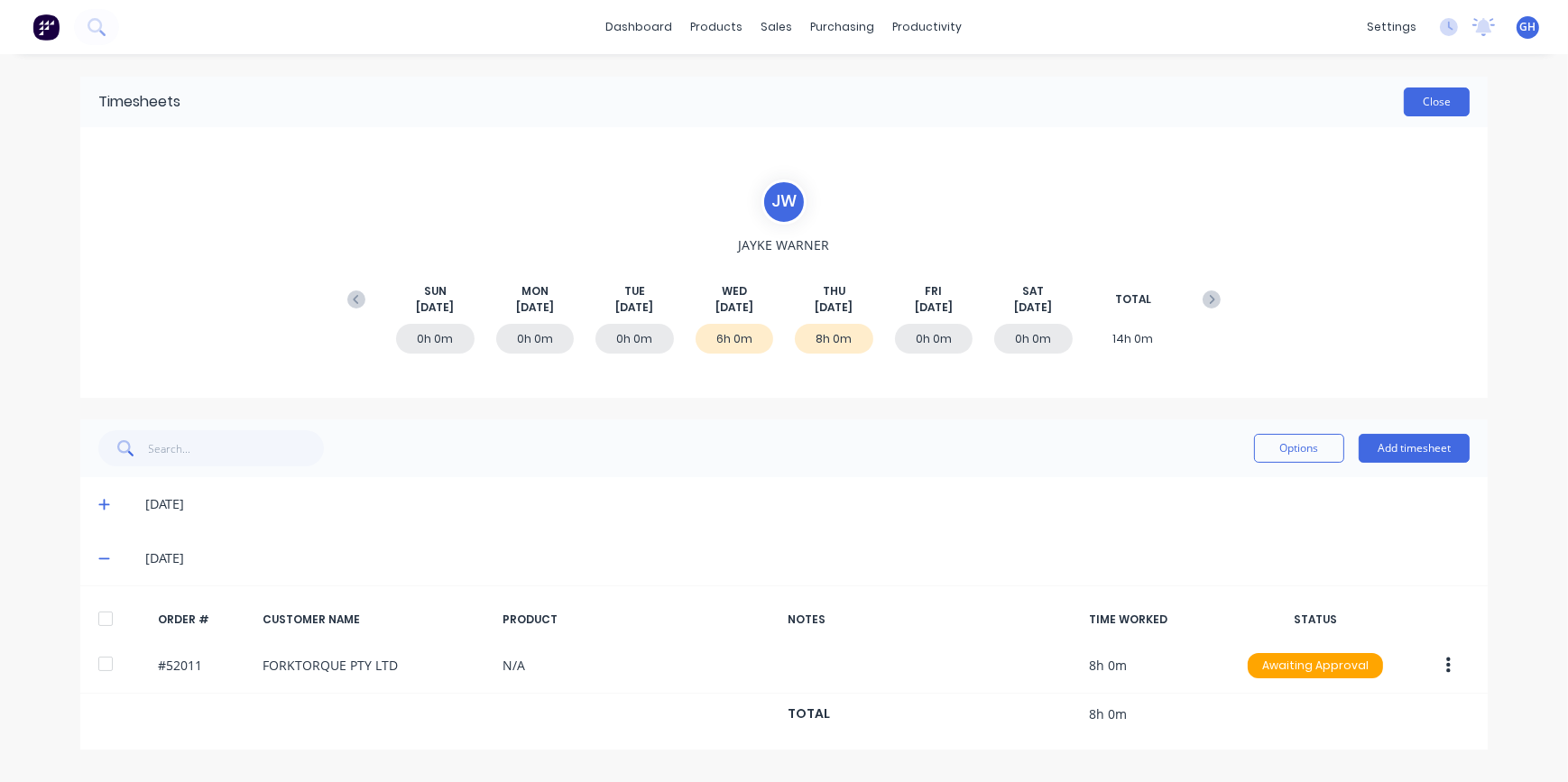
click at [1422, 95] on button "Close" at bounding box center [1436, 102] width 66 height 29
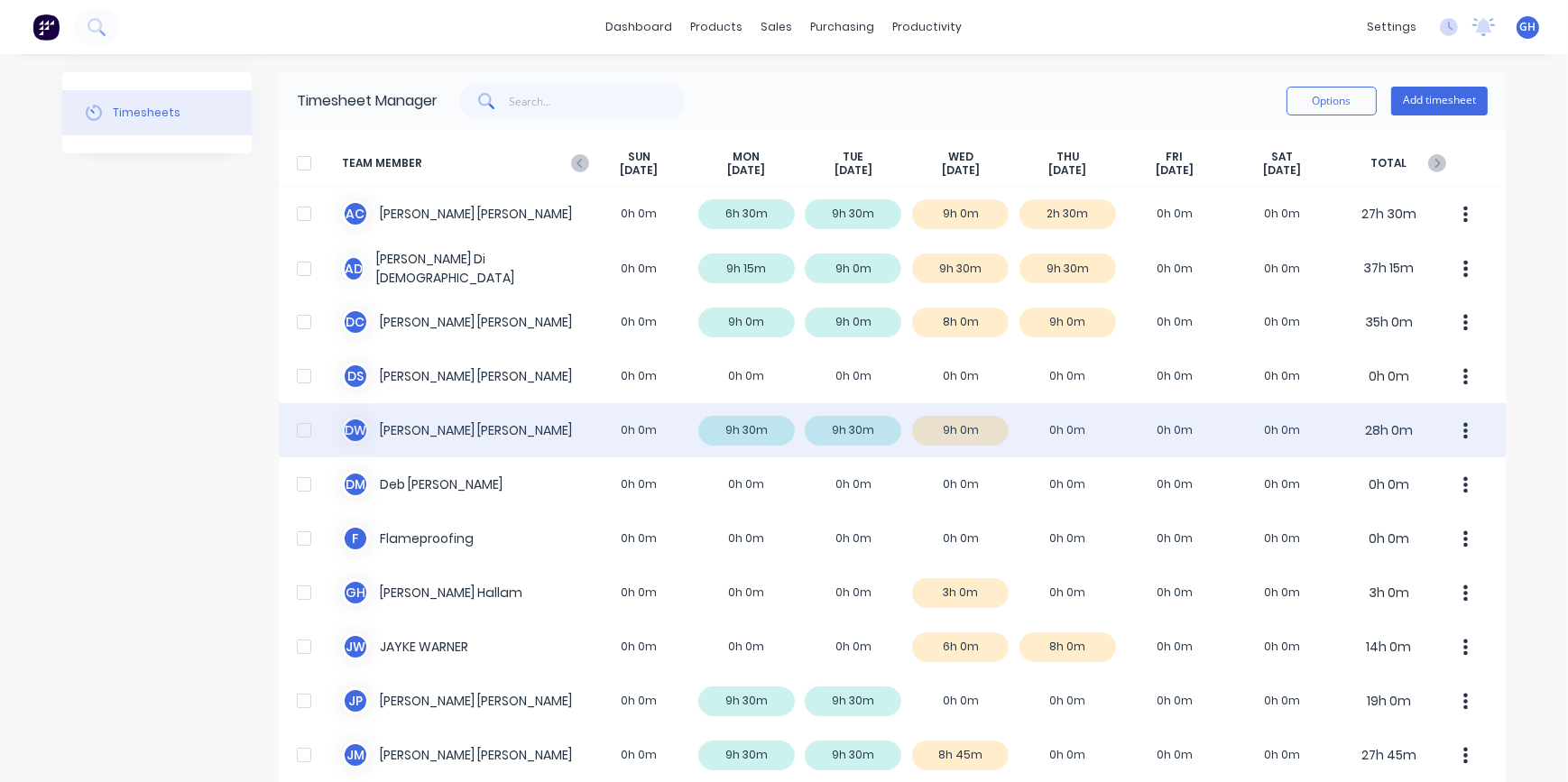
click at [1089, 425] on div "D W [PERSON_NAME] 0h 0m 9h 30m 9h 30m 9h 0m 0h 0m 0h 0m 0h 0m 28h 0m" at bounding box center [892, 430] width 1227 height 54
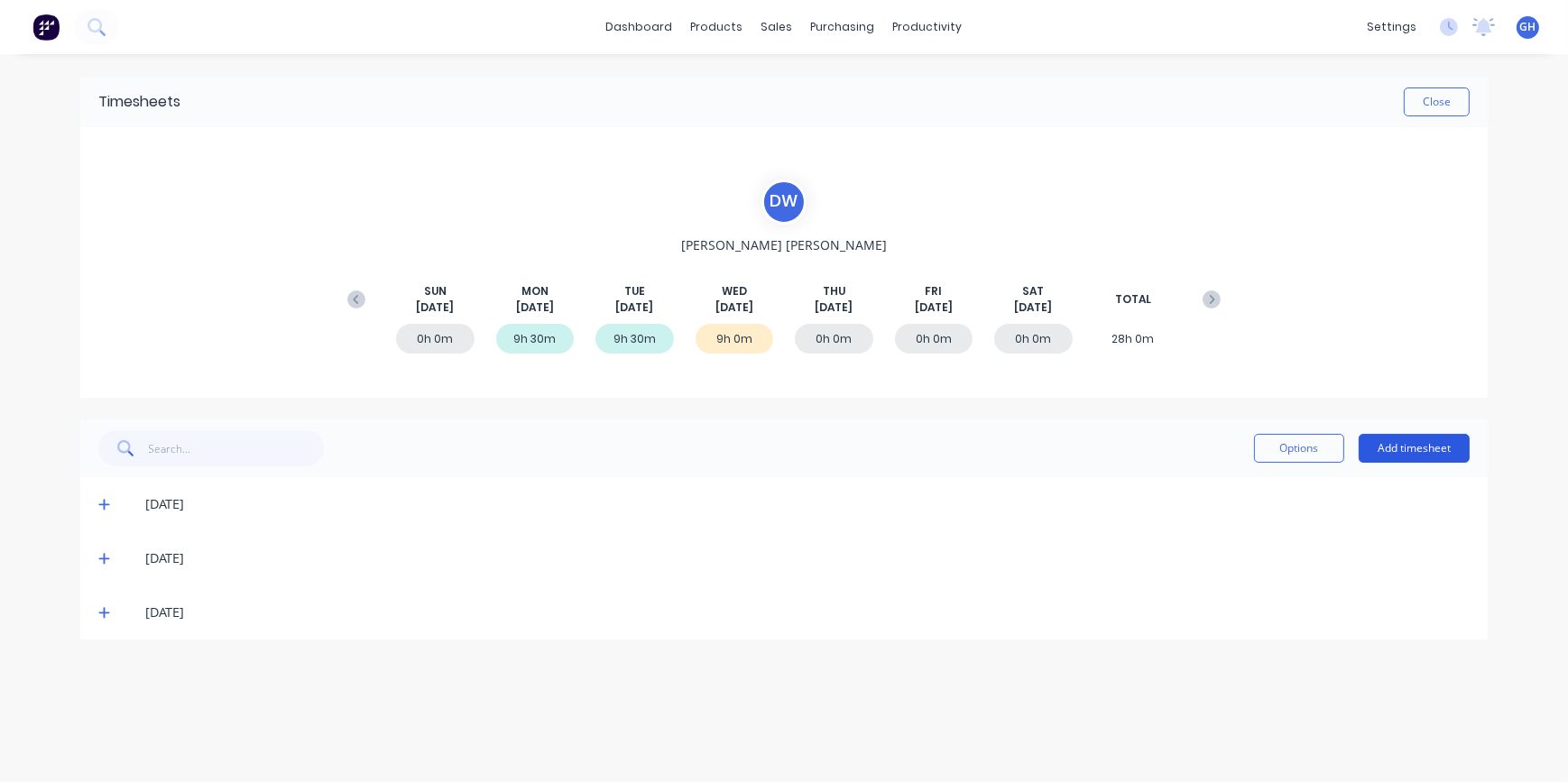
click at [1398, 450] on button "Add timesheet" at bounding box center [1414, 448] width 111 height 29
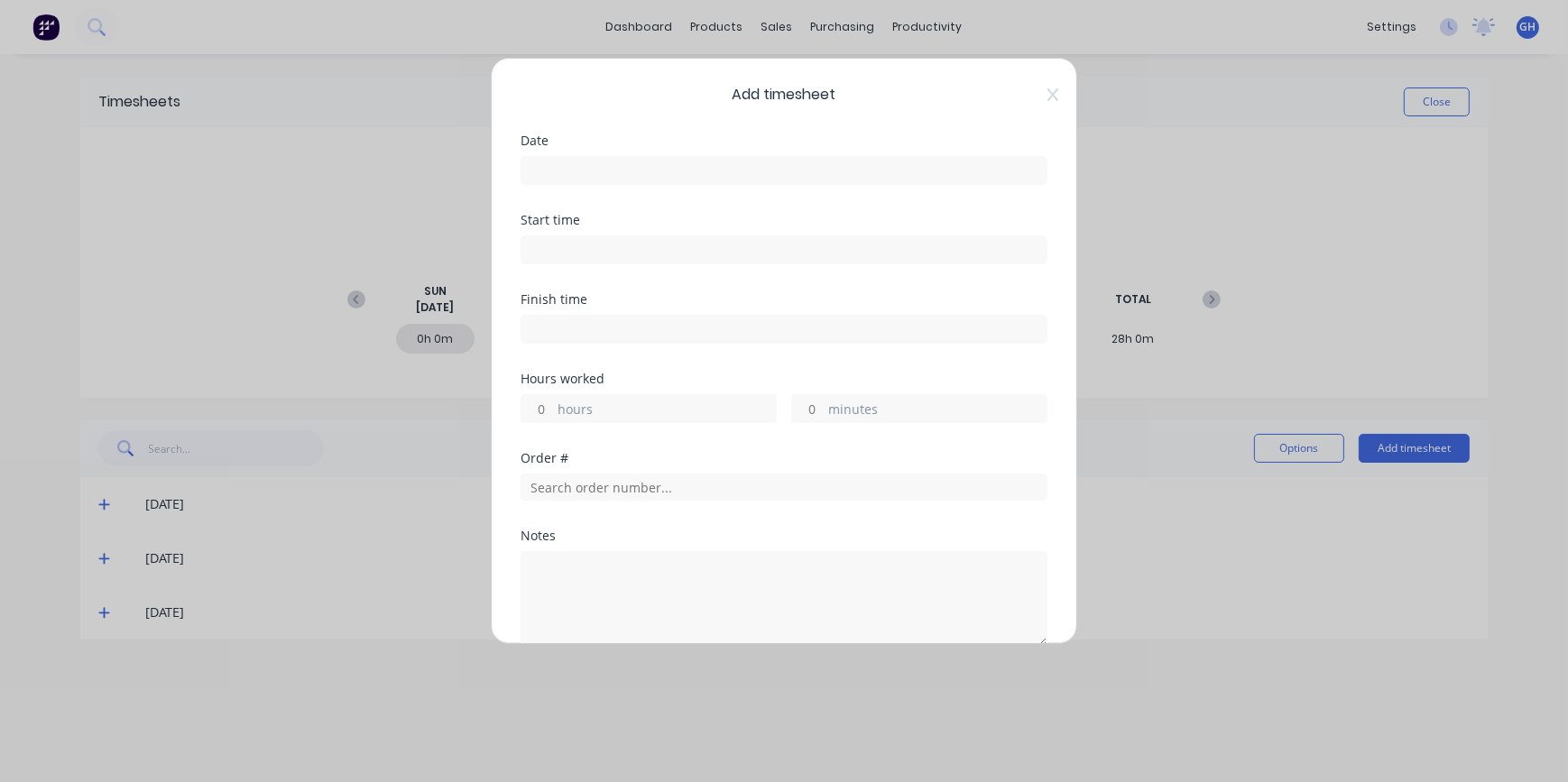
click at [561, 162] on input at bounding box center [784, 170] width 525 height 27
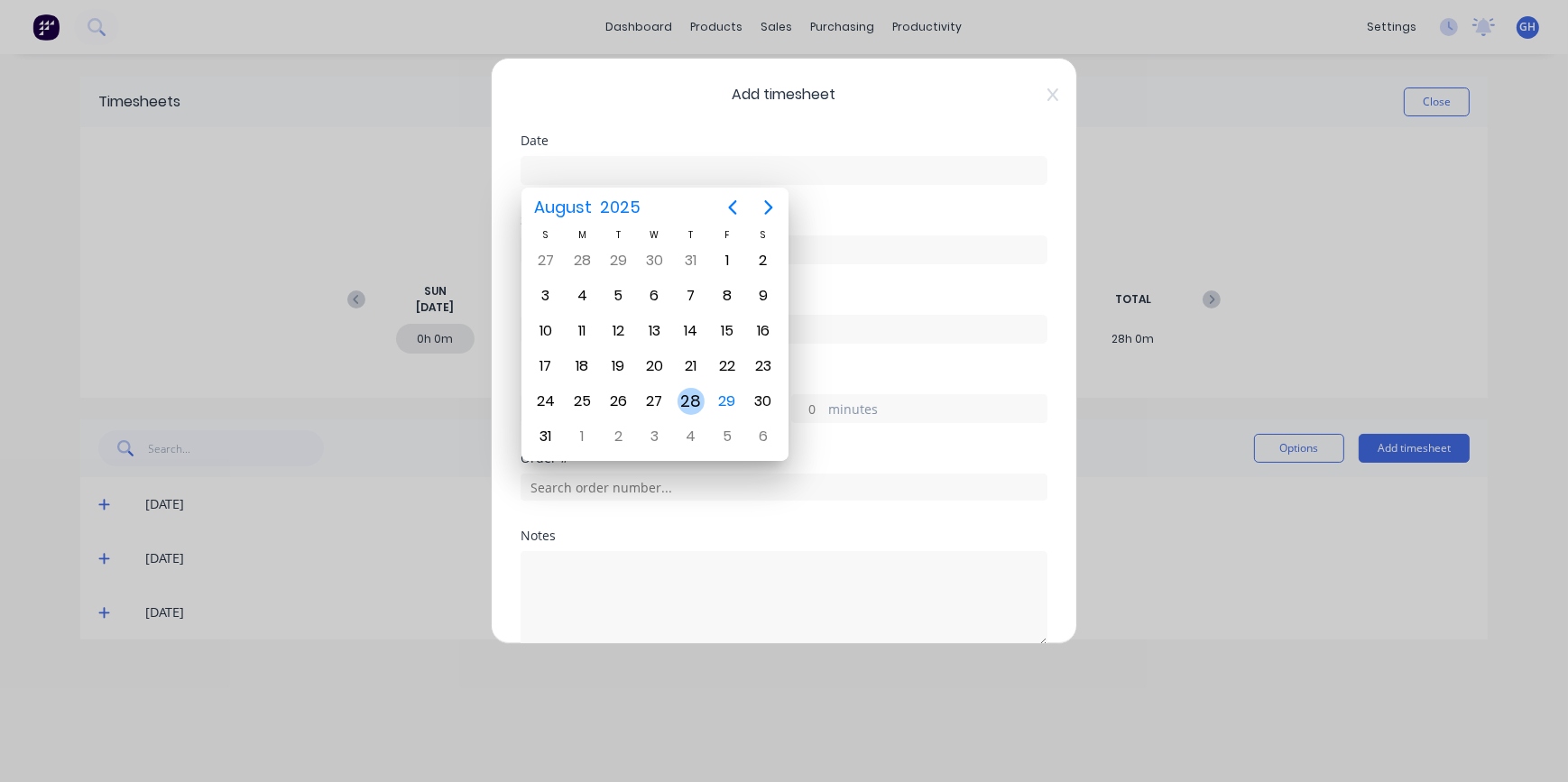
click at [704, 406] on div "28" at bounding box center [690, 402] width 36 height 34
type input "[DATE]"
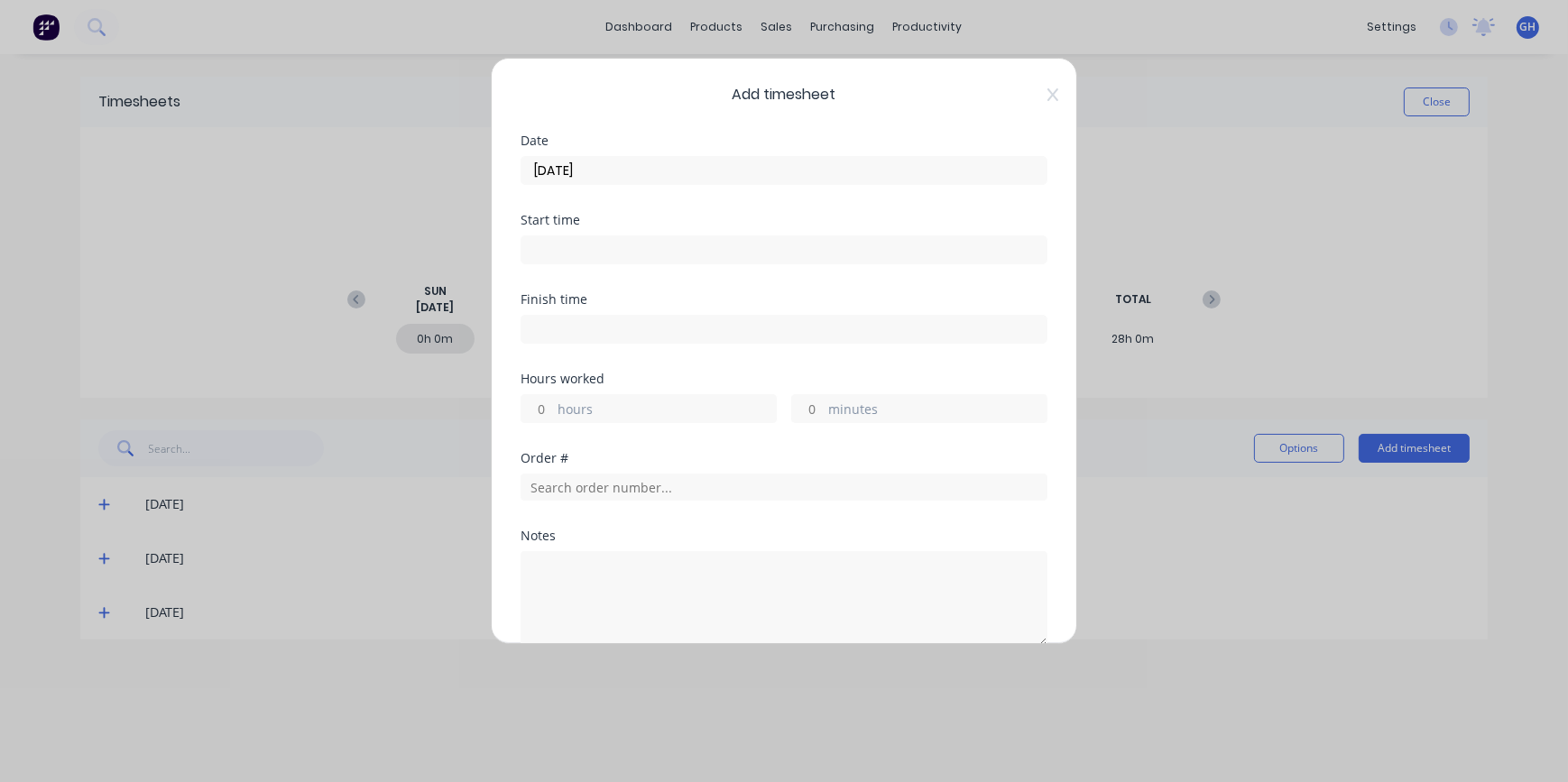
click at [552, 410] on input "hours" at bounding box center [536, 408] width 31 height 27
type input "9"
click at [813, 405] on input "minutes" at bounding box center [807, 408] width 31 height 27
type input "30"
click at [622, 478] on input "text" at bounding box center [784, 487] width 527 height 27
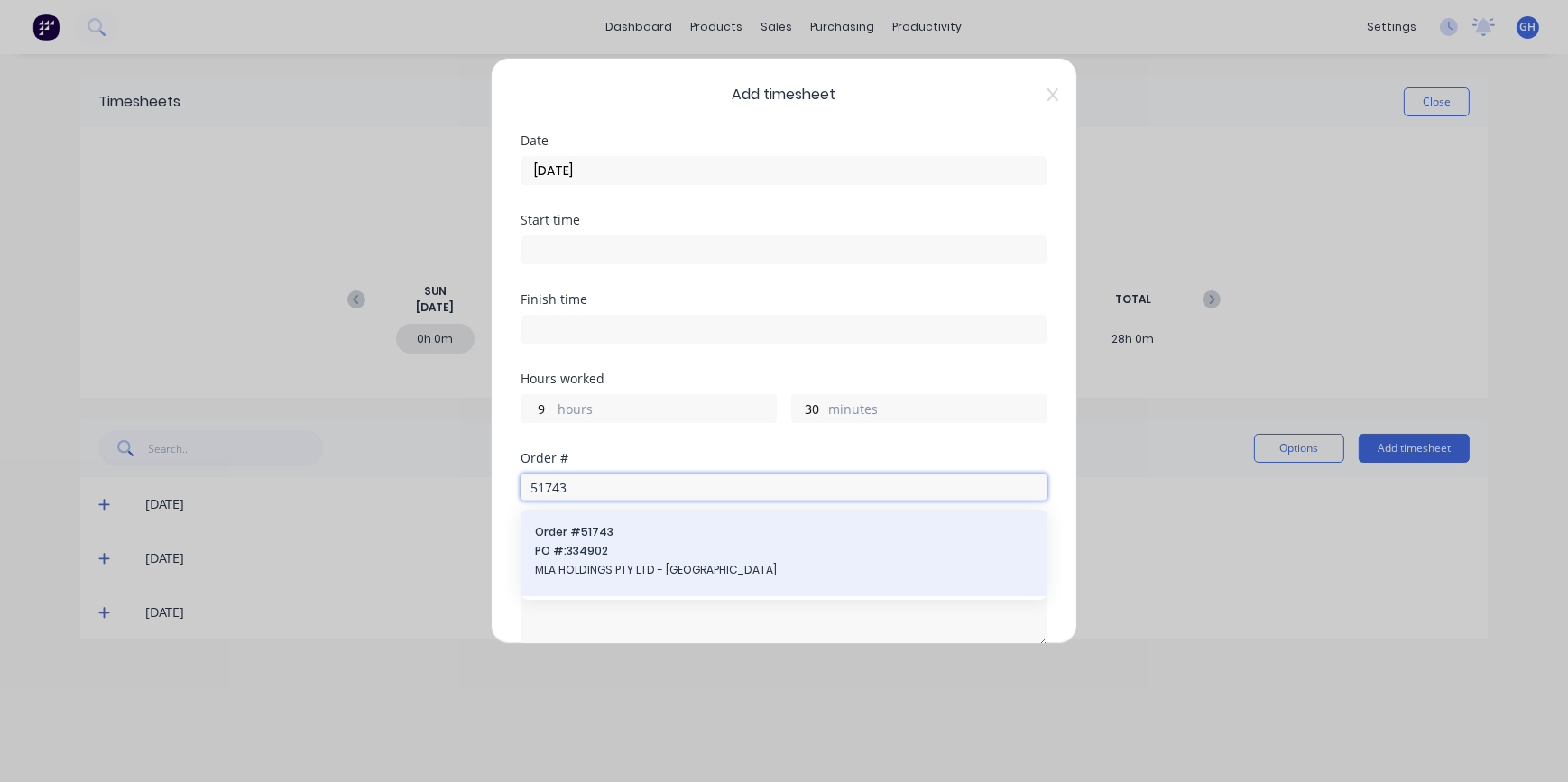
type input "51743"
click at [614, 574] on span "MLA HOLDINGS PTY LTD - [GEOGRAPHIC_DATA]" at bounding box center [784, 570] width 498 height 16
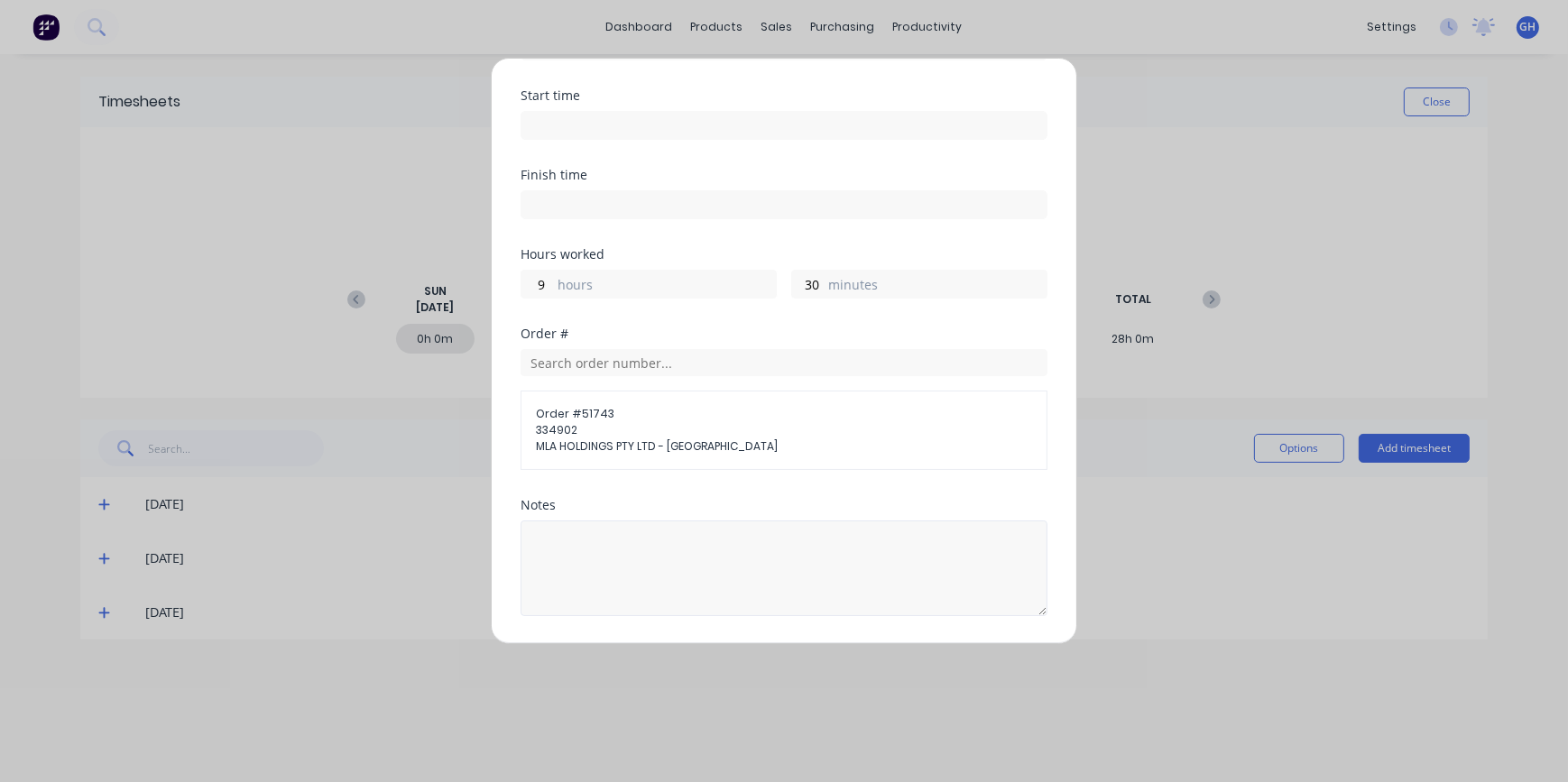
scroll to position [245, 0]
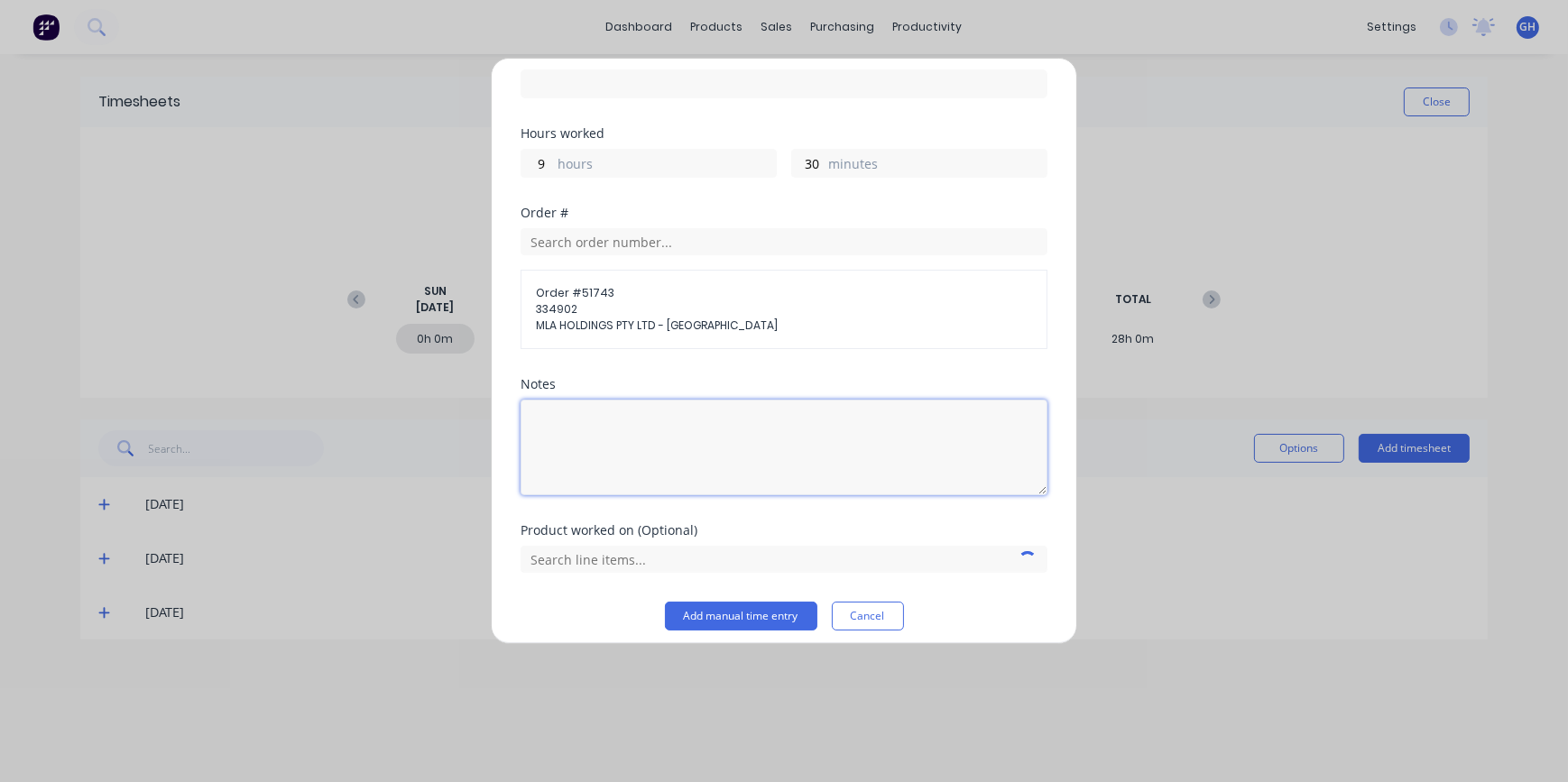
click at [627, 423] on textarea at bounding box center [784, 447] width 527 height 95
type textarea "WIRING"
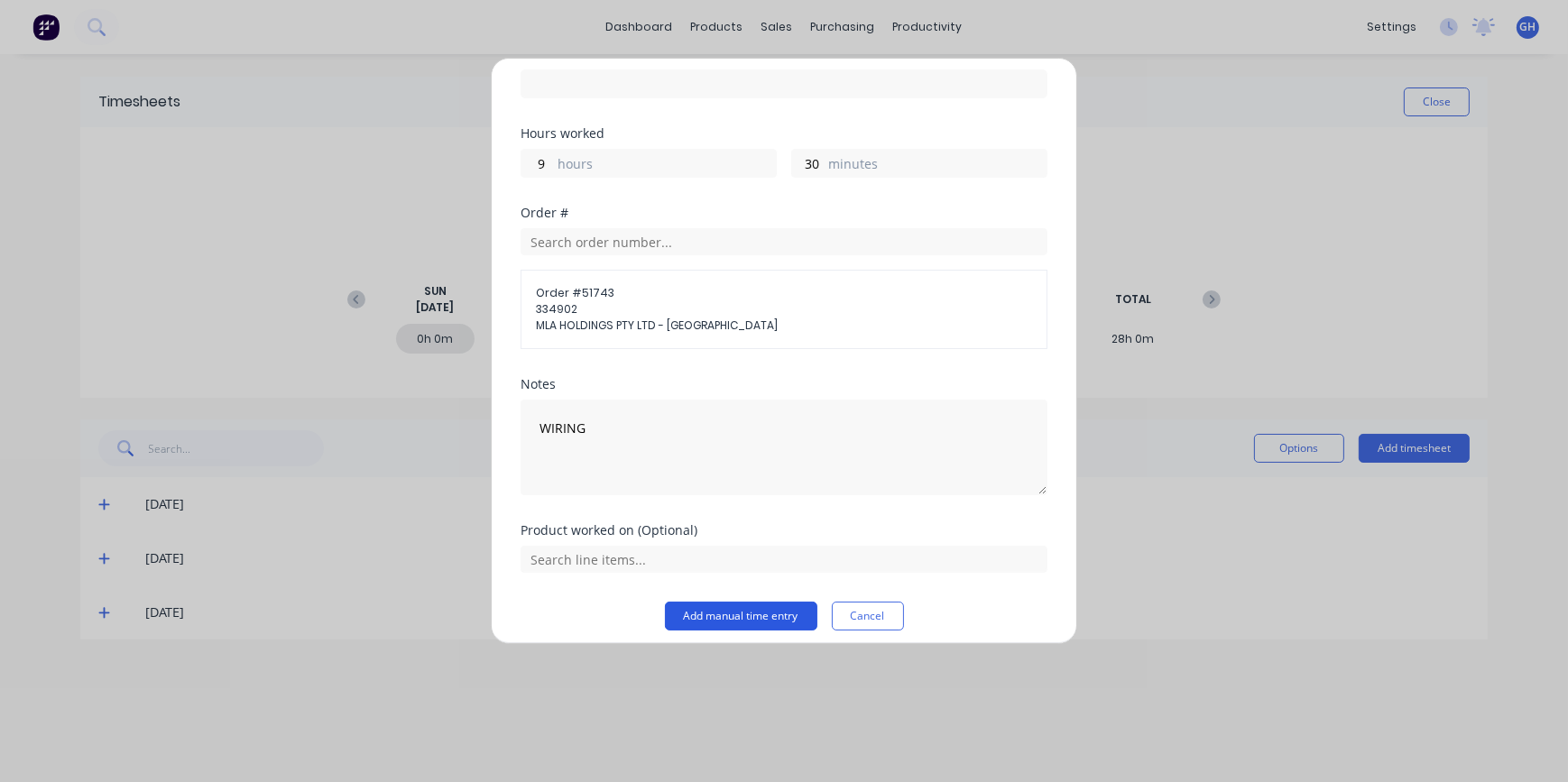
click at [728, 609] on button "Add manual time entry" at bounding box center [741, 616] width 153 height 29
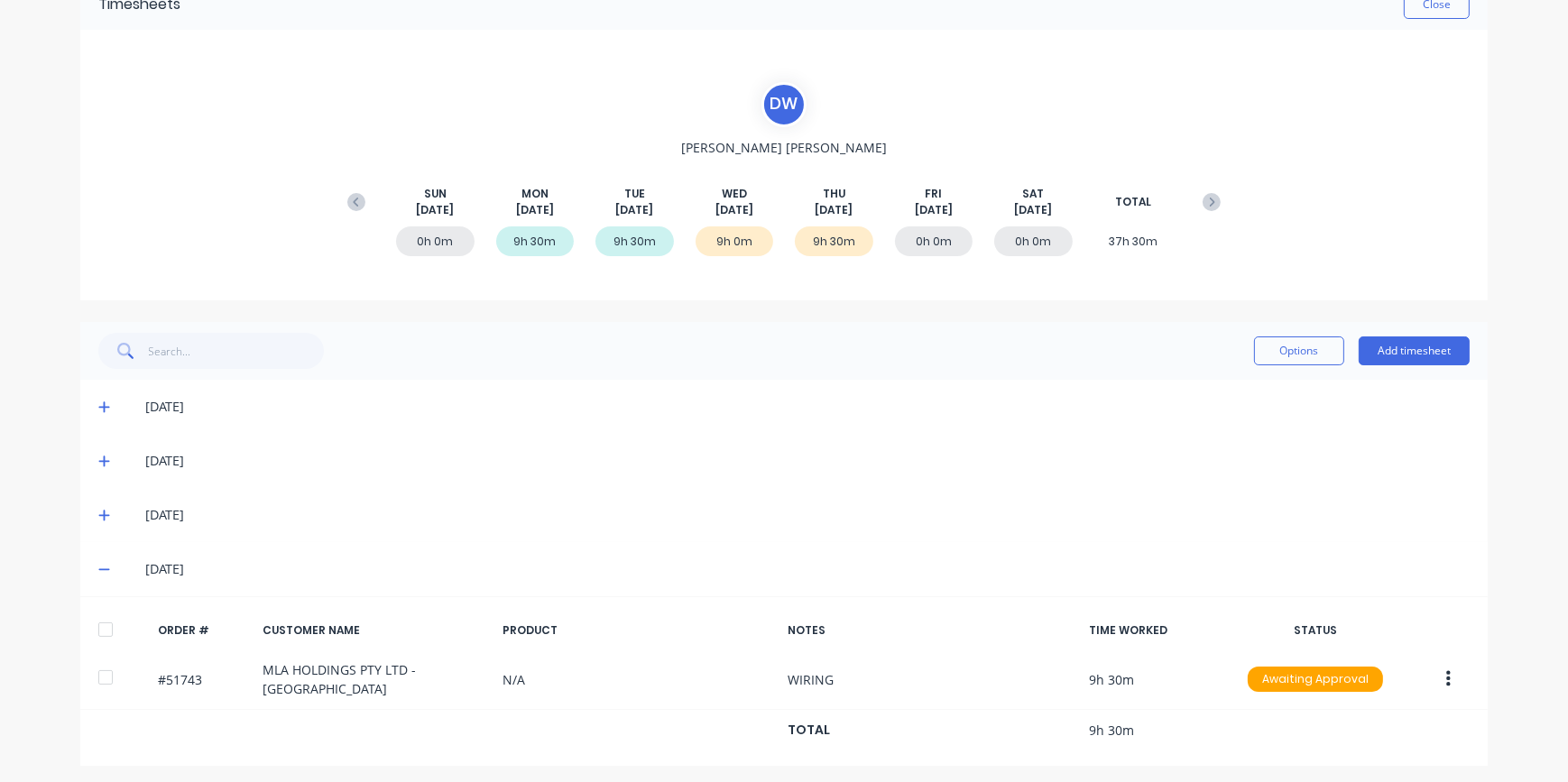
scroll to position [103, 0]
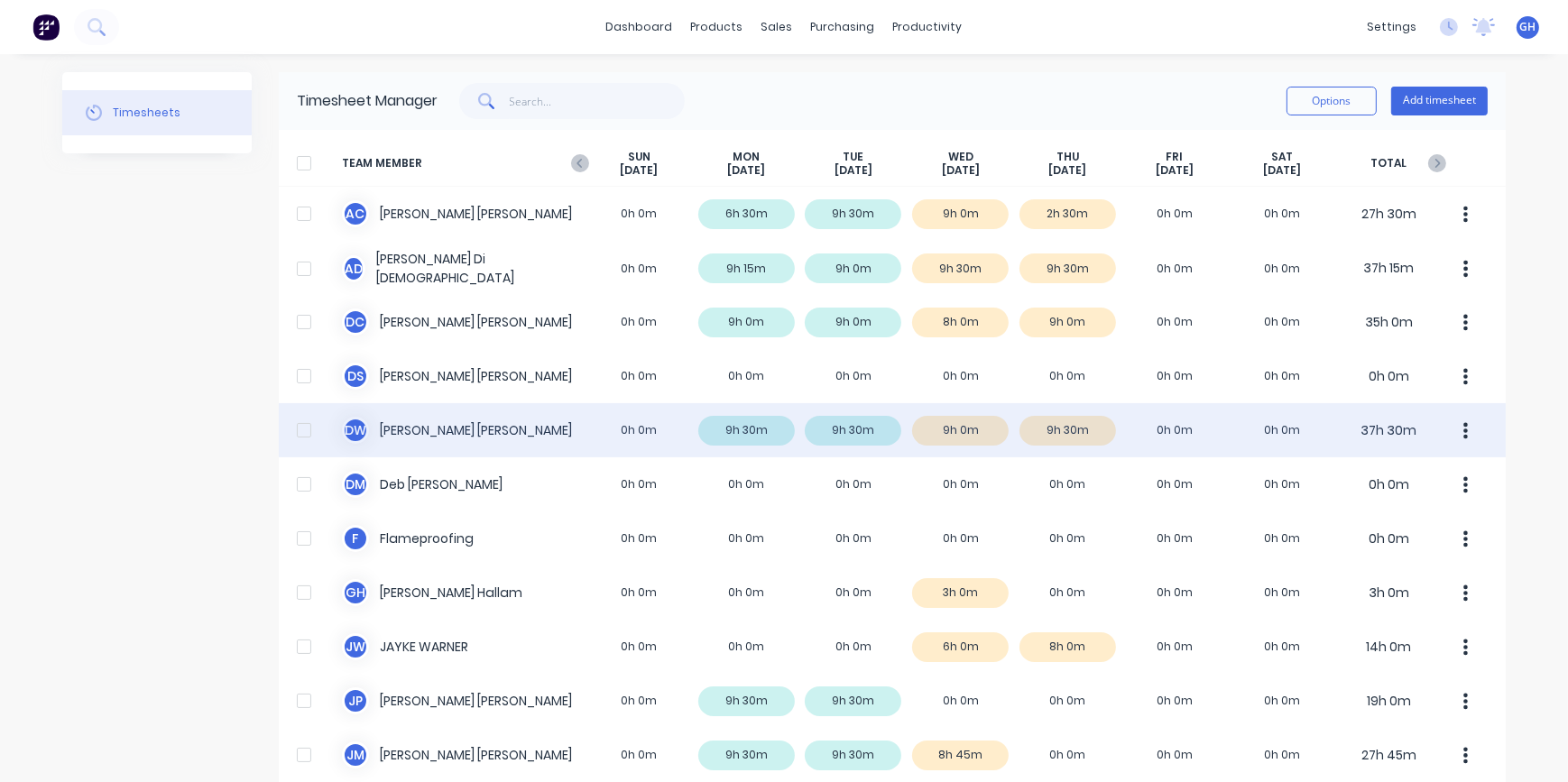
click at [946, 437] on div "D W [PERSON_NAME] 0h 0m 9h 30m 9h 30m 9h 0m 9h 30m 0h 0m 0h 0m 37h 30m" at bounding box center [892, 430] width 1227 height 54
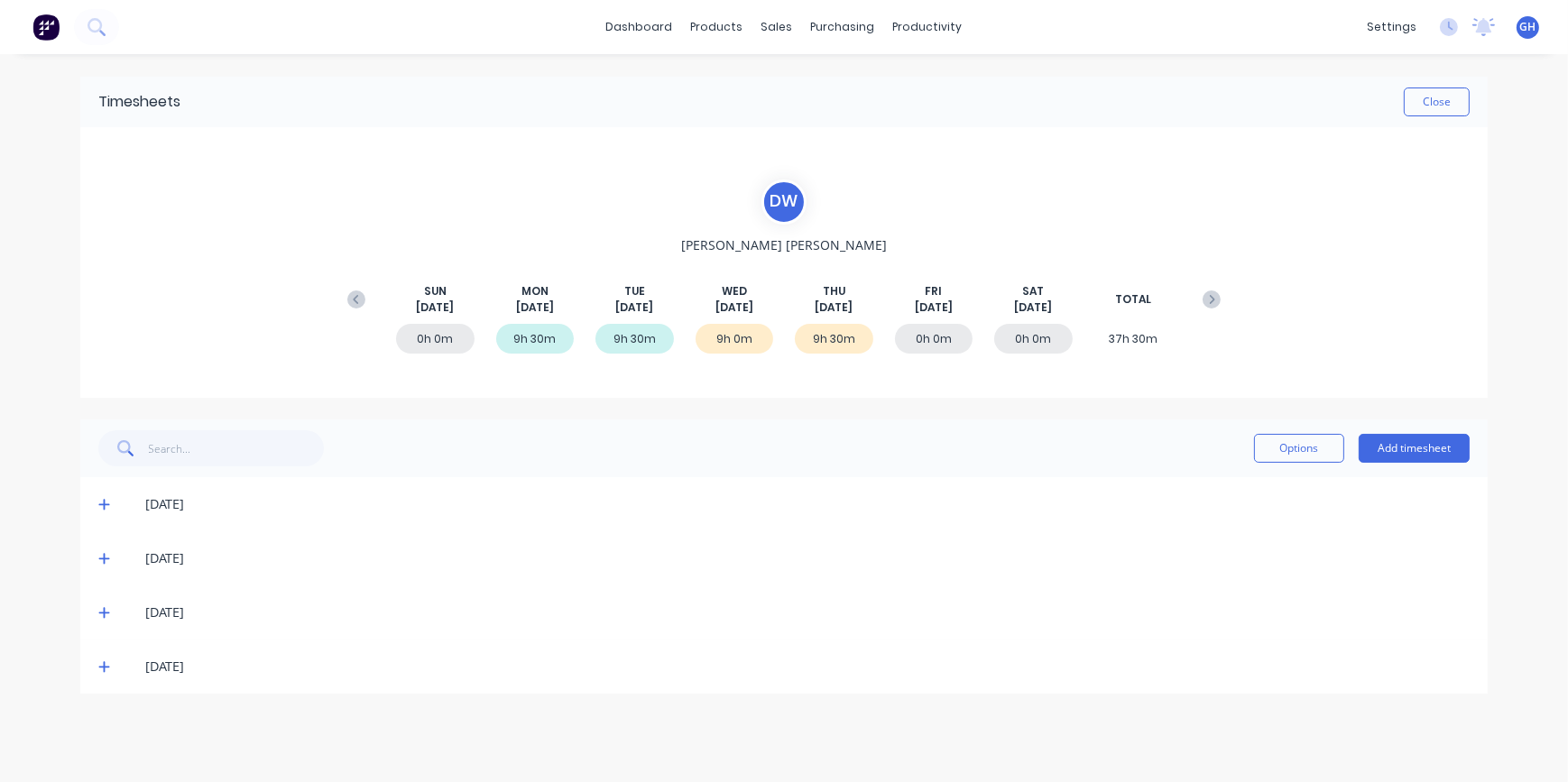
click at [107, 668] on icon at bounding box center [104, 666] width 11 height 12
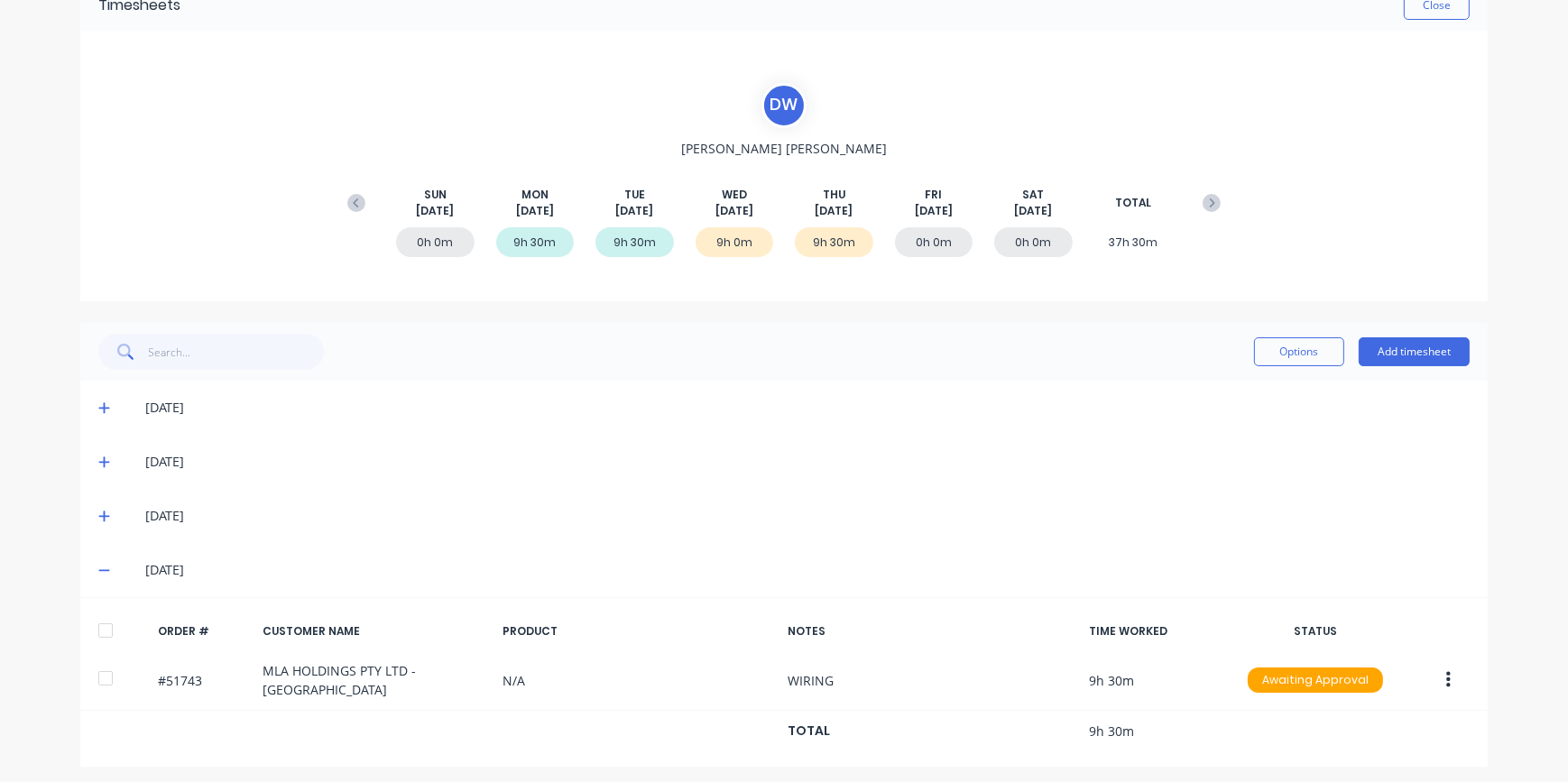
scroll to position [103, 0]
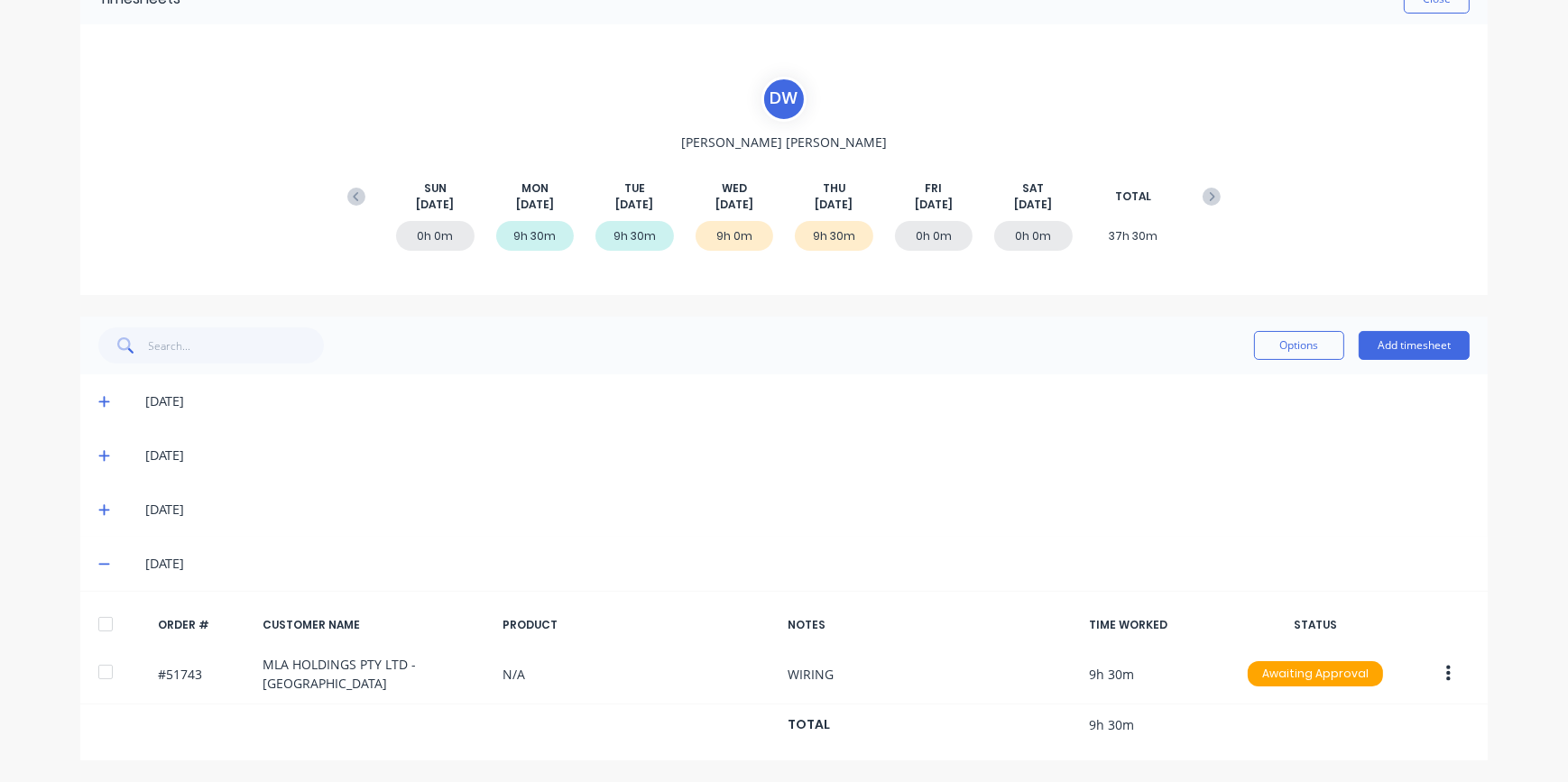
click at [98, 511] on icon at bounding box center [104, 509] width 11 height 12
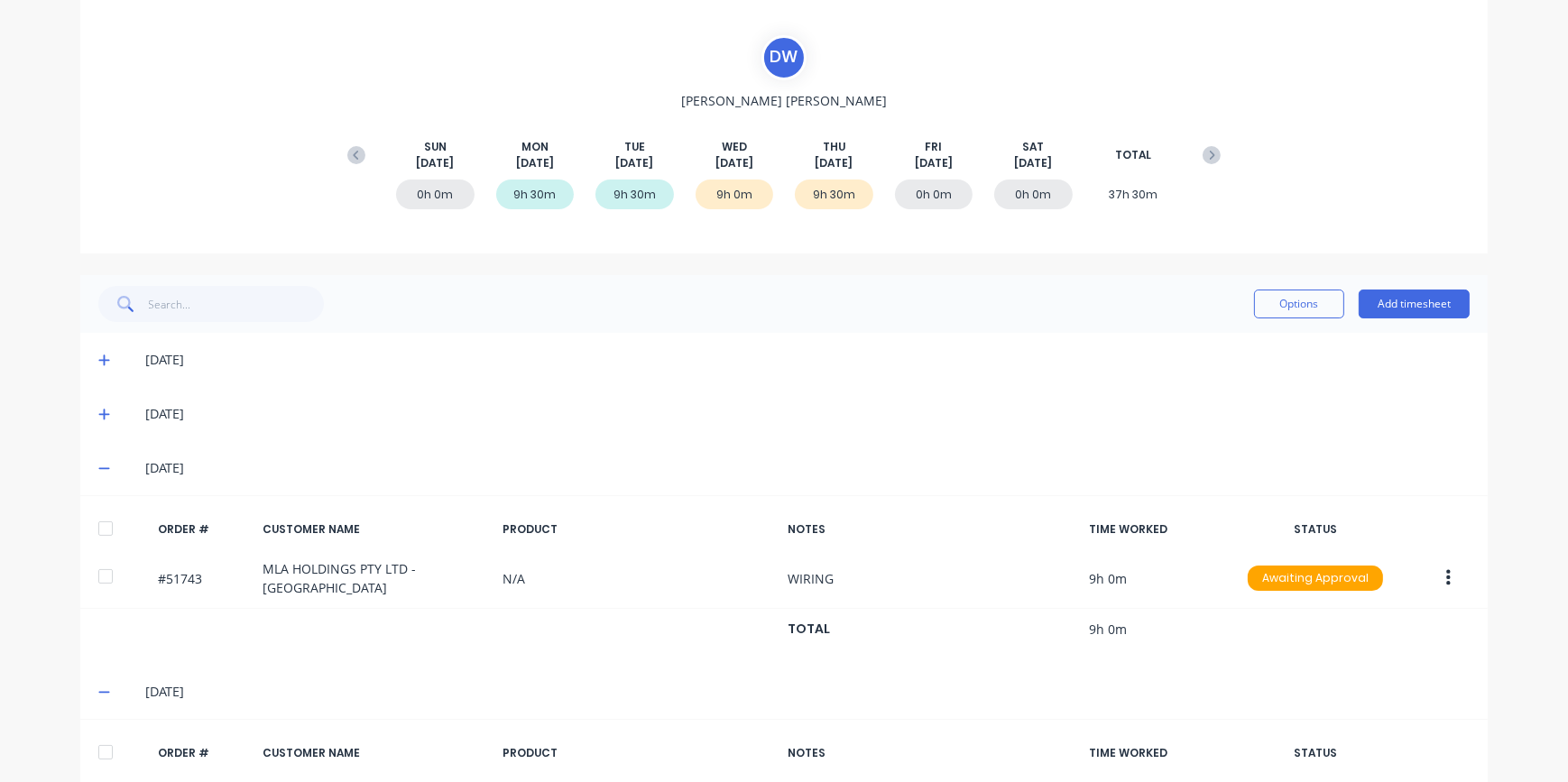
scroll to position [185, 0]
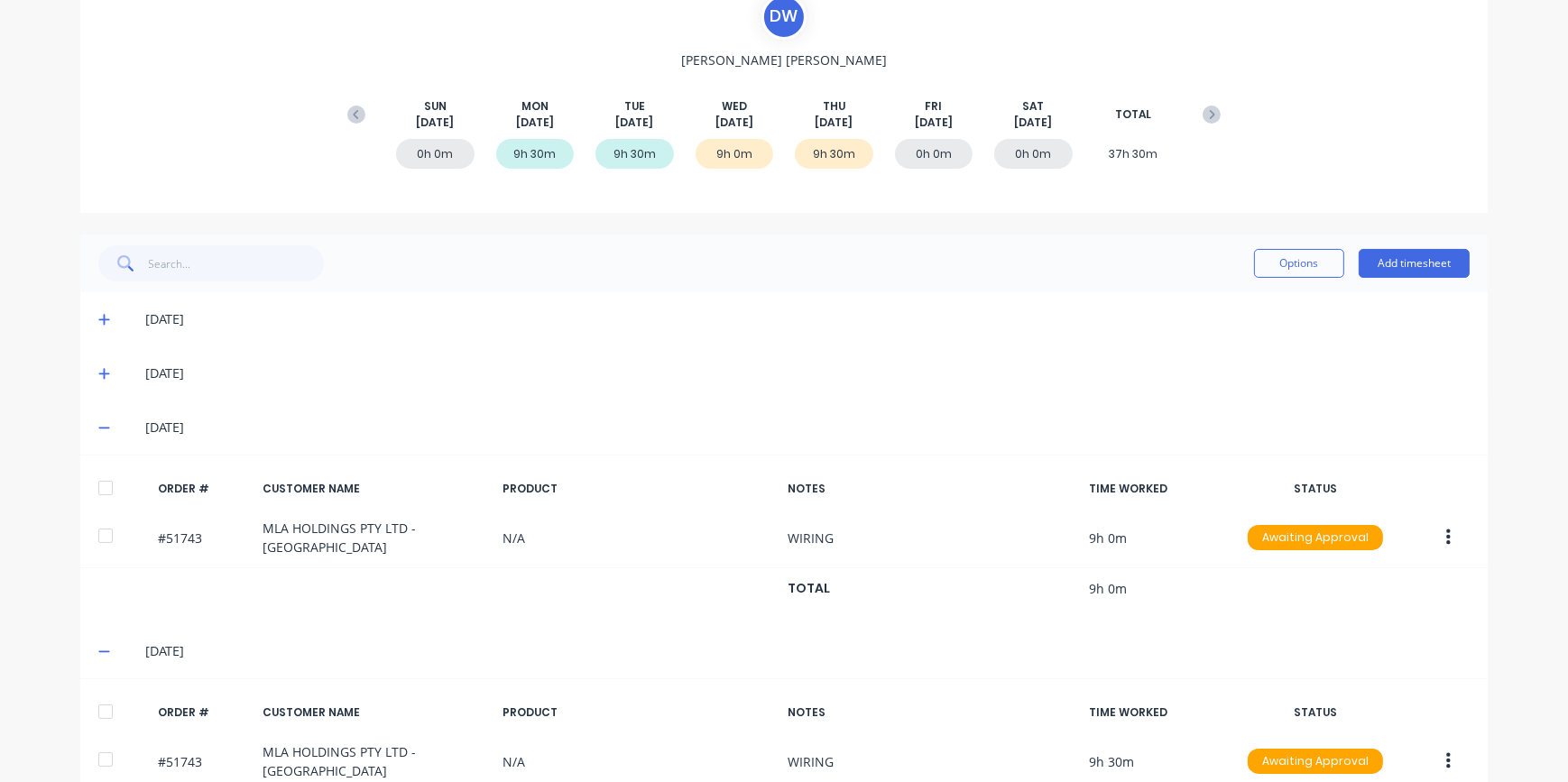
click at [98, 424] on icon at bounding box center [104, 427] width 11 height 12
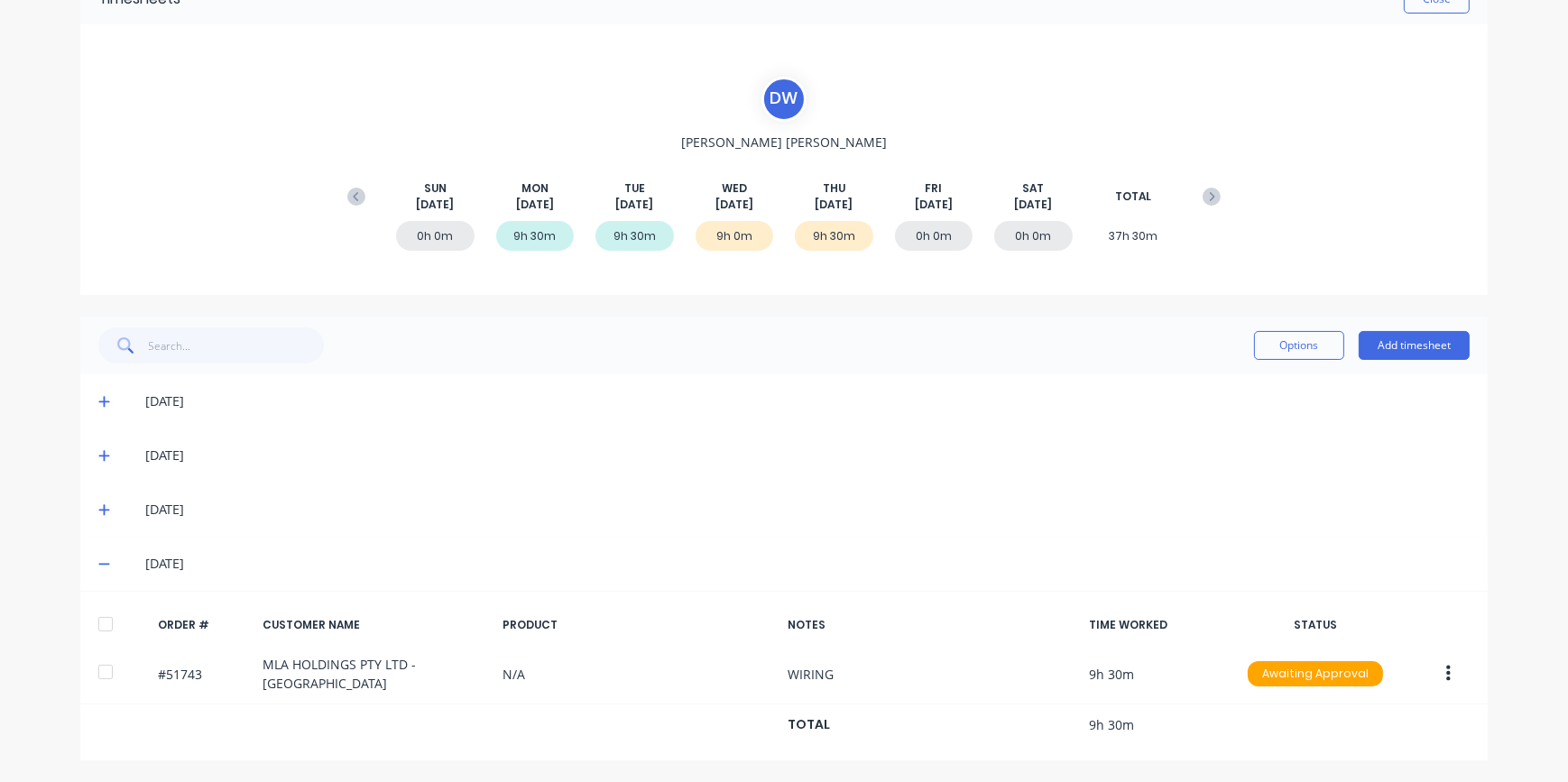
click at [98, 509] on icon at bounding box center [103, 510] width 10 height 10
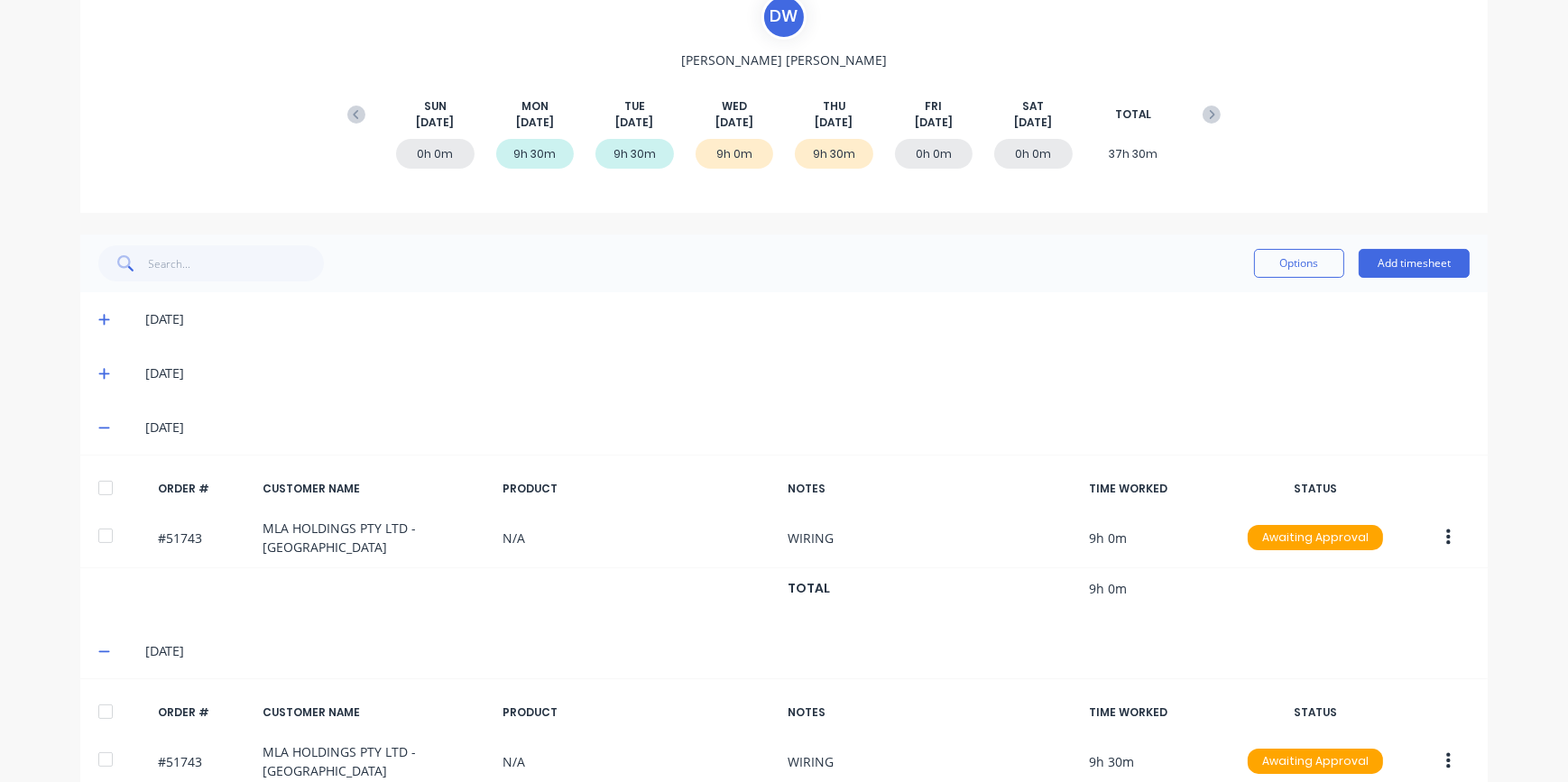
click at [104, 430] on span at bounding box center [107, 427] width 18 height 18
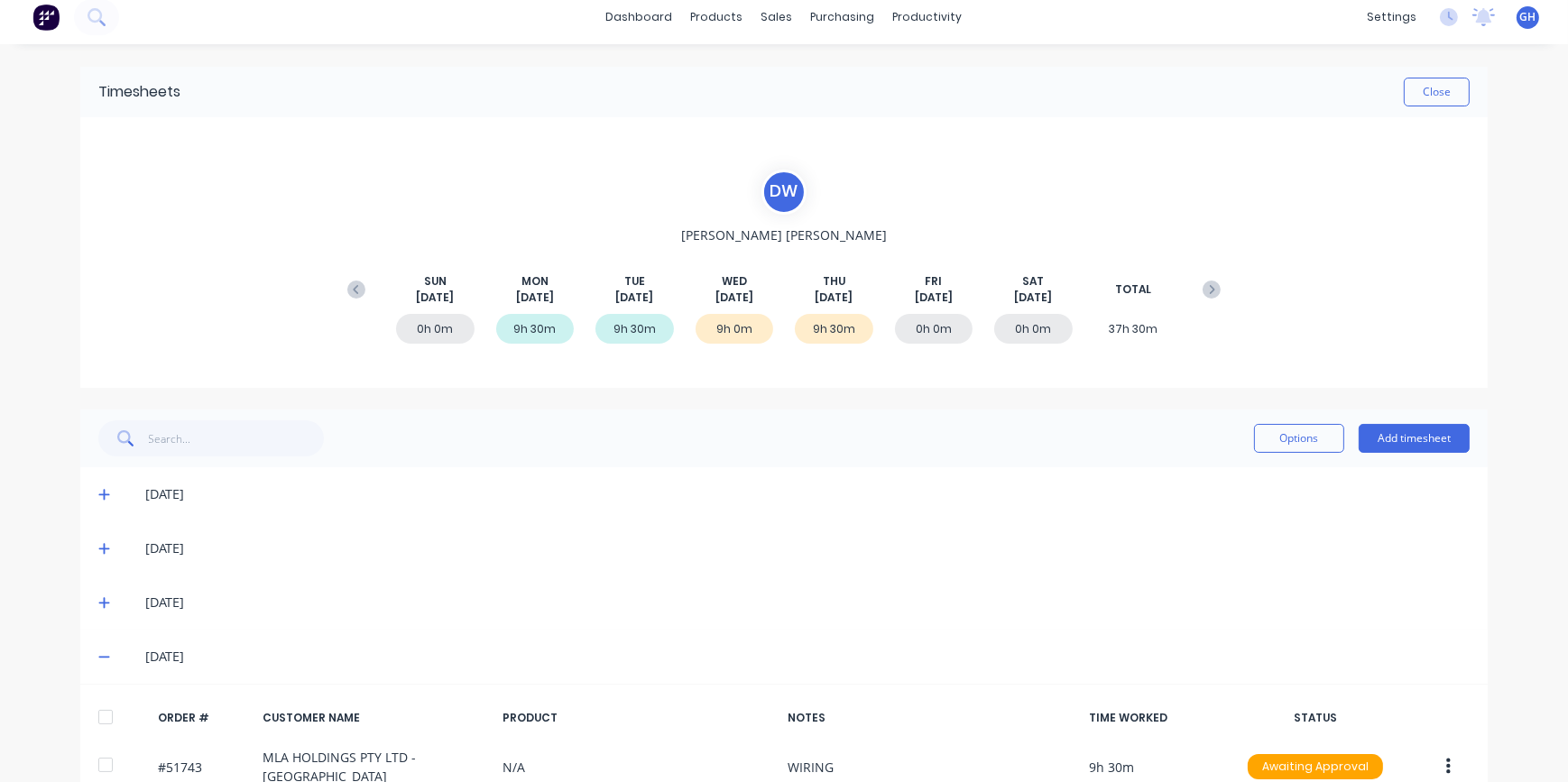
scroll to position [0, 0]
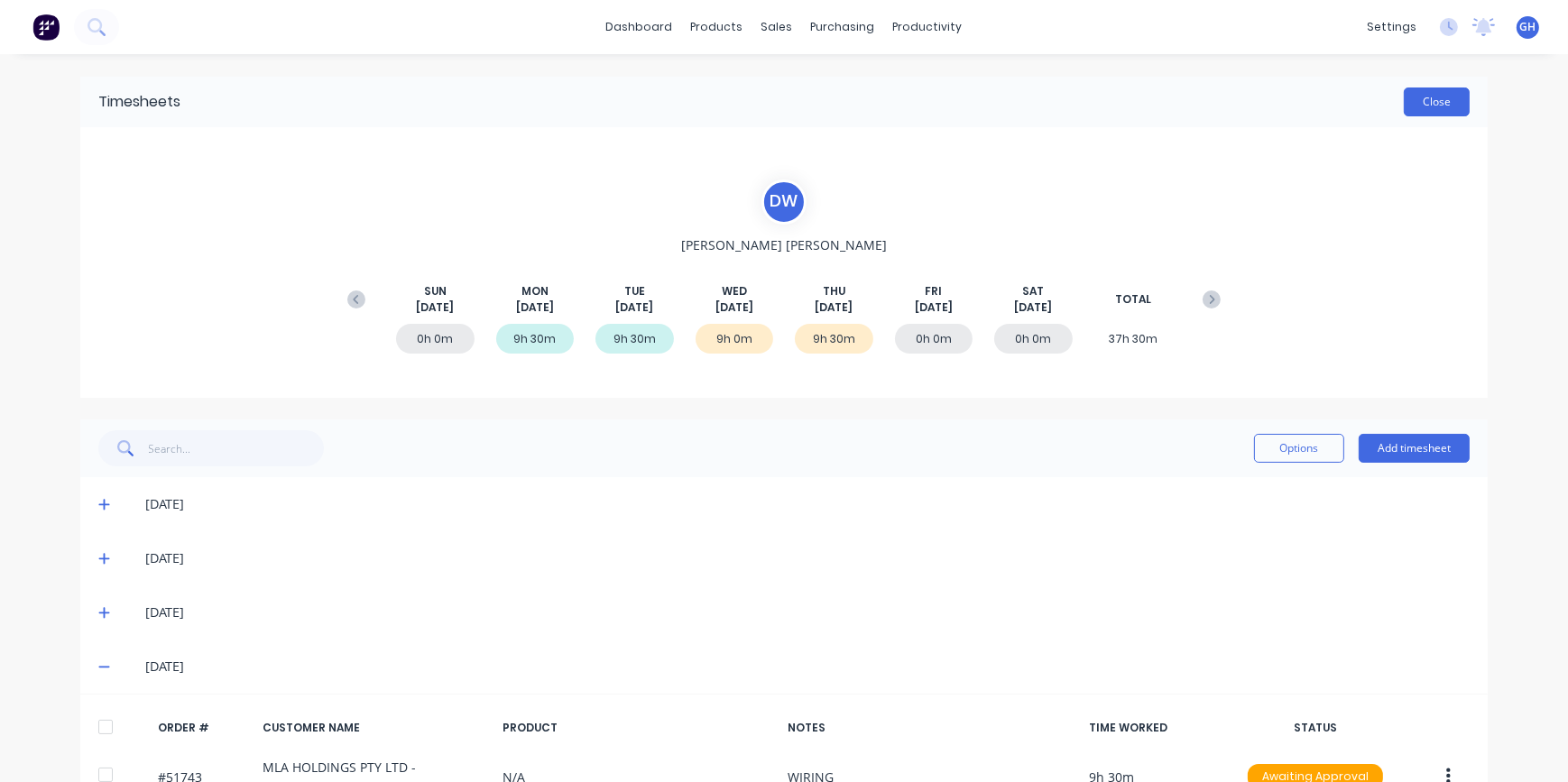
click at [1449, 111] on button "Close" at bounding box center [1436, 102] width 66 height 29
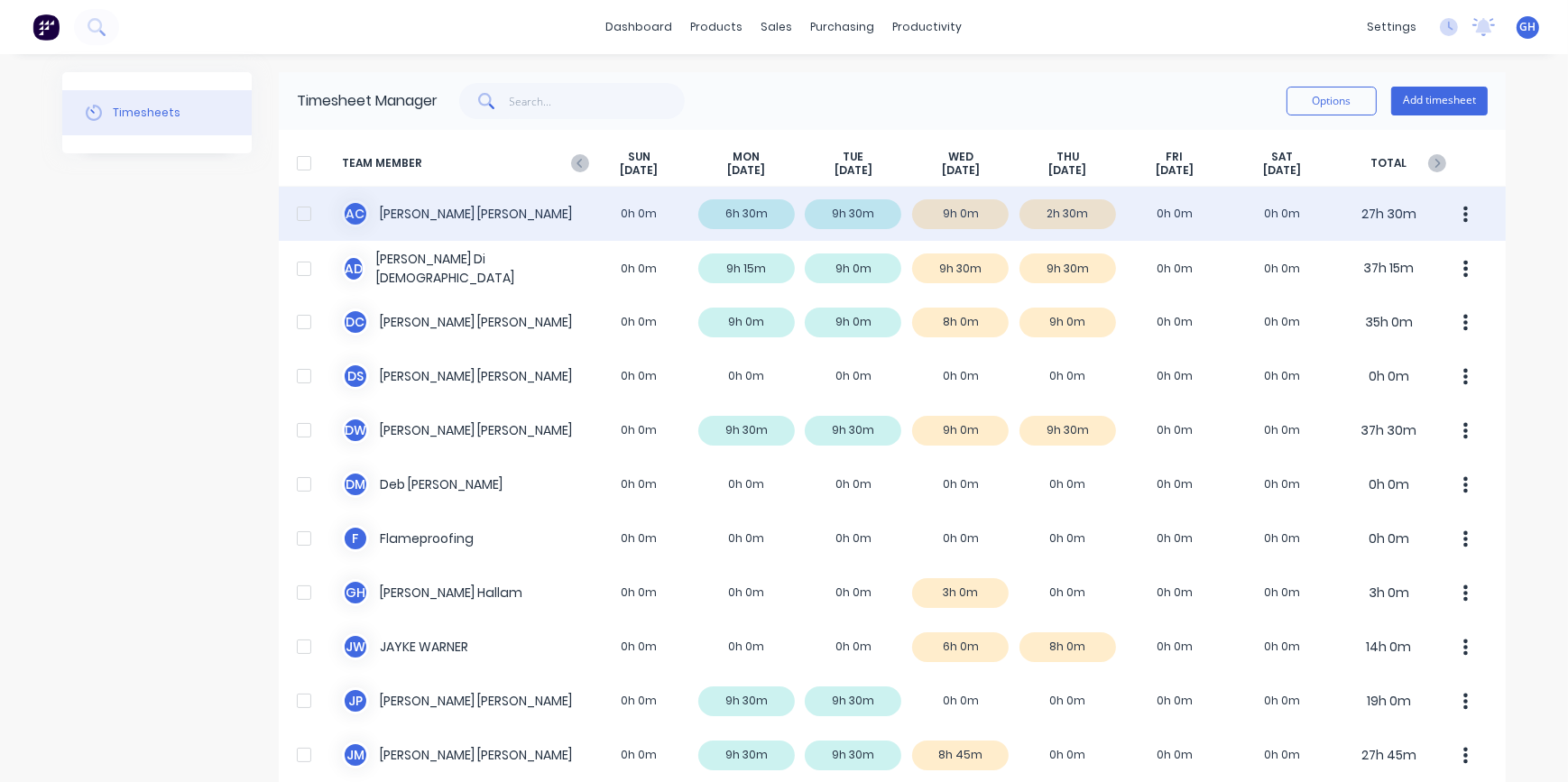
click at [1060, 216] on div "A C [PERSON_NAME] 0h 0m 6h 30m 9h 30m 9h 0m 2h 30m 0h 0m 0h 0m 27h 30m" at bounding box center [892, 213] width 1227 height 54
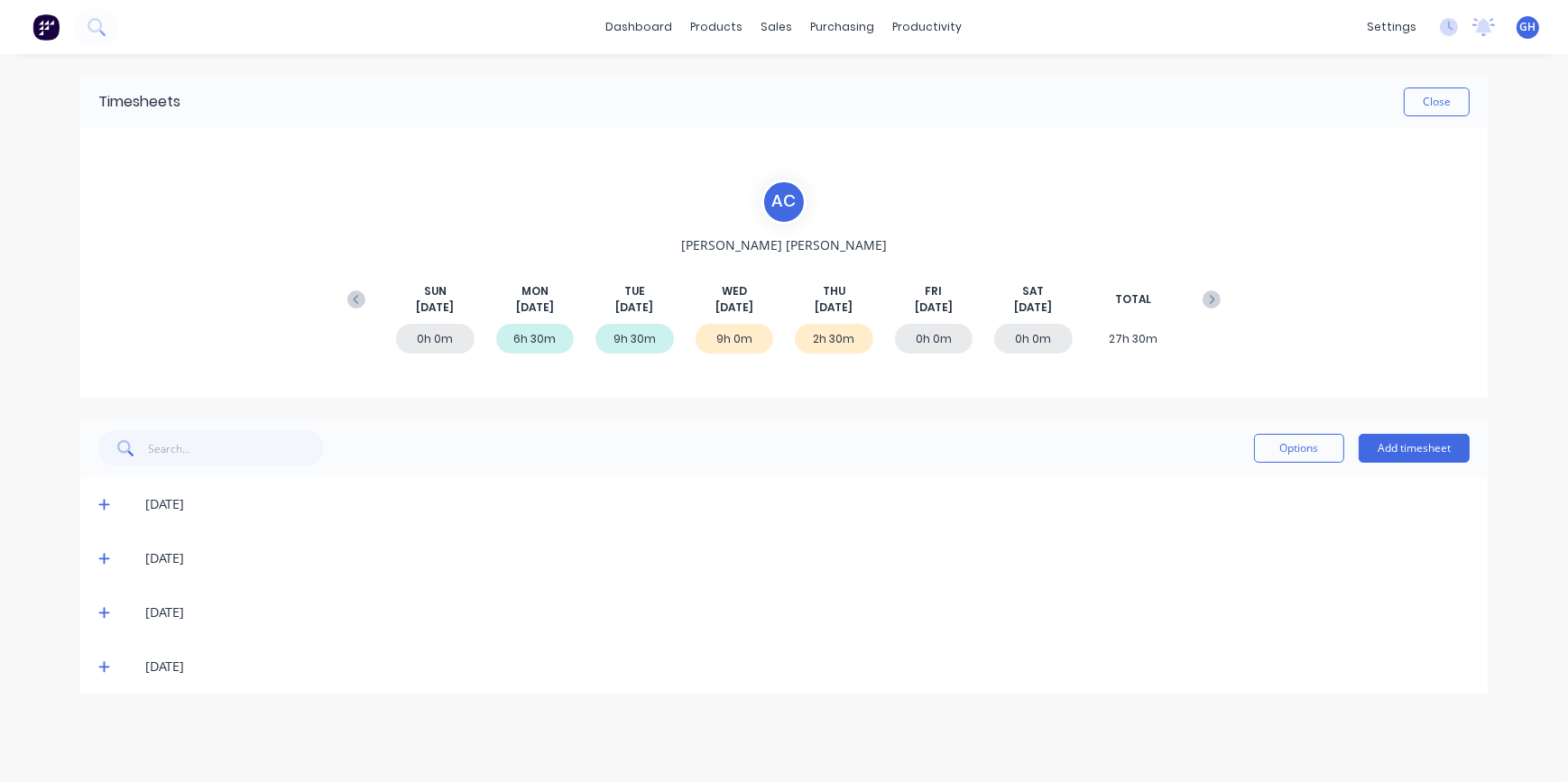
click at [110, 661] on span at bounding box center [107, 666] width 18 height 18
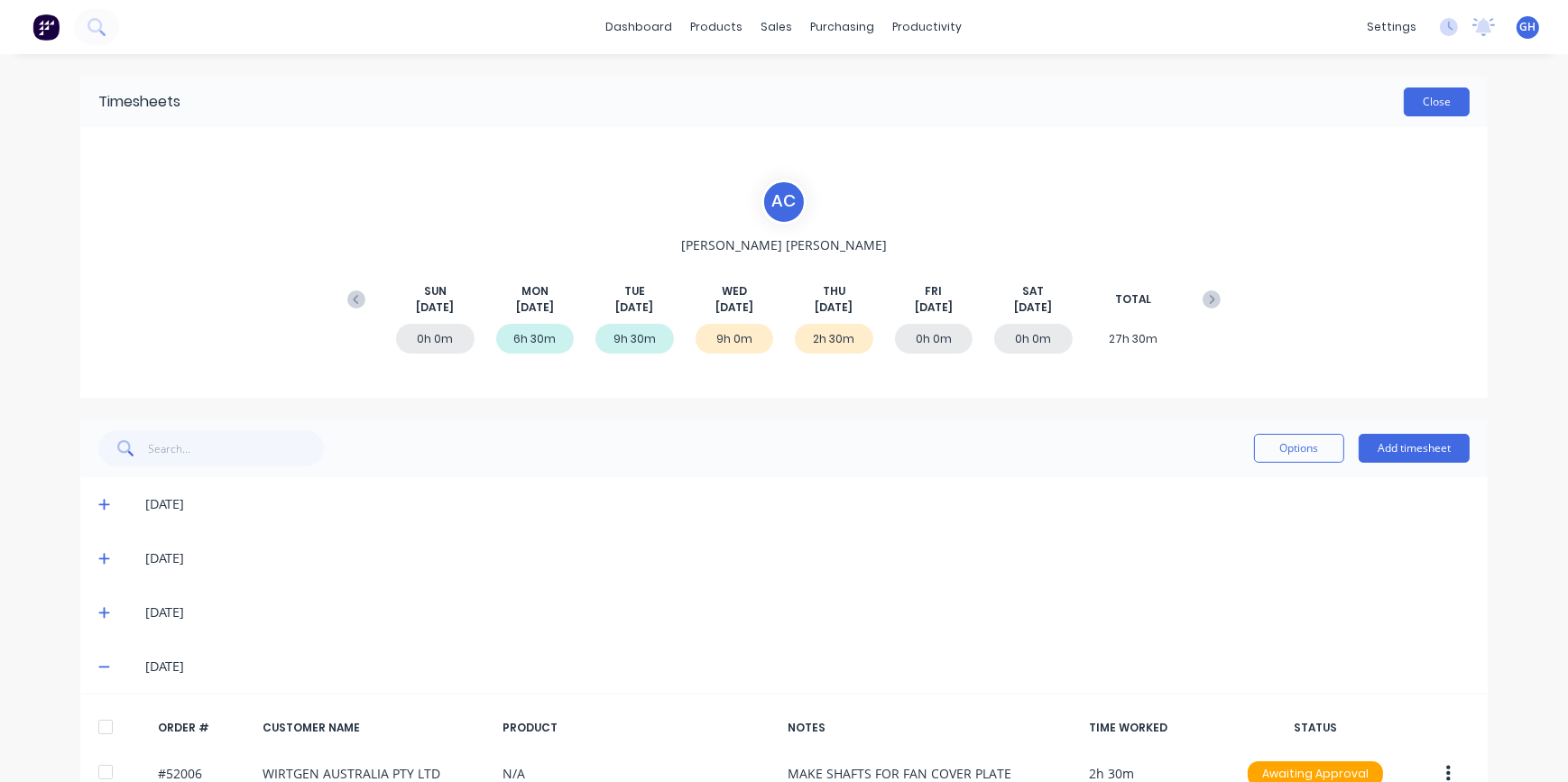
click at [1419, 115] on div "Timesheets Close" at bounding box center [784, 102] width 1407 height 51
click at [1432, 108] on button "Close" at bounding box center [1436, 102] width 66 height 29
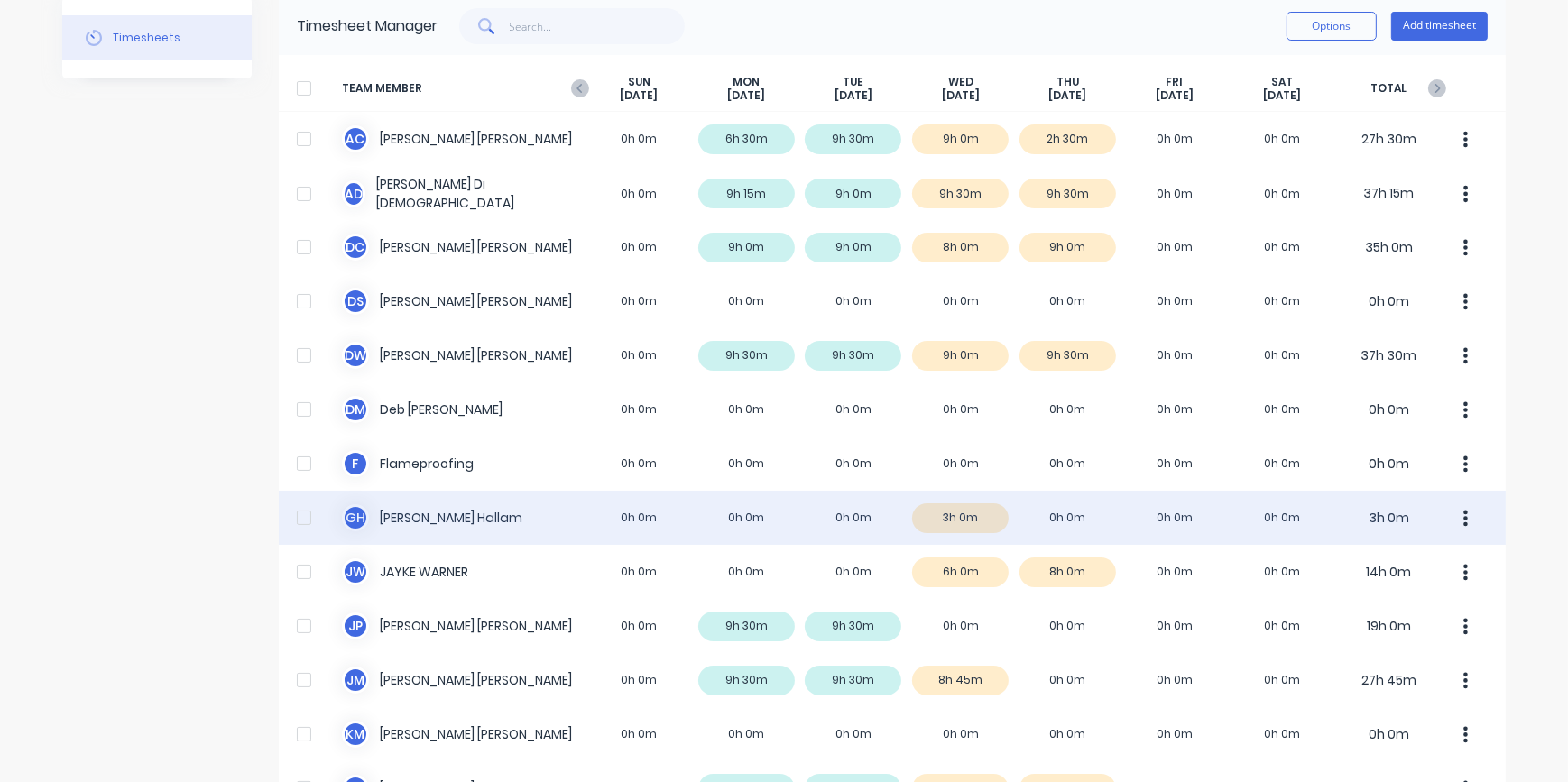
scroll to position [245, 0]
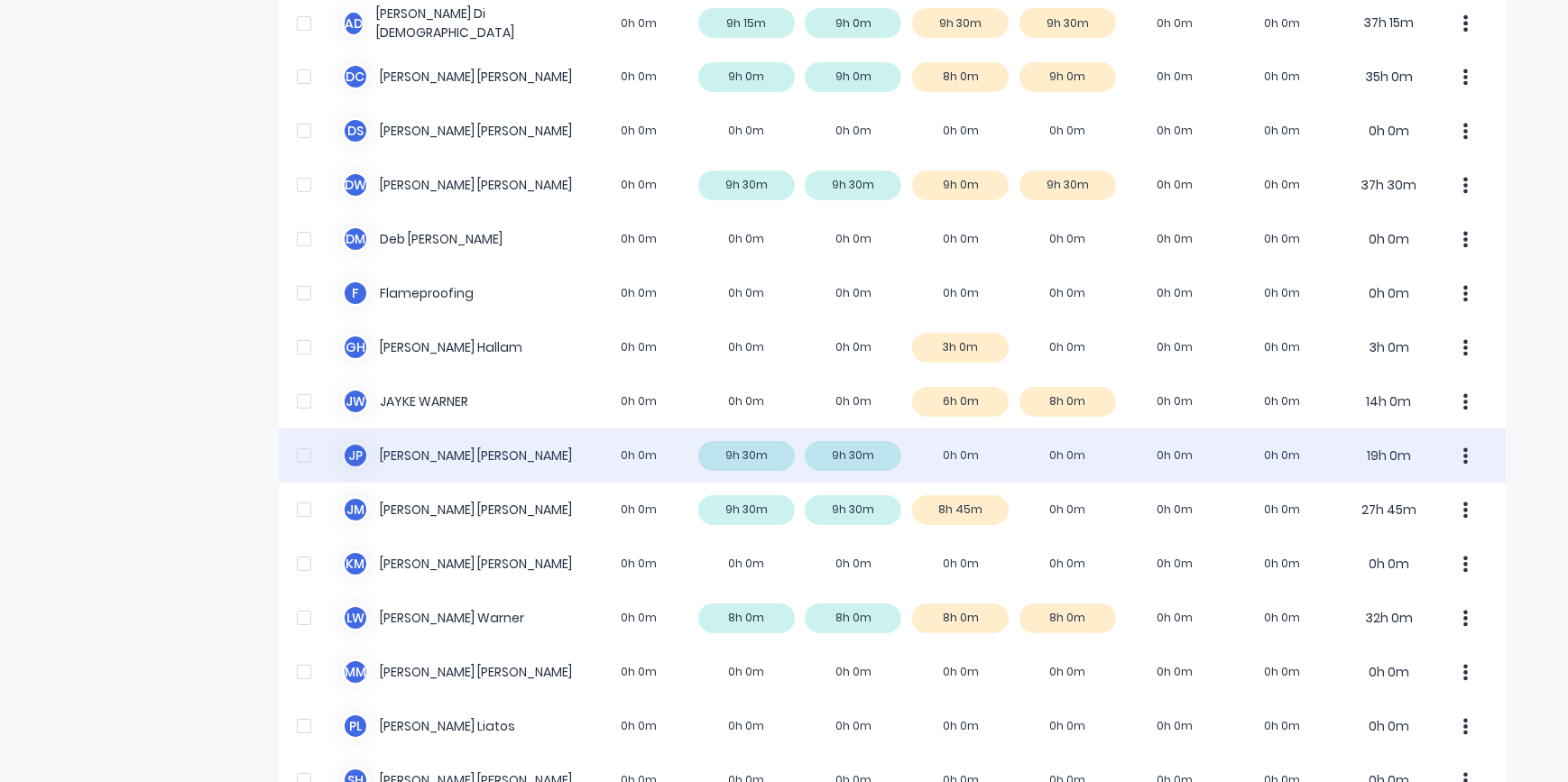
click at [441, 458] on div "J P [PERSON_NAME] 0h 0m 9h 30m 9h 30m 0h 0m 0h 0m 0h 0m 0h 0m 19h 0m" at bounding box center [892, 455] width 1227 height 54
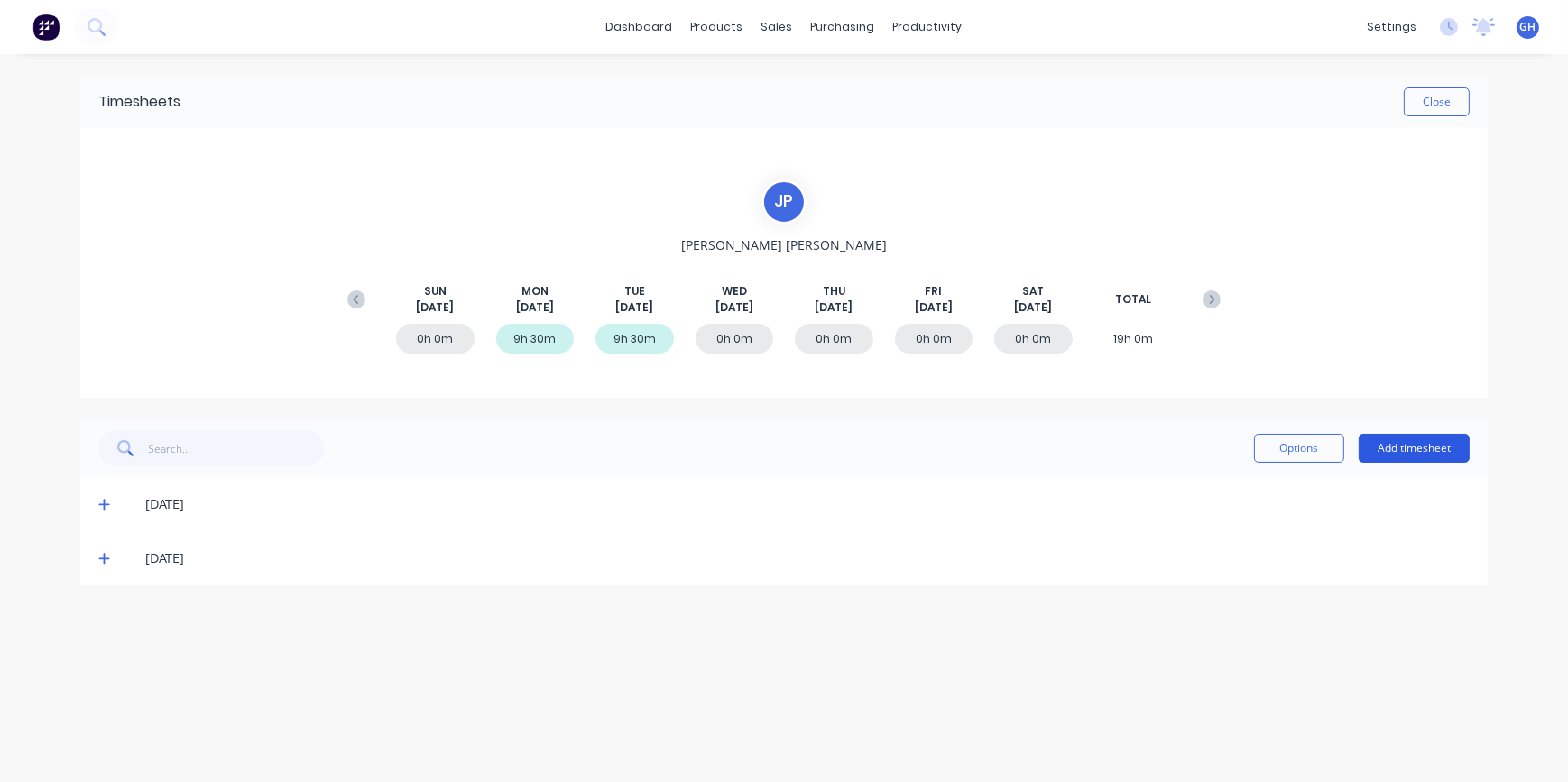
click at [1409, 444] on button "Add timesheet" at bounding box center [1414, 448] width 111 height 29
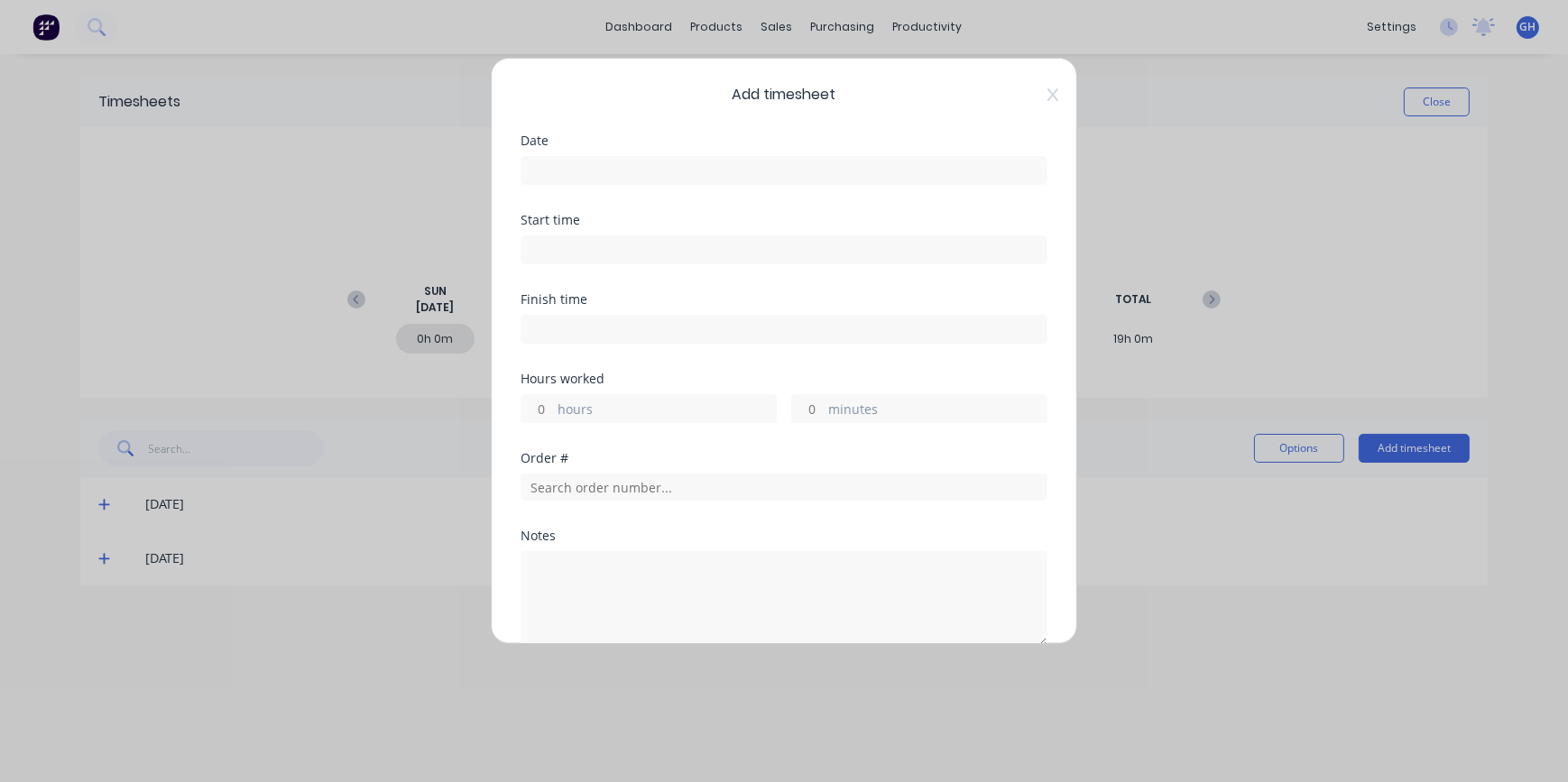
click at [553, 168] on input at bounding box center [784, 170] width 525 height 27
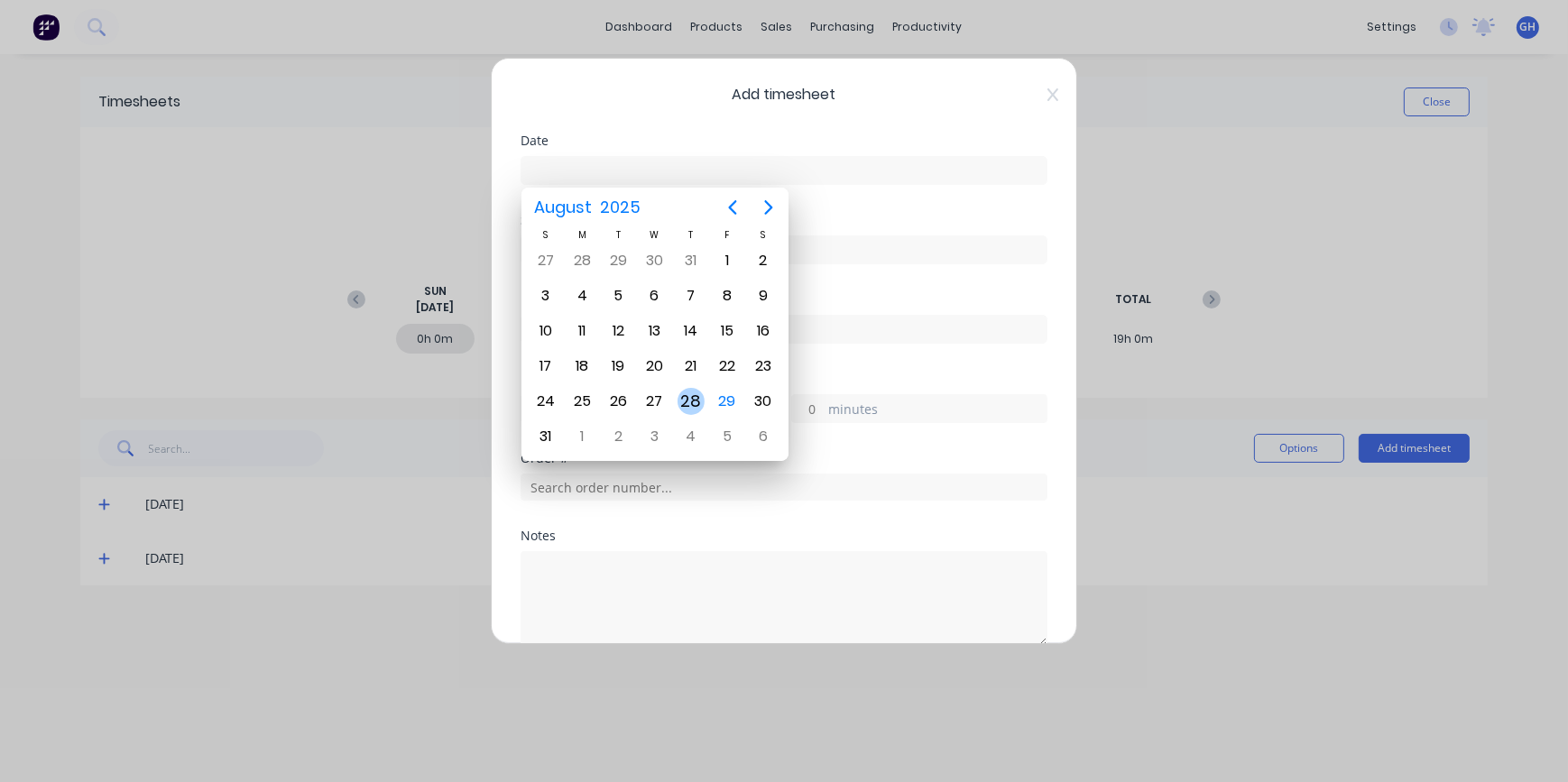
click at [683, 406] on div "28" at bounding box center [690, 401] width 27 height 27
type input "[DATE]"
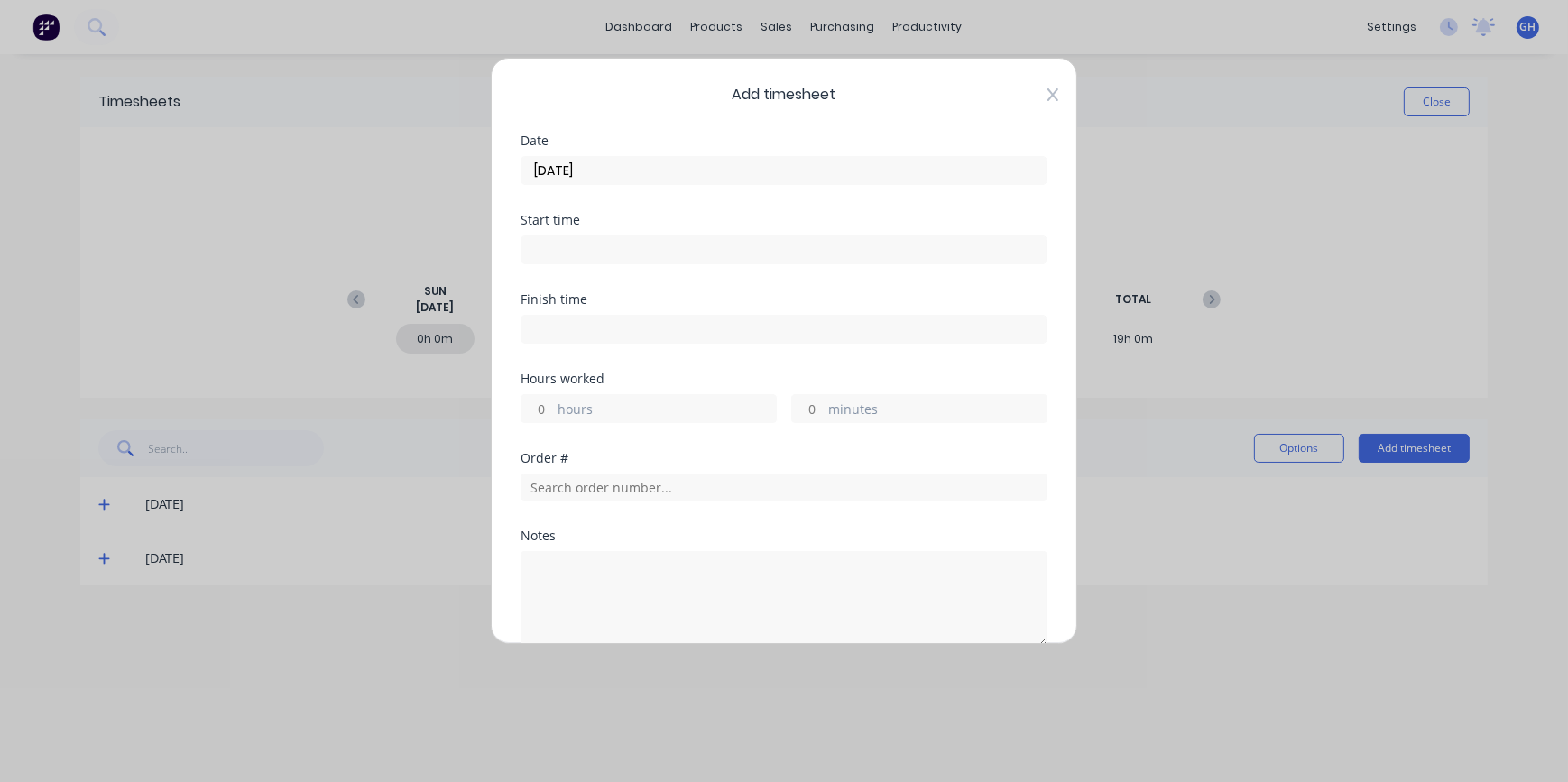
click at [1048, 95] on icon at bounding box center [1052, 94] width 10 height 12
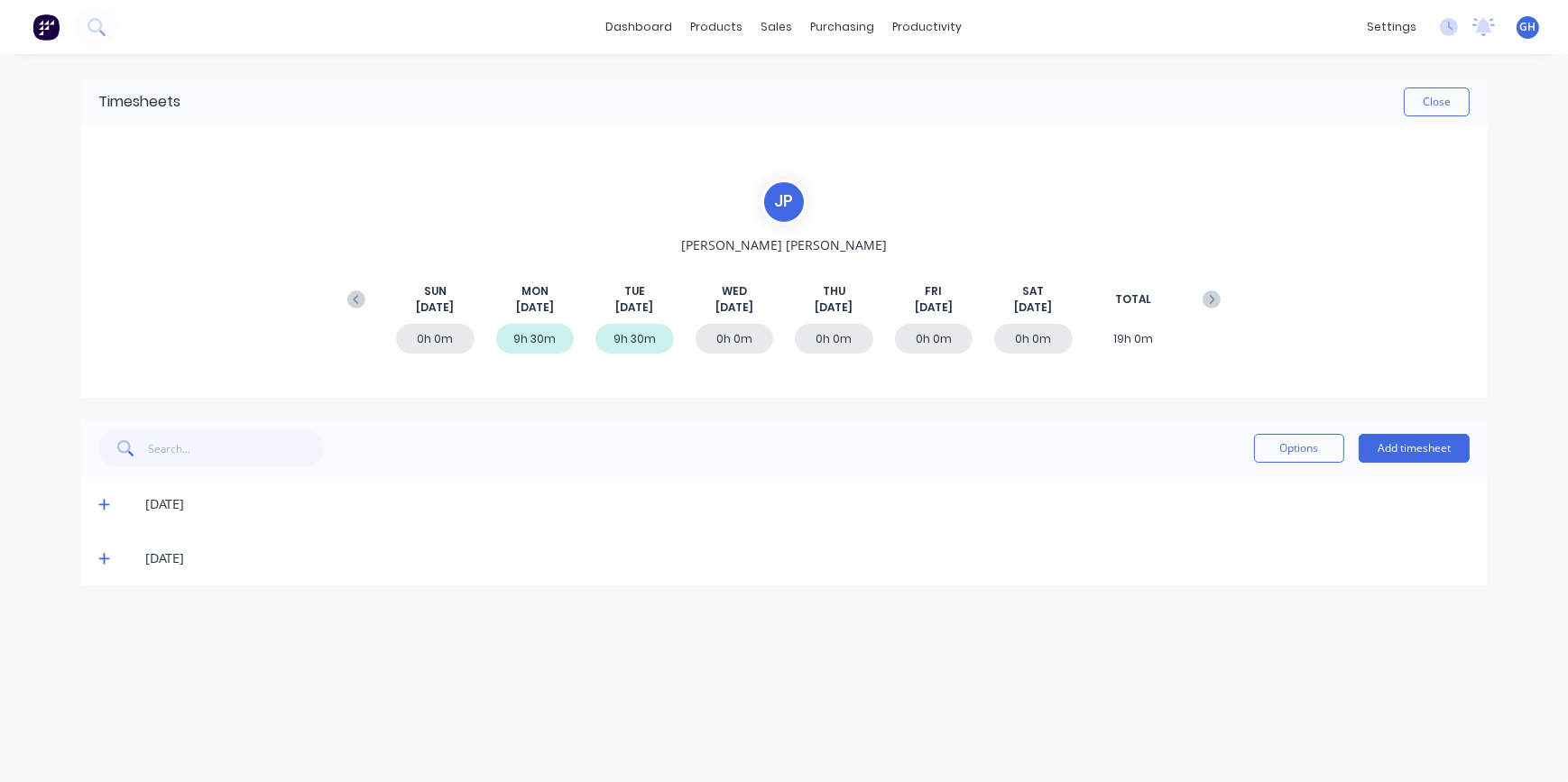
click at [632, 342] on div "9h 30m" at bounding box center [634, 339] width 78 height 30
click at [1407, 460] on button "Add timesheet" at bounding box center [1414, 448] width 111 height 29
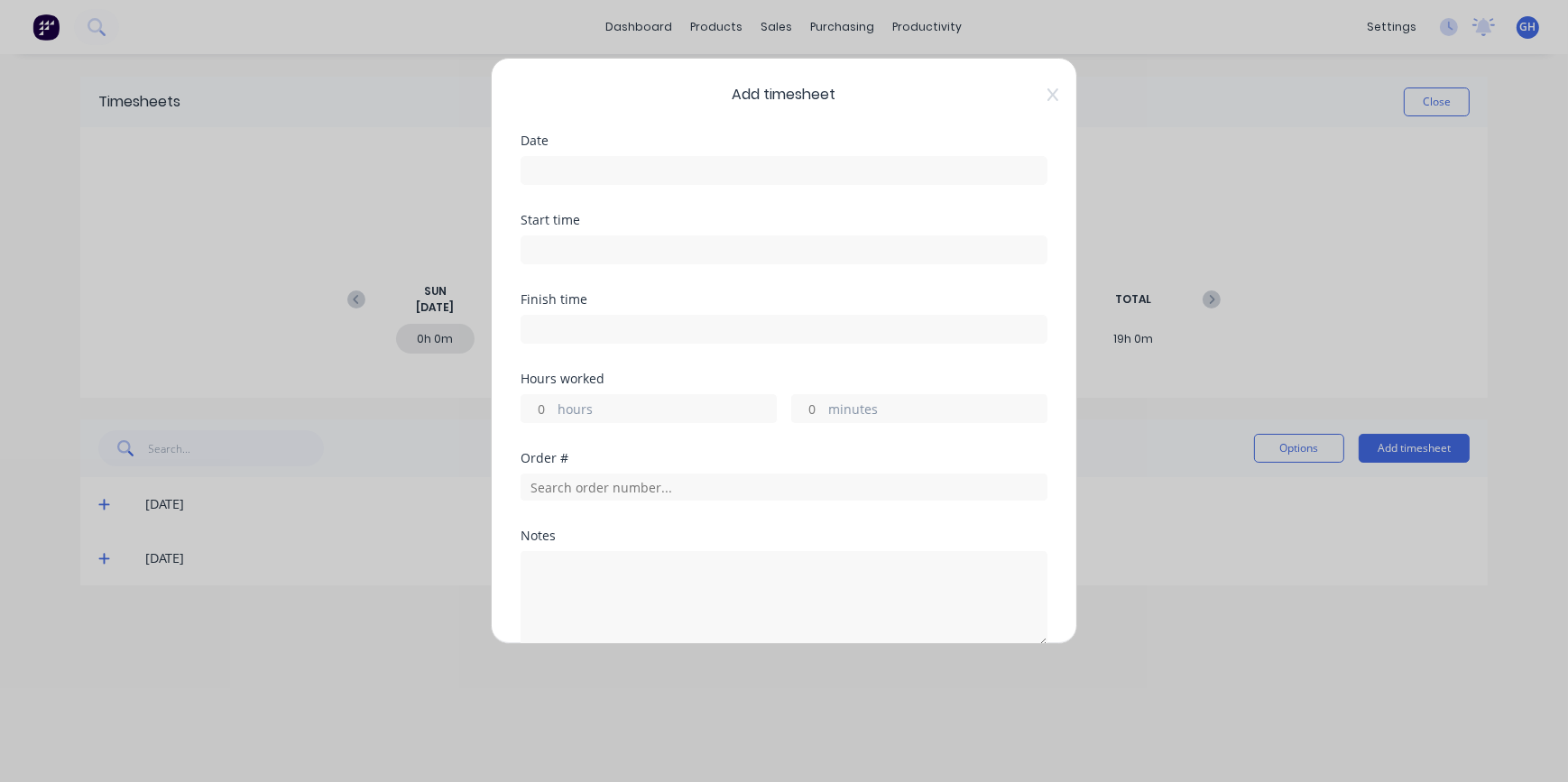
click at [550, 167] on input at bounding box center [784, 170] width 525 height 27
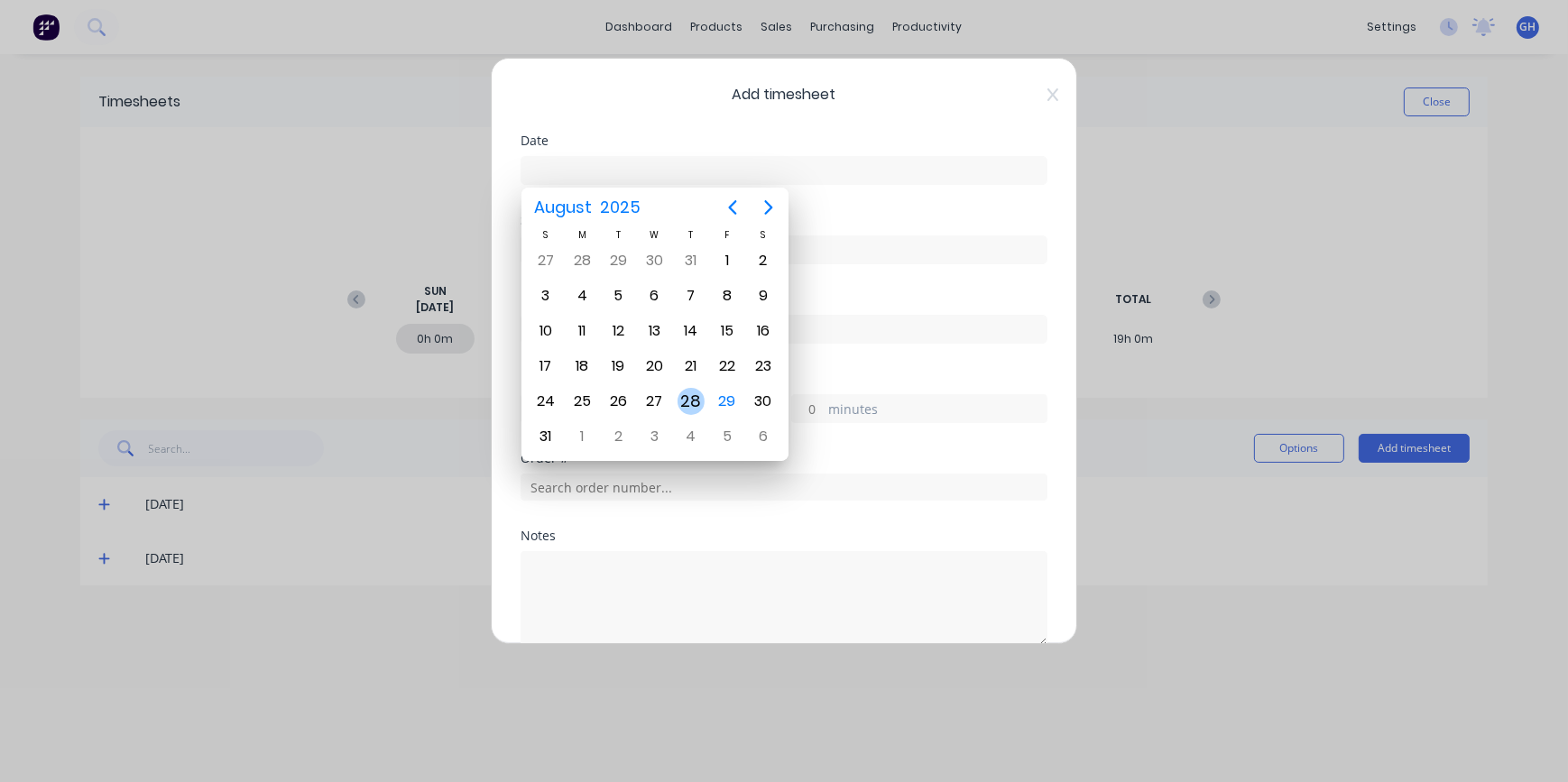
click at [686, 411] on div "28" at bounding box center [690, 402] width 36 height 34
type input "[DATE]"
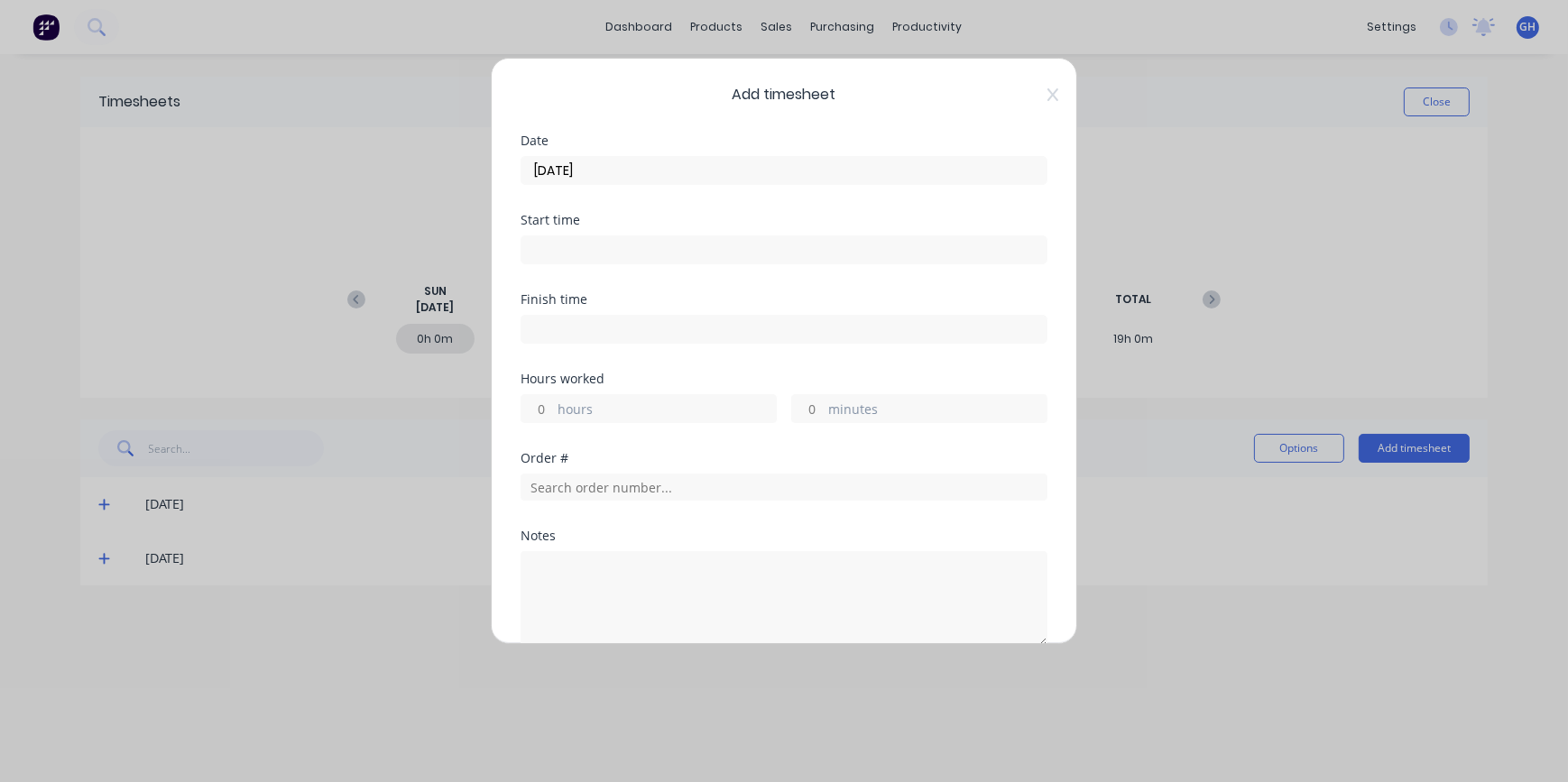
click at [548, 406] on input "hours" at bounding box center [536, 408] width 31 height 27
type input "2"
click at [811, 406] on input "minutes" at bounding box center [807, 408] width 31 height 27
type input "20"
click at [545, 482] on input "text" at bounding box center [784, 487] width 527 height 27
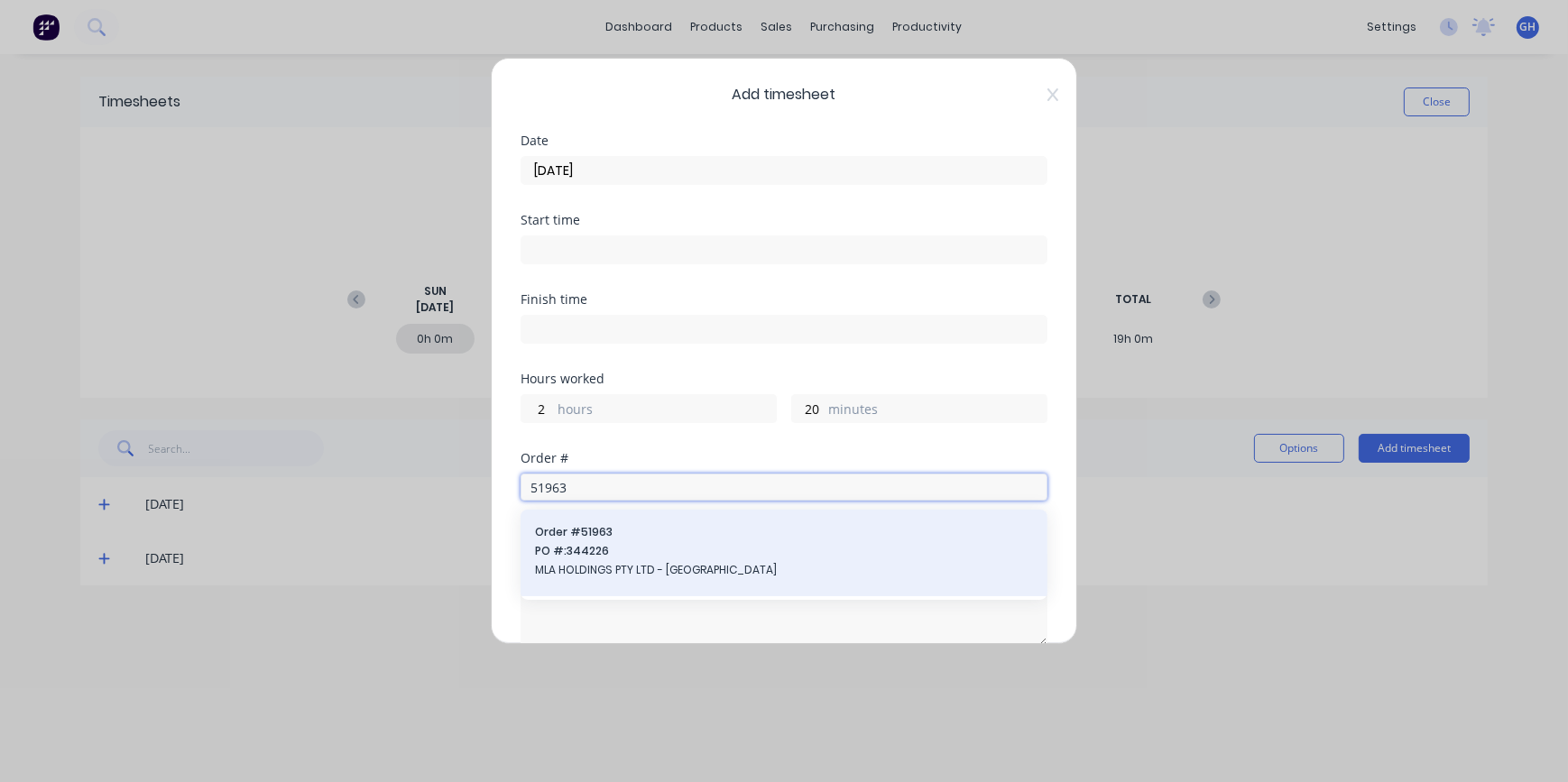
type input "51963"
click at [631, 571] on span "MLA HOLDINGS PTY LTD - [GEOGRAPHIC_DATA]" at bounding box center [784, 570] width 498 height 16
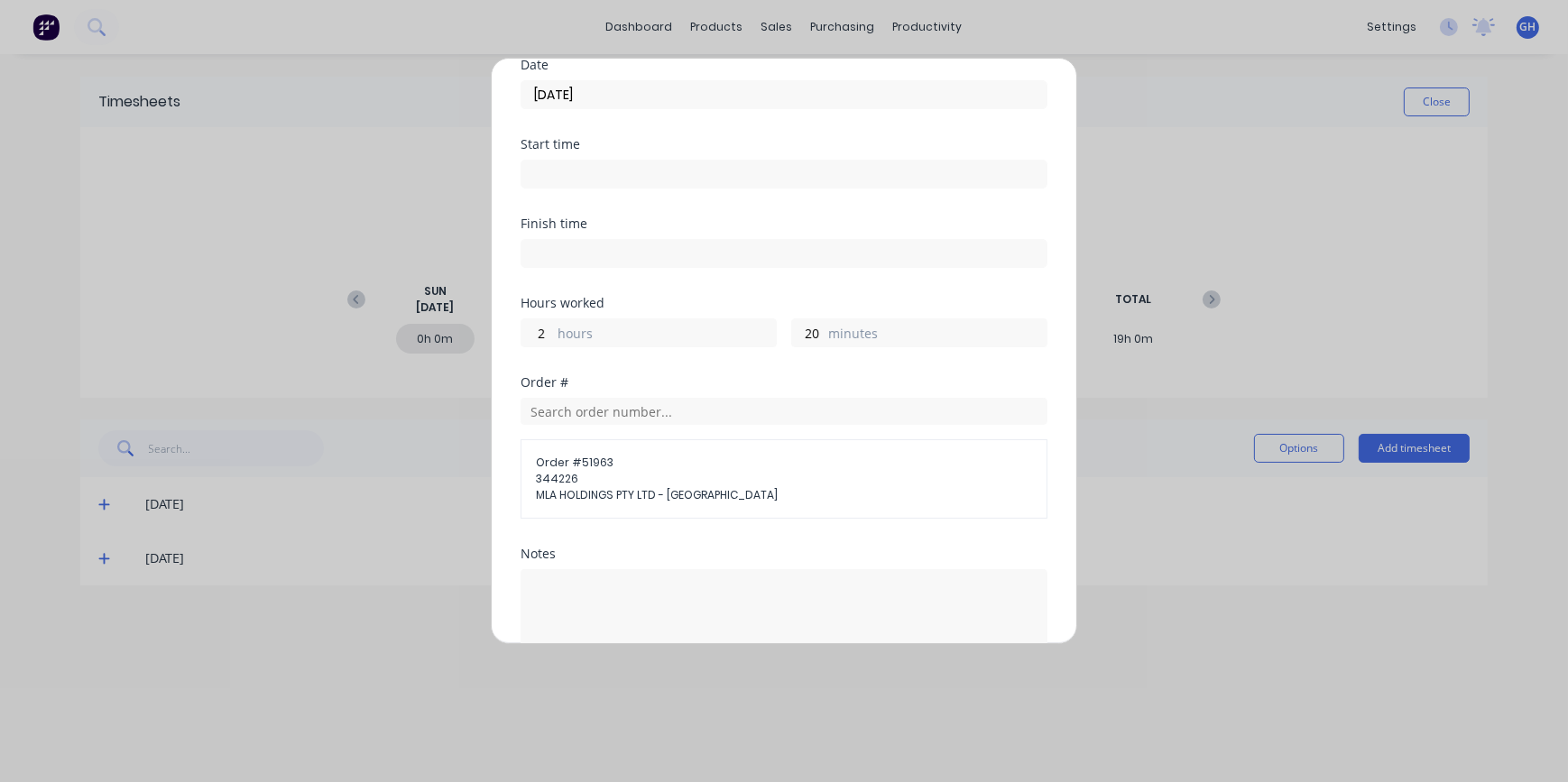
scroll to position [256, 0]
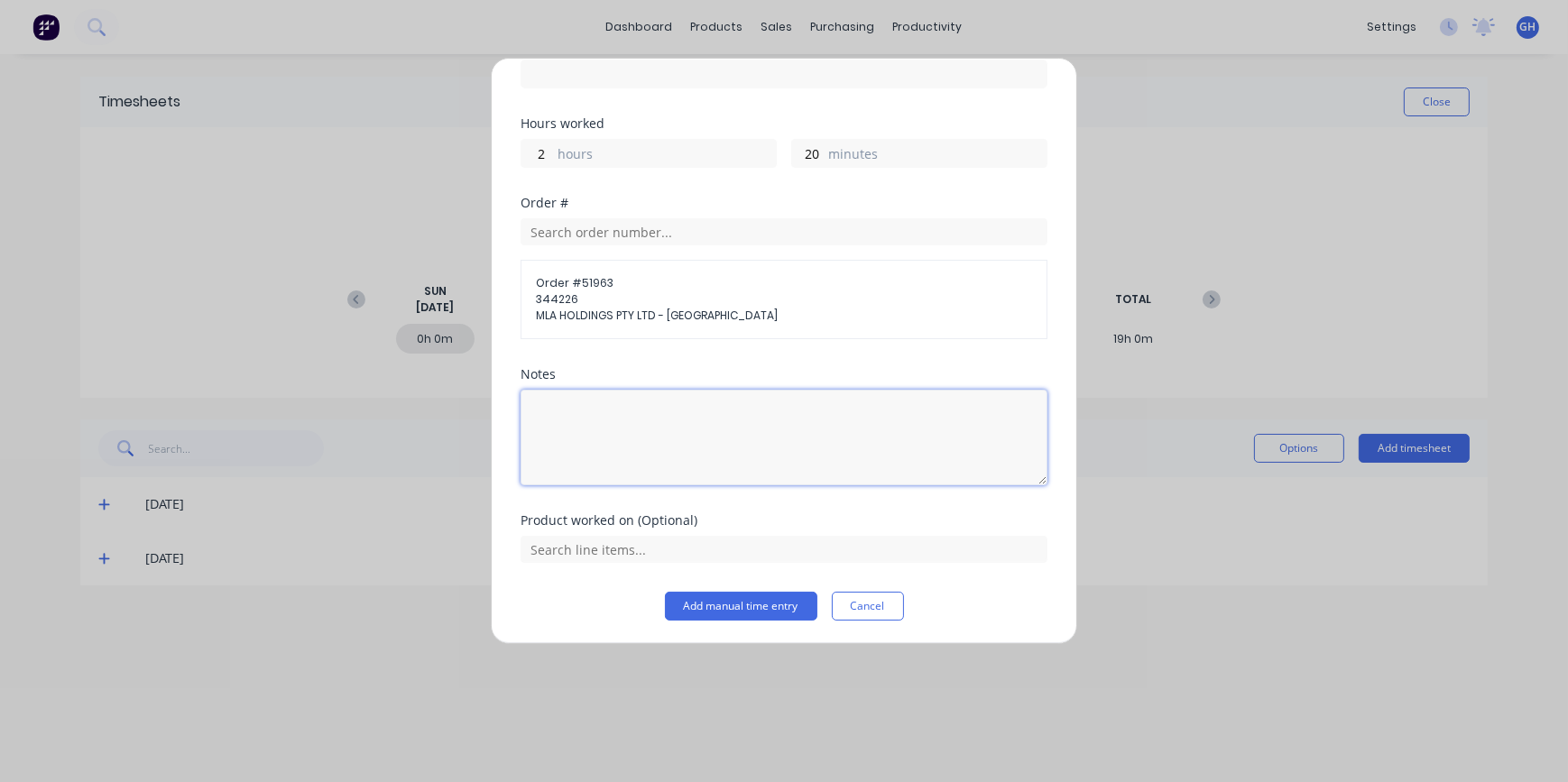
click at [618, 415] on textarea at bounding box center [784, 437] width 527 height 95
type textarea "WELD UP ELECTRICAL BOX"
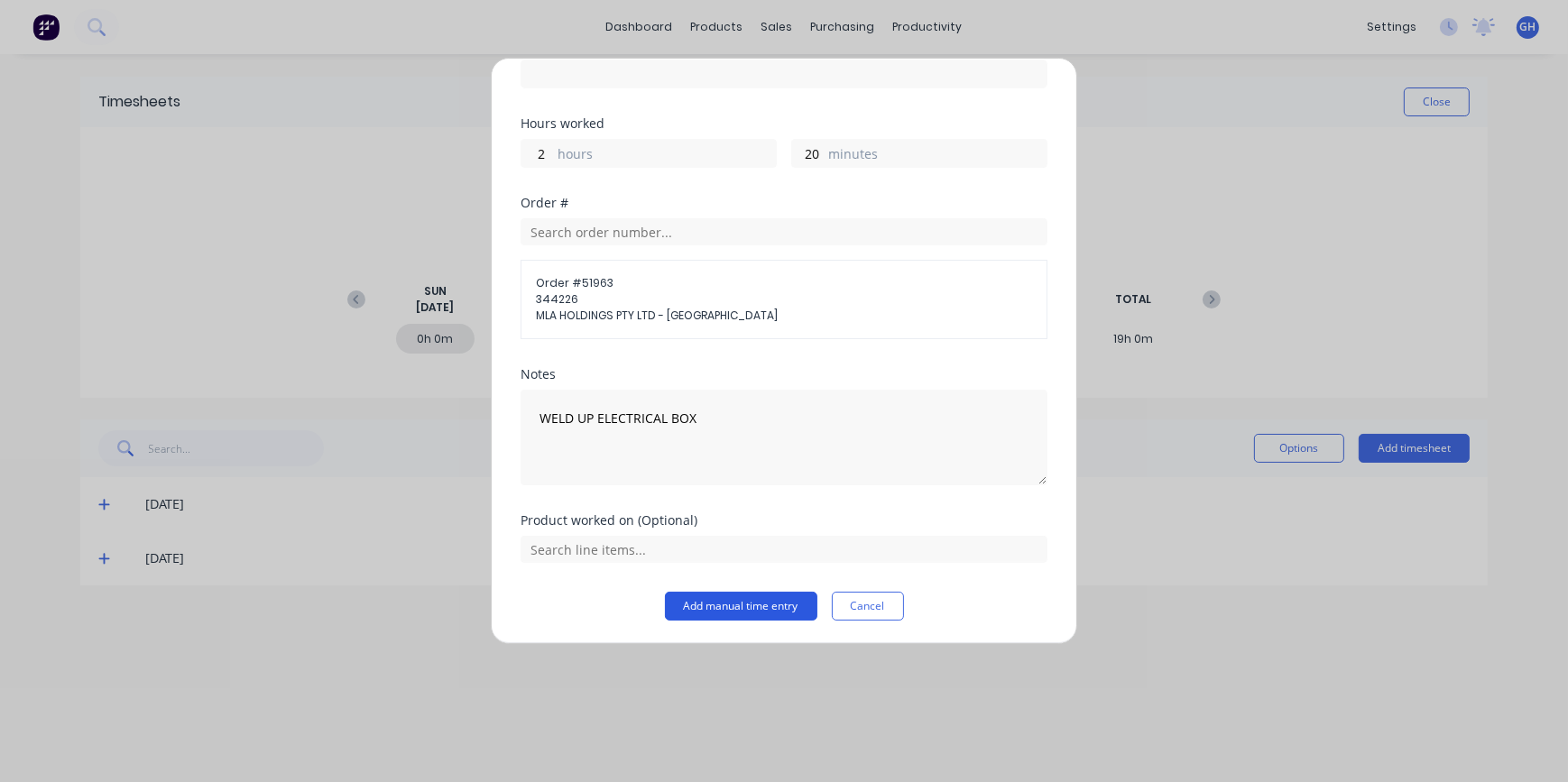
click at [767, 612] on button "Add manual time entry" at bounding box center [741, 607] width 153 height 29
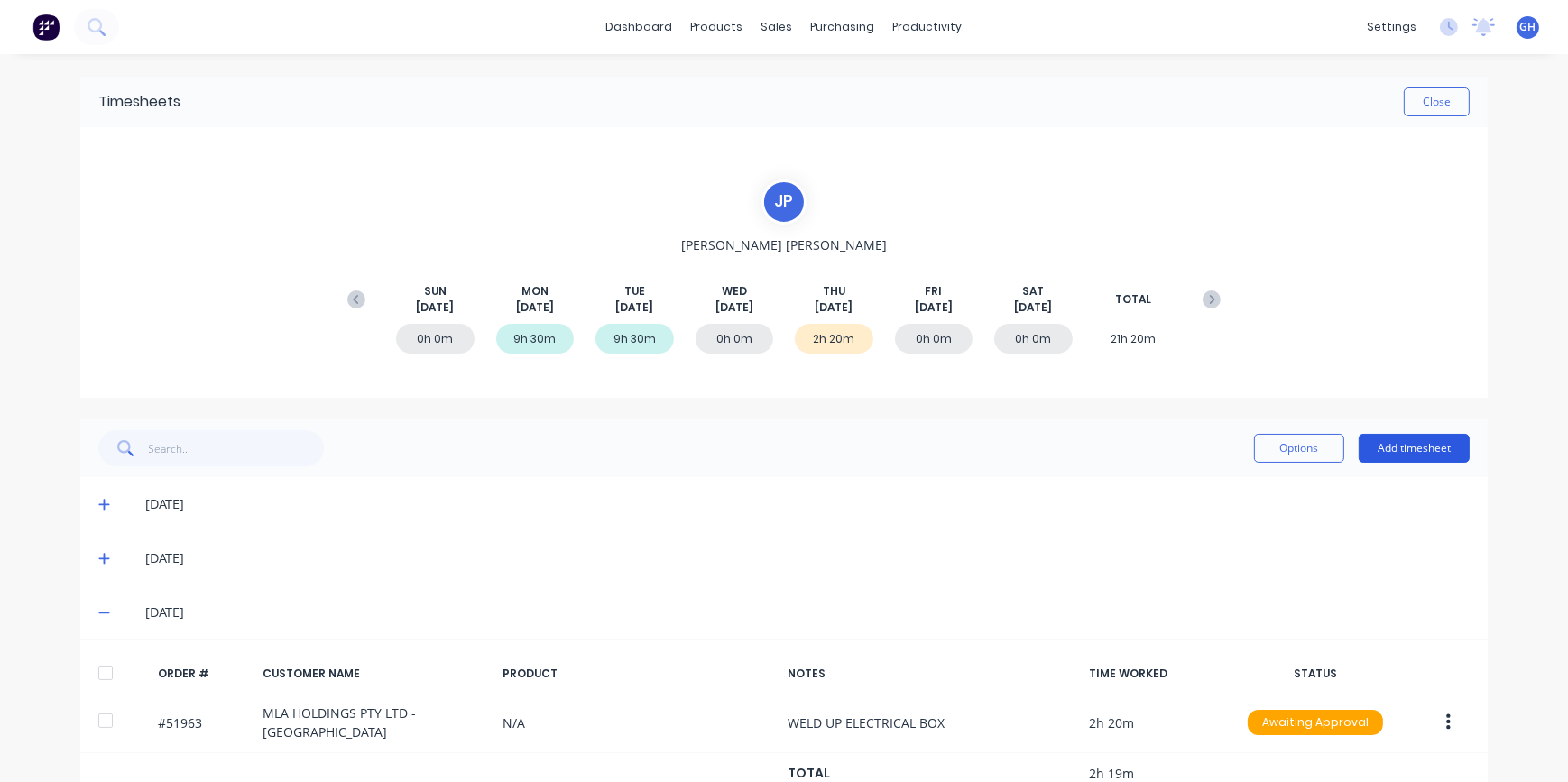
click at [1398, 447] on button "Add timesheet" at bounding box center [1414, 448] width 111 height 29
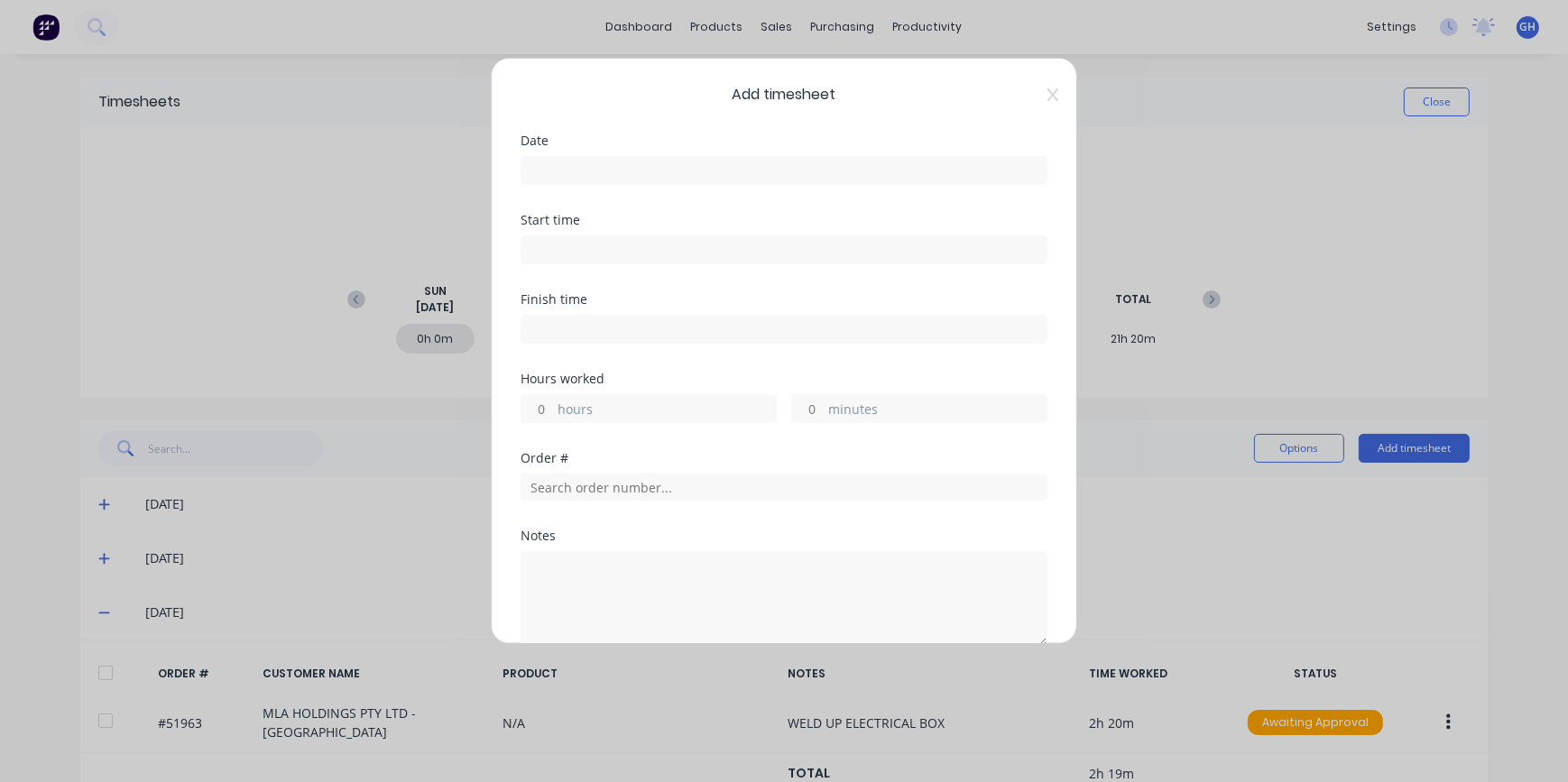
click at [635, 167] on input at bounding box center [784, 170] width 525 height 27
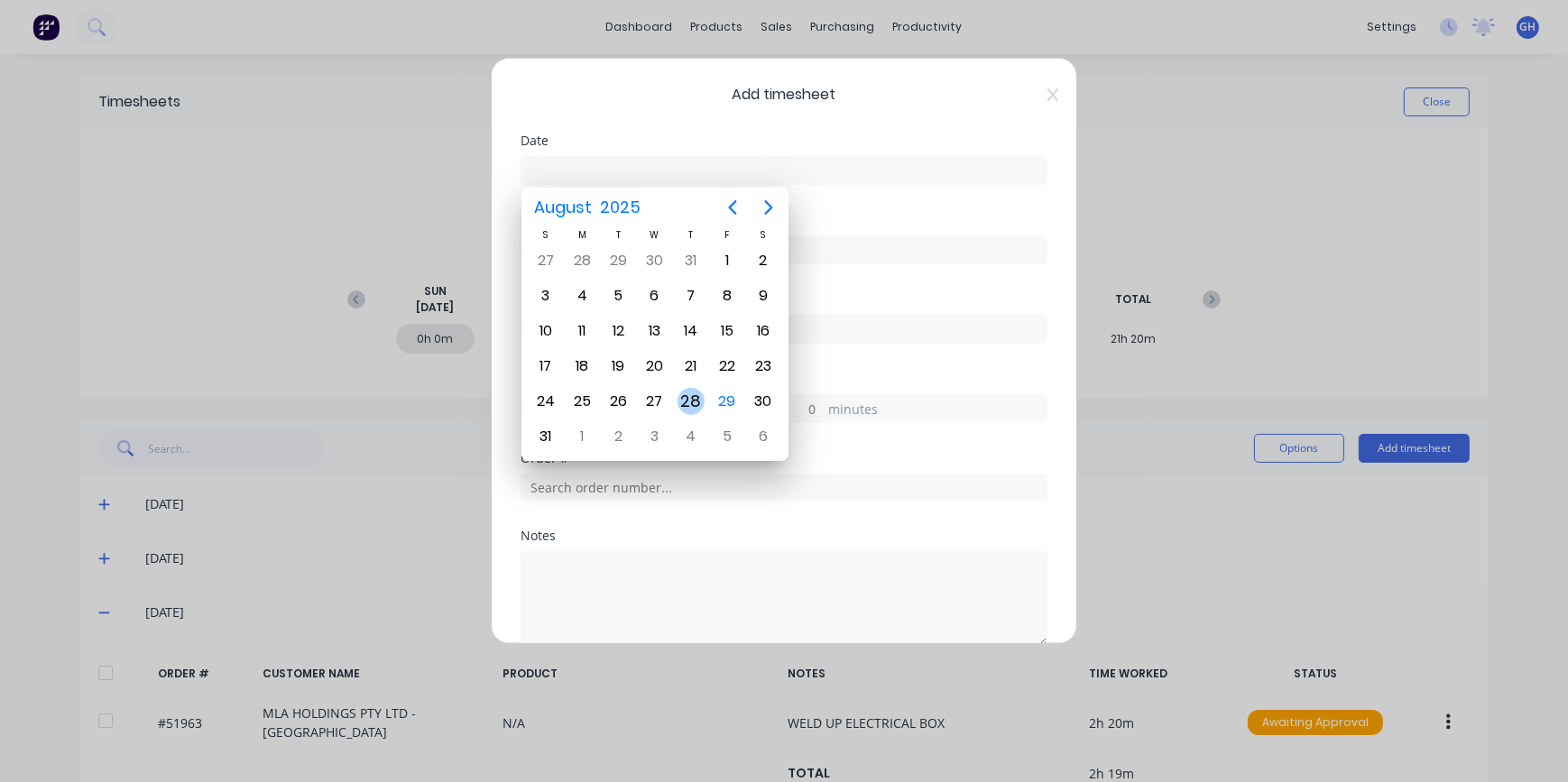
click at [681, 402] on div "28" at bounding box center [690, 401] width 27 height 27
type input "[DATE]"
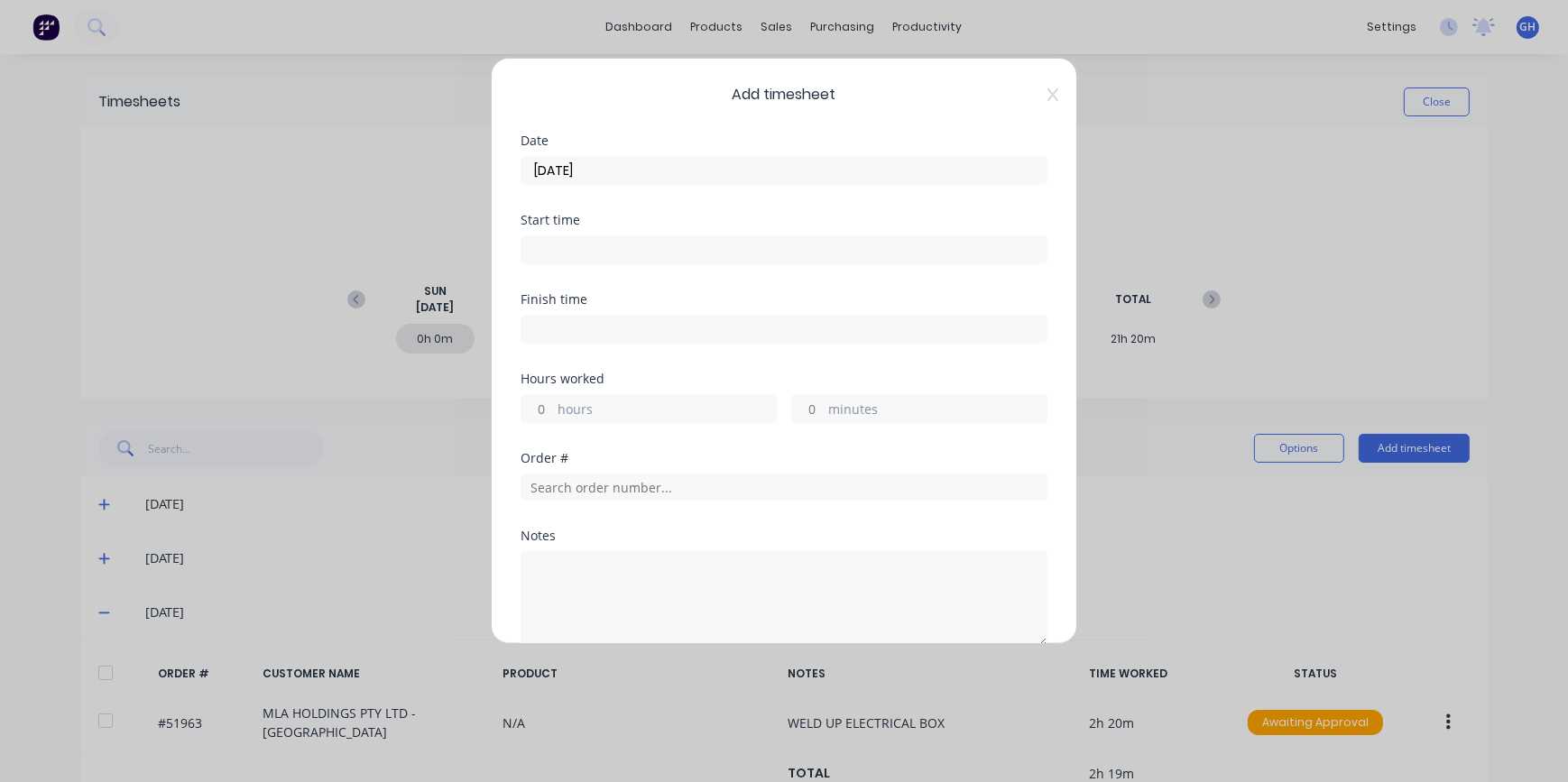
click at [551, 251] on input at bounding box center [784, 250] width 525 height 27
type input "07:00 AM"
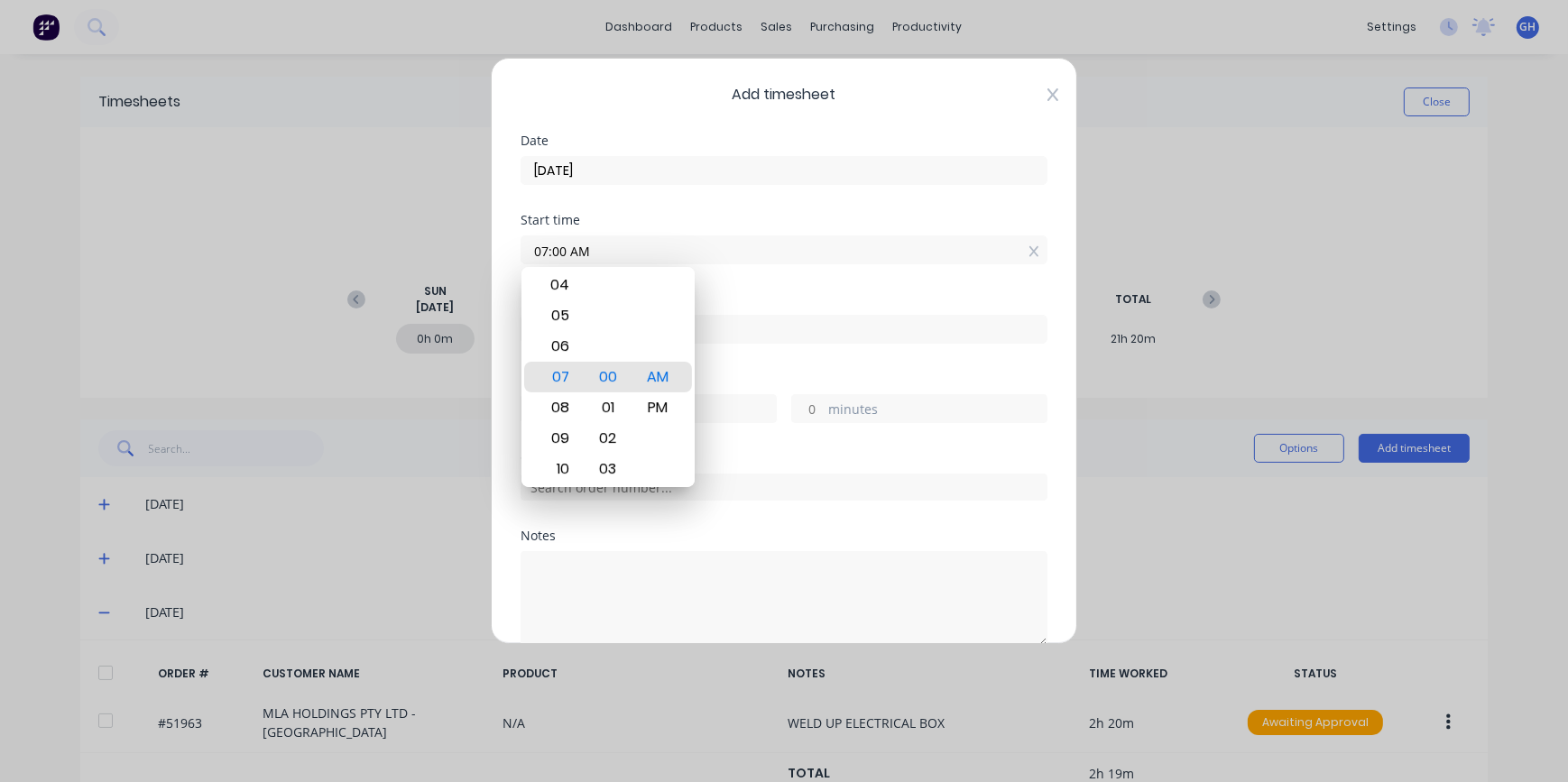
click at [1048, 97] on icon at bounding box center [1052, 94] width 10 height 12
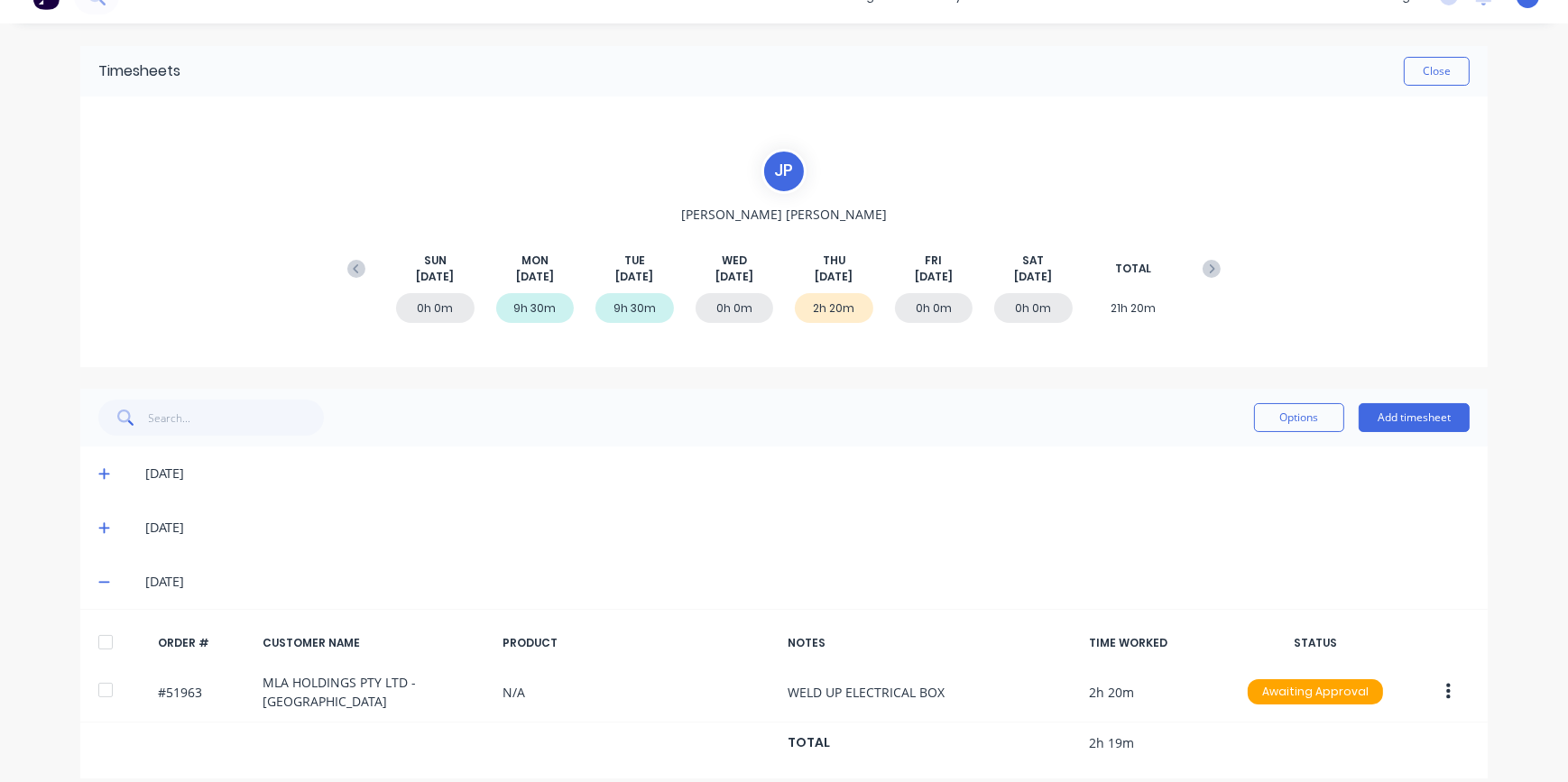
scroll to position [49, 0]
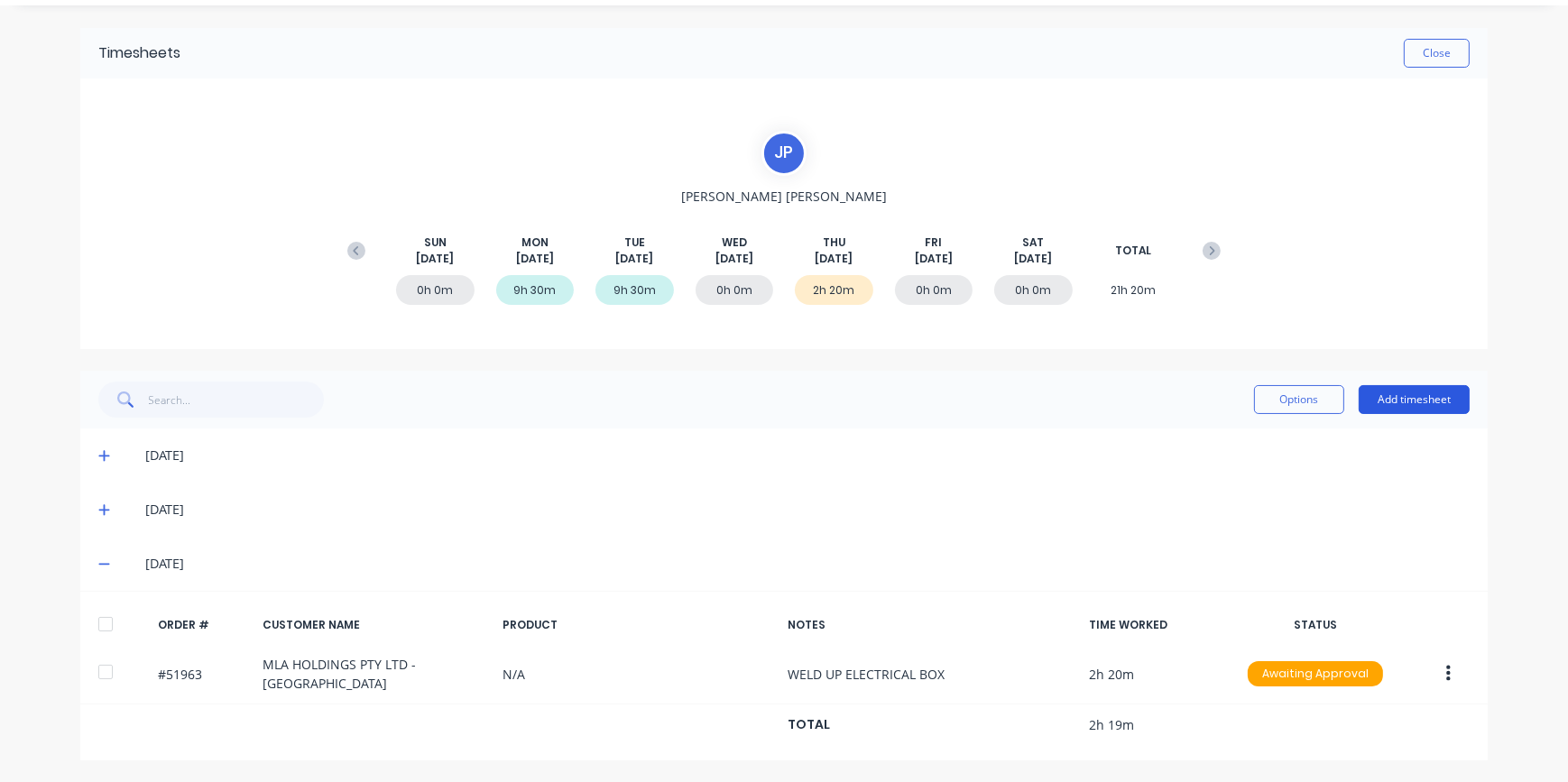
click at [1425, 408] on button "Add timesheet" at bounding box center [1414, 399] width 111 height 29
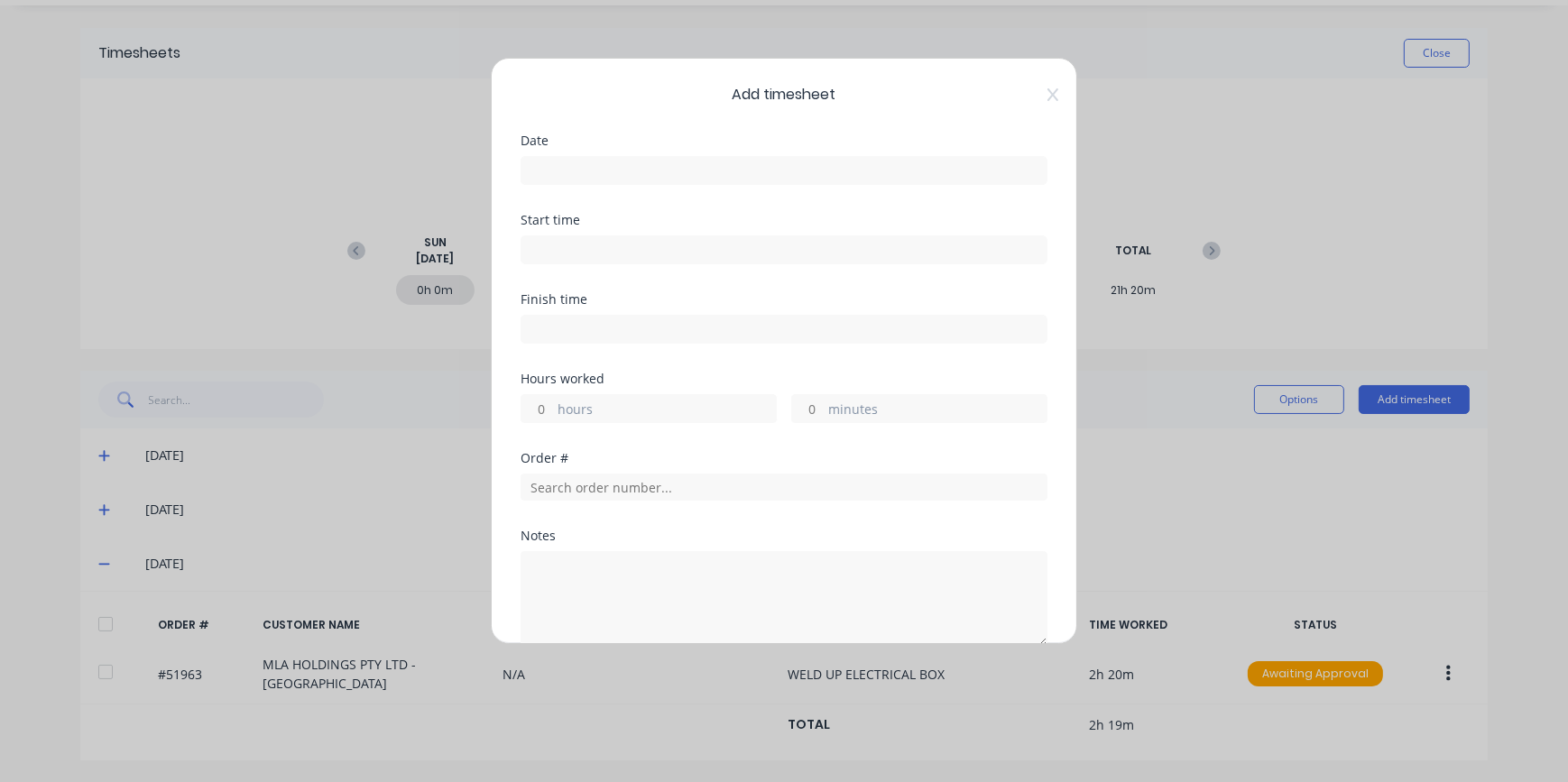
click at [644, 166] on input at bounding box center [784, 170] width 525 height 27
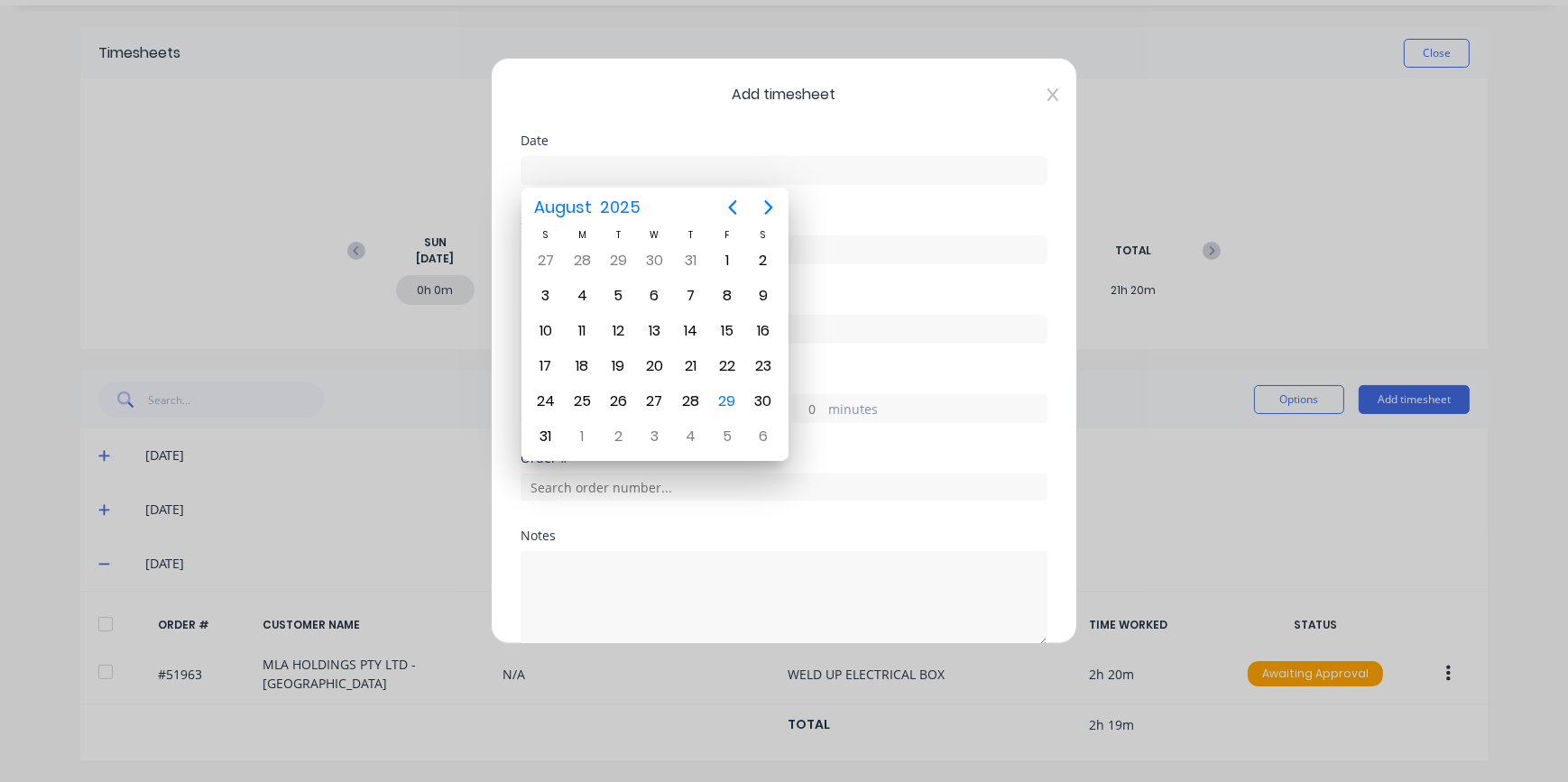
click at [1048, 98] on icon at bounding box center [1052, 94] width 10 height 14
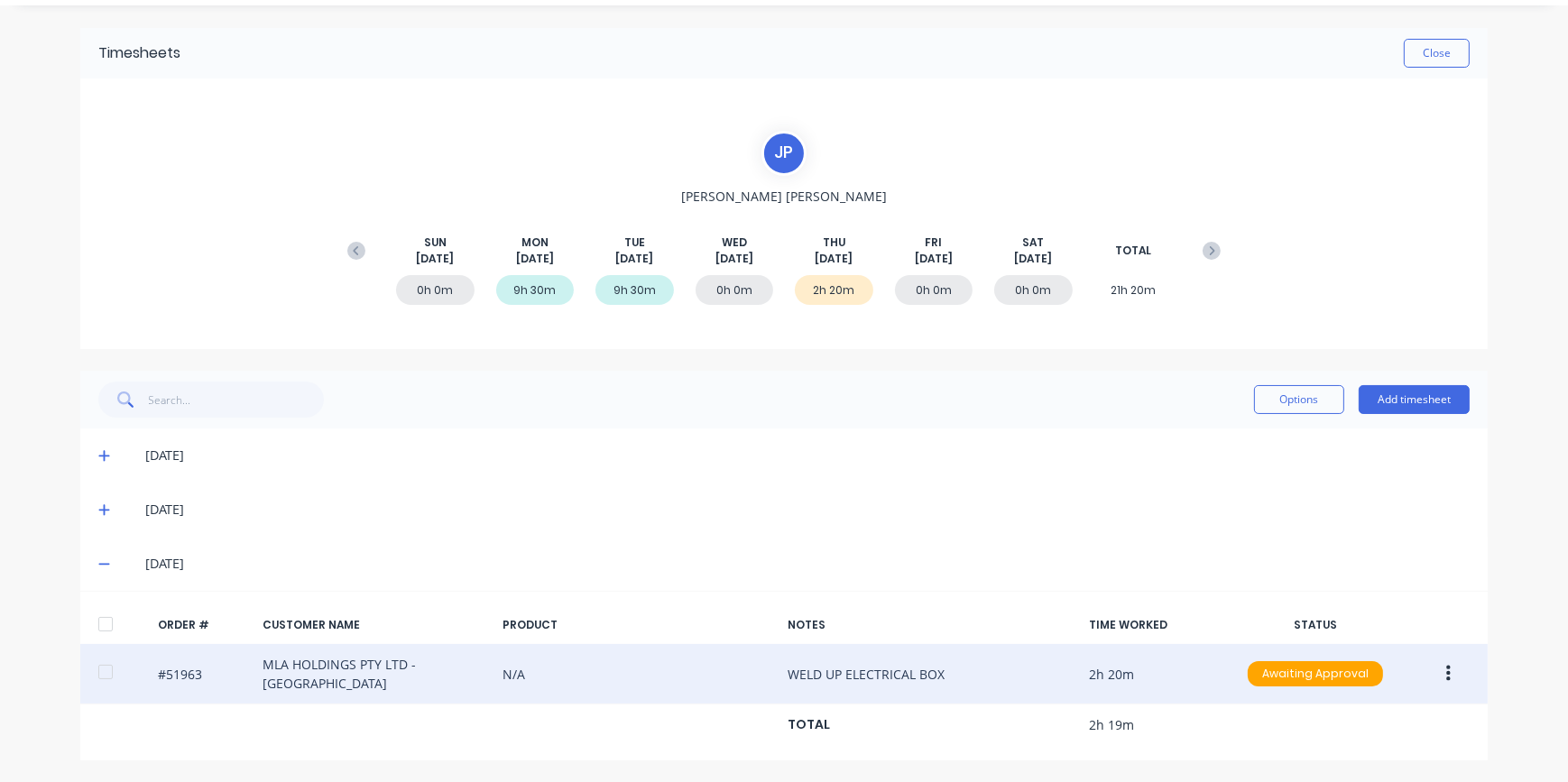
click at [1446, 669] on button "button" at bounding box center [1447, 674] width 42 height 32
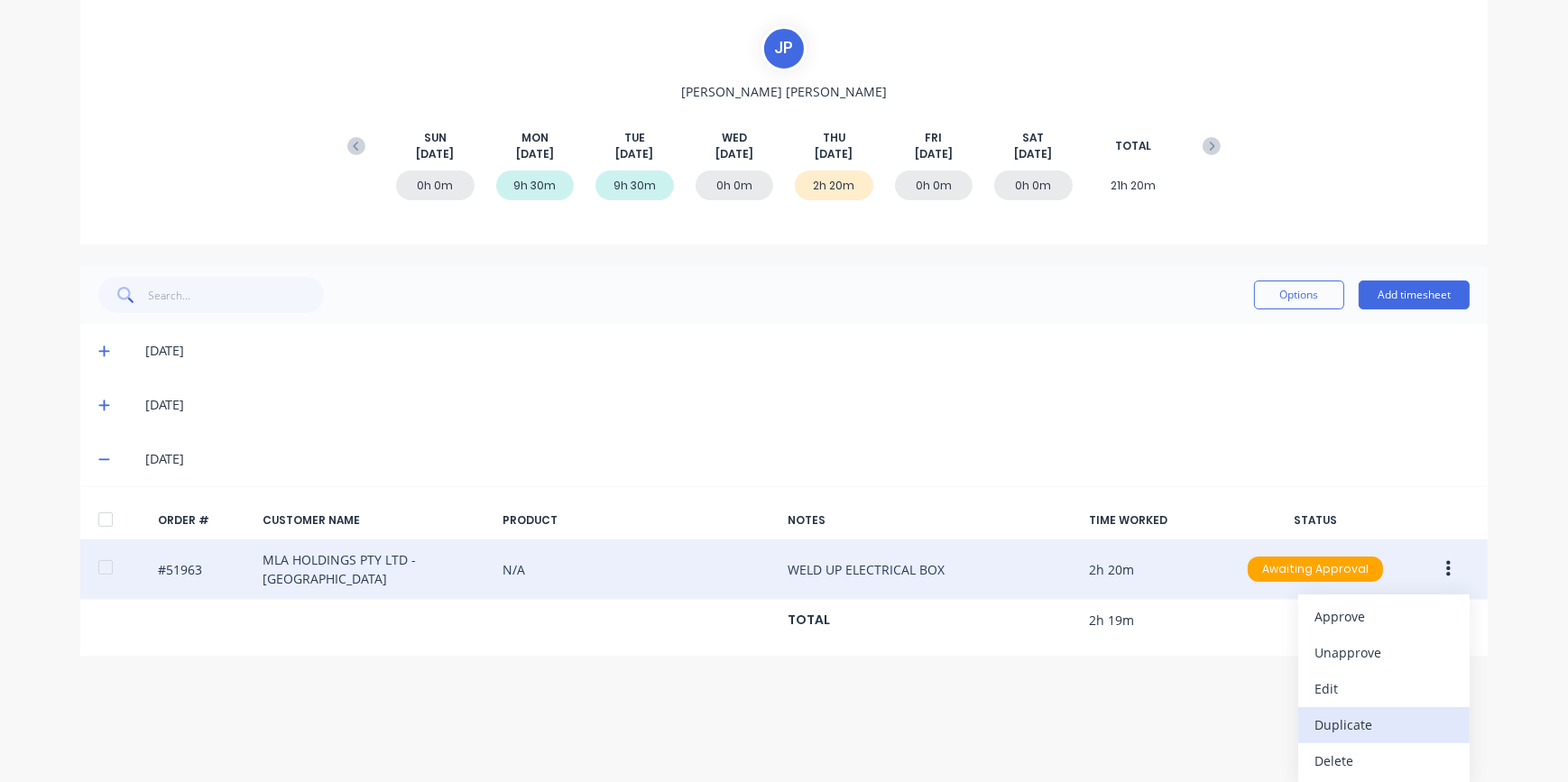
click at [1364, 720] on div "Duplicate" at bounding box center [1383, 725] width 139 height 26
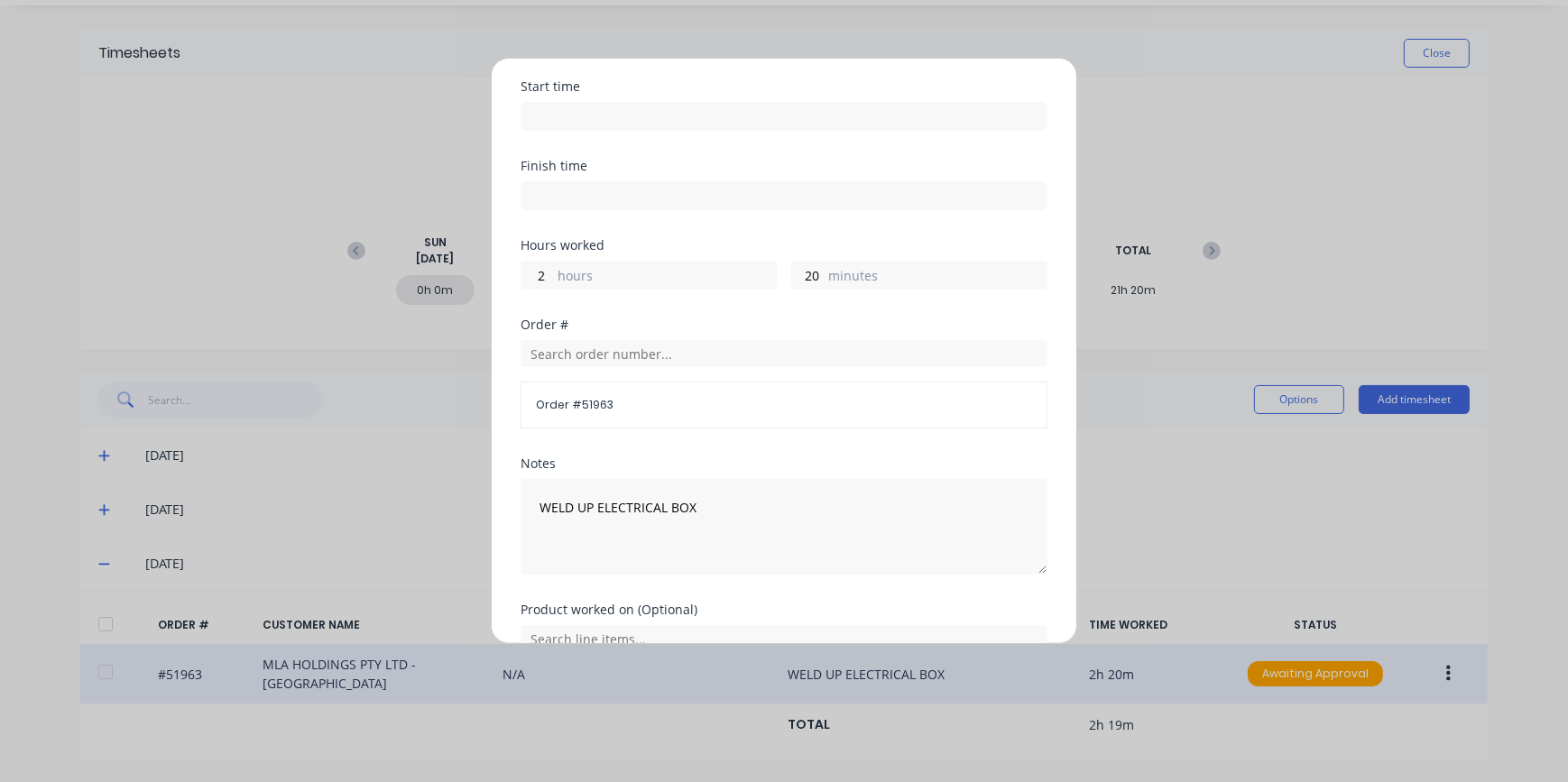
scroll to position [163, 0]
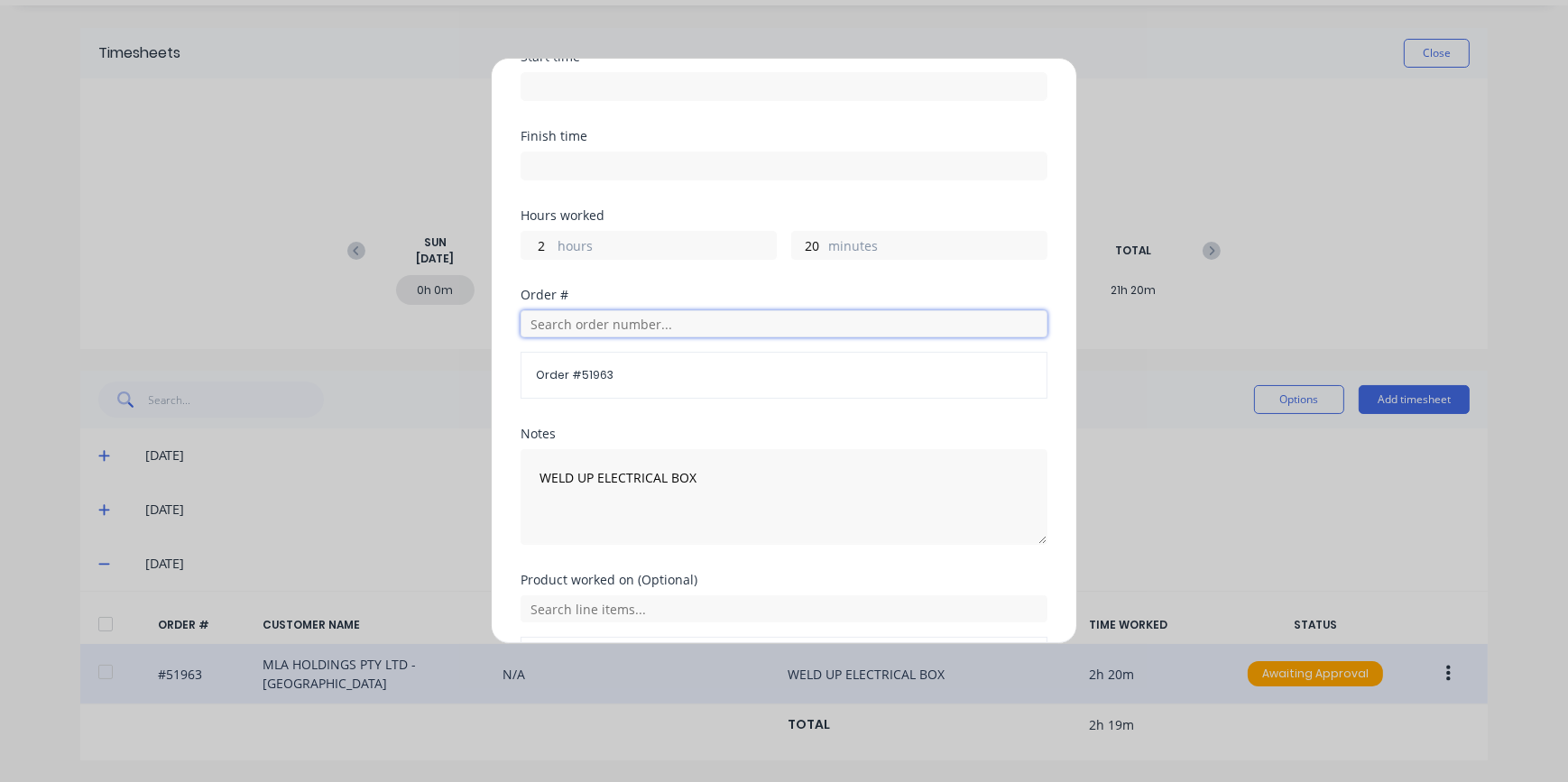
click at [559, 323] on input "text" at bounding box center [784, 324] width 527 height 27
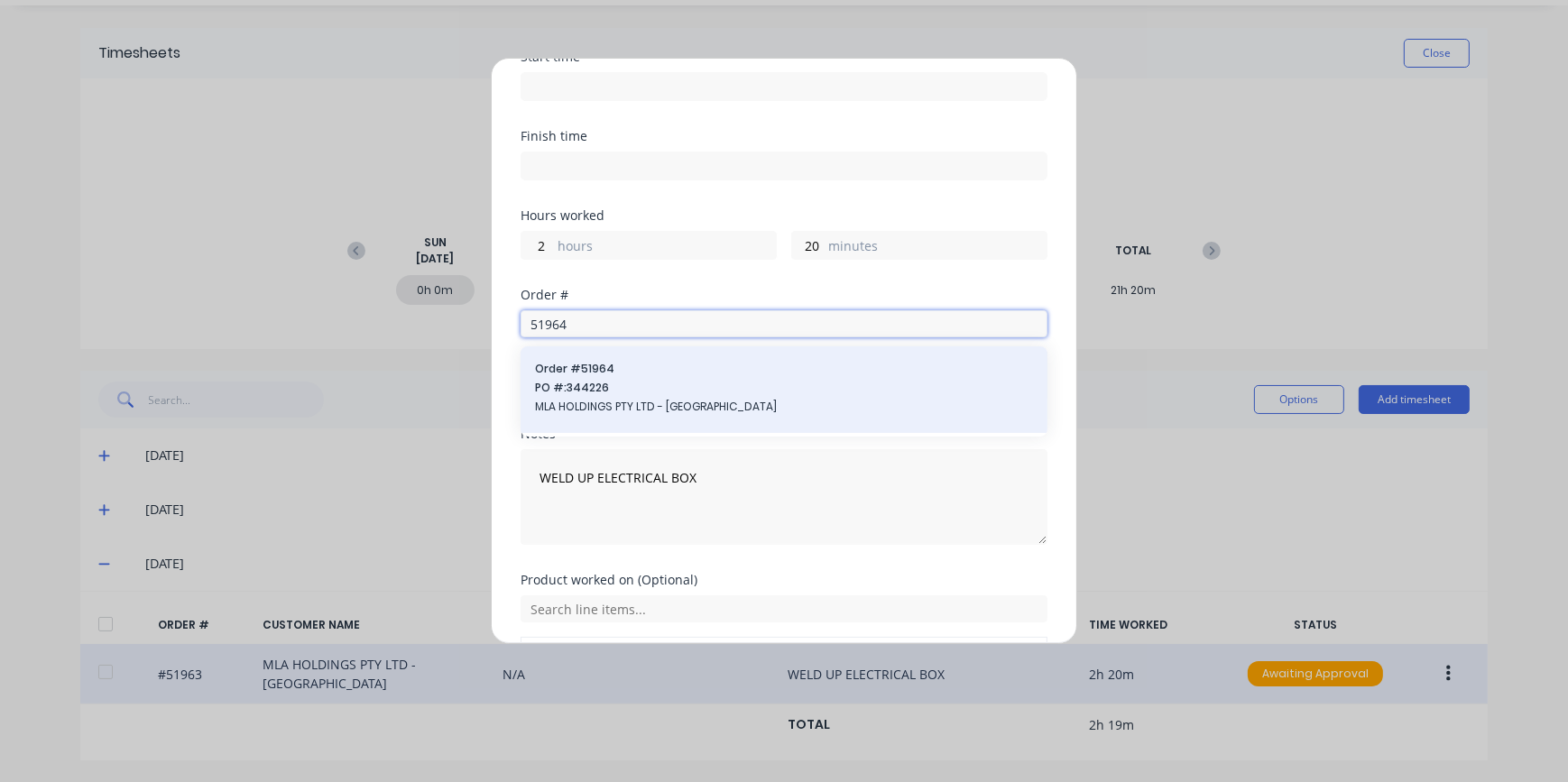
type input "51964"
click at [622, 406] on span "MLA HOLDINGS PTY LTD - [GEOGRAPHIC_DATA]" at bounding box center [784, 407] width 498 height 16
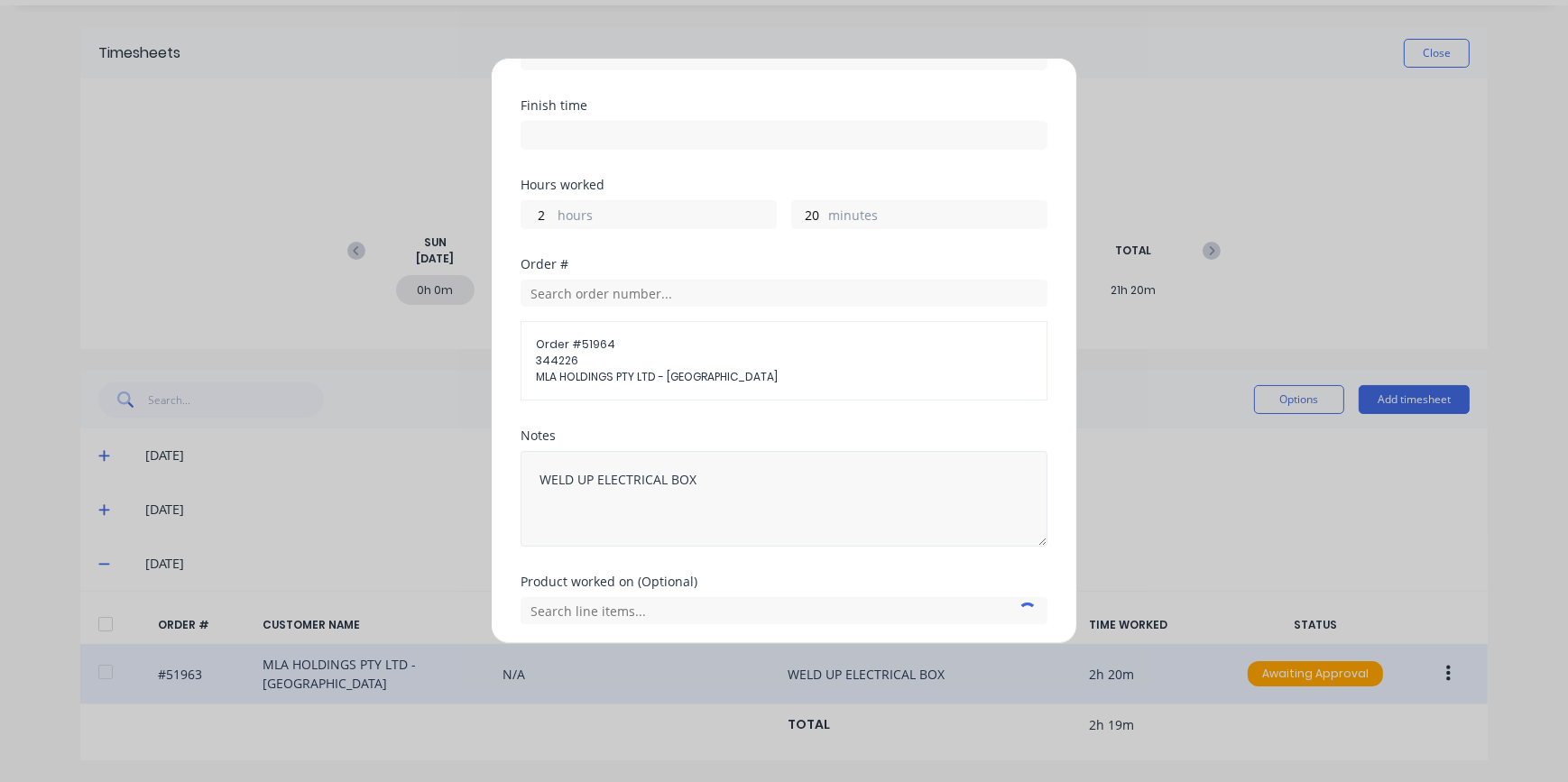
scroll to position [256, 0]
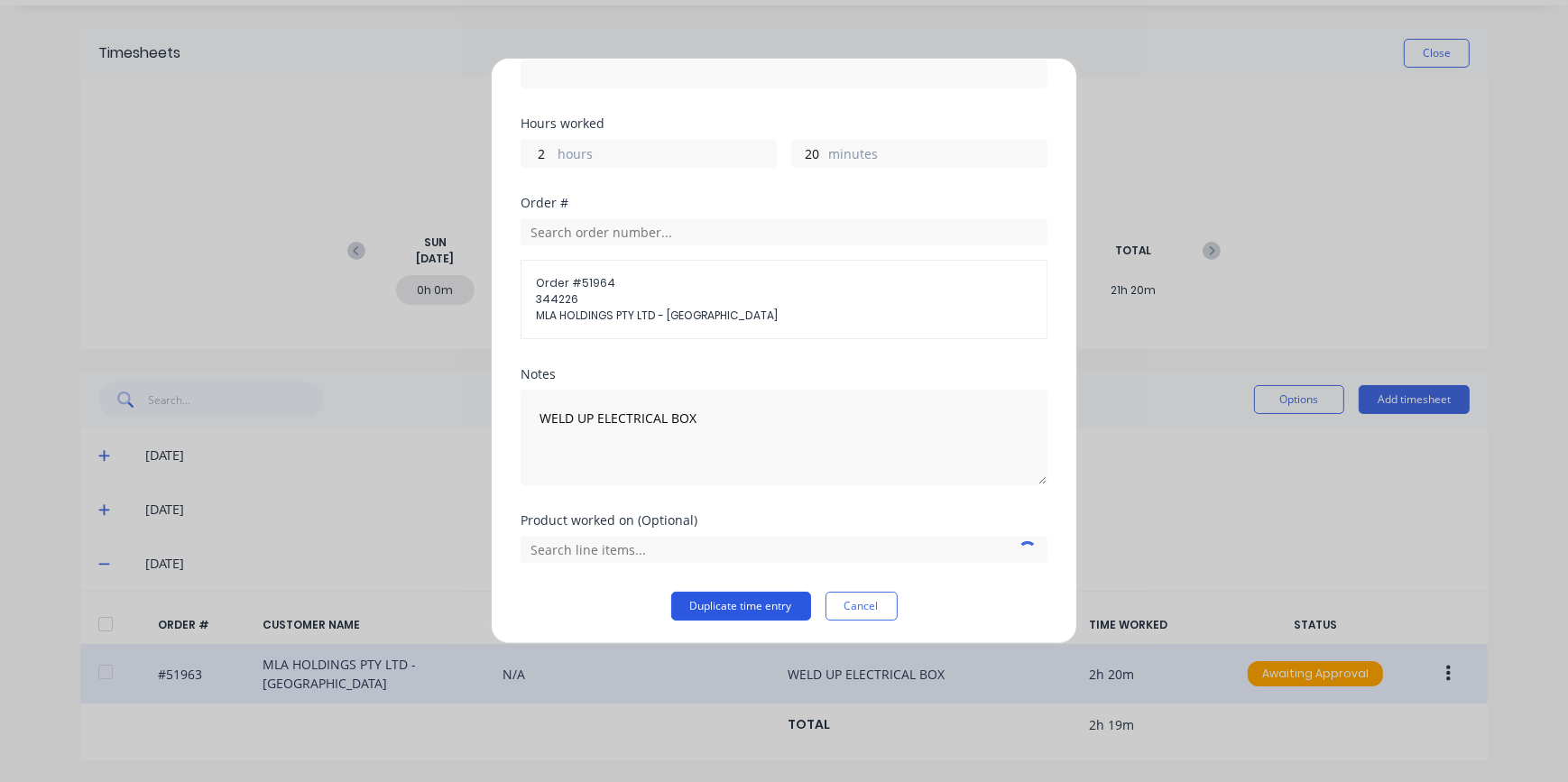
click at [726, 604] on button "Duplicate time entry" at bounding box center [741, 607] width 140 height 29
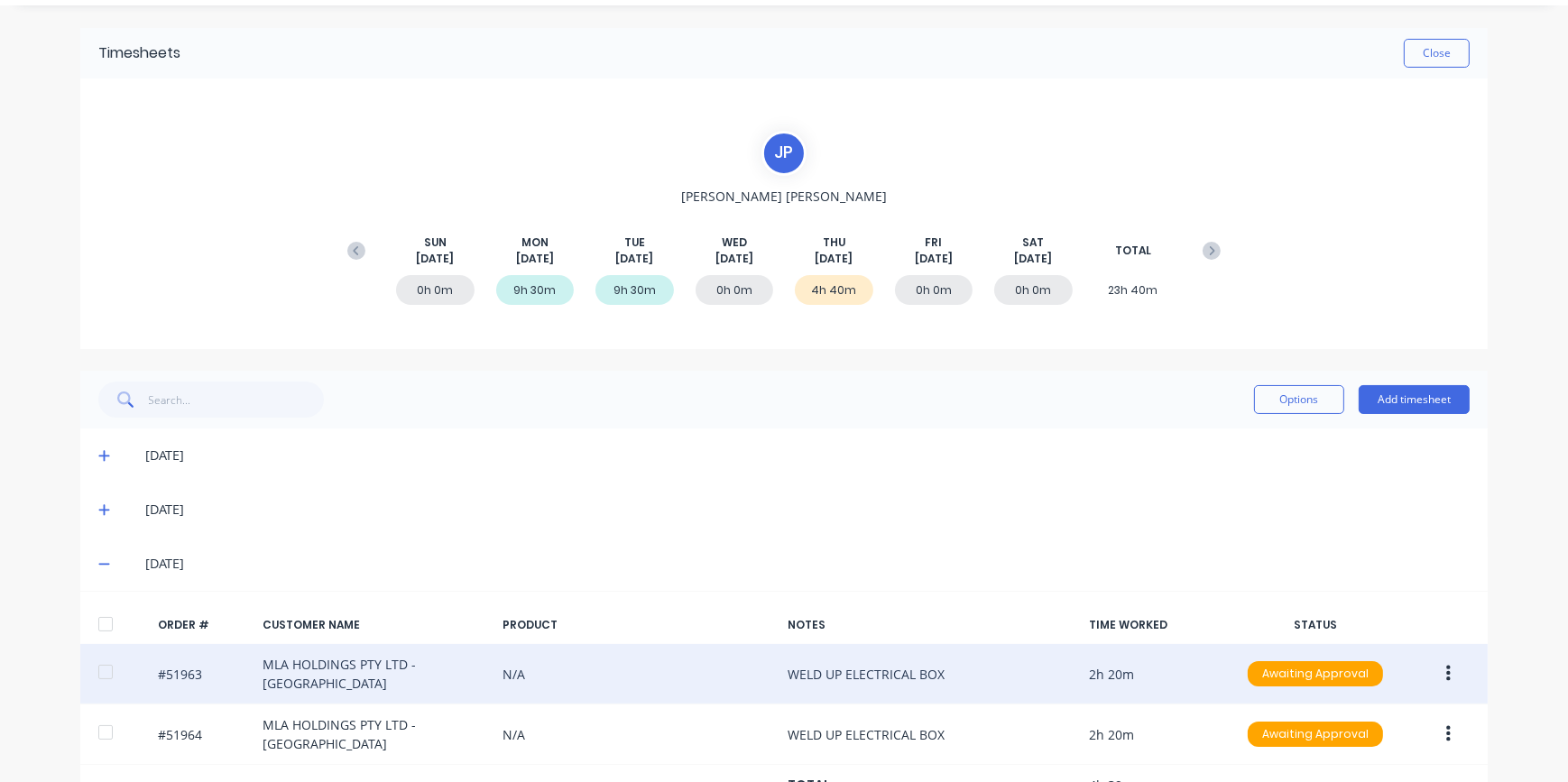
scroll to position [108, 0]
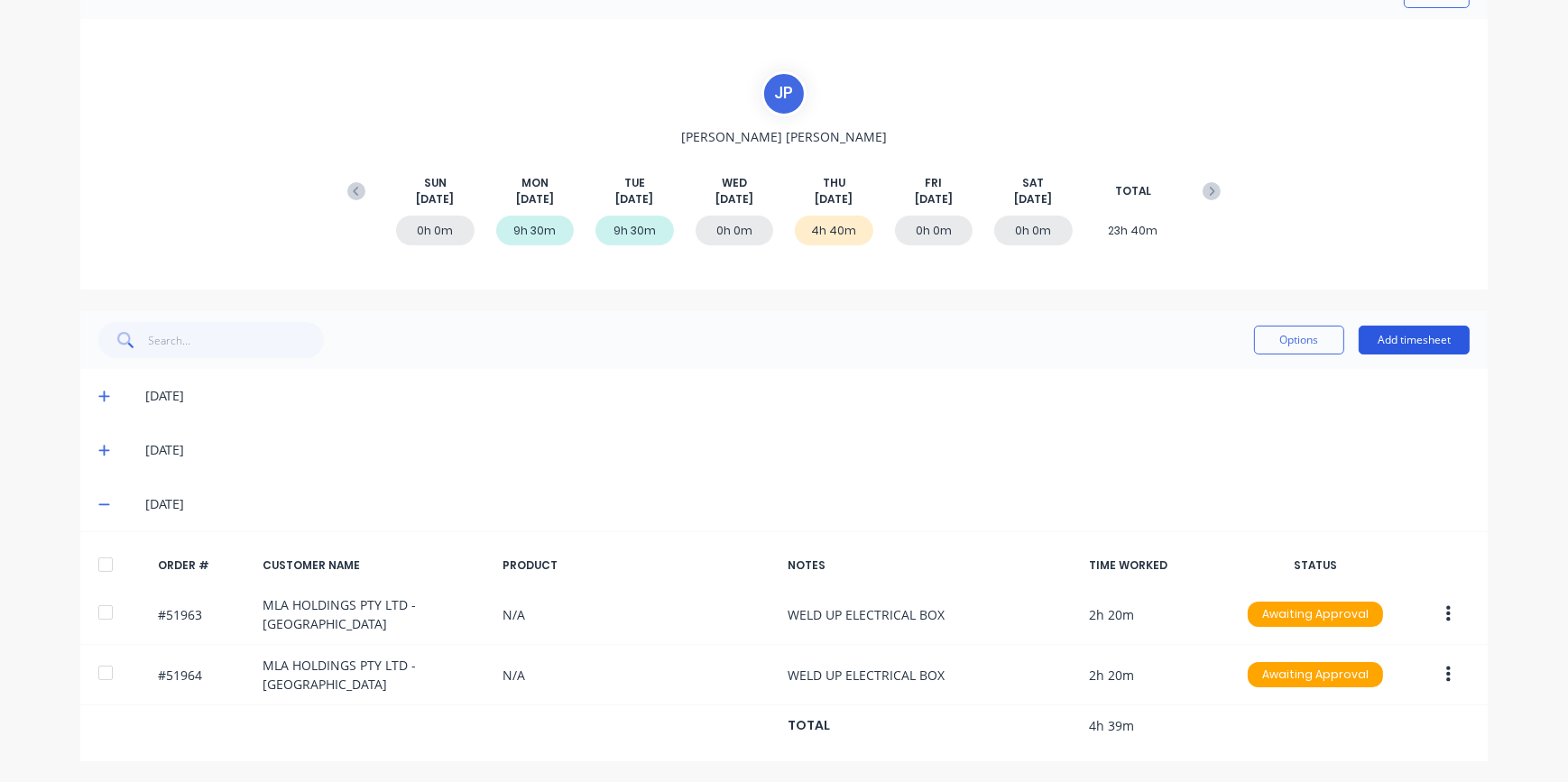
click at [1398, 339] on button "Add timesheet" at bounding box center [1414, 340] width 111 height 29
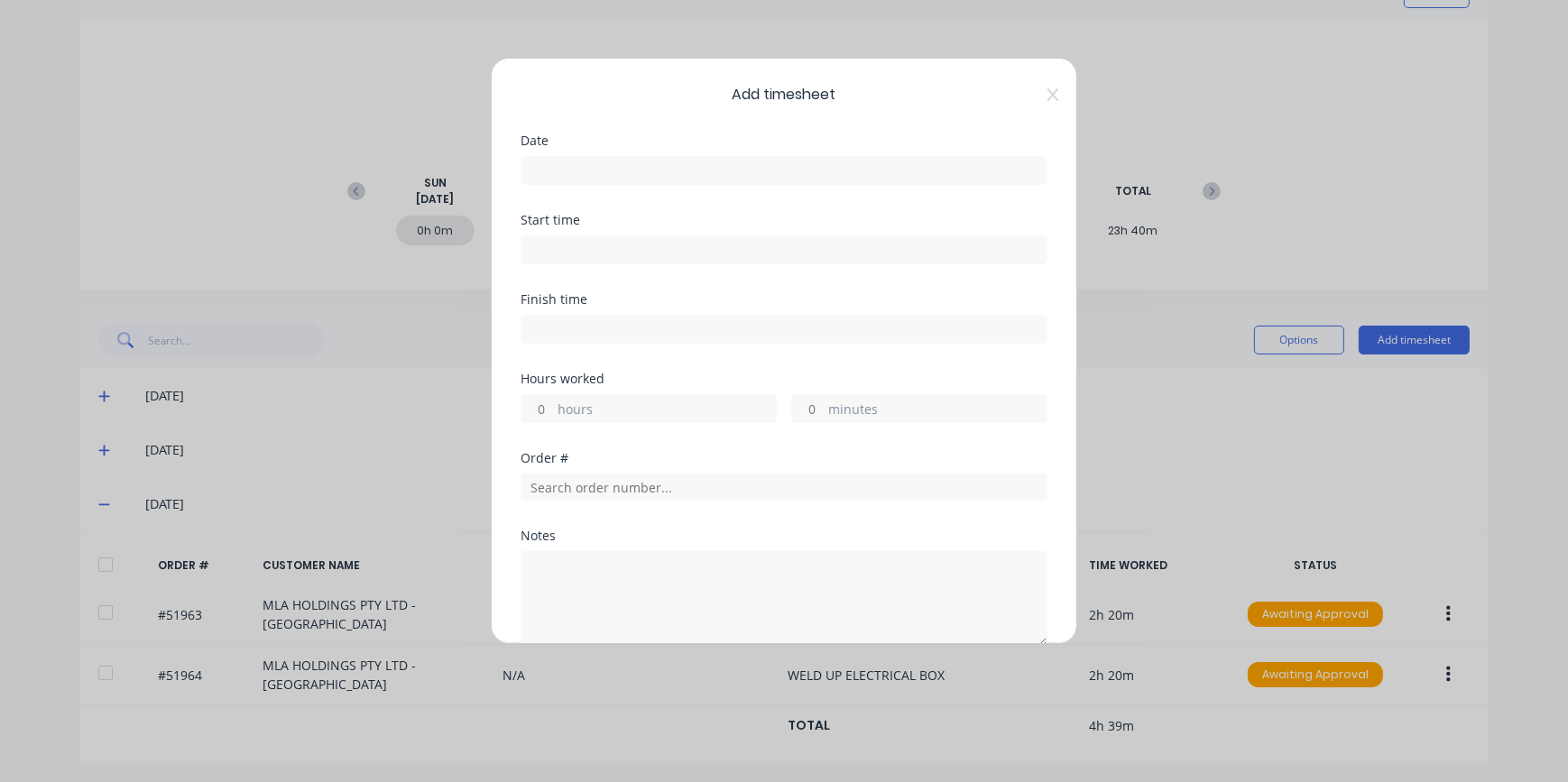
click at [571, 165] on input at bounding box center [784, 170] width 525 height 27
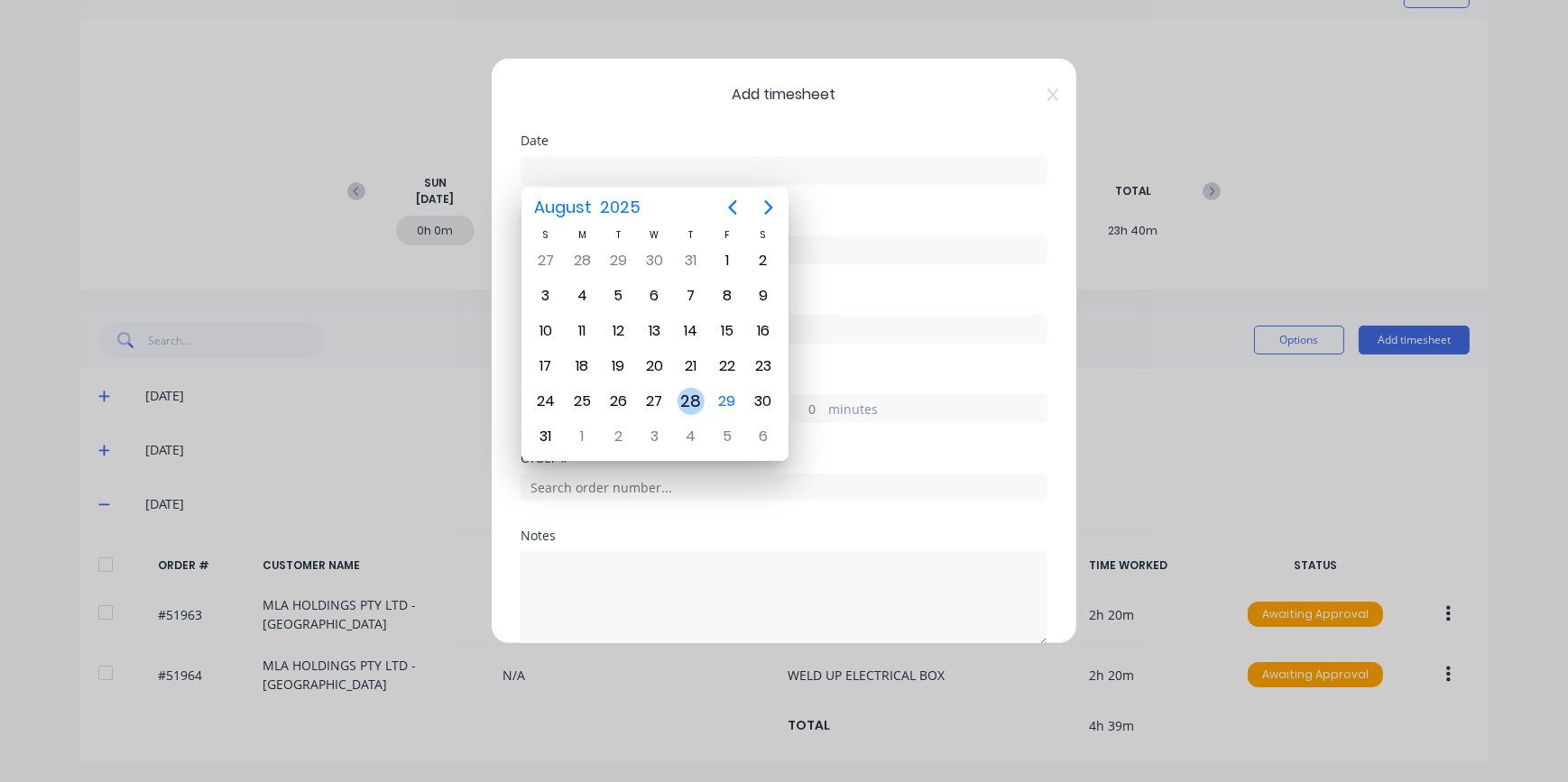
click at [693, 404] on div "28" at bounding box center [690, 401] width 27 height 27
type input "[DATE]"
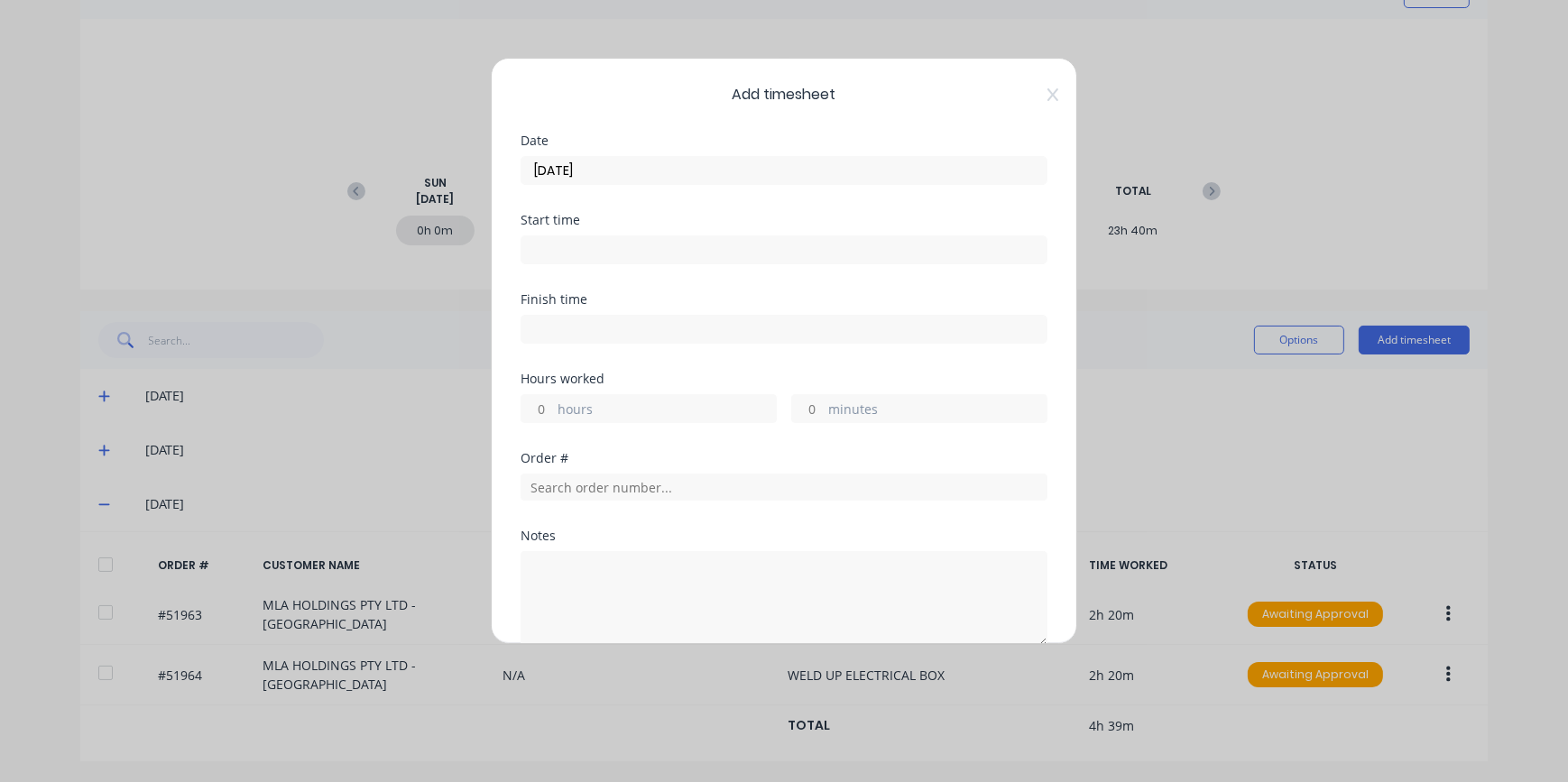
click at [558, 468] on div "Order #" at bounding box center [784, 476] width 527 height 49
click at [560, 487] on input "text" at bounding box center [784, 487] width 527 height 27
click at [542, 408] on input "hours" at bounding box center [536, 408] width 31 height 27
type input "4"
click at [817, 408] on div "minutes" at bounding box center [919, 408] width 256 height 29
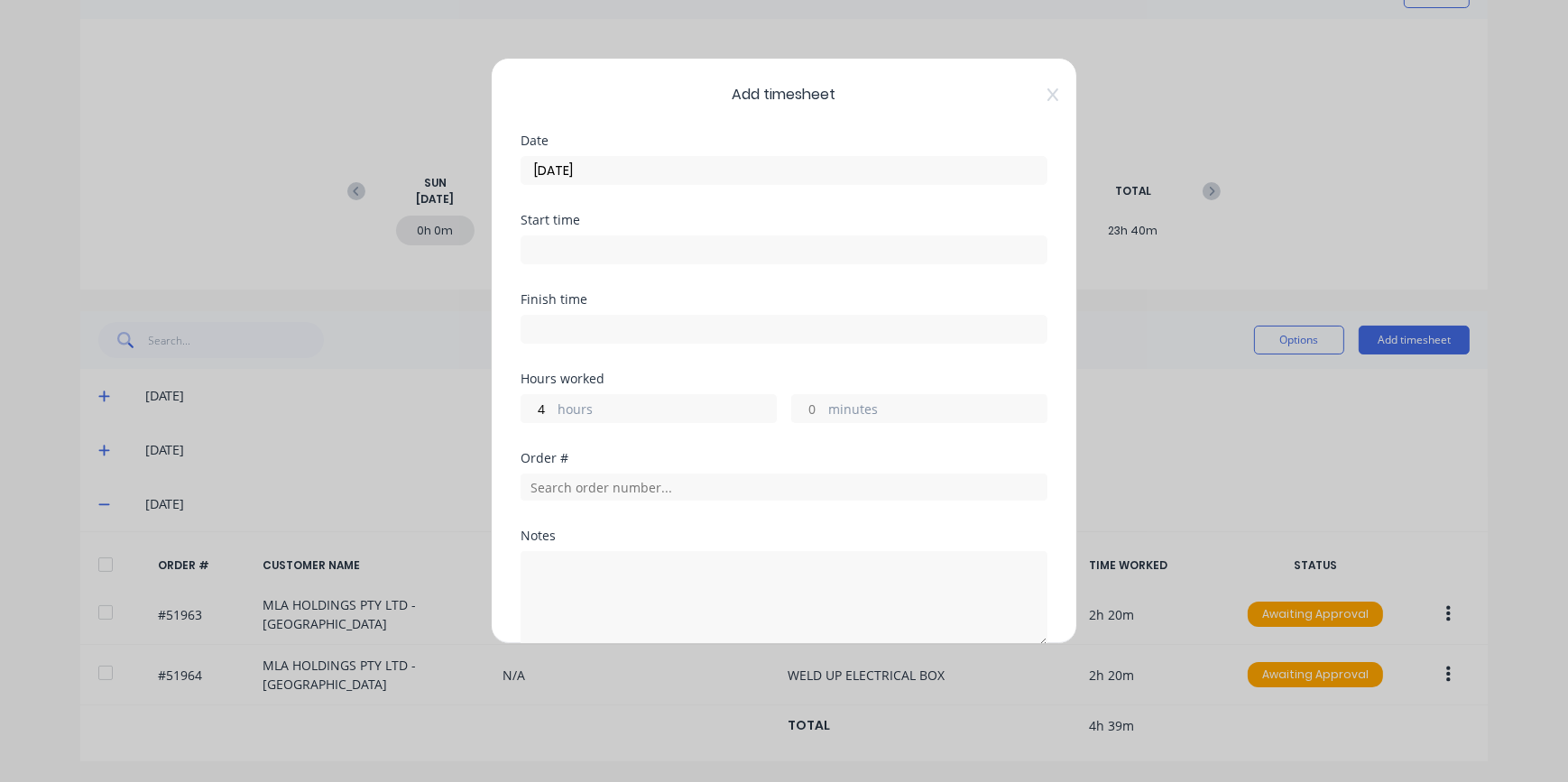
click at [805, 412] on input "minutes" at bounding box center [807, 408] width 31 height 27
type input "50"
click at [658, 483] on input "text" at bounding box center [784, 487] width 527 height 27
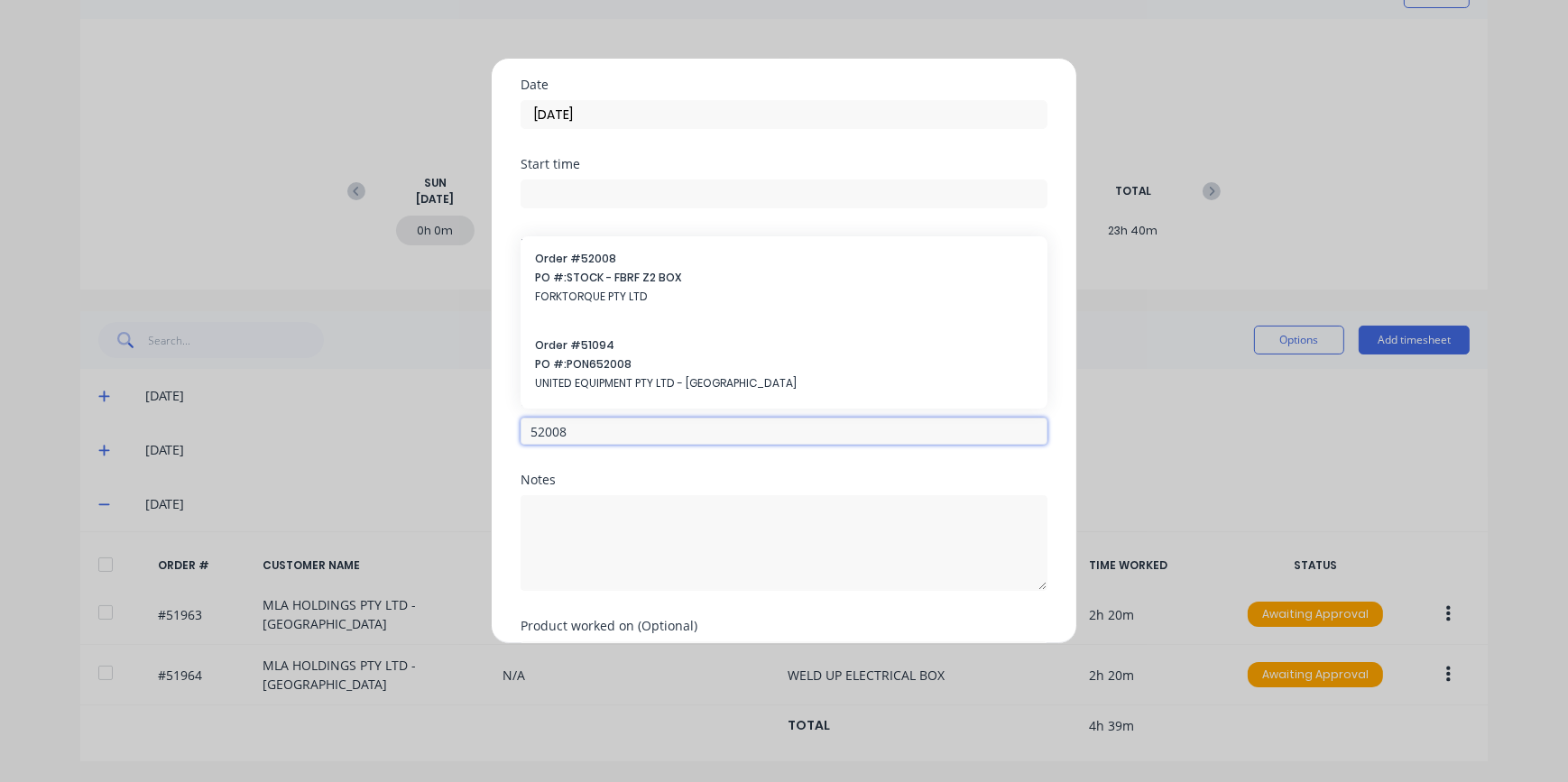
scroll to position [162, 0]
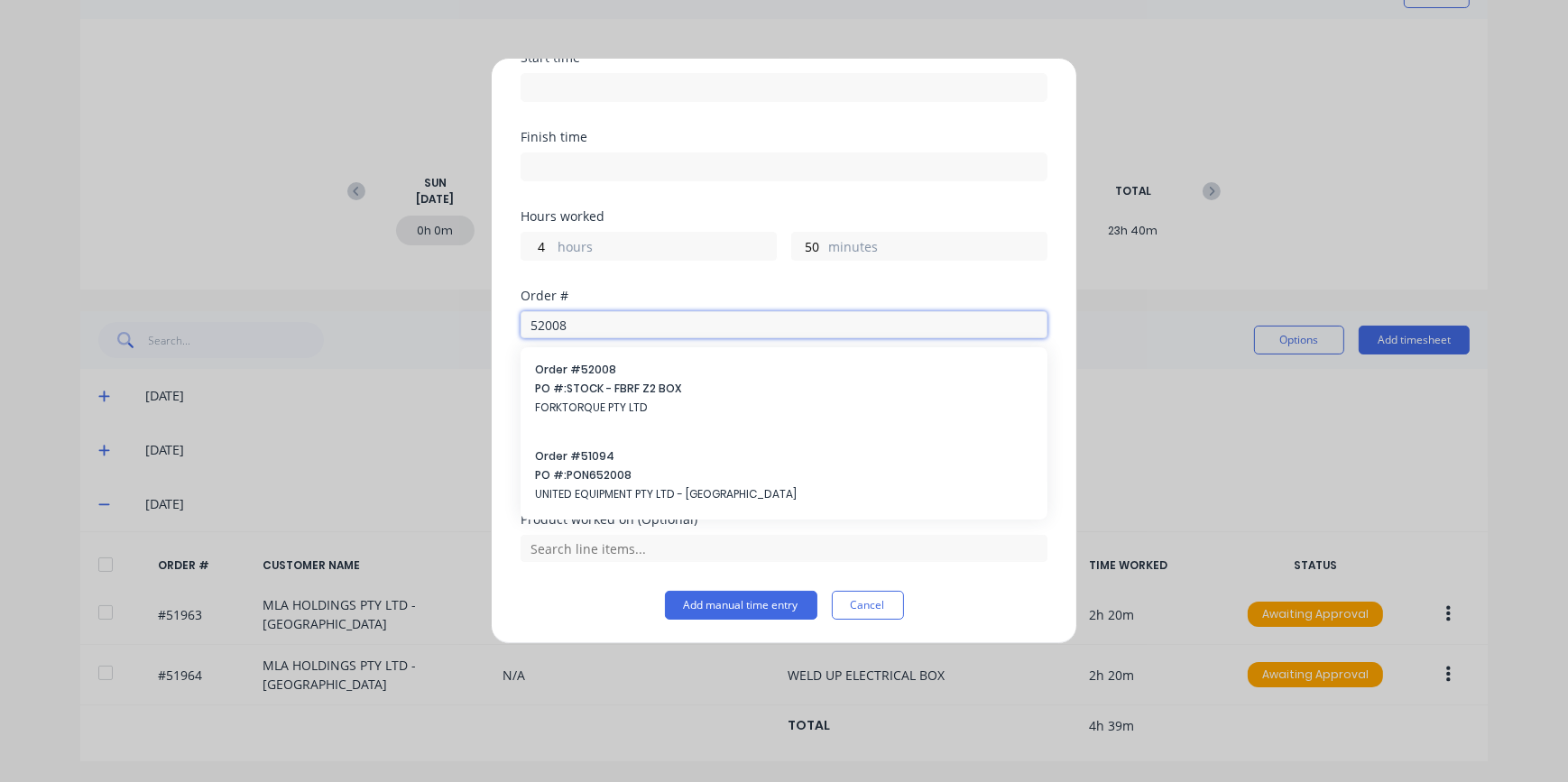
type input "52008"
click at [662, 280] on div "Hours worked 4 hours 50 minutes" at bounding box center [784, 250] width 527 height 79
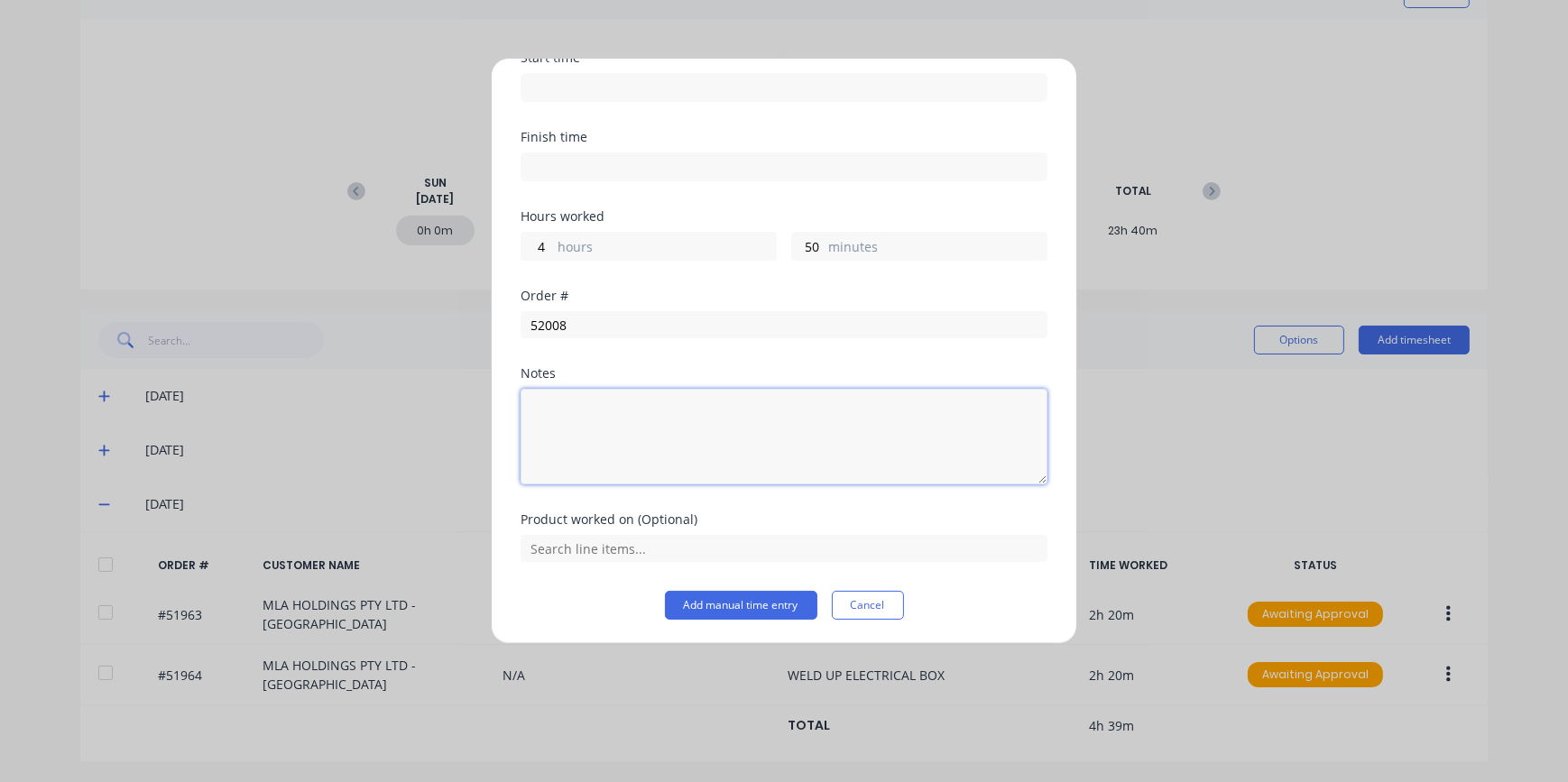
click at [605, 405] on textarea at bounding box center [784, 436] width 527 height 95
type textarea "WELD UP ELECTRIAL BOXES X 2"
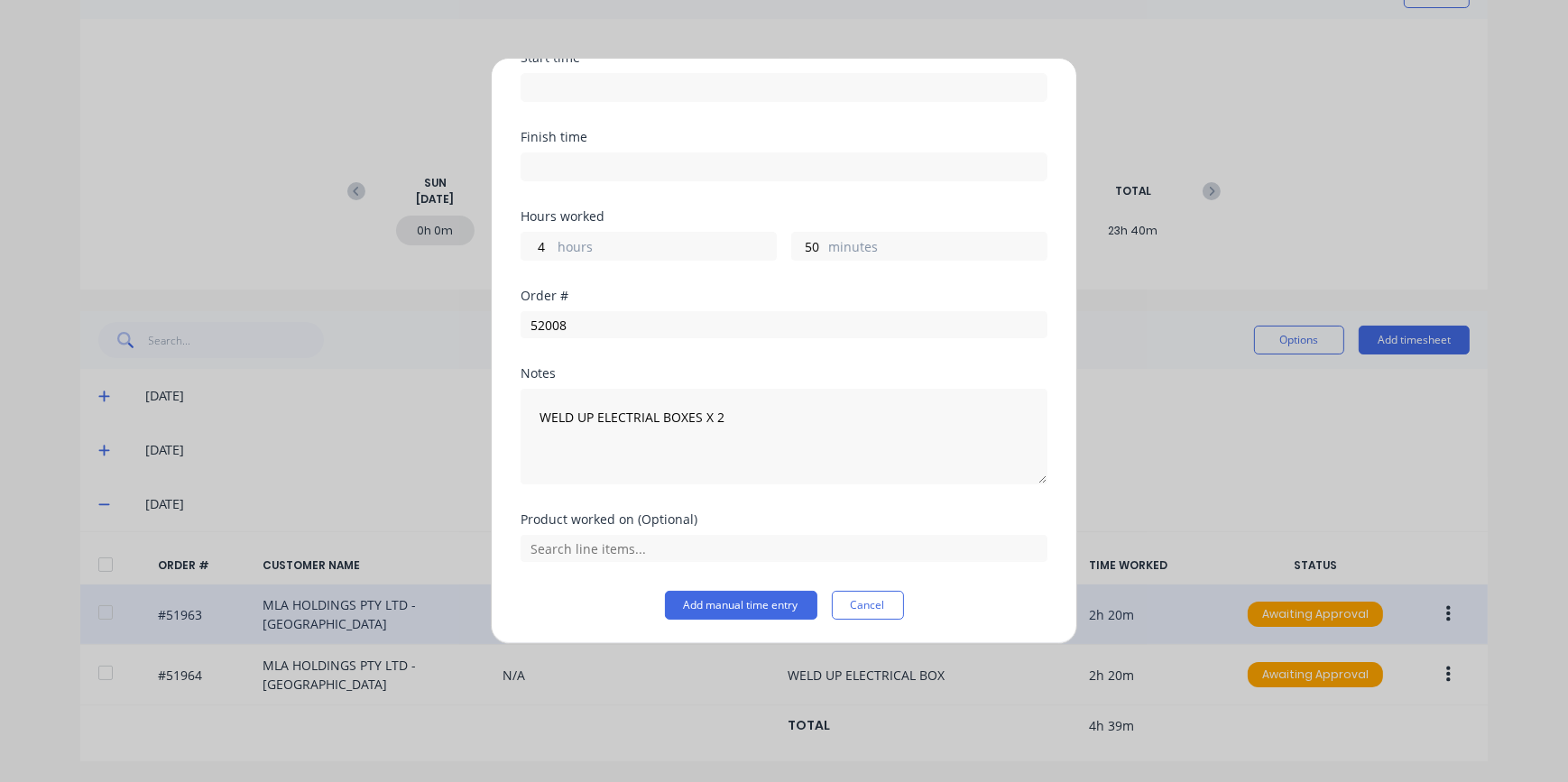
drag, startPoint x: 739, startPoint y: 602, endPoint x: 749, endPoint y: 607, distance: 11.2
click at [739, 602] on button "Add manual time entry" at bounding box center [741, 606] width 153 height 29
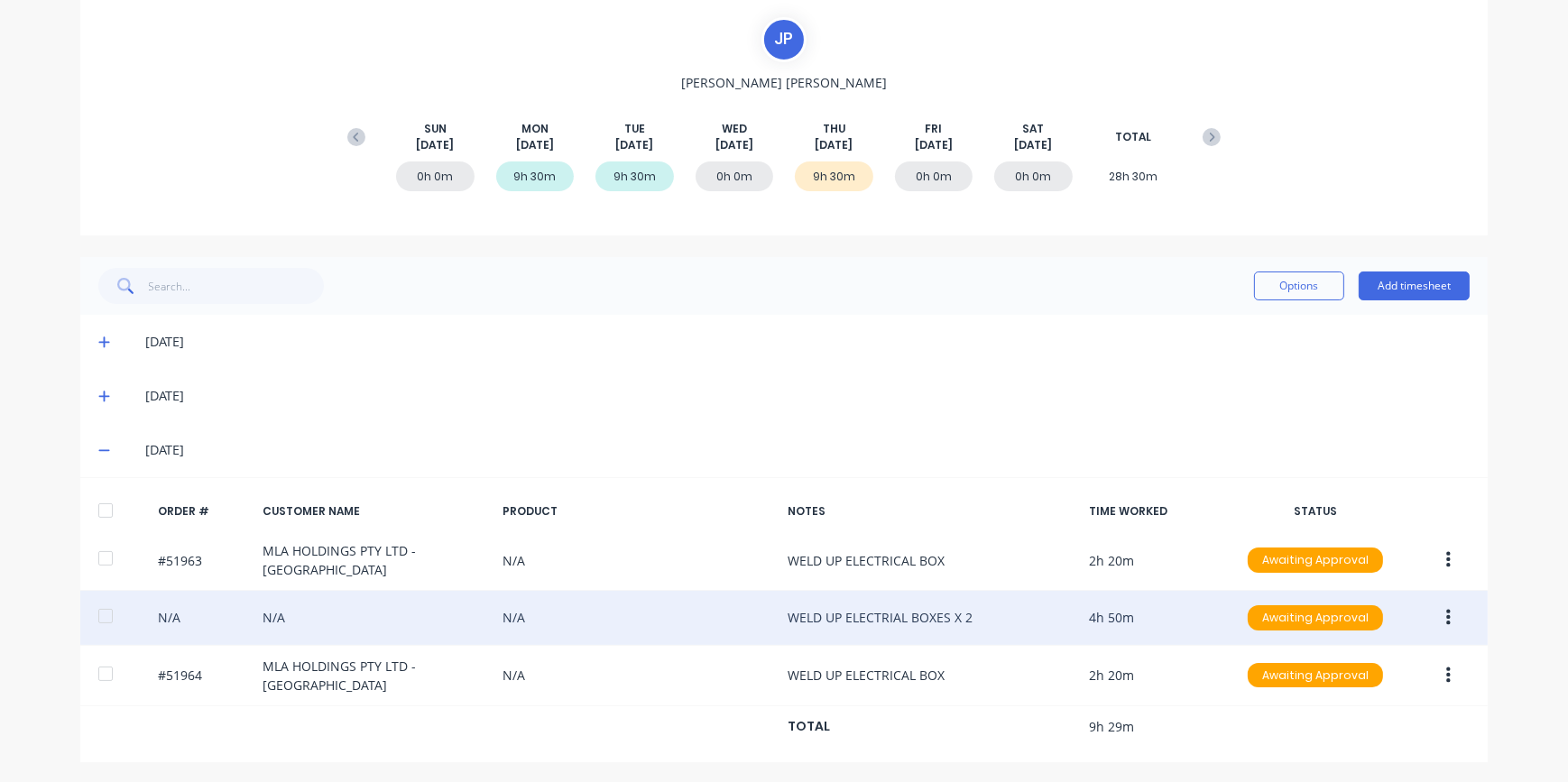
click at [1445, 617] on icon "button" at bounding box center [1447, 618] width 5 height 16
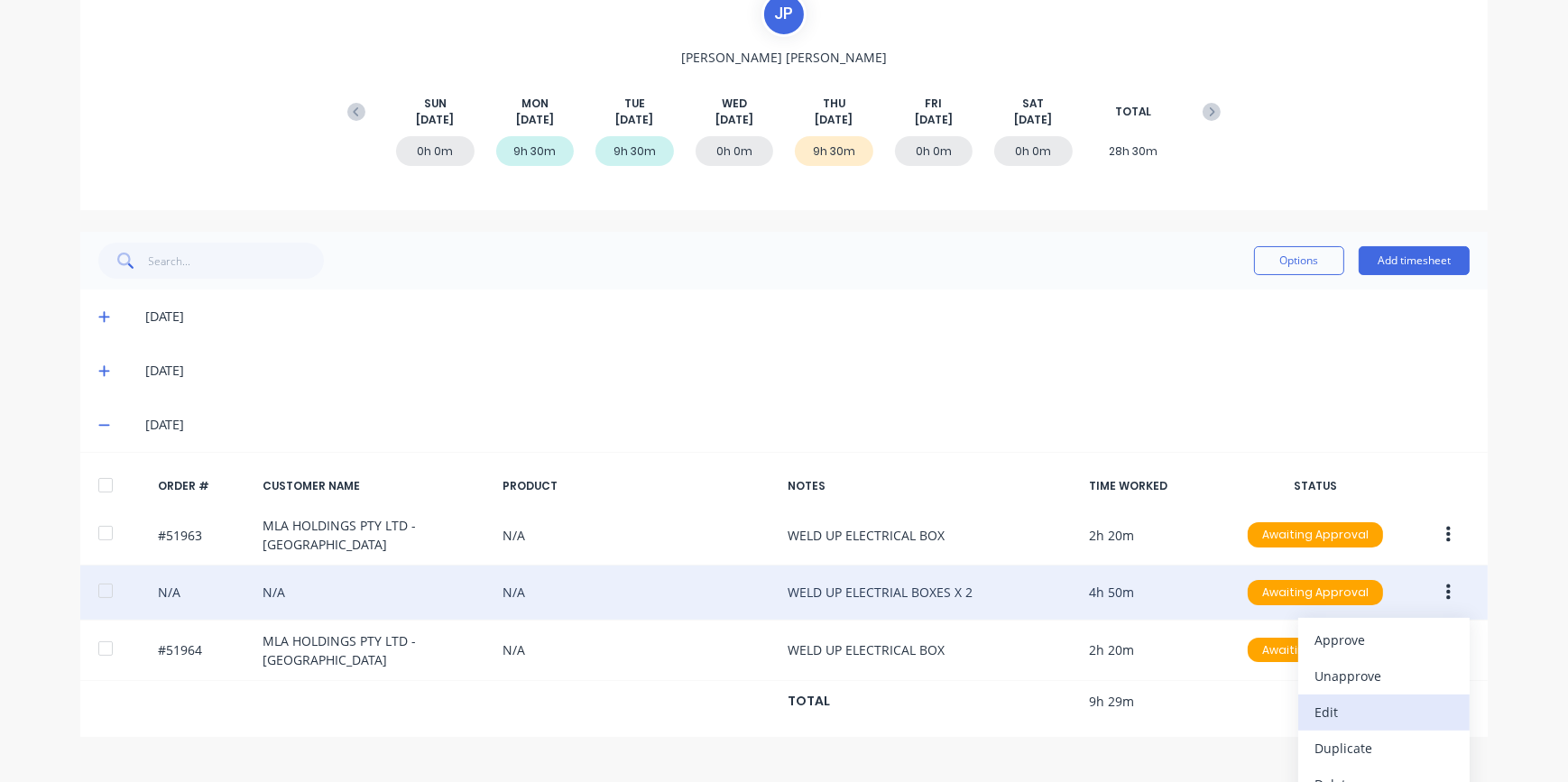
scroll to position [211, 0]
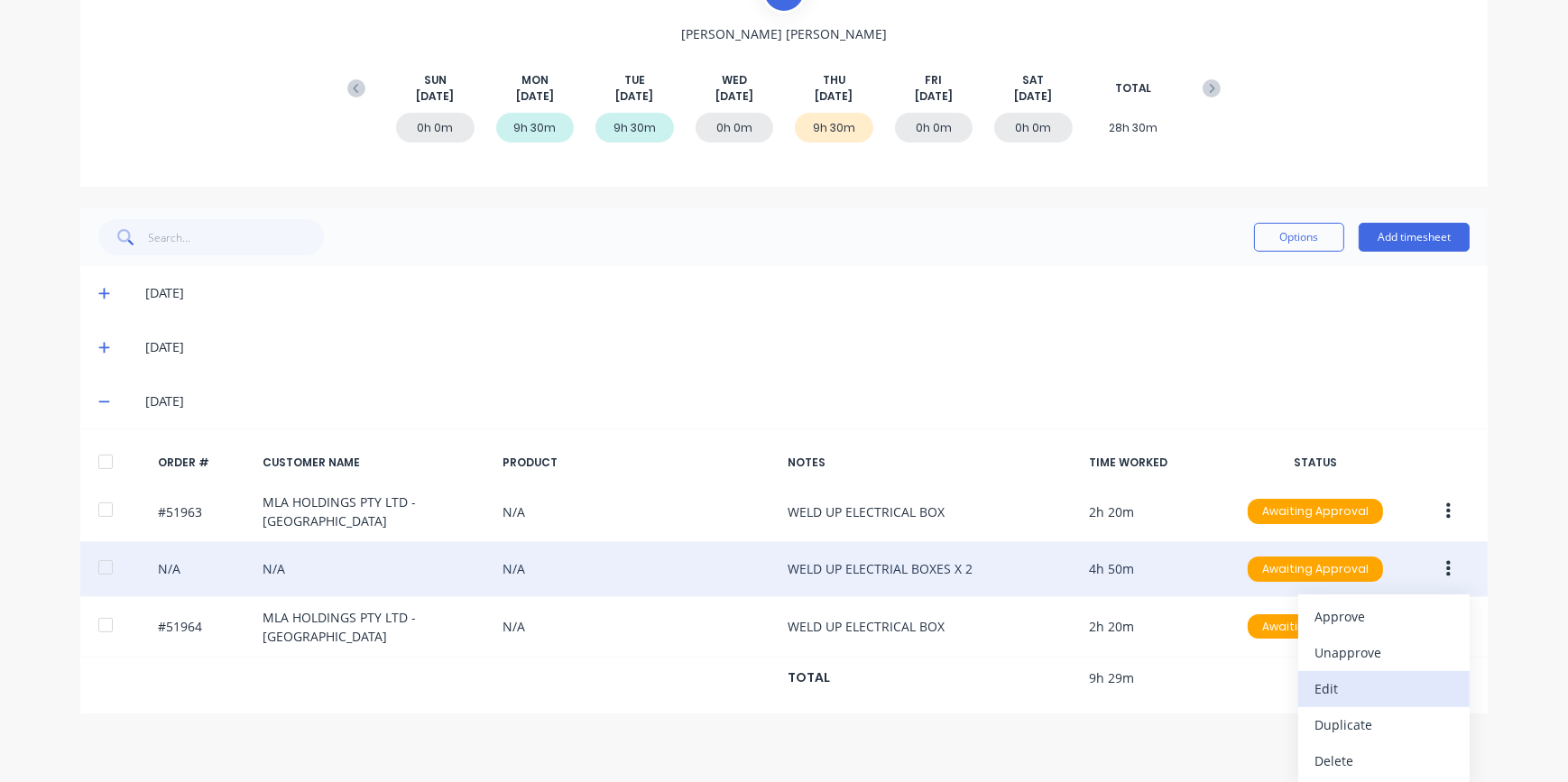
click at [1352, 689] on div "Edit" at bounding box center [1383, 690] width 139 height 26
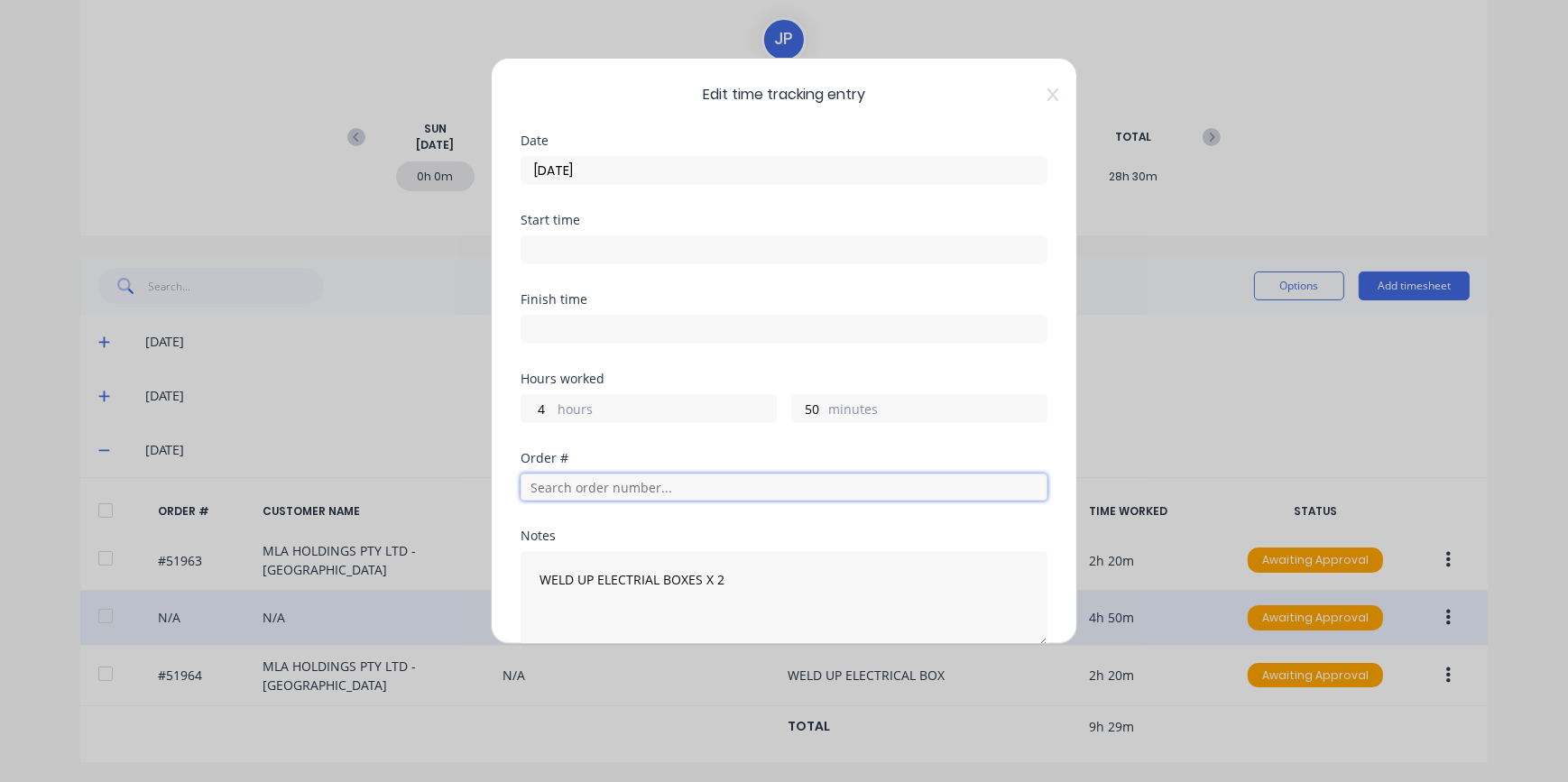
click at [612, 488] on input "text" at bounding box center [784, 487] width 527 height 27
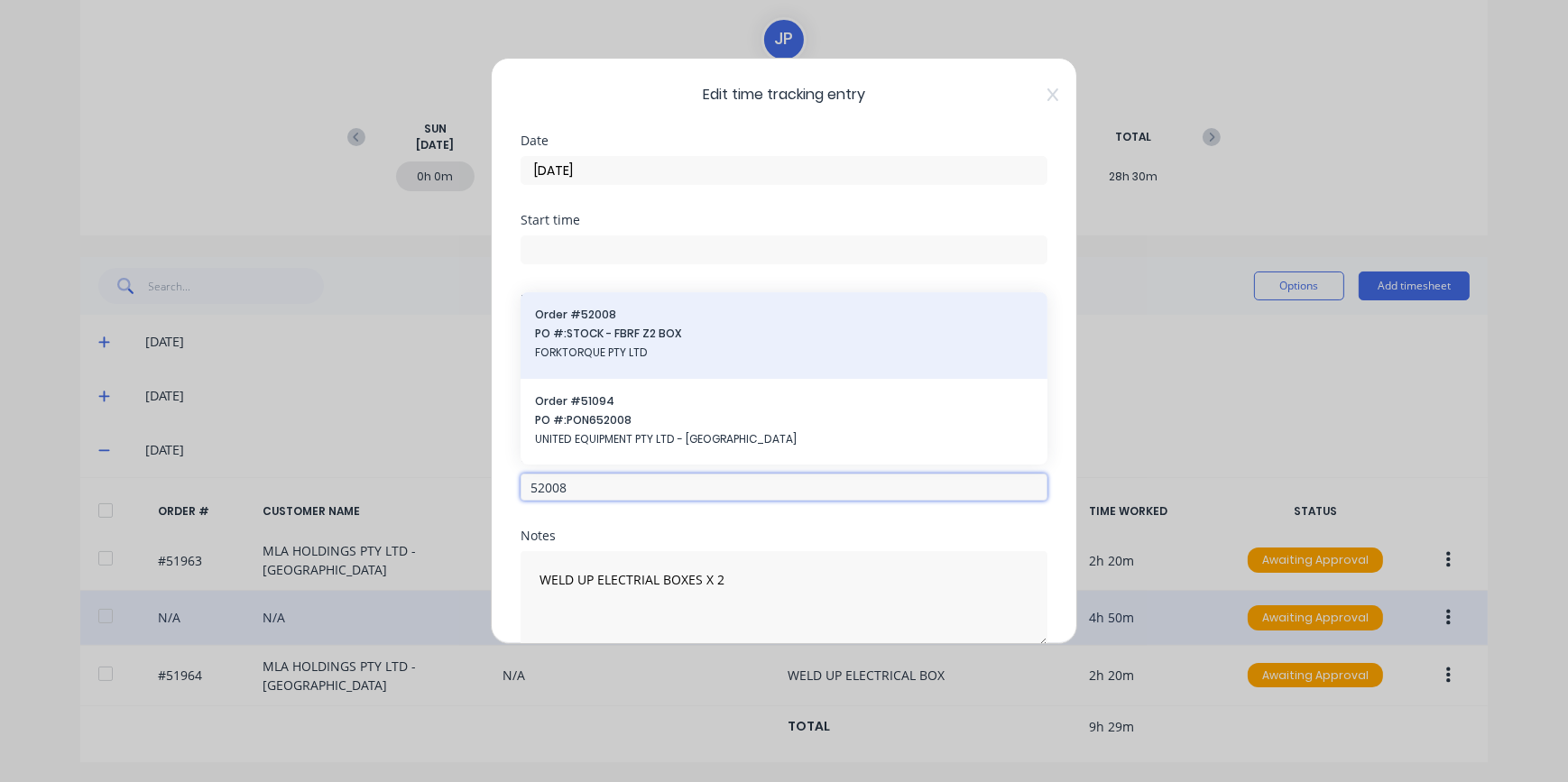
type input "52008"
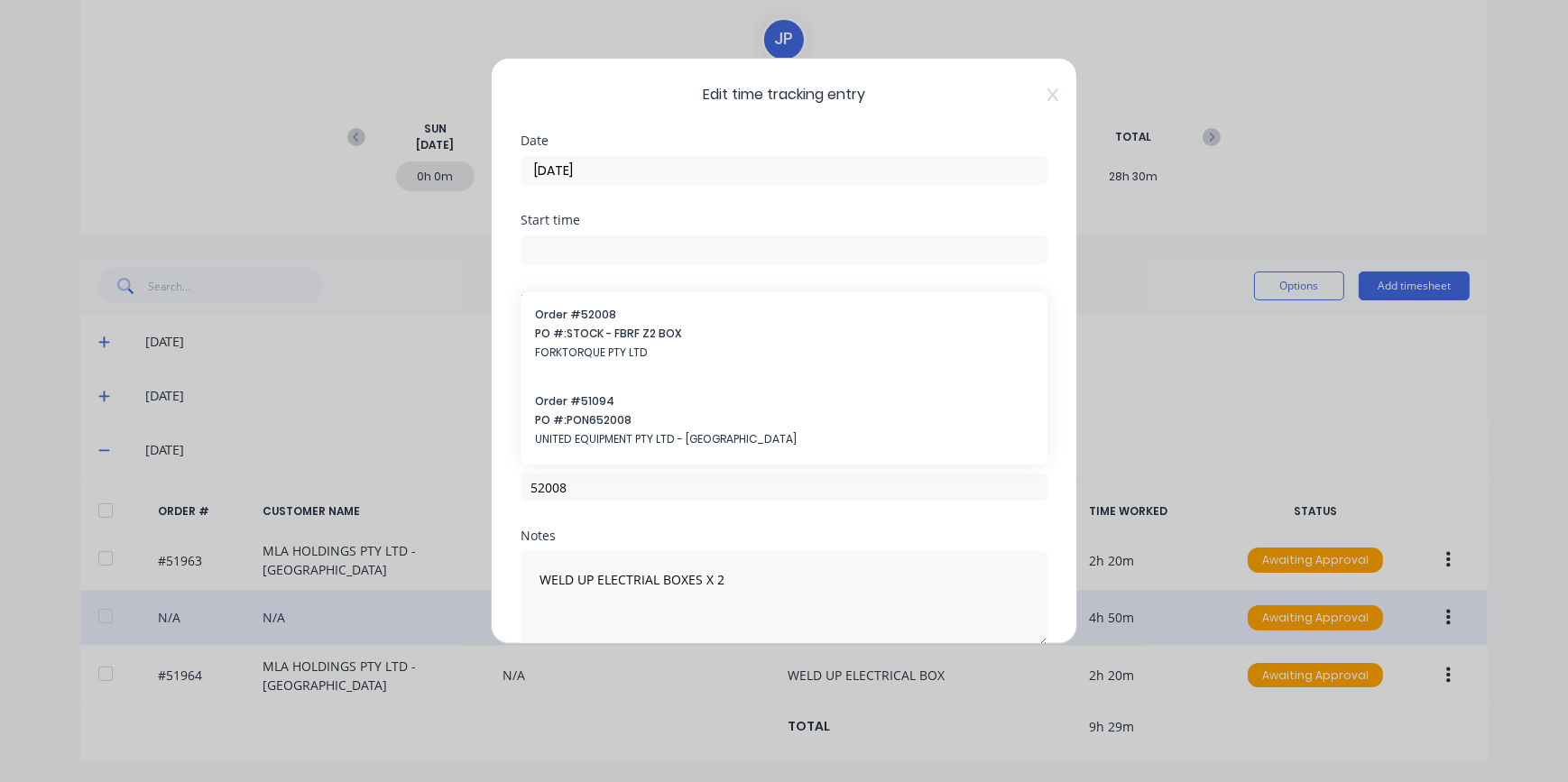
click at [644, 346] on span "FORKTORQUE PTY LTD" at bounding box center [784, 352] width 498 height 16
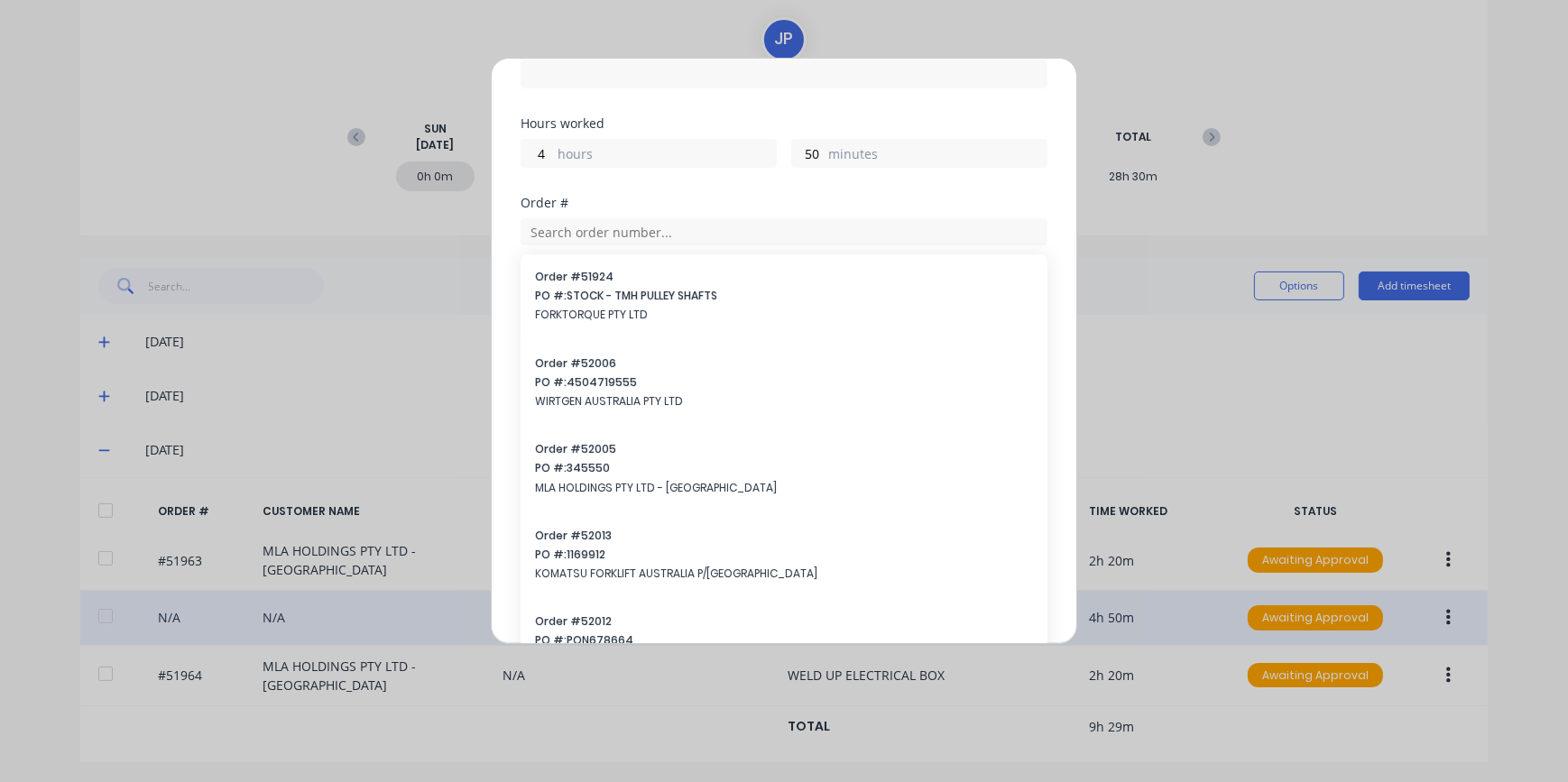
scroll to position [491, 0]
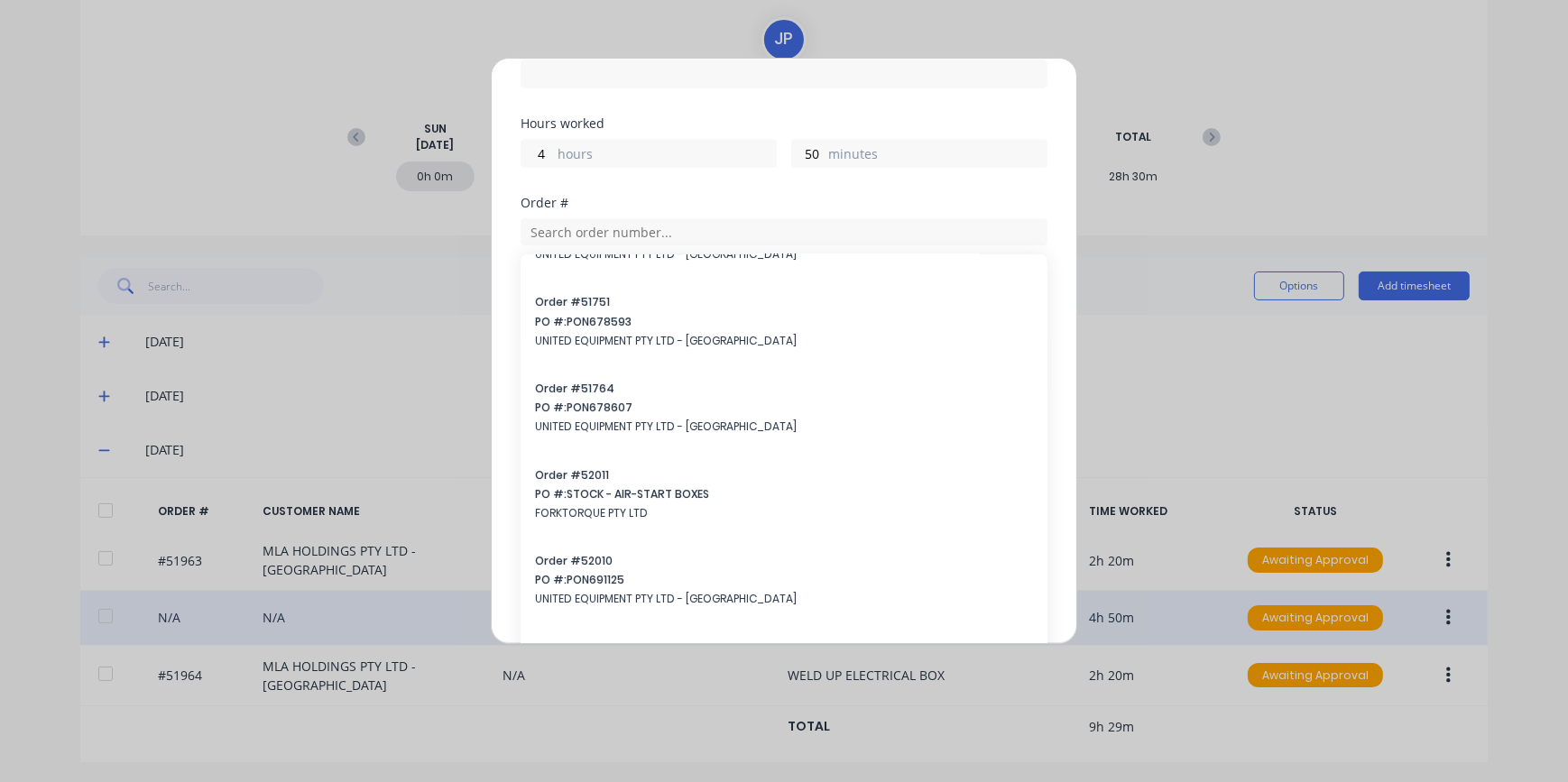
click at [506, 319] on div "Edit time tracking entry Date [DATE] Start time Finish time Hours worked 4 hour…" at bounding box center [784, 351] width 586 height 587
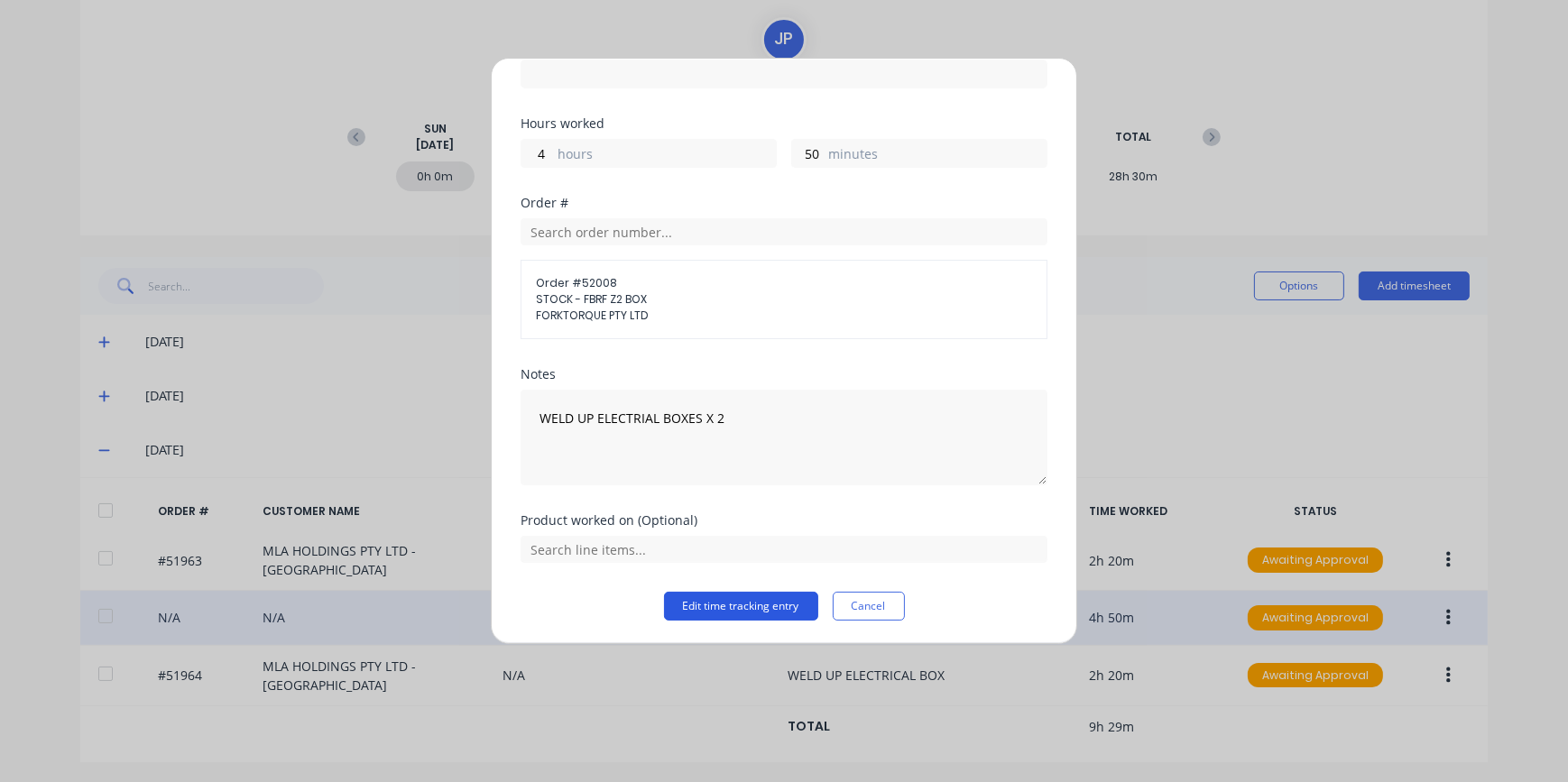
click at [761, 600] on button "Edit time tracking entry" at bounding box center [741, 607] width 155 height 29
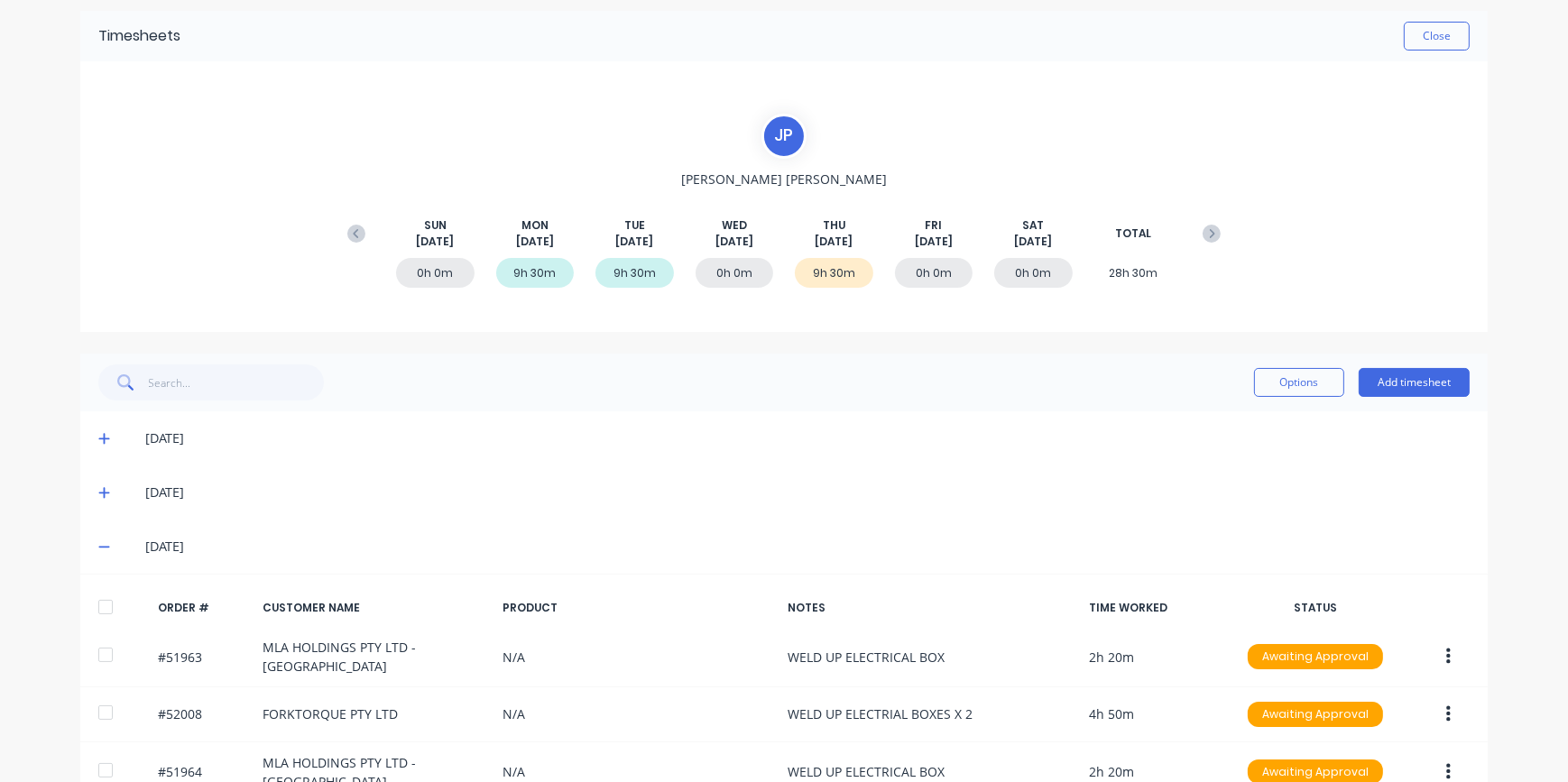
scroll to position [0, 0]
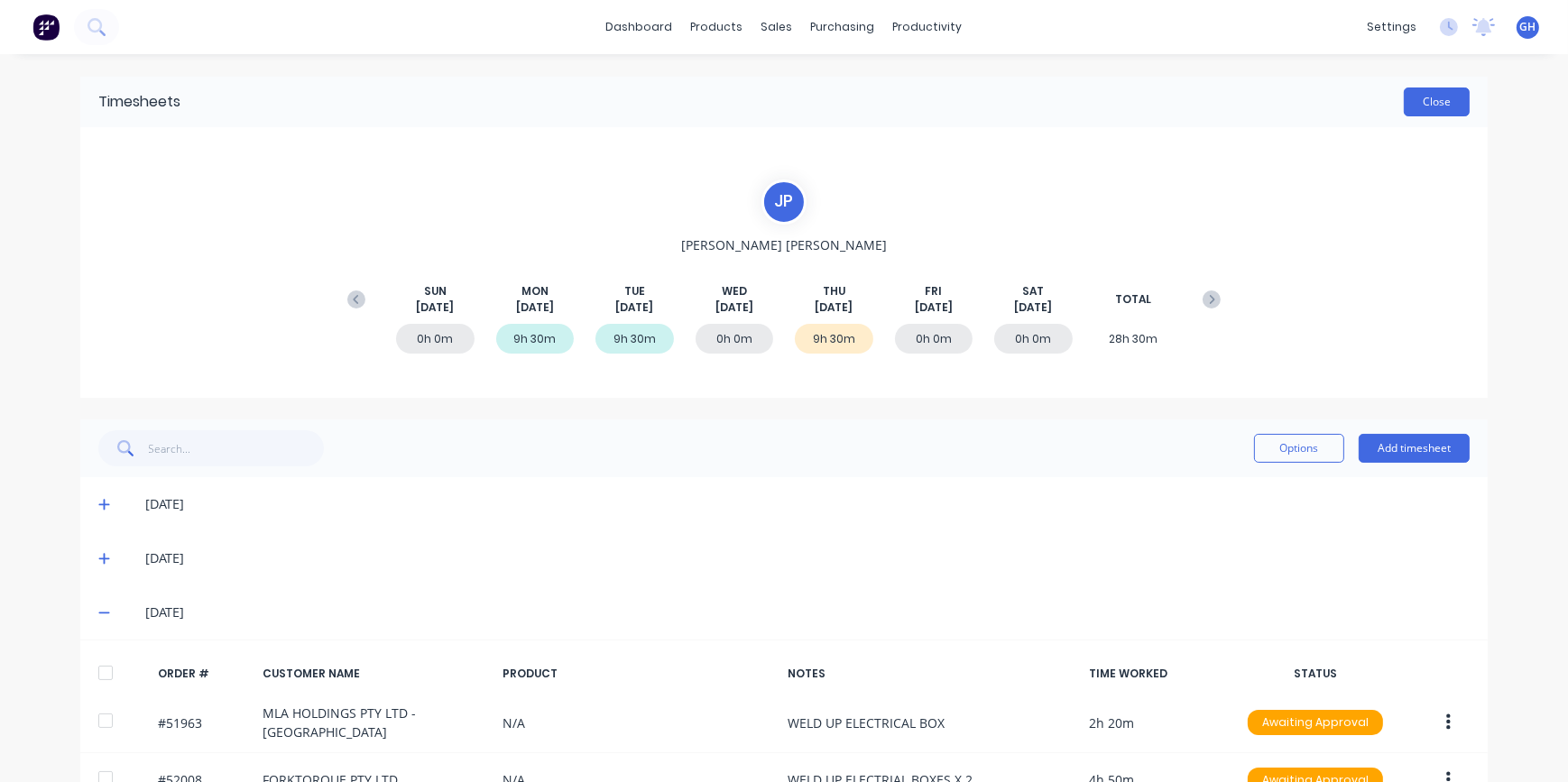
click at [1417, 111] on button "Close" at bounding box center [1436, 102] width 66 height 29
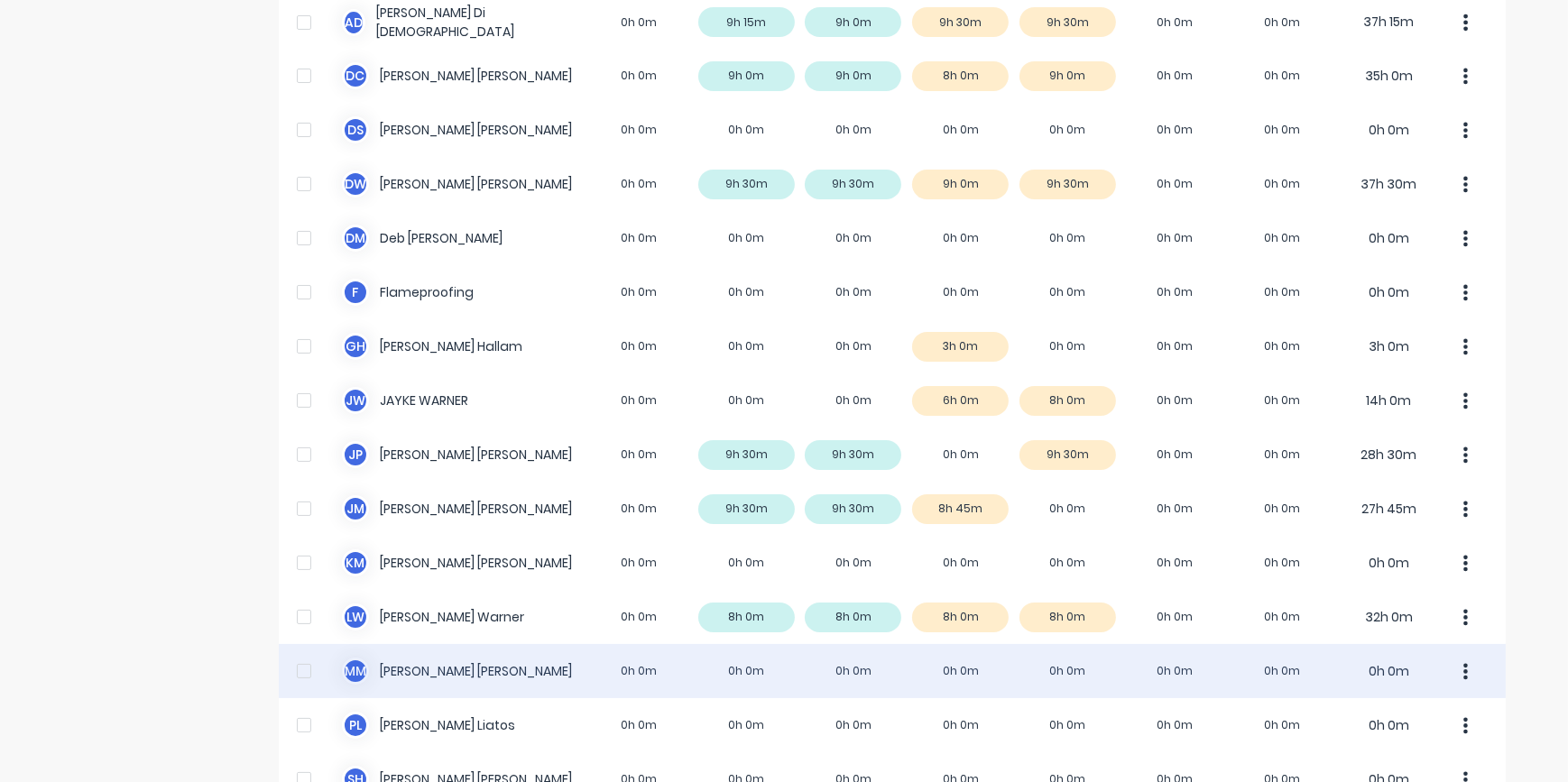
scroll to position [327, 0]
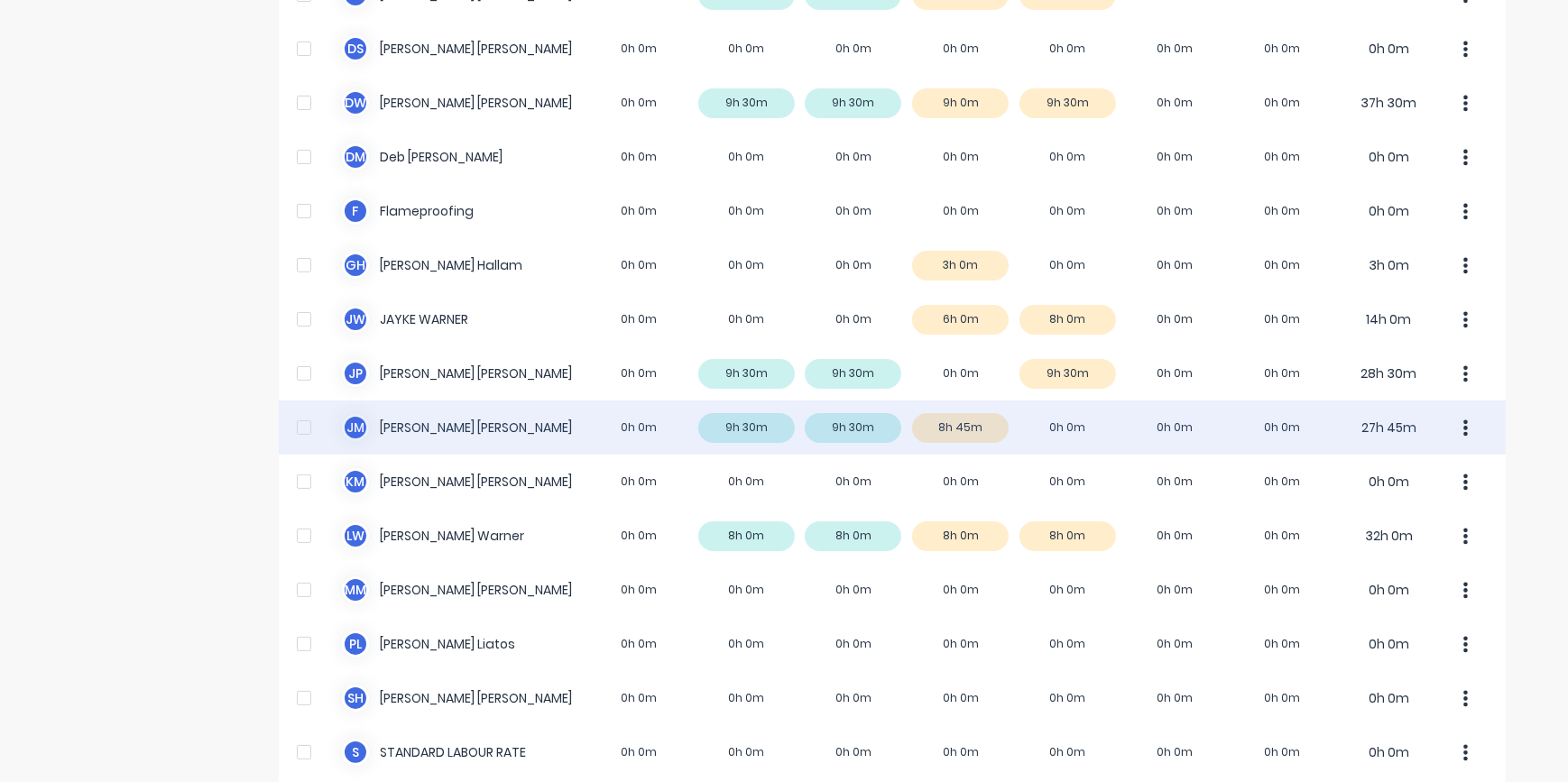
click at [1043, 441] on div "[PERSON_NAME] [PERSON_NAME] 0h 0m 9h 30m 9h 30m 8h 45m 0h 0m 0h 0m 0h 0m 27h 45m" at bounding box center [892, 427] width 1227 height 54
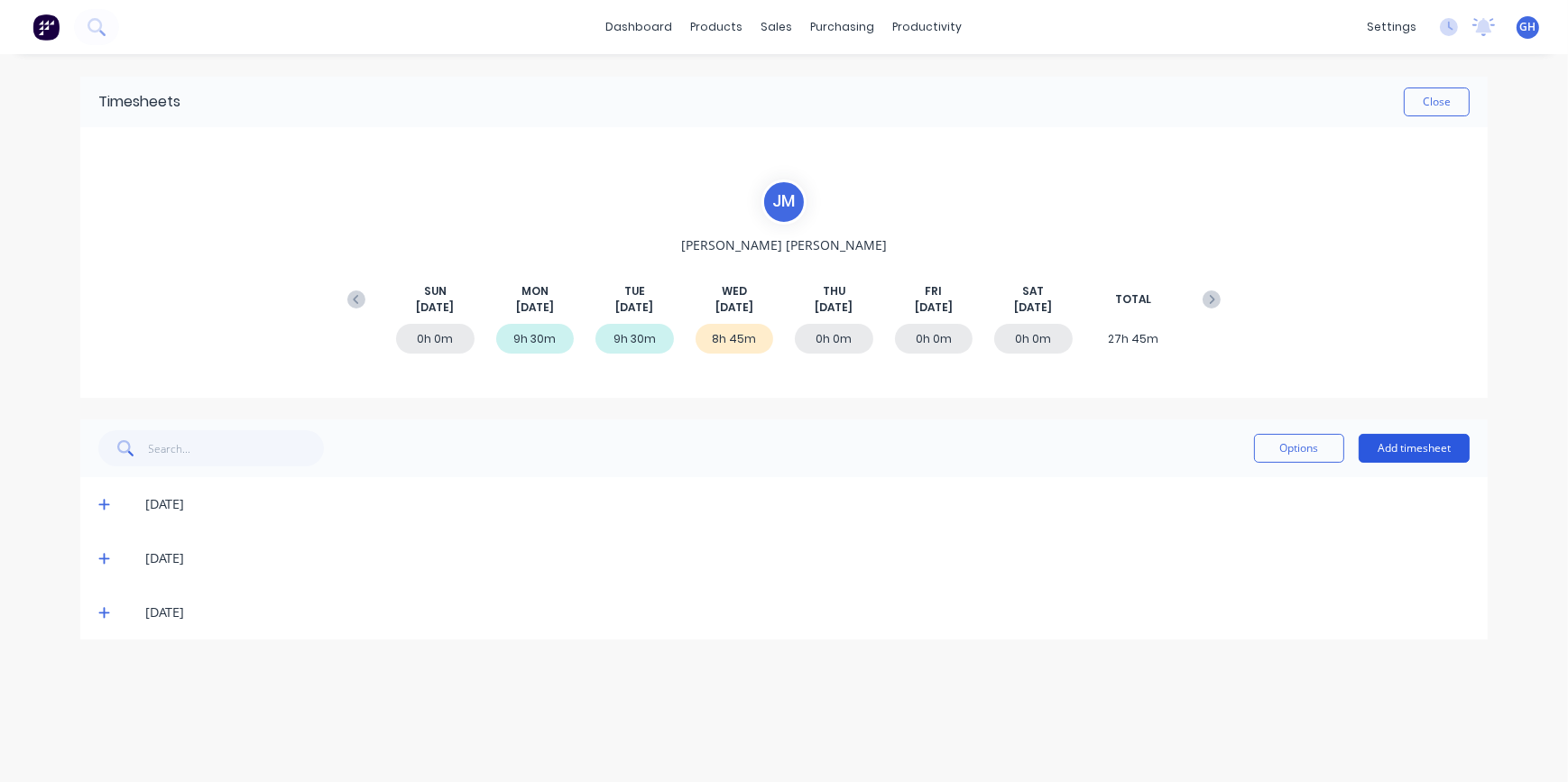
click at [1409, 438] on button "Add timesheet" at bounding box center [1414, 448] width 111 height 29
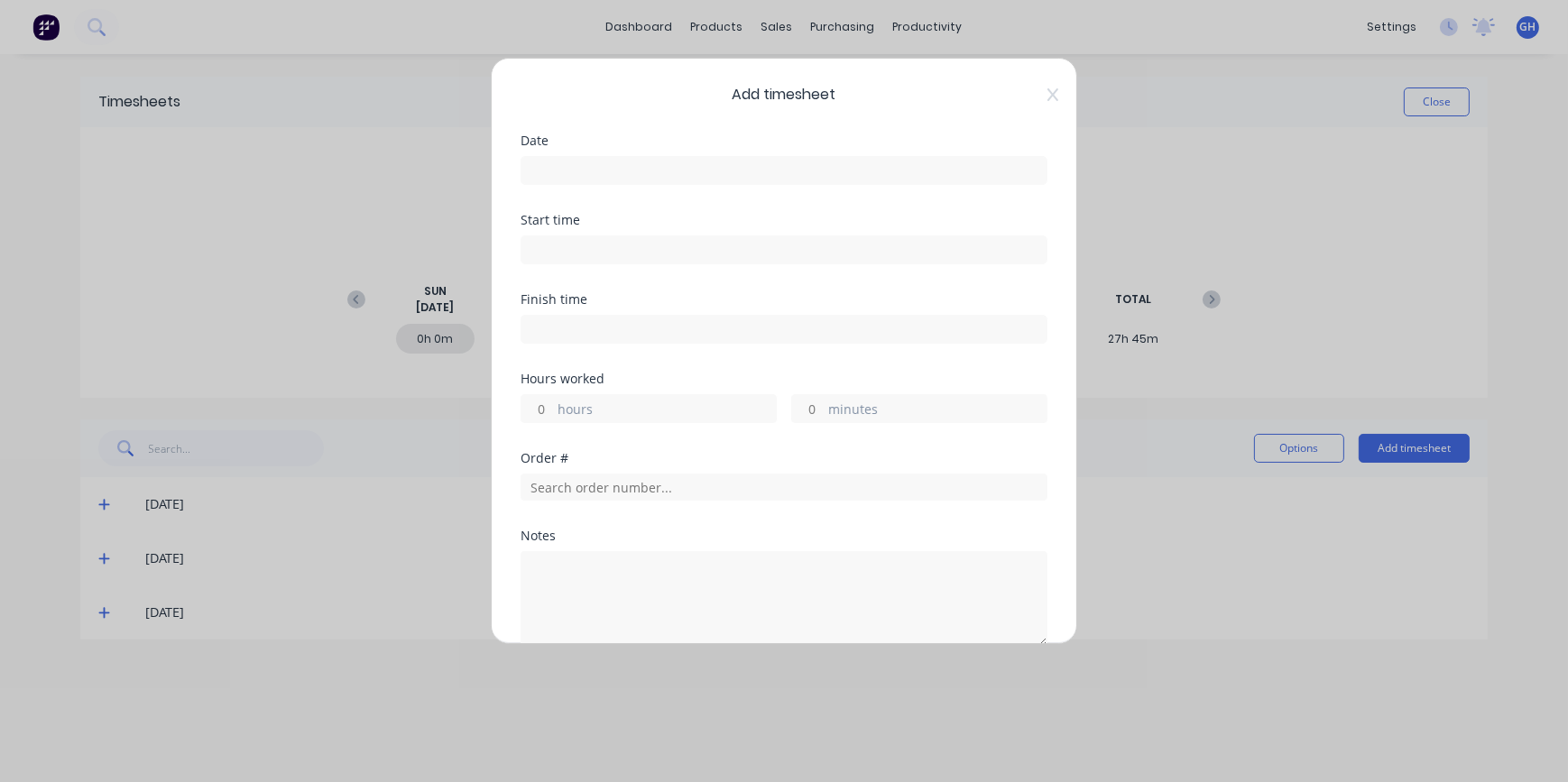
click at [553, 162] on input at bounding box center [784, 170] width 525 height 27
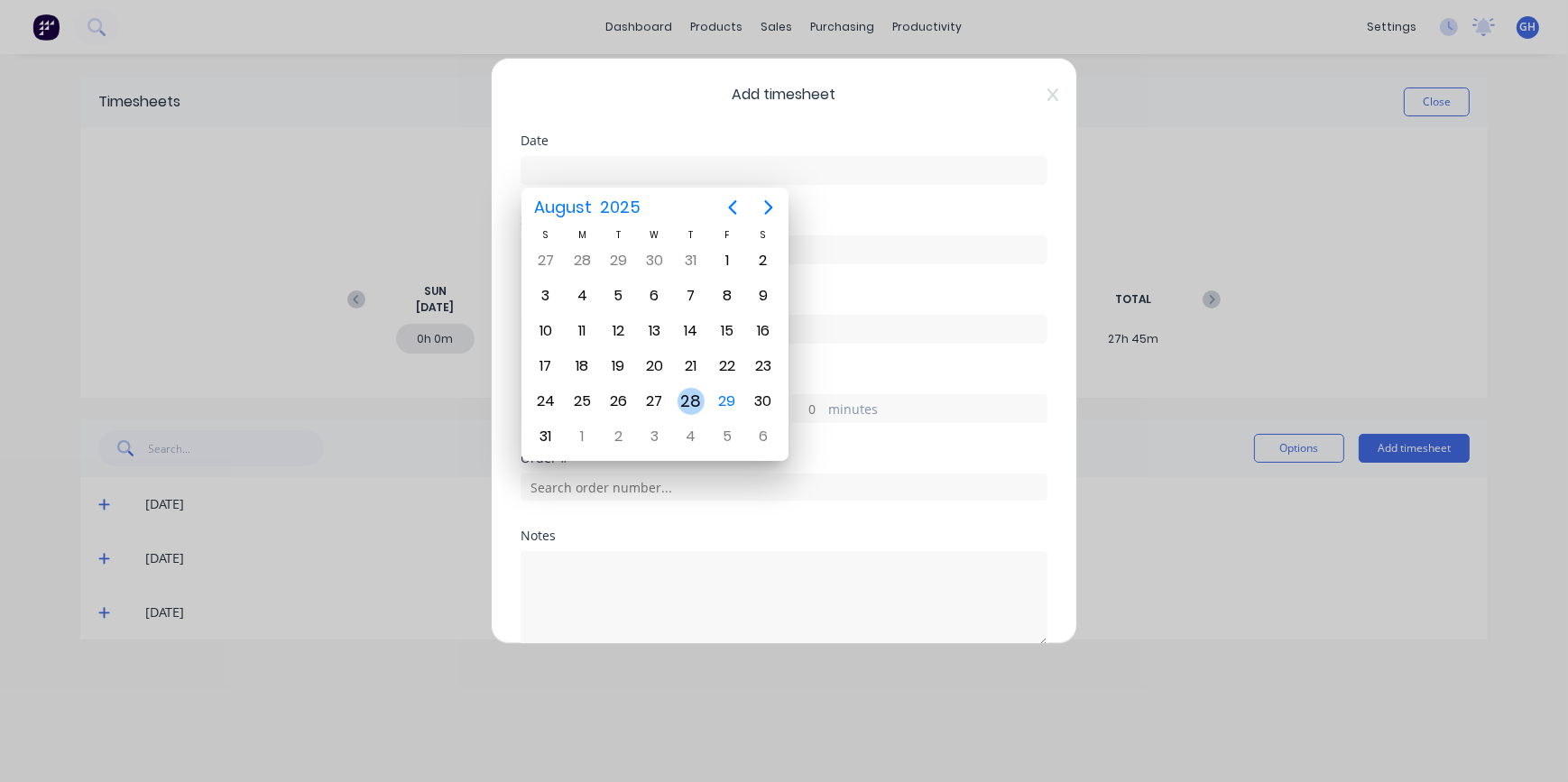
click at [690, 408] on div "28" at bounding box center [690, 401] width 27 height 27
type input "[DATE]"
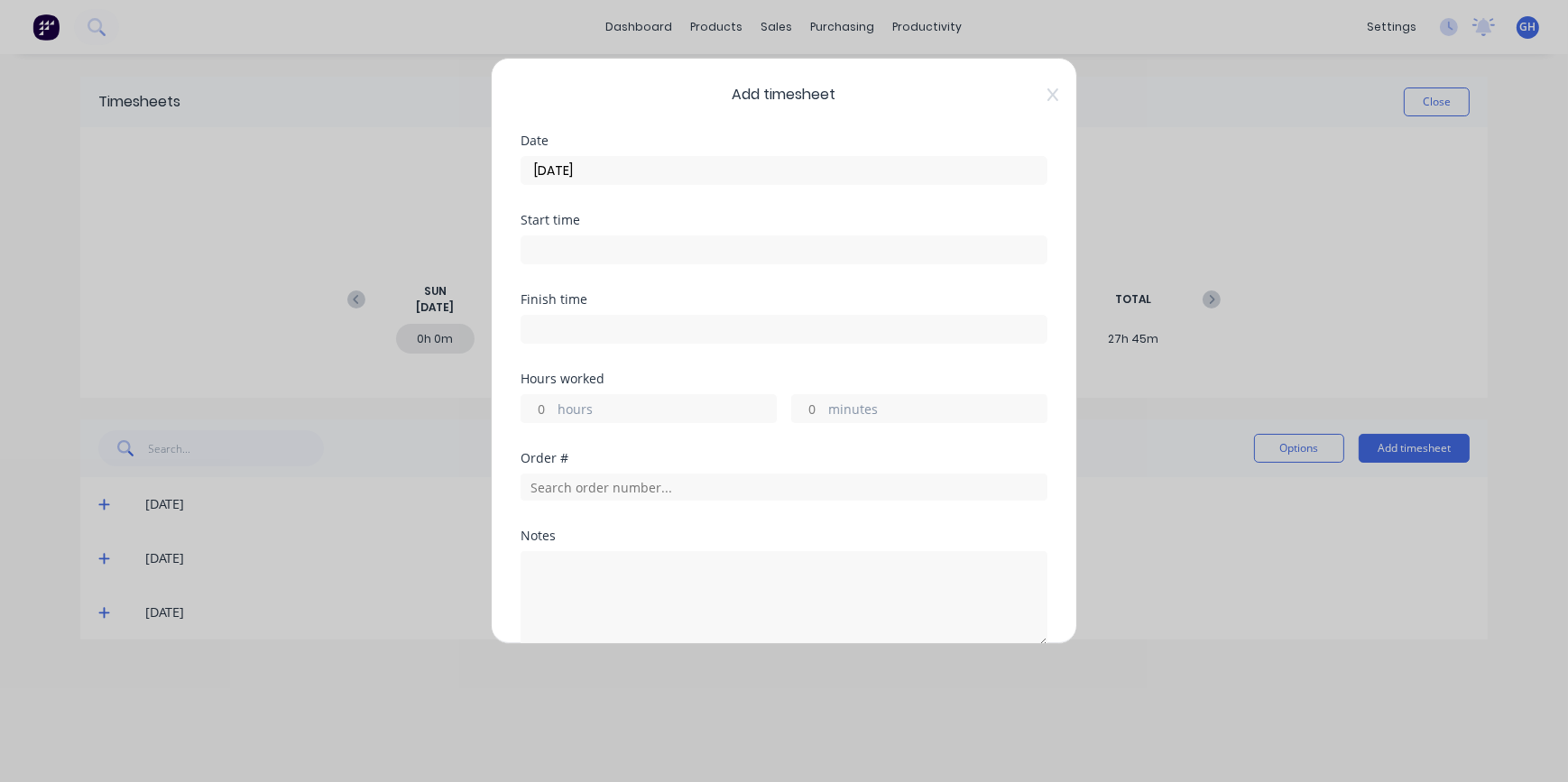
click at [587, 406] on label "hours" at bounding box center [667, 411] width 219 height 23
click at [553, 406] on input "hours" at bounding box center [536, 408] width 31 height 27
click at [539, 406] on input "hours" at bounding box center [536, 408] width 31 height 27
click at [552, 401] on input "hours" at bounding box center [536, 408] width 31 height 27
type input "5"
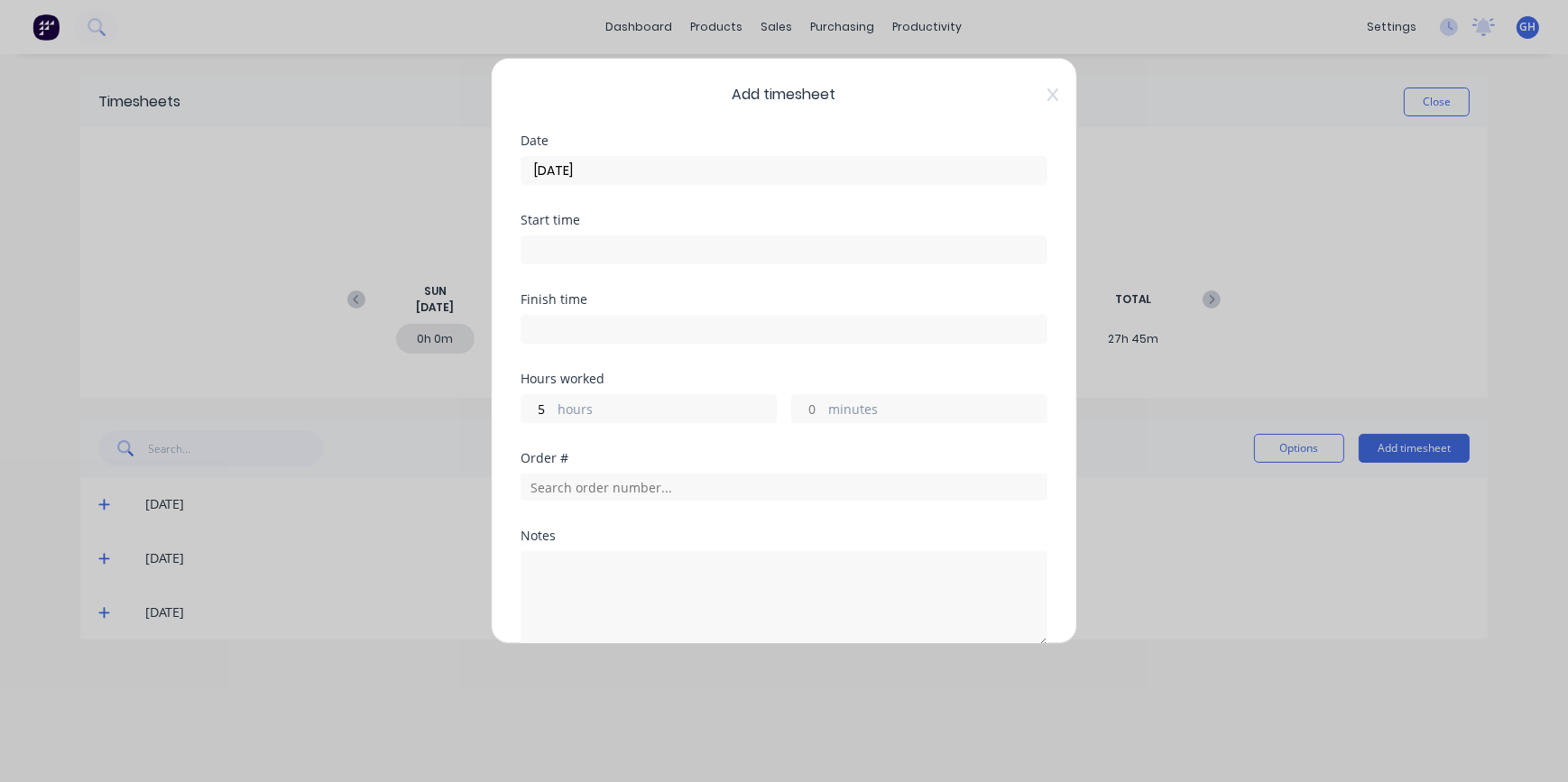
click at [808, 410] on input "minutes" at bounding box center [807, 408] width 31 height 27
type input "45"
click at [547, 493] on input "text" at bounding box center [784, 487] width 527 height 27
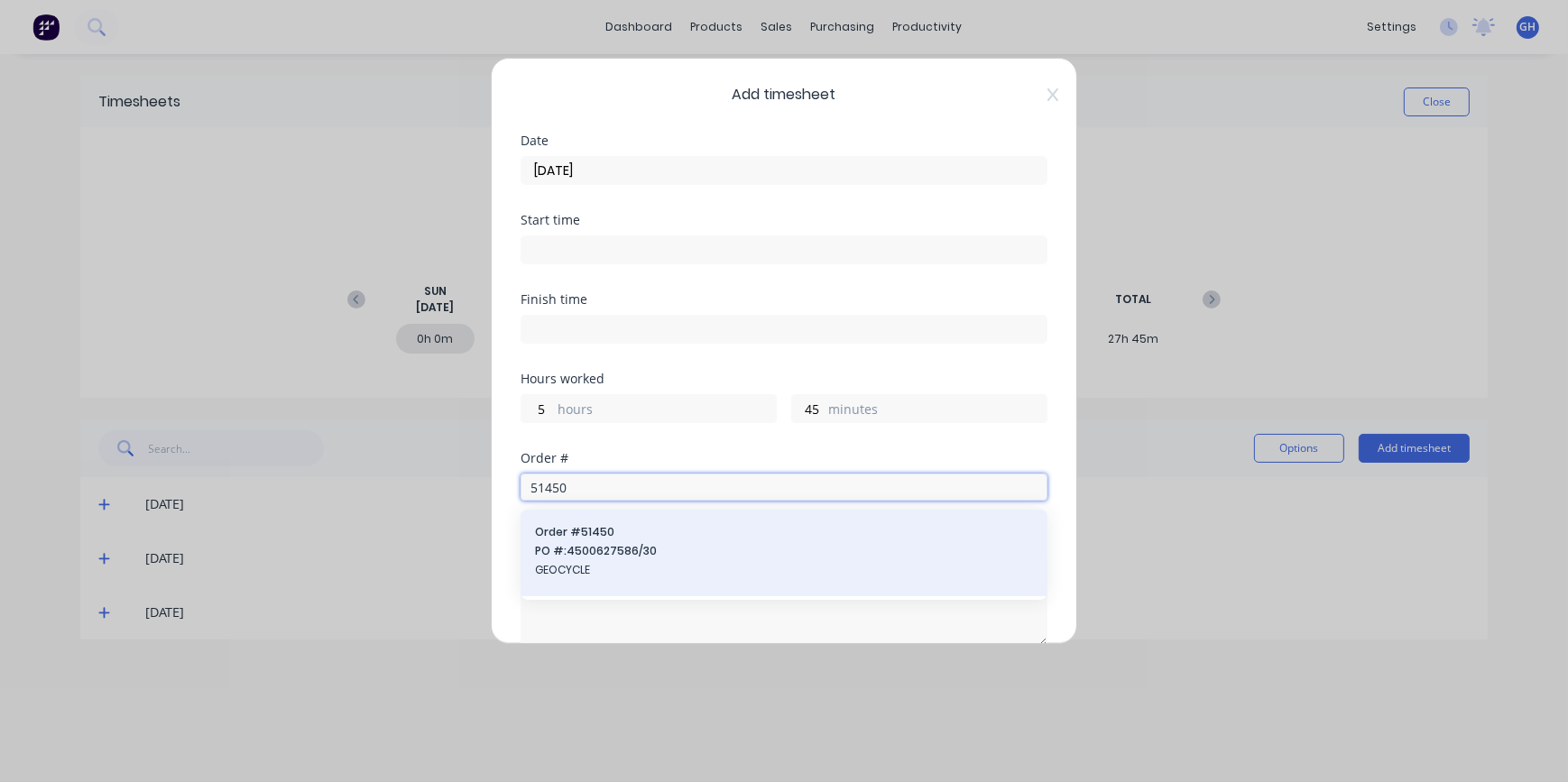
type input "51450"
click at [589, 574] on span "GEOCYCLE" at bounding box center [784, 570] width 498 height 16
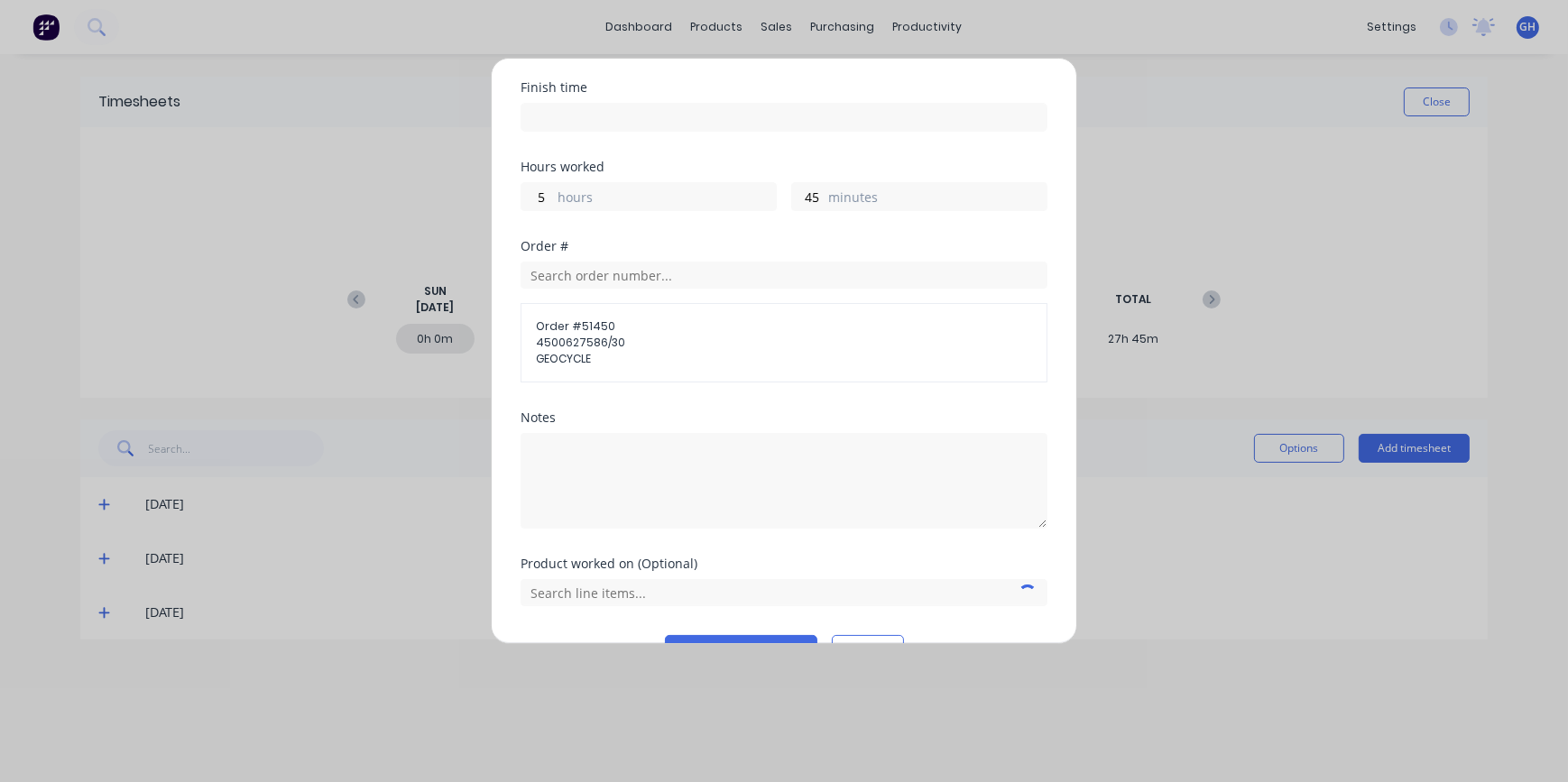
scroll to position [245, 0]
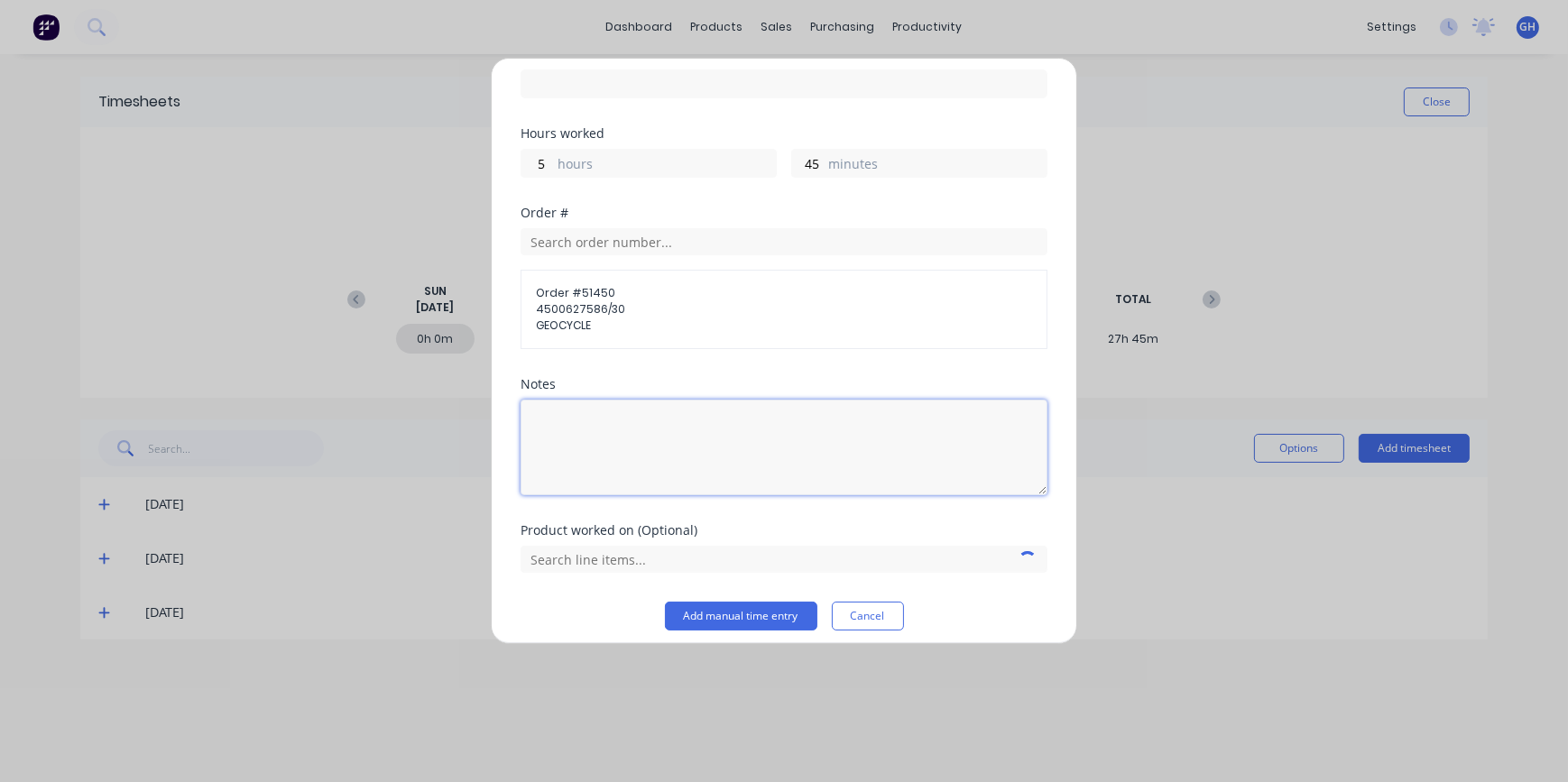
click at [613, 408] on textarea at bounding box center [784, 447] width 527 height 95
type textarea "REPLACE INJECTORS AND CLEAN FUEL SYSTEM/ START TRUCK"
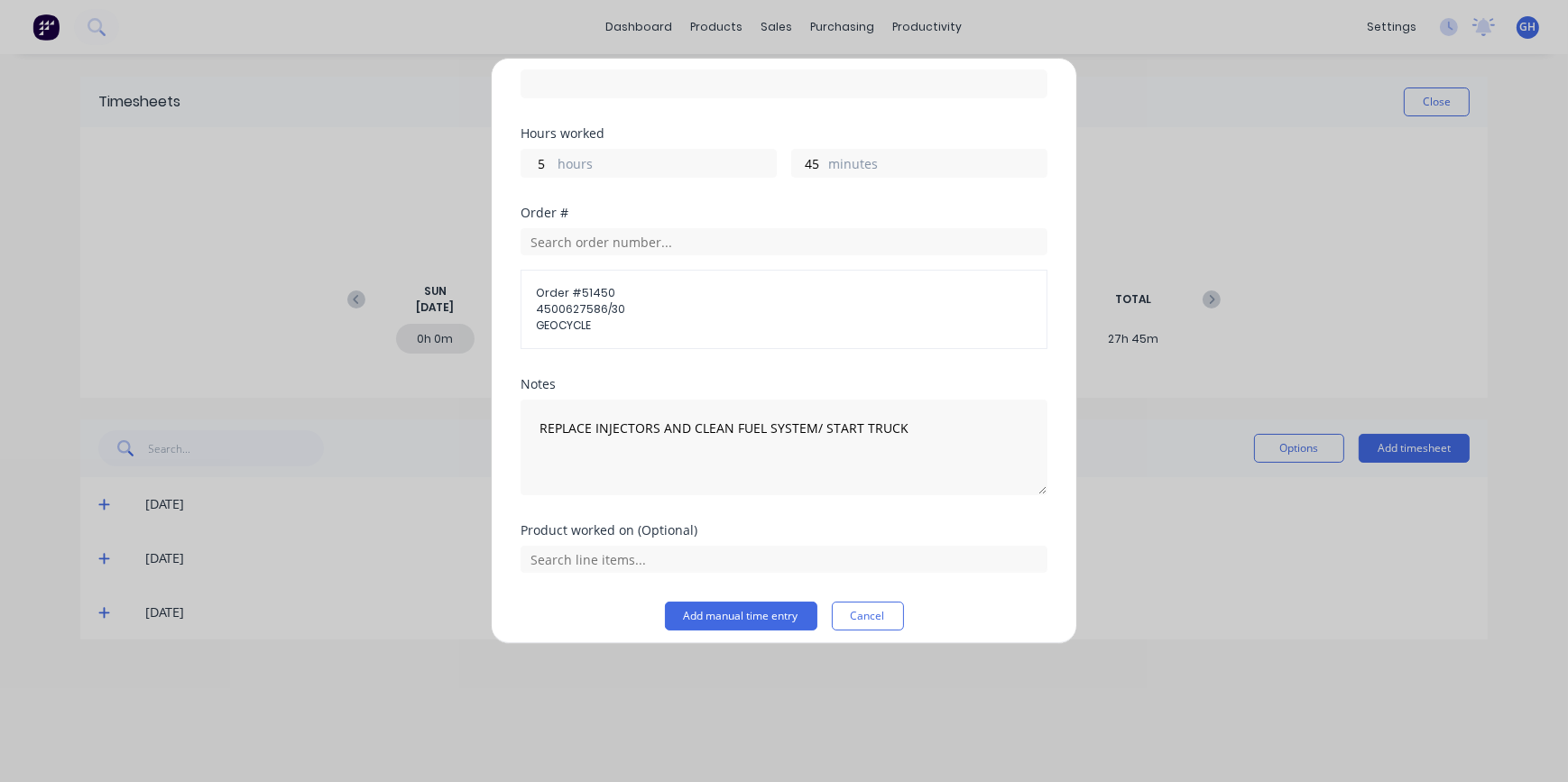
click at [744, 619] on button "Add manual time entry" at bounding box center [741, 616] width 153 height 29
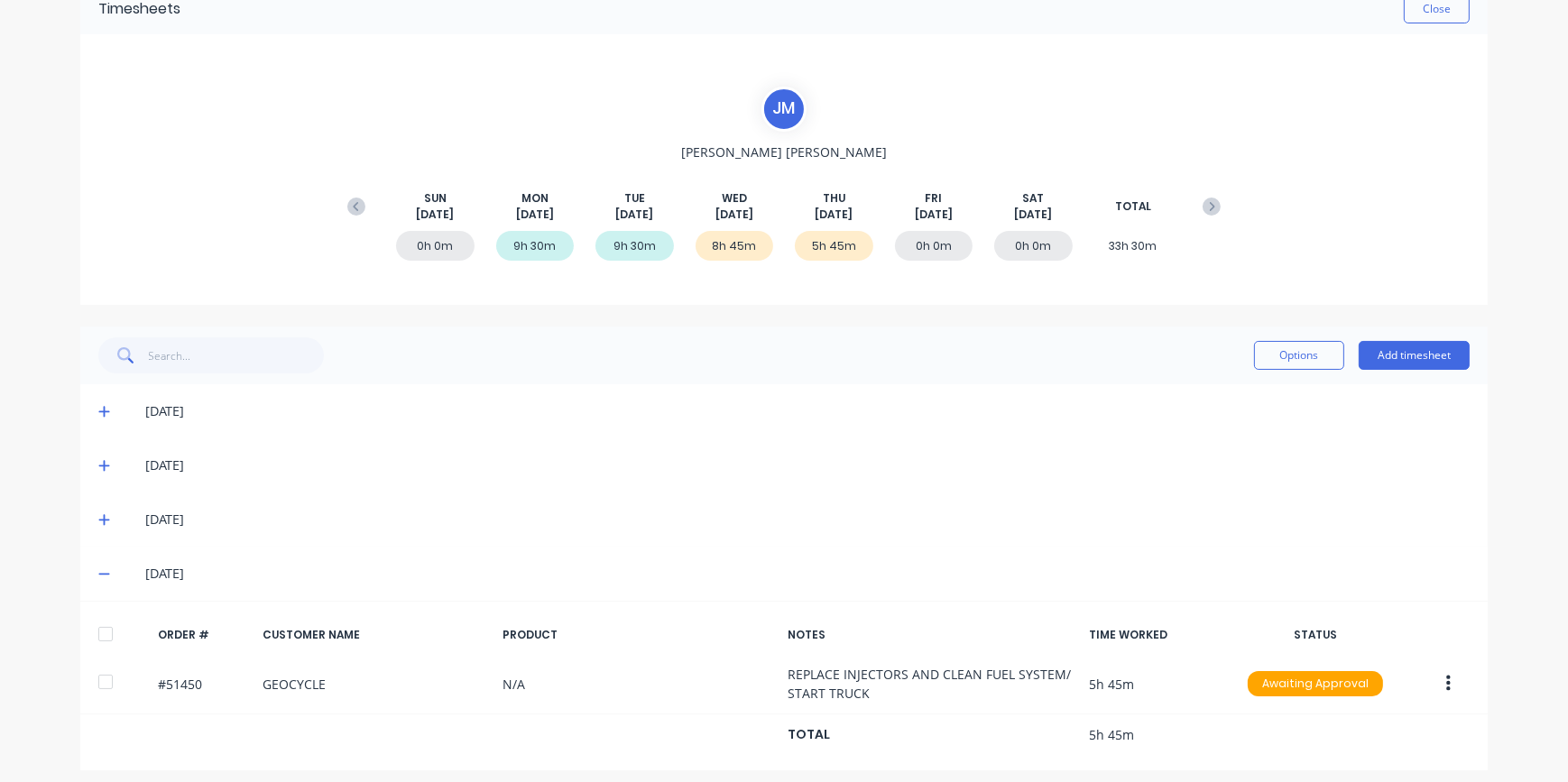
scroll to position [103, 0]
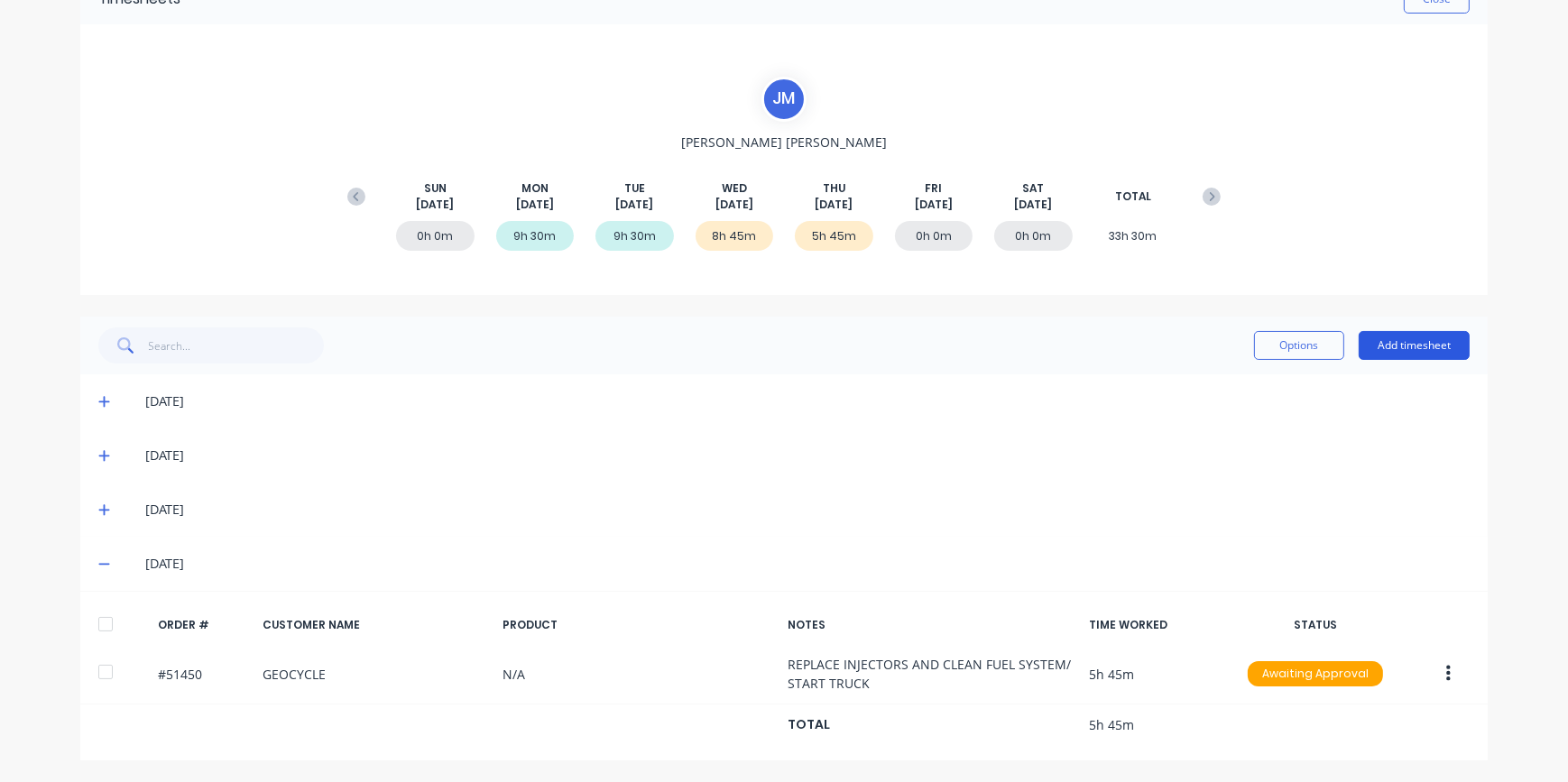
click at [1416, 349] on button "Add timesheet" at bounding box center [1414, 345] width 111 height 29
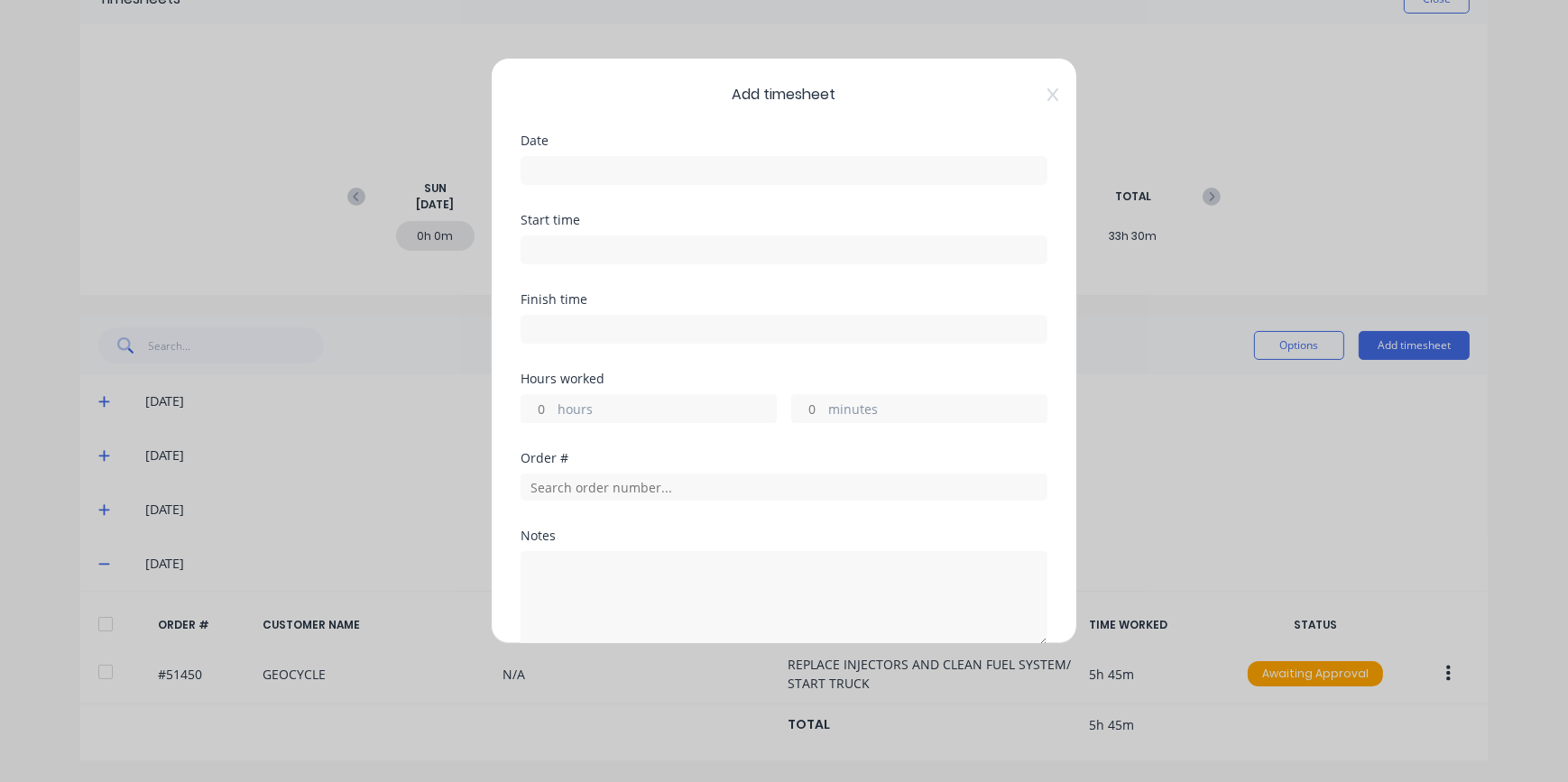
click at [557, 166] on input at bounding box center [784, 170] width 525 height 27
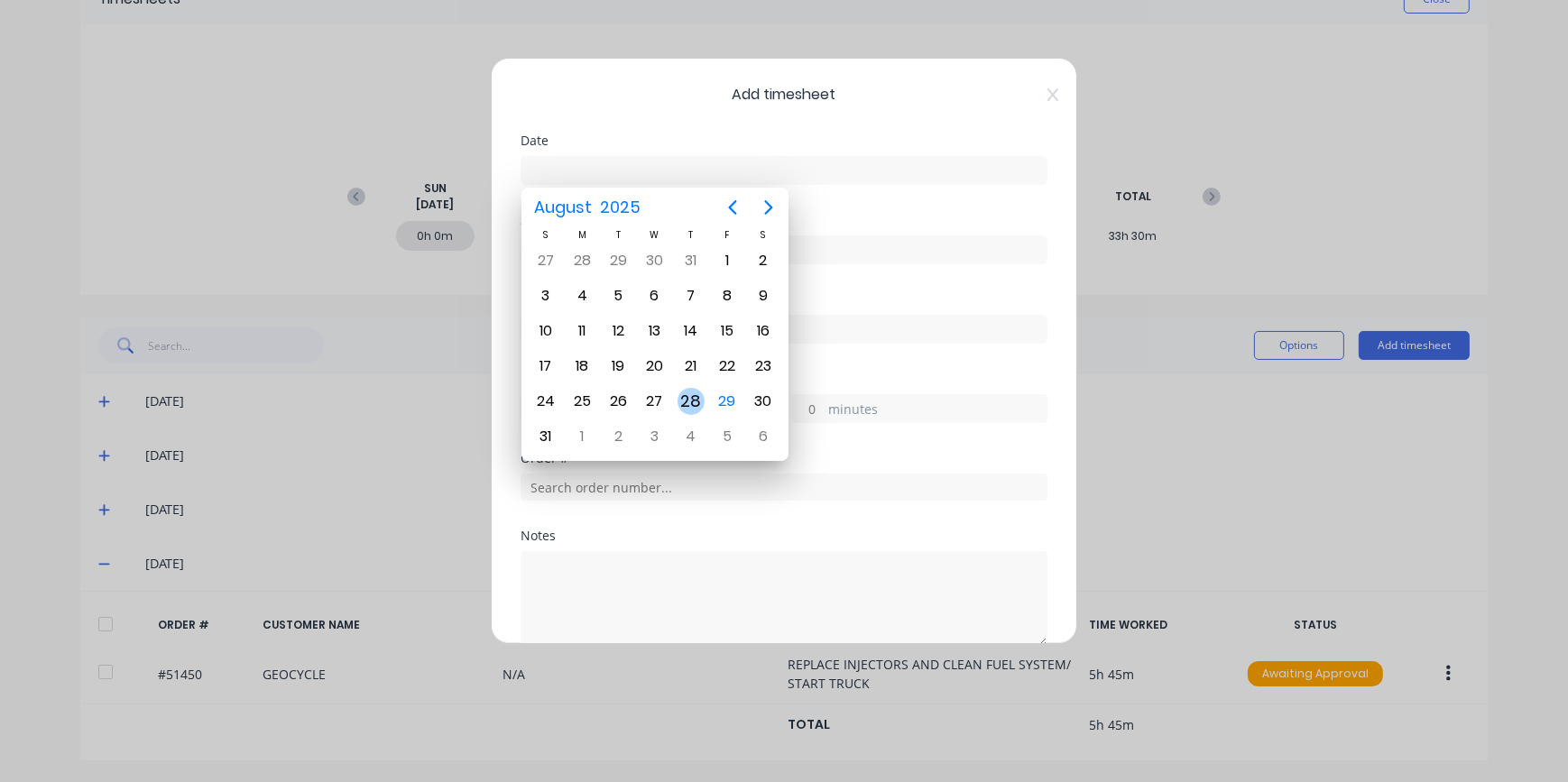
click at [697, 400] on div "28" at bounding box center [690, 401] width 27 height 27
type input "[DATE]"
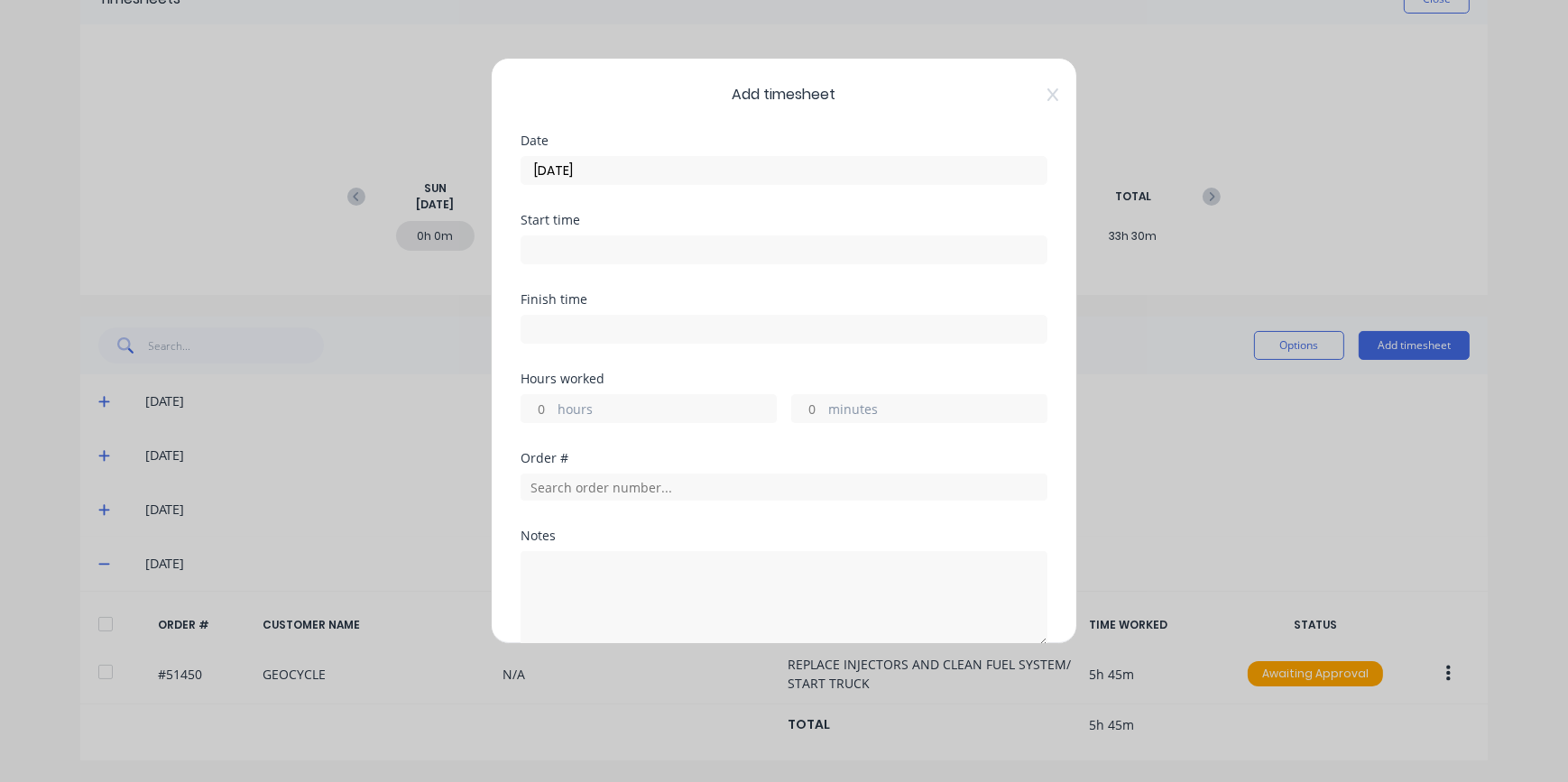
click at [544, 409] on input "hours" at bounding box center [536, 408] width 31 height 27
type input "5"
type input "45"
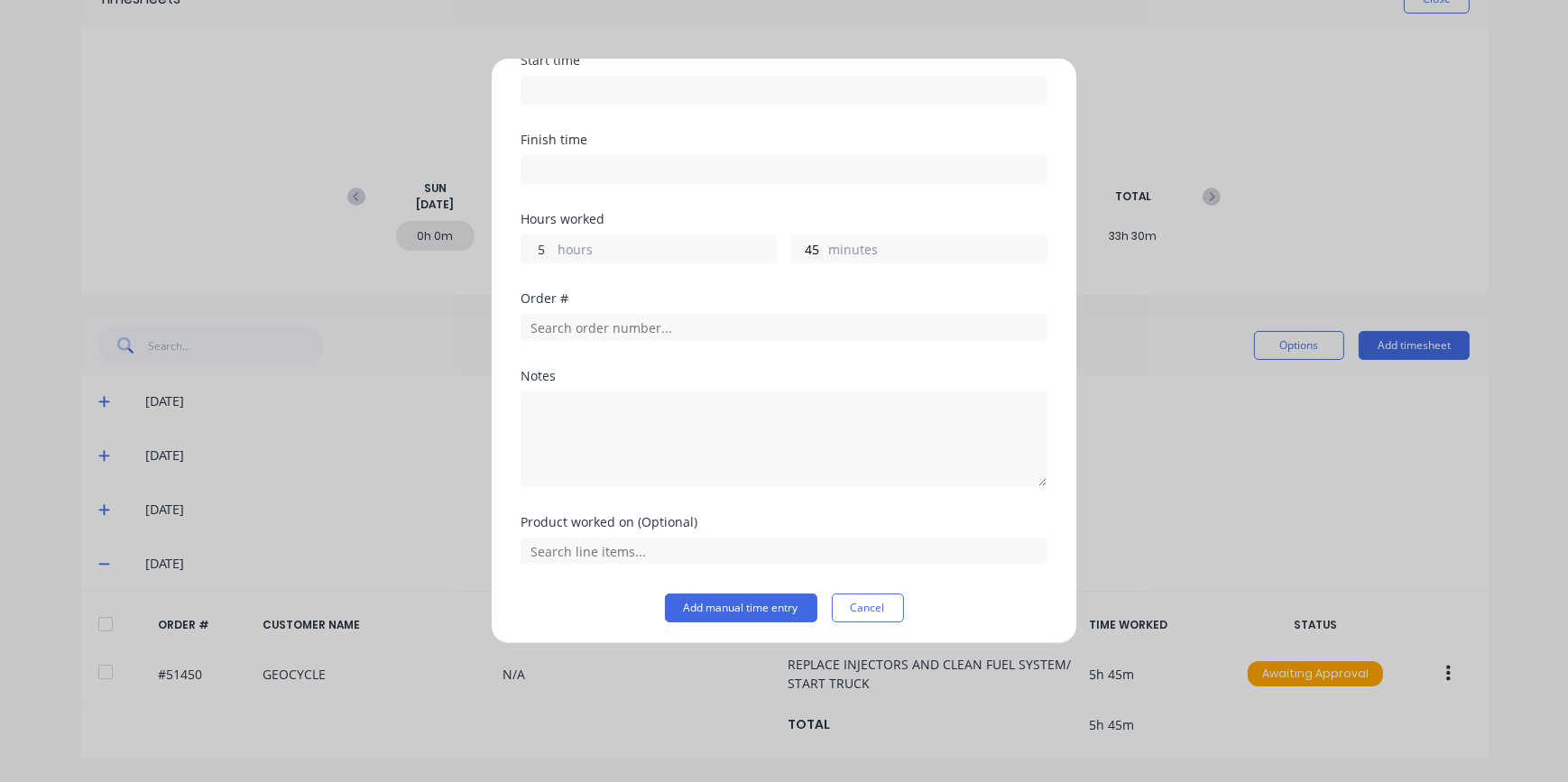
scroll to position [162, 0]
click at [569, 324] on input "text" at bounding box center [784, 324] width 527 height 27
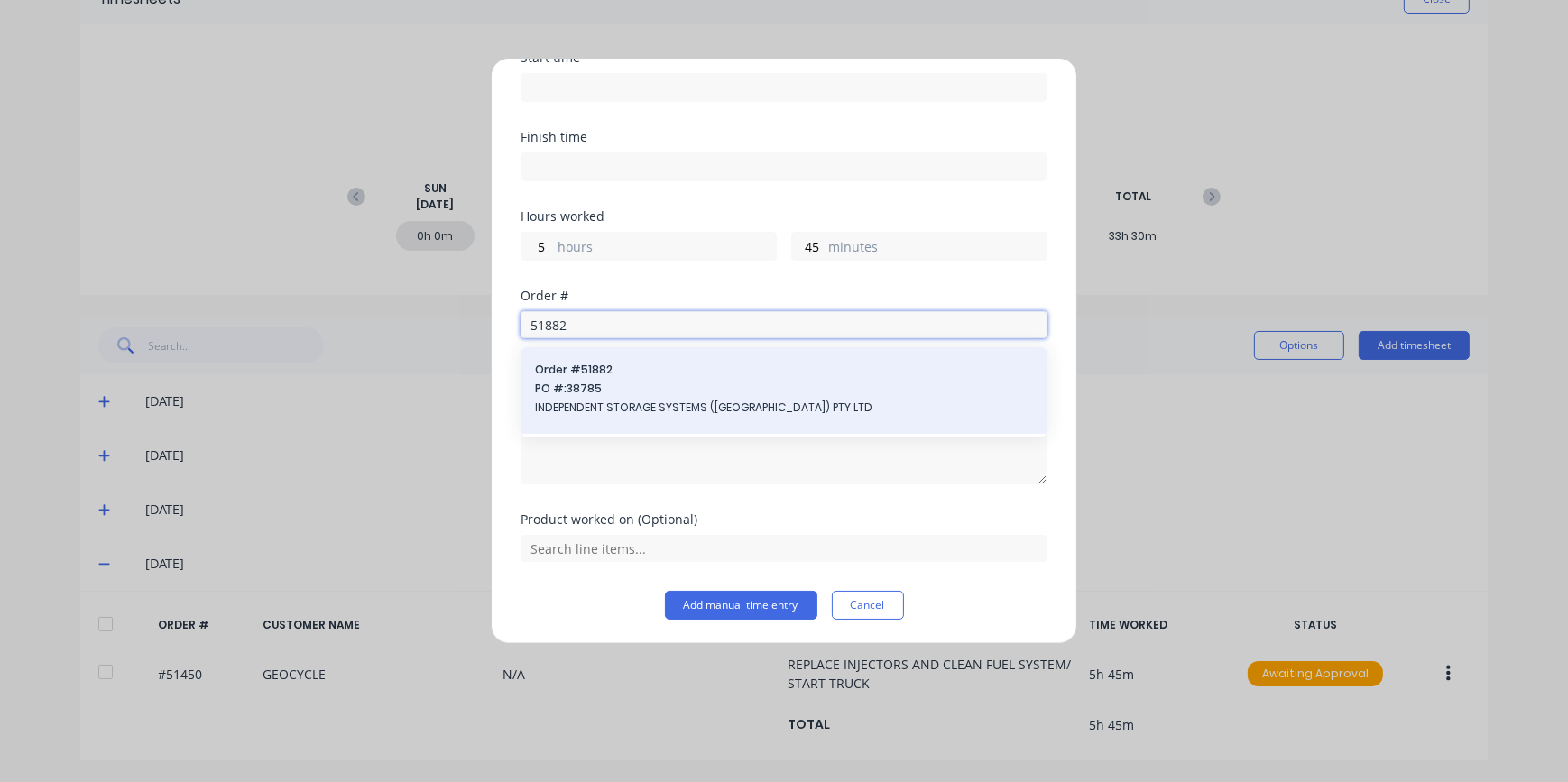
type input "51882"
click at [674, 408] on span "INDEPENDENT STORAGE SYSTEMS ([GEOGRAPHIC_DATA]) PTY LTD" at bounding box center [784, 408] width 498 height 16
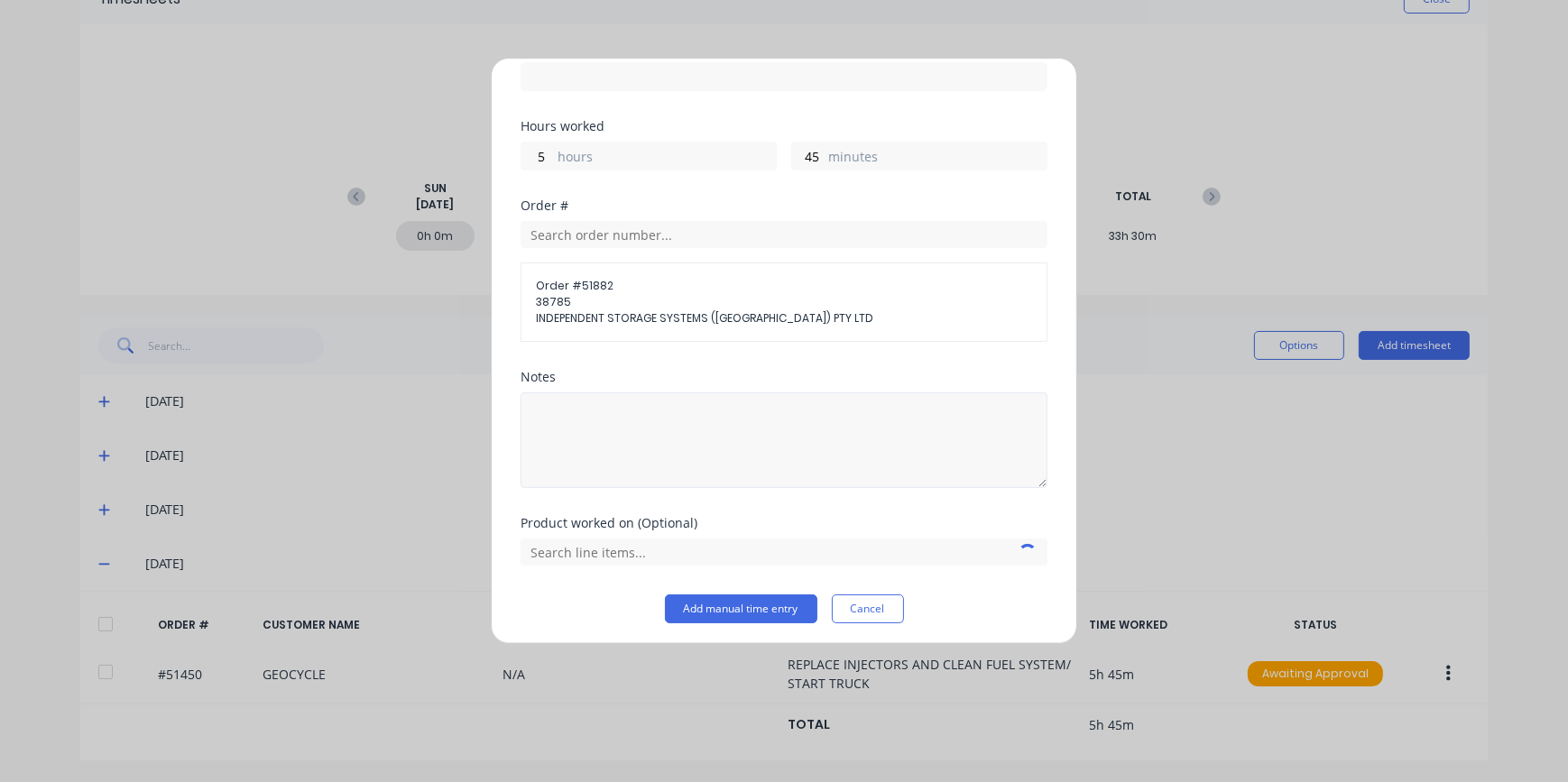
scroll to position [256, 0]
click at [605, 428] on textarea at bounding box center [784, 437] width 527 height 95
type textarea "DC MOTOR"
drag, startPoint x: 766, startPoint y: 601, endPoint x: 775, endPoint y: 605, distance: 9.8
click at [766, 600] on button "Add manual time entry" at bounding box center [741, 607] width 153 height 29
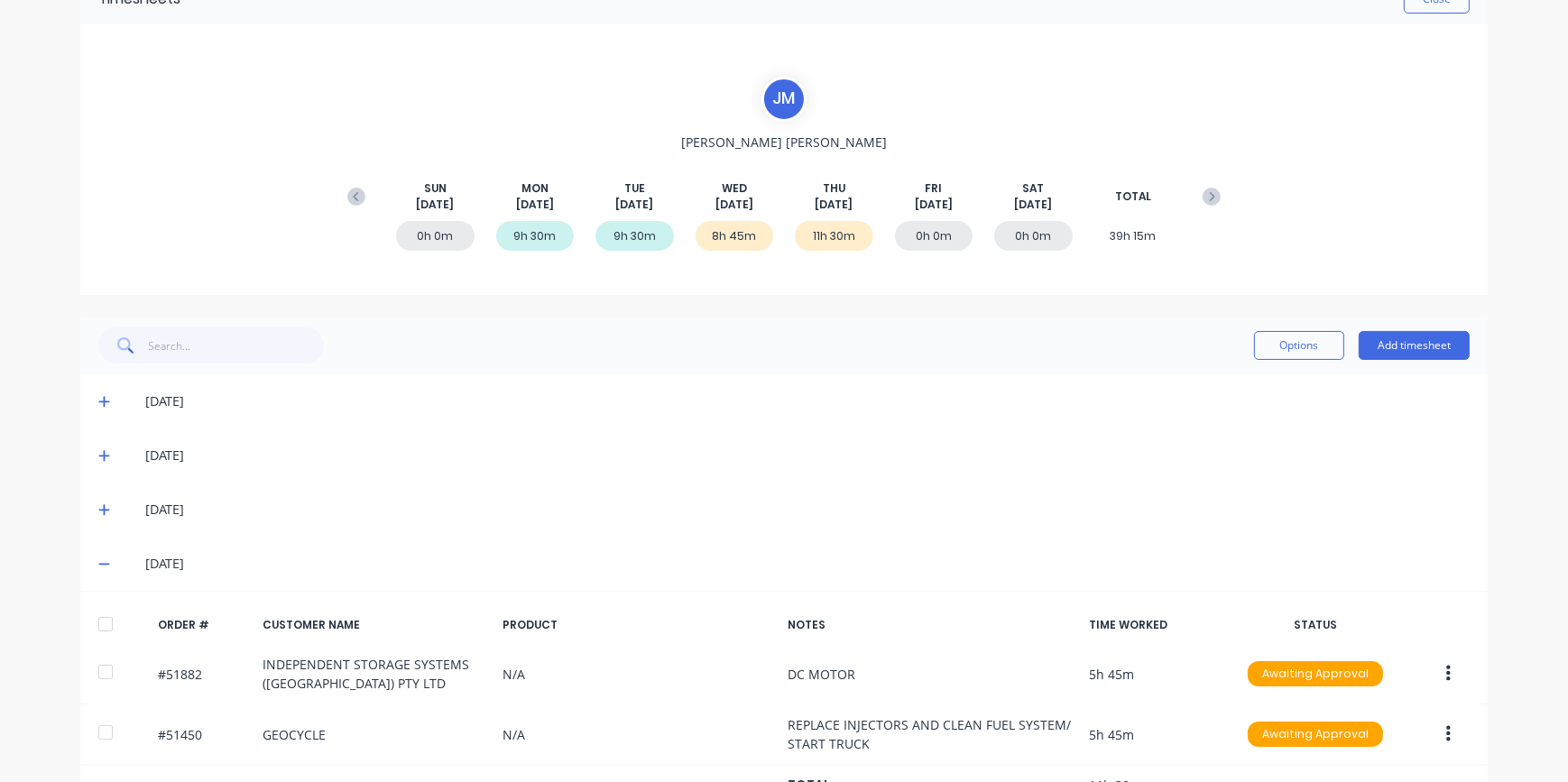
scroll to position [162, 0]
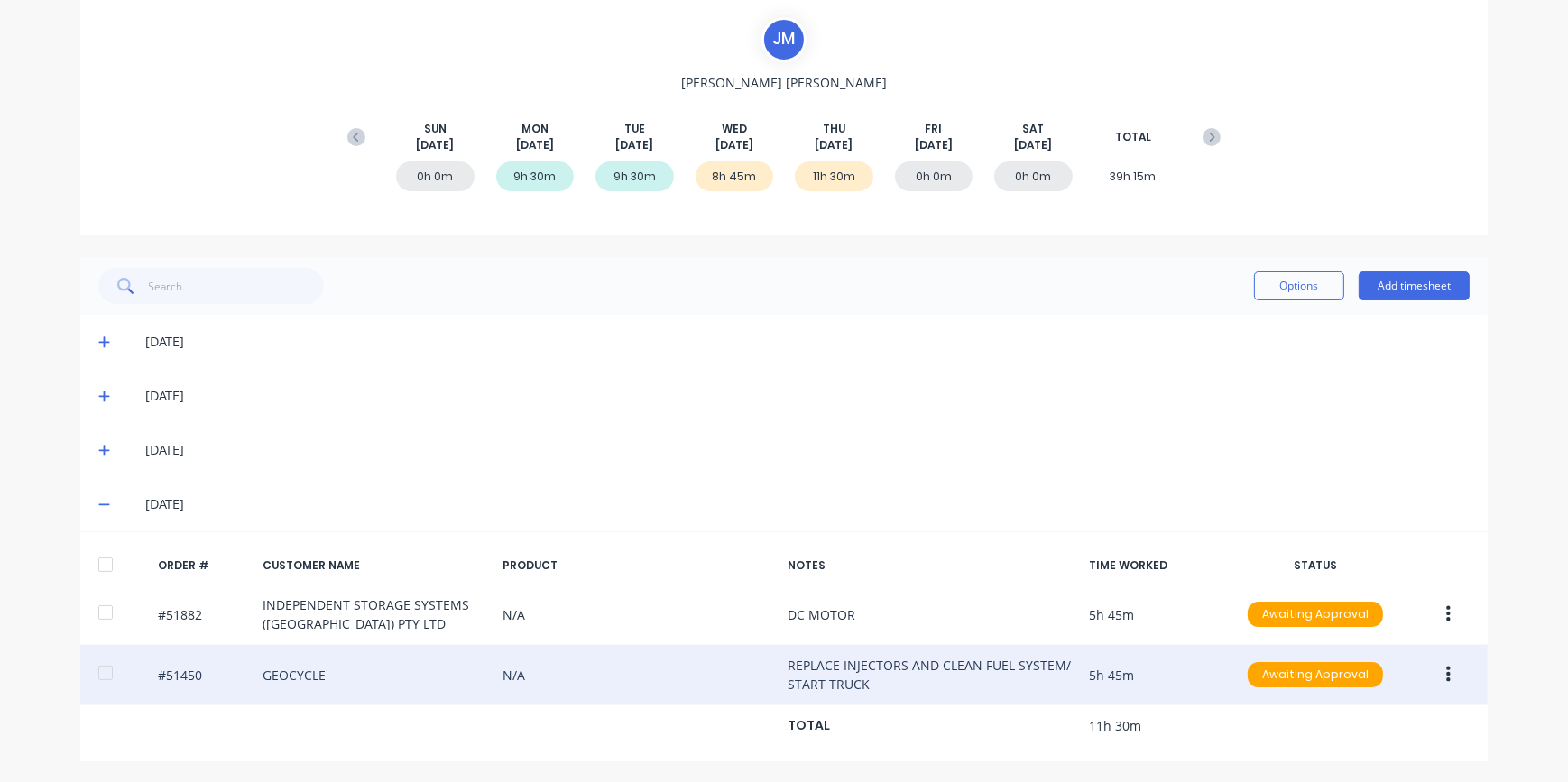
click at [1445, 675] on icon "button" at bounding box center [1447, 674] width 5 height 16
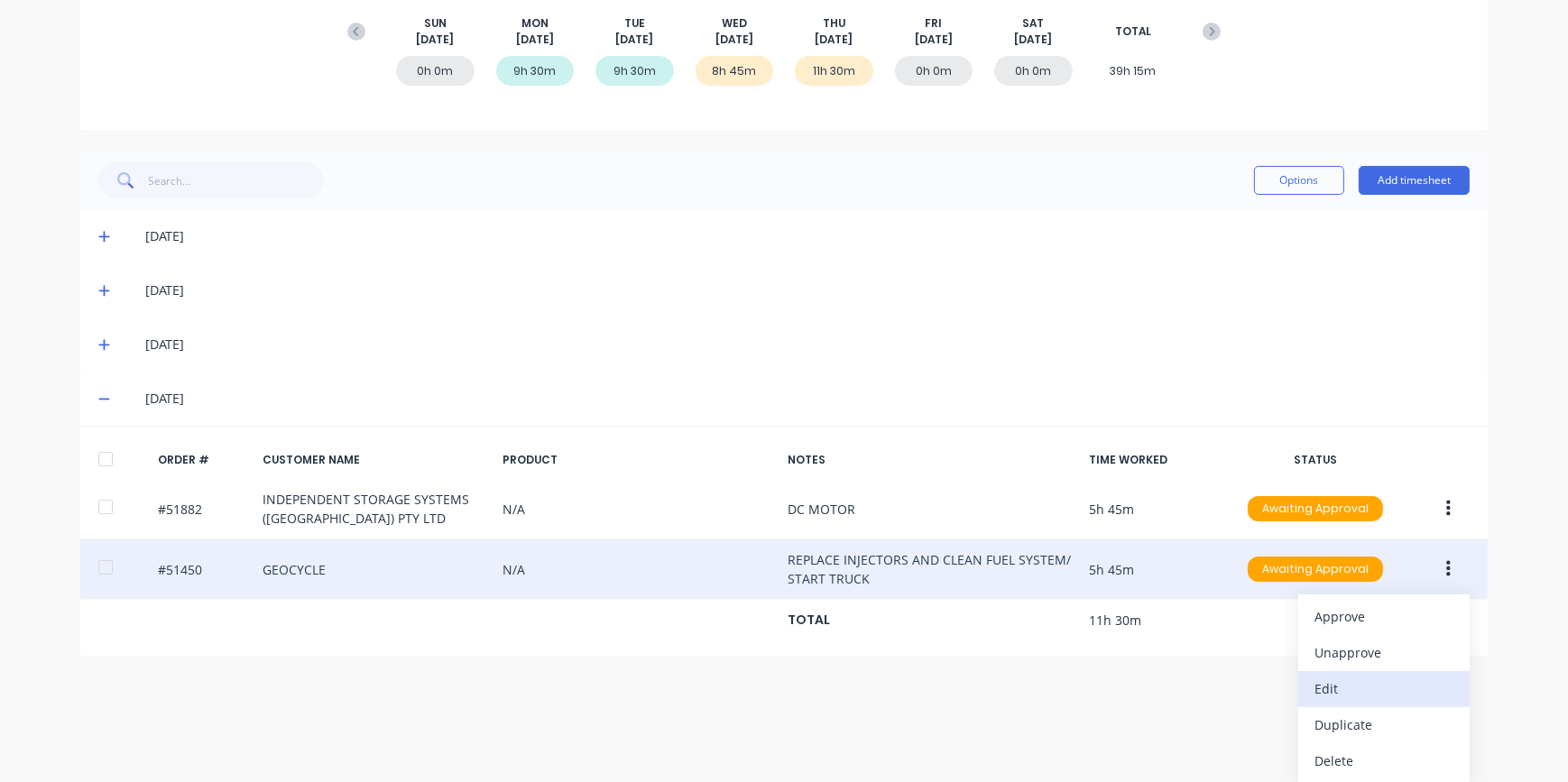
scroll to position [269, 0]
click at [1326, 686] on div "Edit" at bounding box center [1383, 689] width 139 height 26
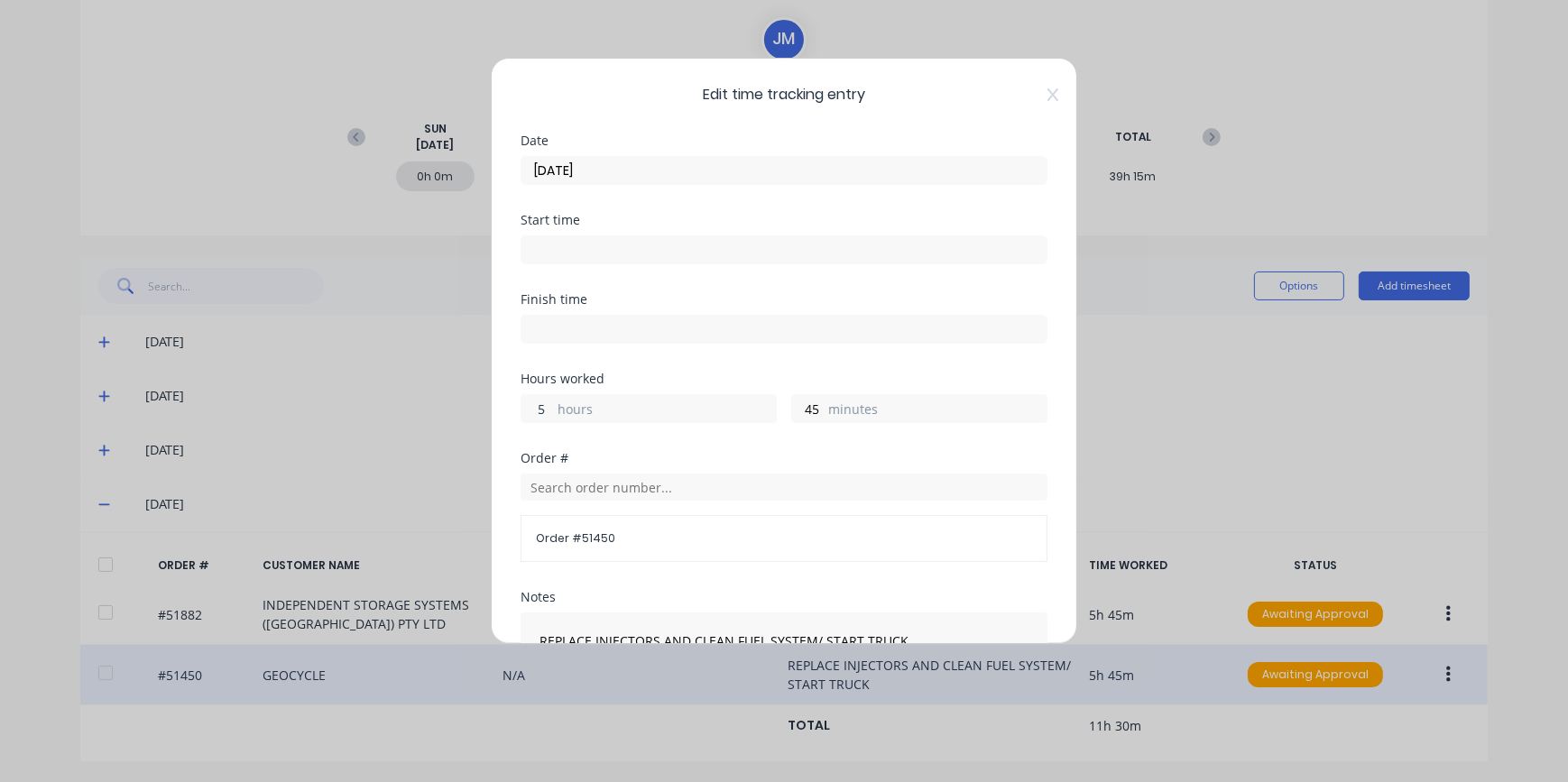
click at [541, 407] on input "5" at bounding box center [536, 408] width 31 height 27
click at [553, 409] on div "5 hours" at bounding box center [649, 408] width 256 height 29
click at [553, 404] on div "5 hours" at bounding box center [649, 408] width 256 height 29
click at [543, 405] on input "5" at bounding box center [536, 408] width 31 height 27
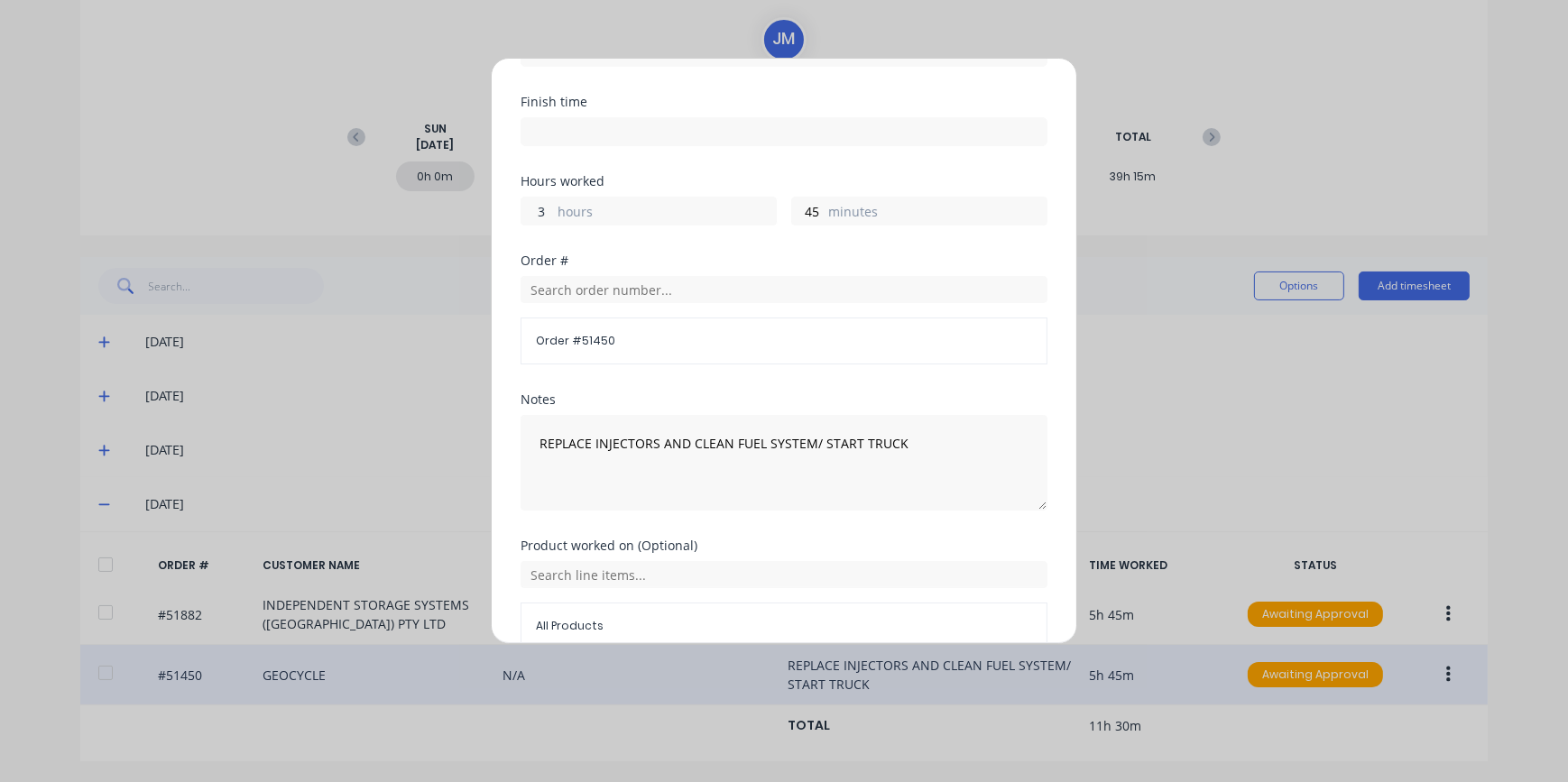
scroll to position [245, 0]
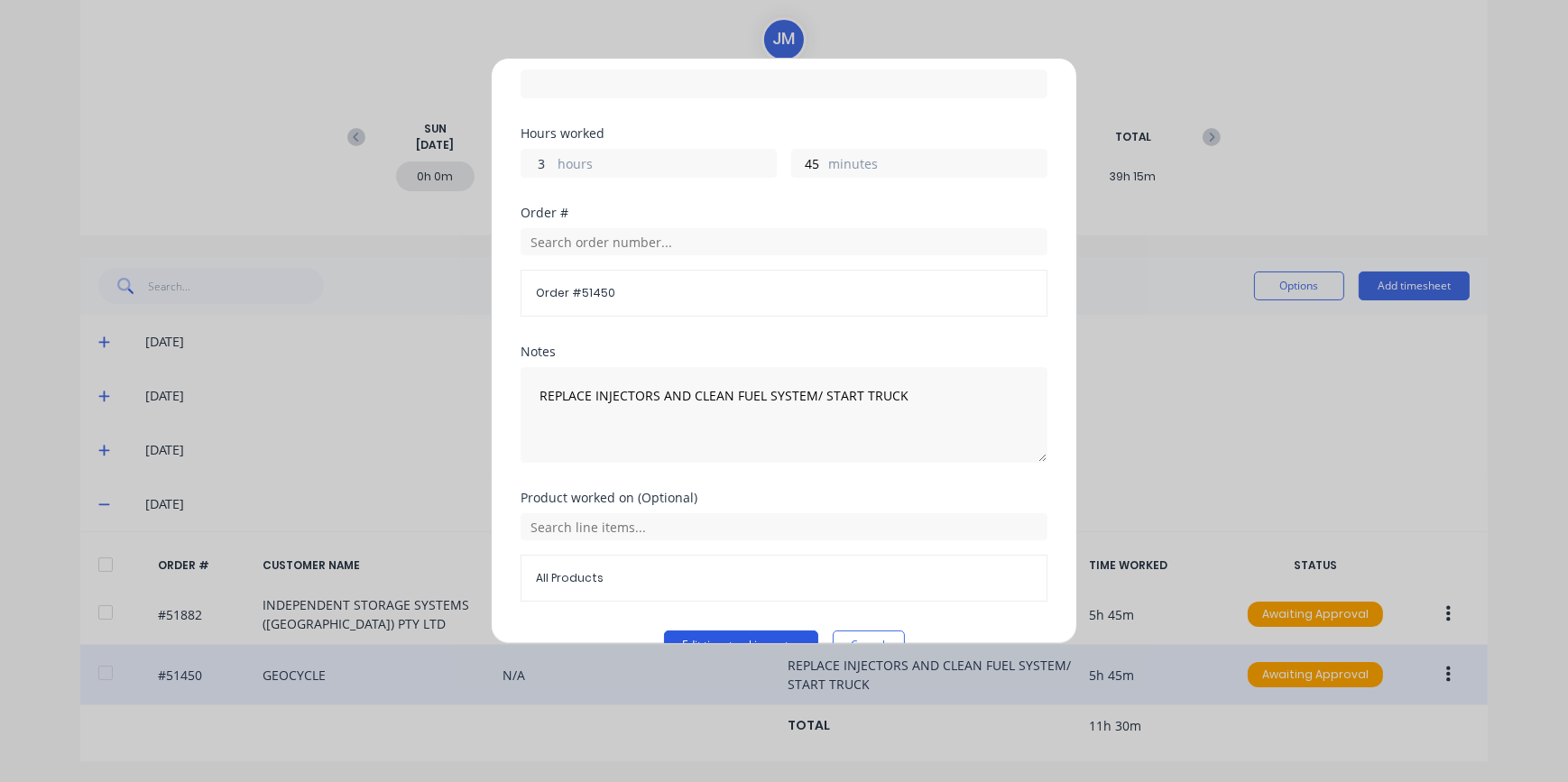
type input "3"
click at [750, 634] on button "Edit time tracking entry" at bounding box center [741, 645] width 155 height 29
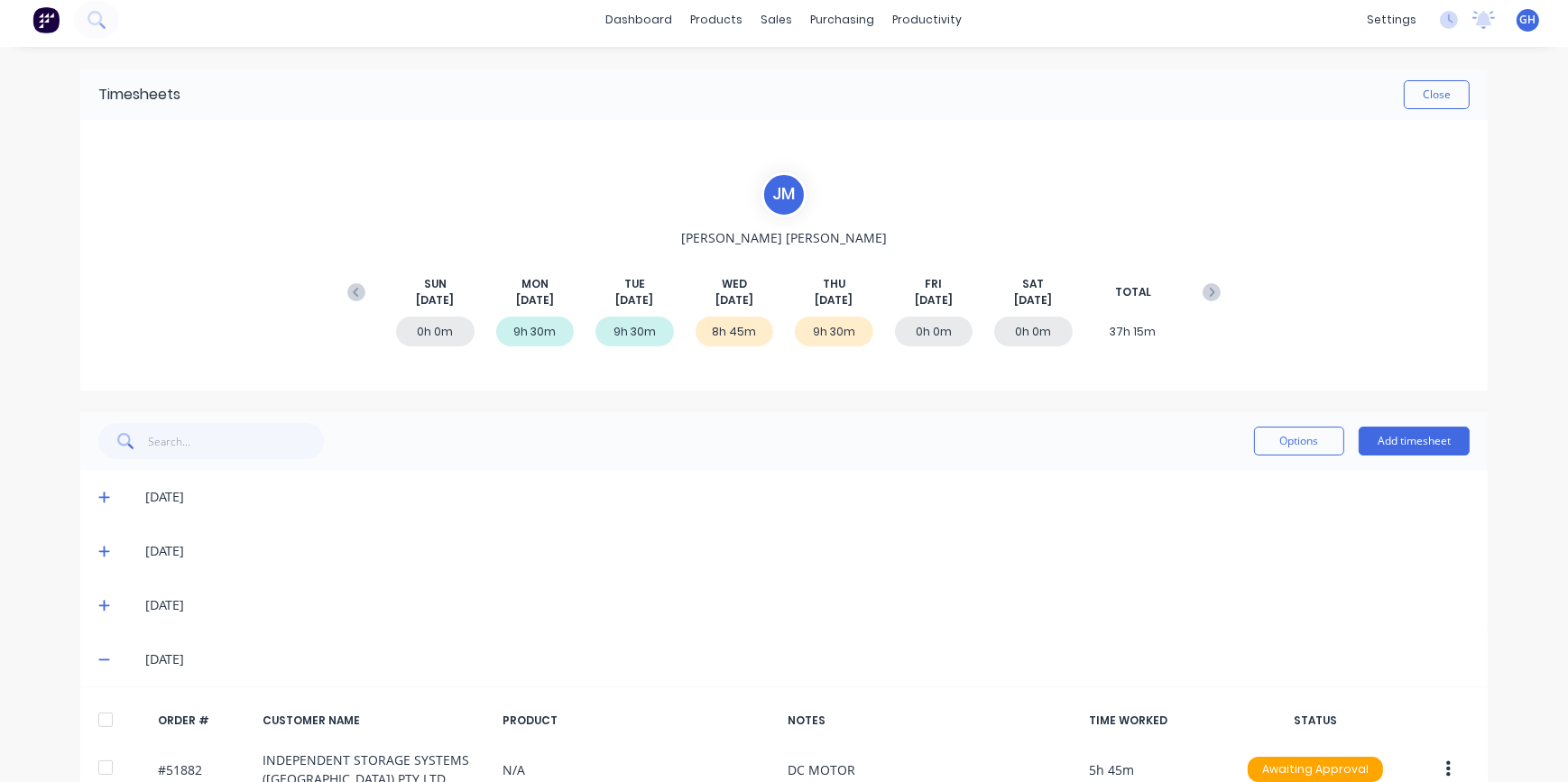
scroll to position [0, 0]
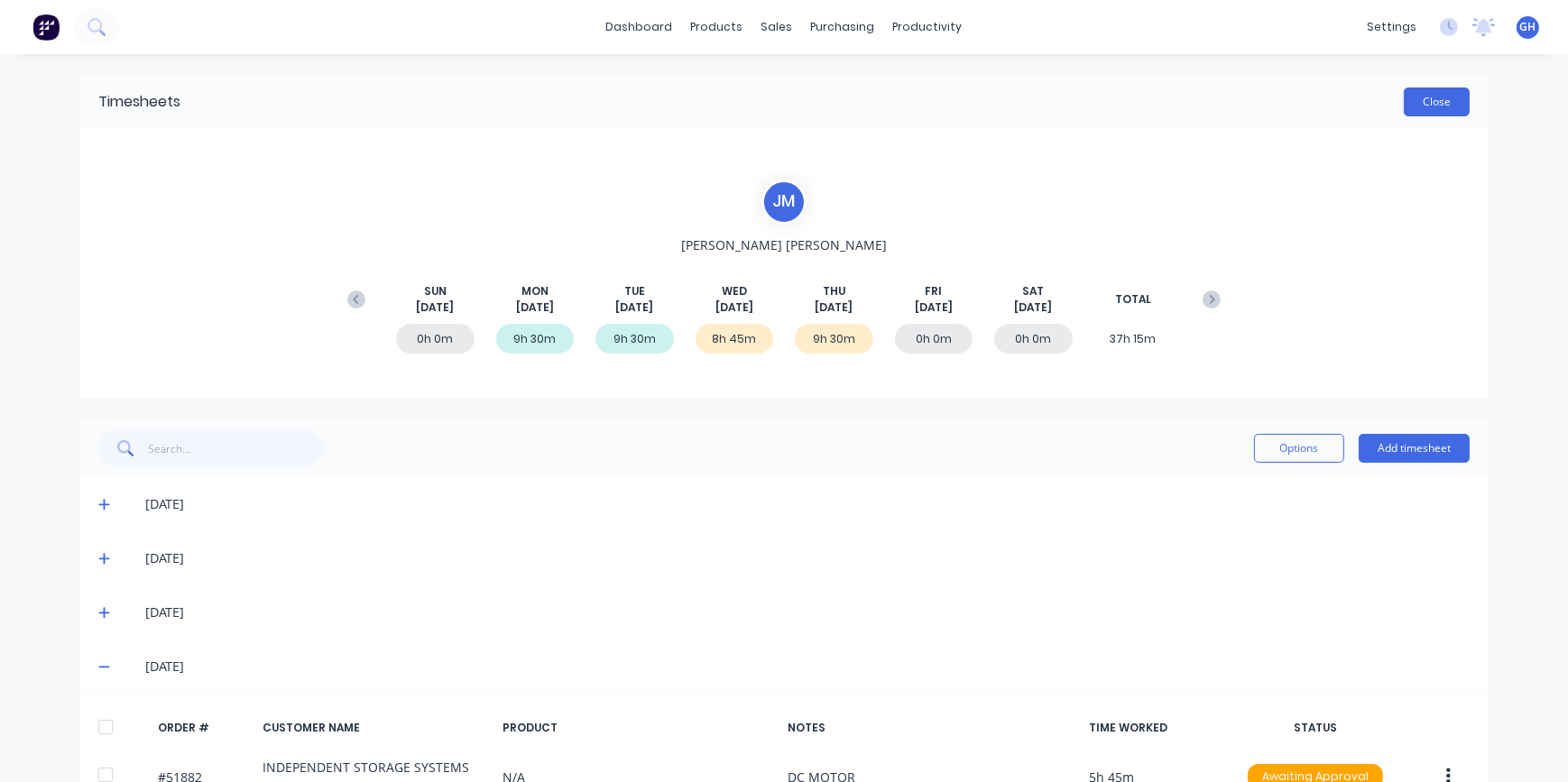
click at [1444, 108] on button "Close" at bounding box center [1436, 102] width 66 height 29
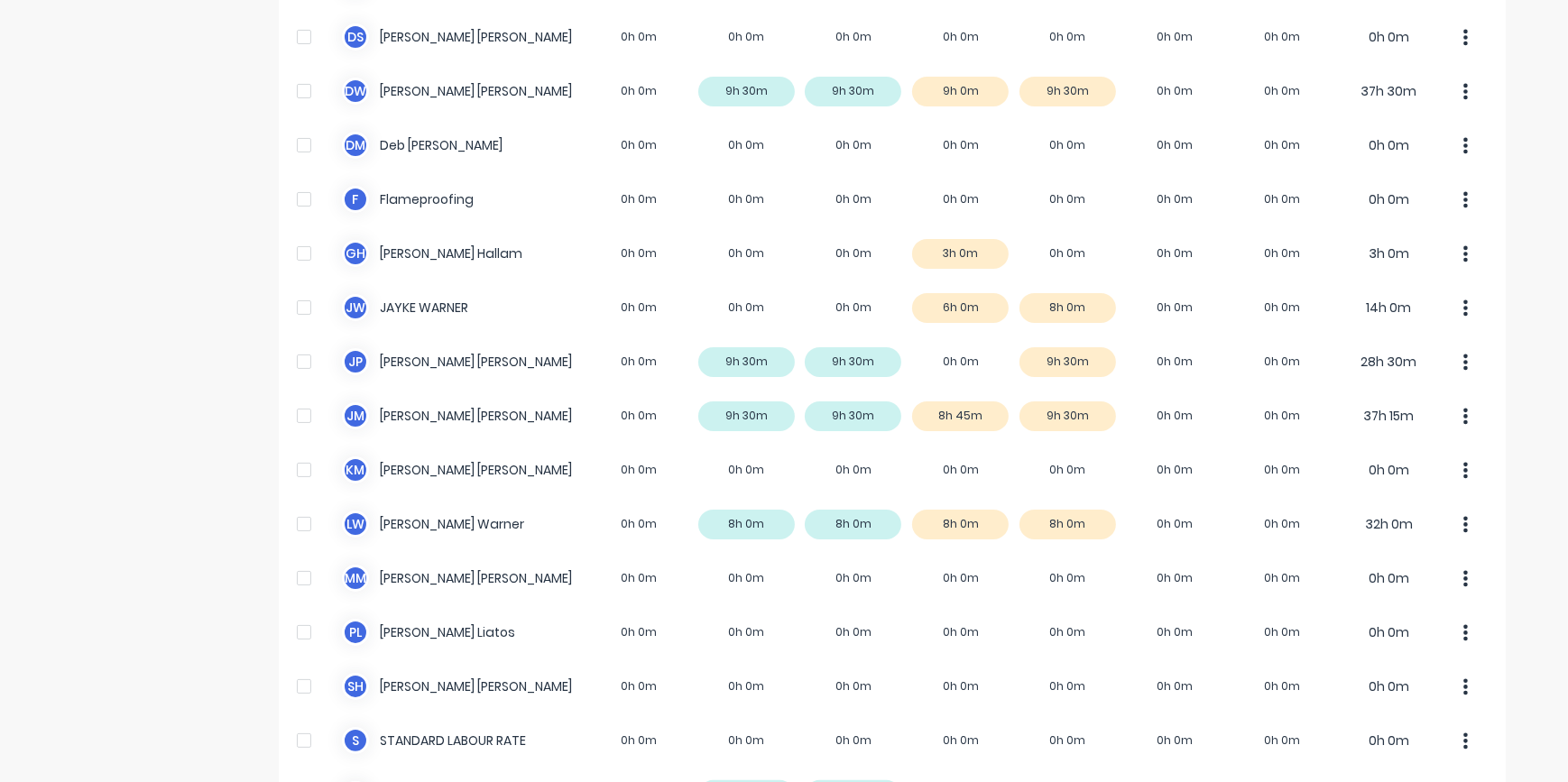
scroll to position [570, 0]
